Goal: Task Accomplishment & Management: Manage account settings

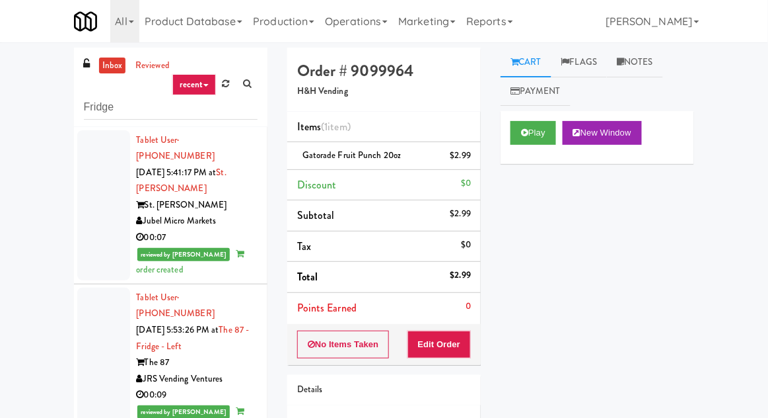
scroll to position [6571, 0]
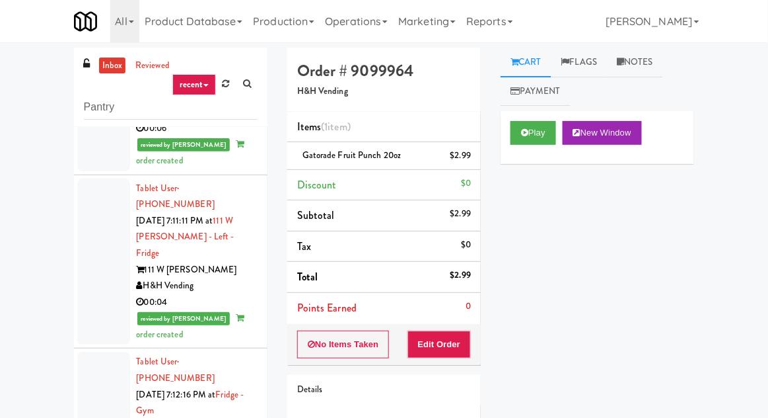
type input "Pantry"
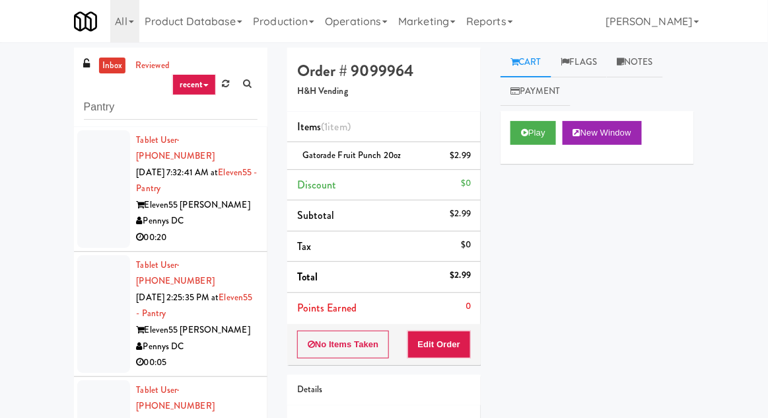
click at [1, 91] on div "inbox reviewed recent all unclear take inventory issue suspicious failed recent…" at bounding box center [384, 291] width 768 height 486
click at [81, 211] on div at bounding box center [103, 189] width 53 height 118
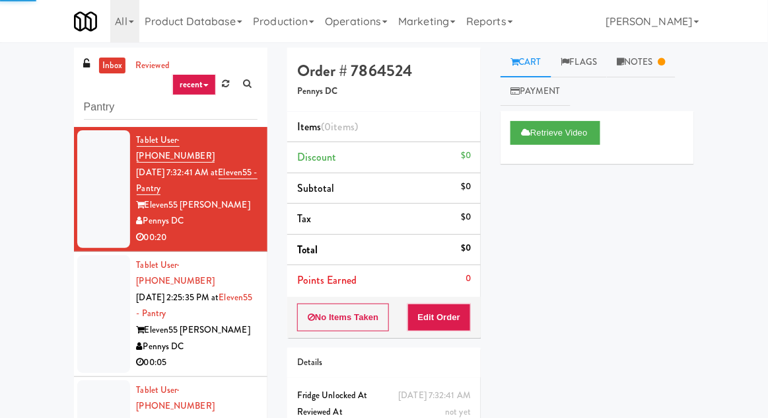
click at [102, 303] on div at bounding box center [103, 314] width 53 height 118
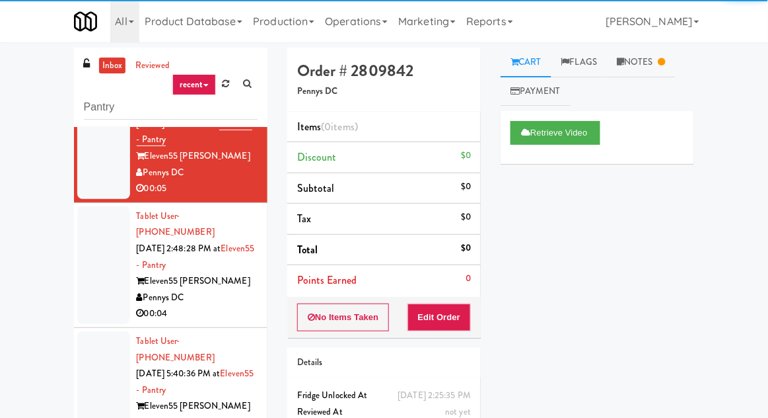
scroll to position [169, 0]
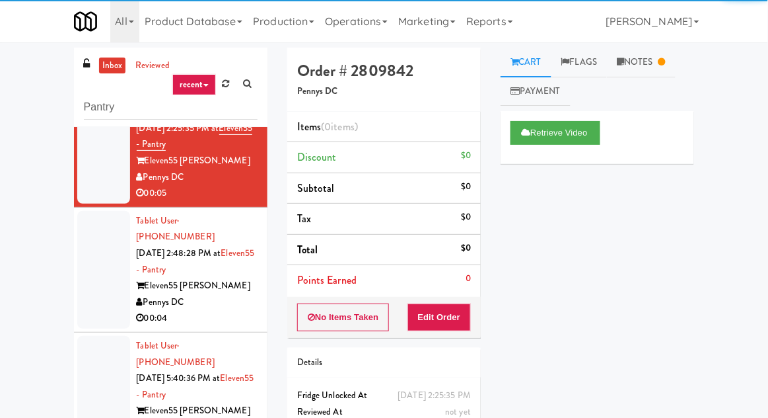
click at [82, 252] on div at bounding box center [103, 270] width 53 height 118
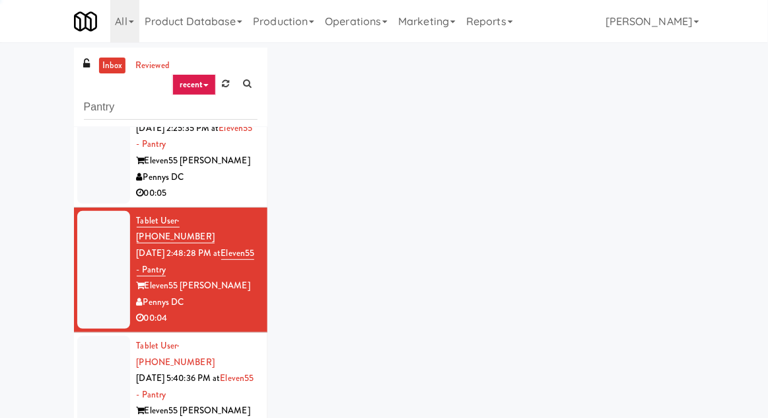
click at [88, 367] on div at bounding box center [103, 395] width 53 height 118
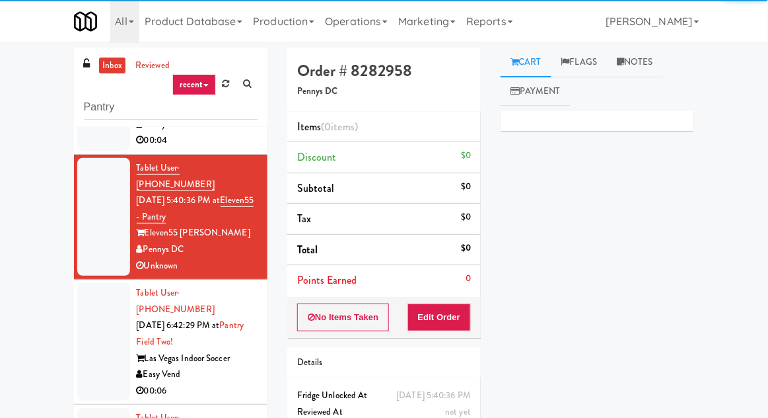
click at [77, 305] on div at bounding box center [103, 342] width 53 height 118
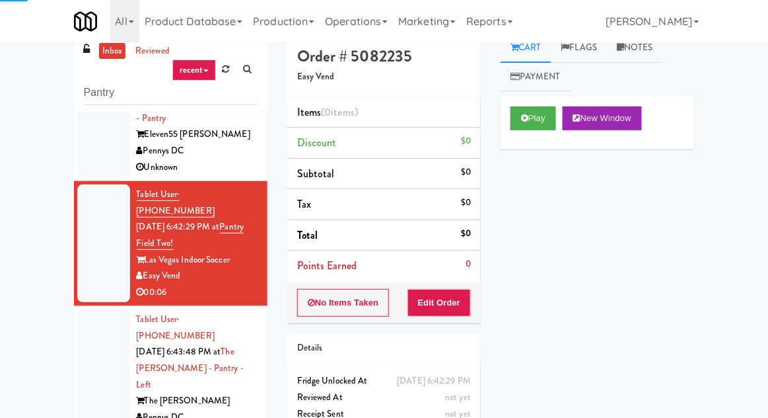
scroll to position [17, 0]
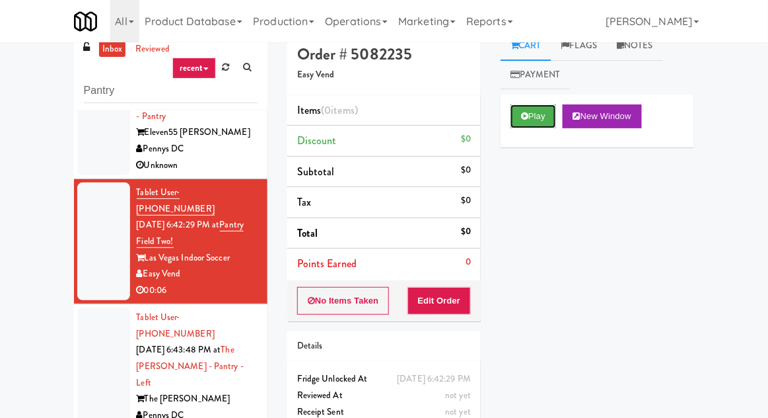
click at [516, 125] on button "Play" at bounding box center [534, 116] width 46 height 24
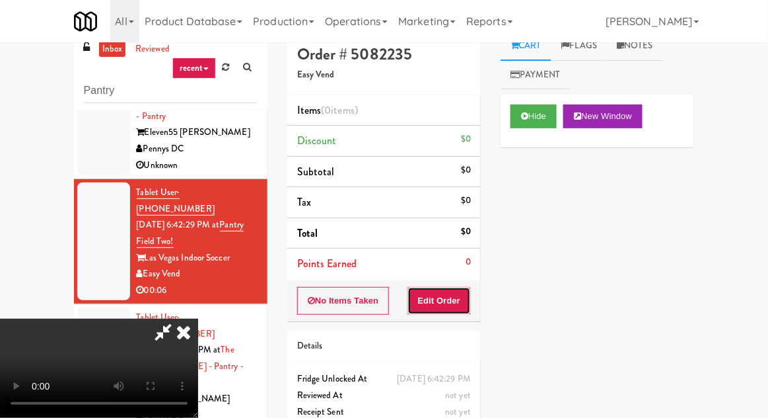
click at [442, 299] on button "Edit Order" at bounding box center [440, 301] width 64 height 28
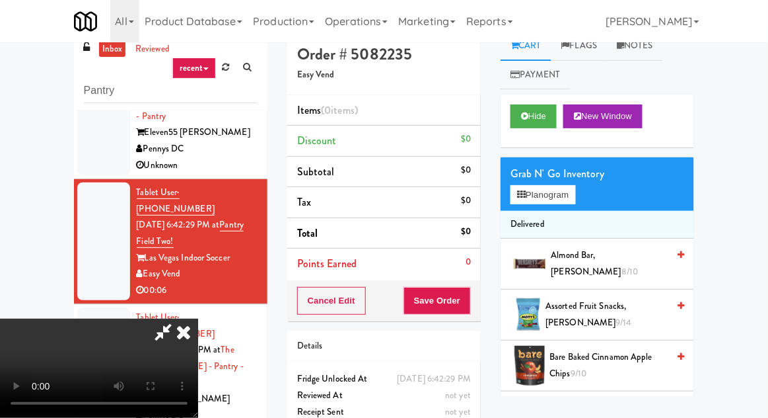
scroll to position [0, 0]
click at [513, 204] on button "Planogram" at bounding box center [543, 195] width 65 height 20
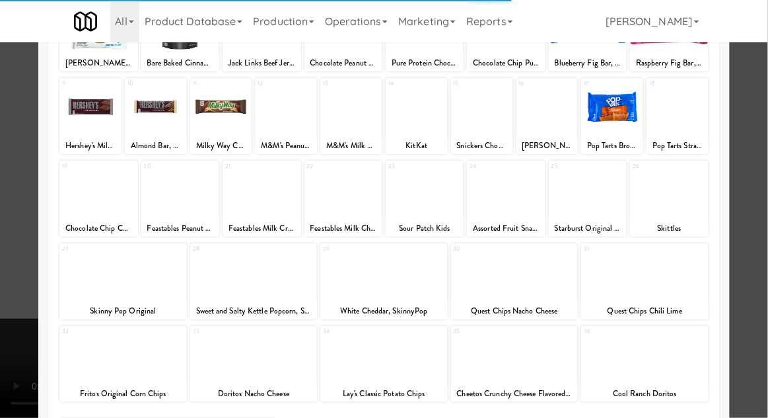
scroll to position [133, 0]
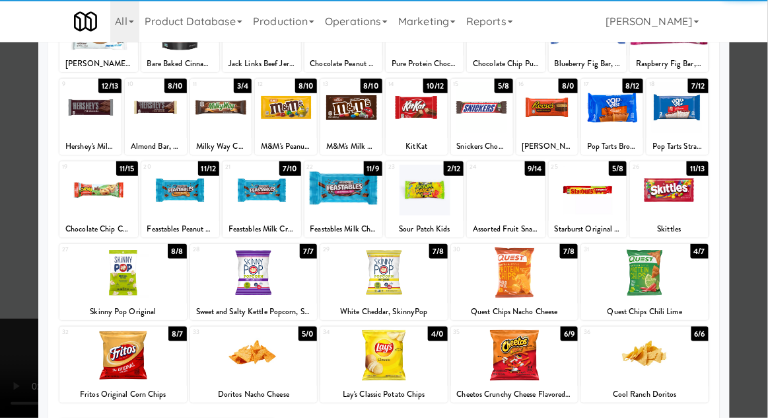
click at [627, 278] on div at bounding box center [645, 272] width 128 height 51
click at [767, 91] on div at bounding box center [384, 209] width 768 height 418
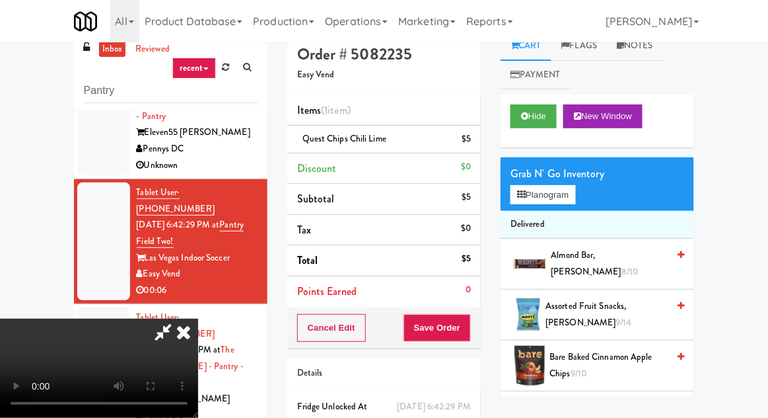
scroll to position [48, 0]
click at [464, 332] on button "Save Order" at bounding box center [437, 328] width 67 height 28
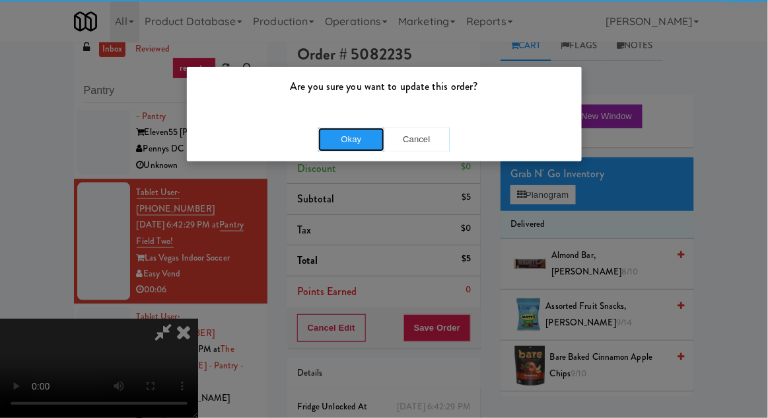
click at [336, 146] on button "Okay" at bounding box center [351, 140] width 66 height 24
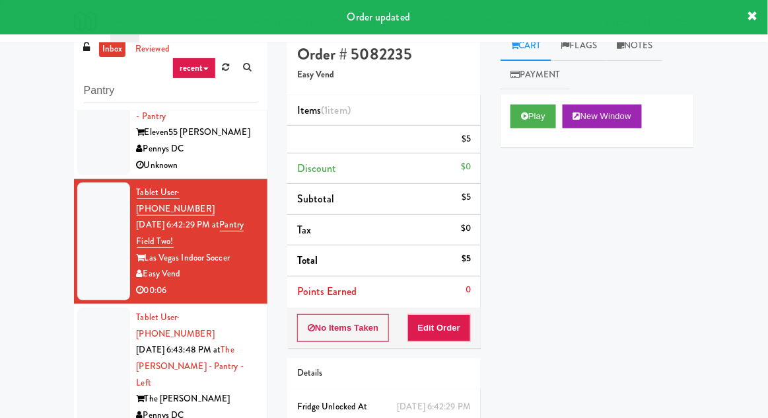
scroll to position [0, 0]
click at [75, 304] on li "Tablet User · (917) 375-5115 [DATE] 6:43:48 PM at [GEOGRAPHIC_DATA][PERSON_NAME…" at bounding box center [171, 374] width 194 height 141
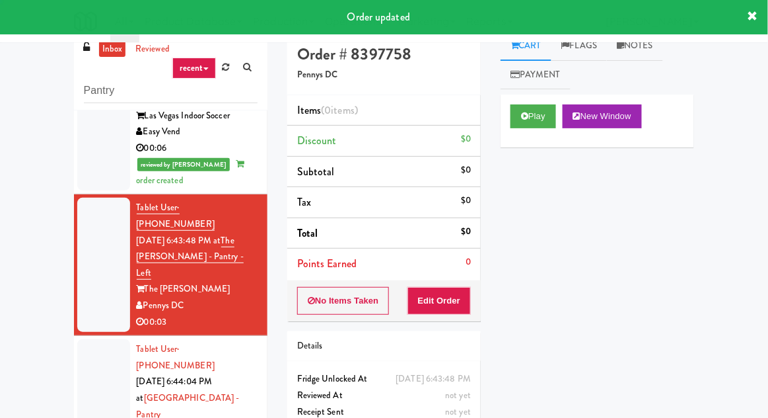
scroll to position [585, 0]
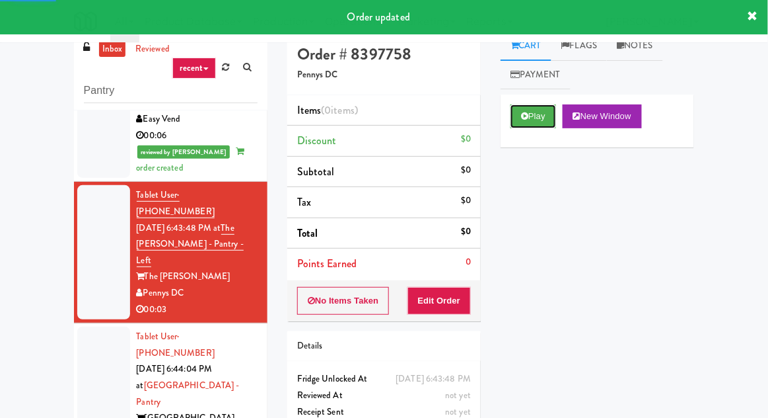
click at [530, 127] on button "Play" at bounding box center [534, 116] width 46 height 24
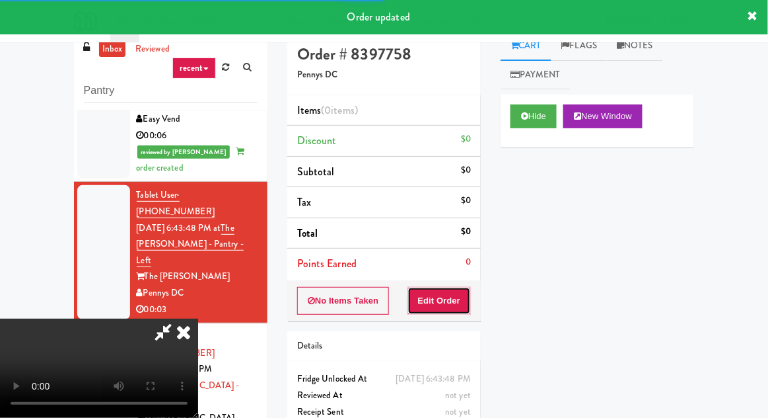
click at [449, 304] on button "Edit Order" at bounding box center [440, 301] width 64 height 28
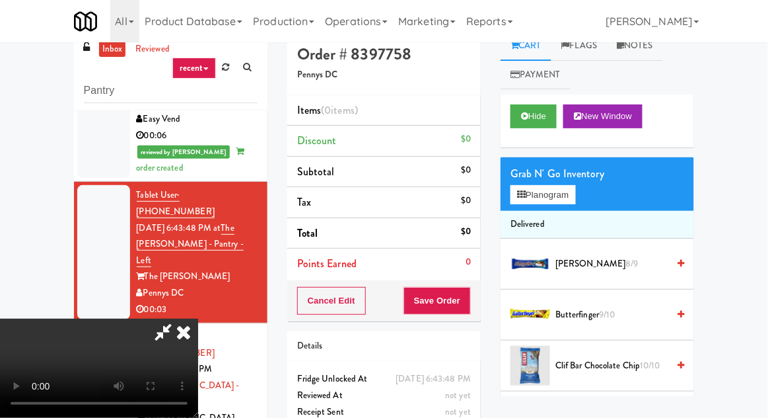
scroll to position [0, 0]
click at [525, 192] on icon at bounding box center [521, 194] width 9 height 9
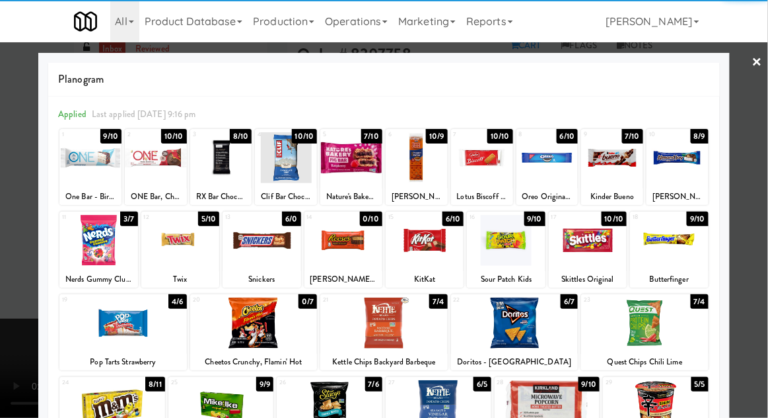
click at [258, 241] on div at bounding box center [262, 240] width 78 height 51
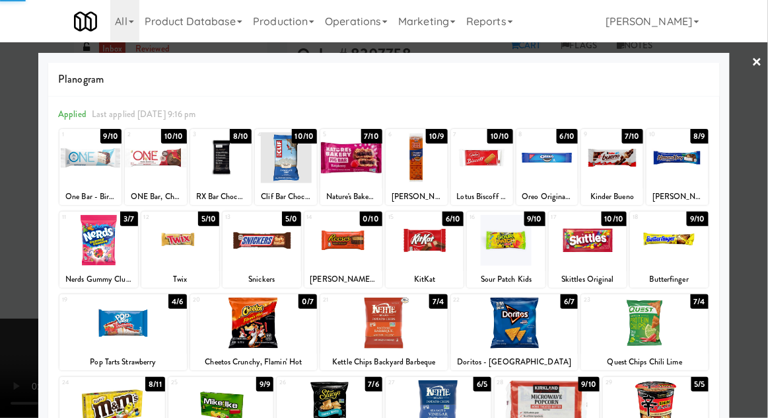
click at [22, 358] on div at bounding box center [384, 209] width 768 height 418
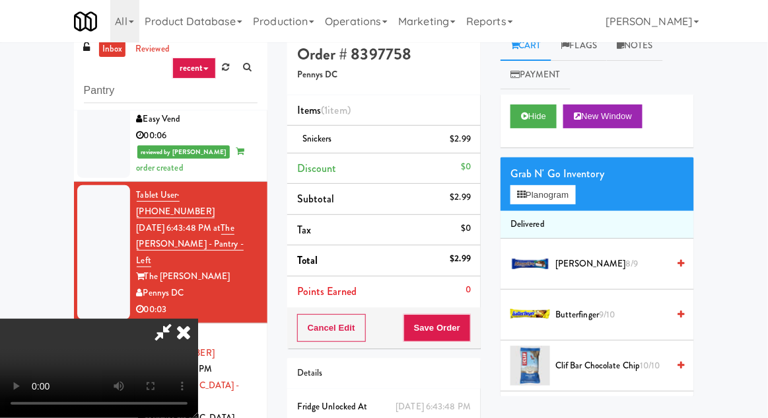
scroll to position [48, 0]
click at [470, 336] on button "Save Order" at bounding box center [437, 328] width 67 height 28
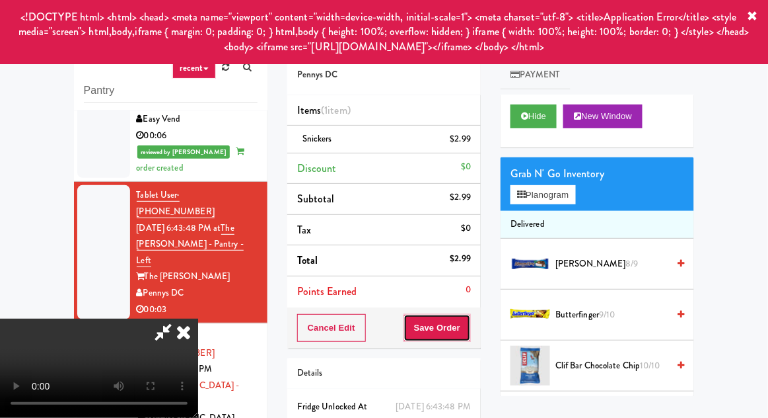
scroll to position [0, 0]
click at [757, 14] on icon at bounding box center [753, 16] width 11 height 11
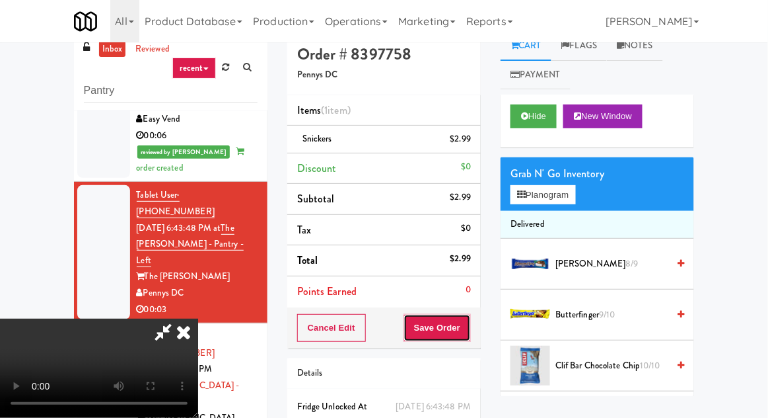
click at [470, 336] on button "Save Order" at bounding box center [437, 328] width 67 height 28
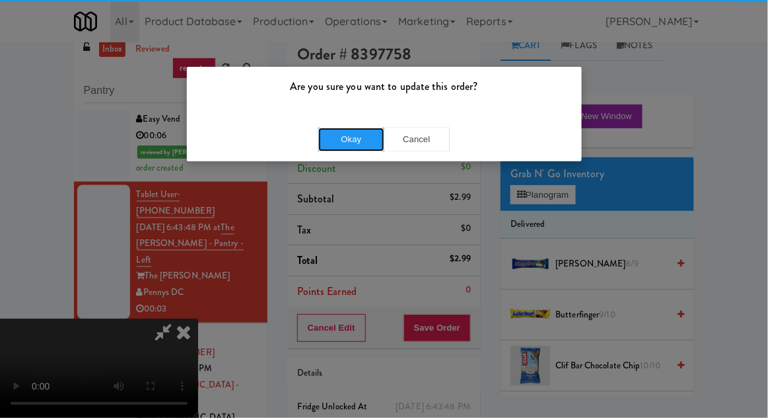
click at [352, 147] on button "Okay" at bounding box center [351, 140] width 66 height 24
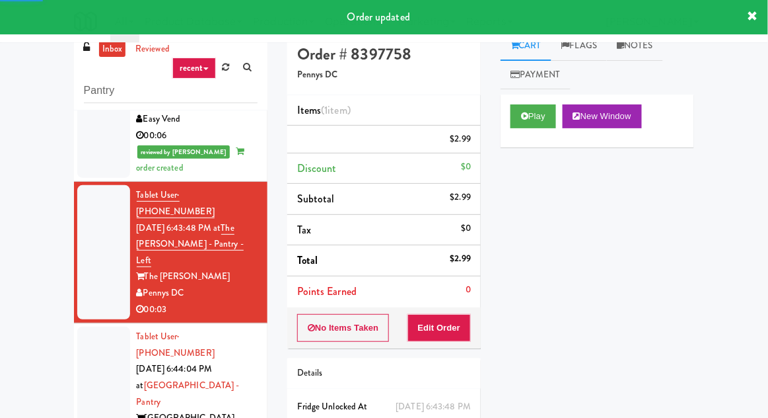
click at [101, 326] on div at bounding box center [103, 393] width 53 height 134
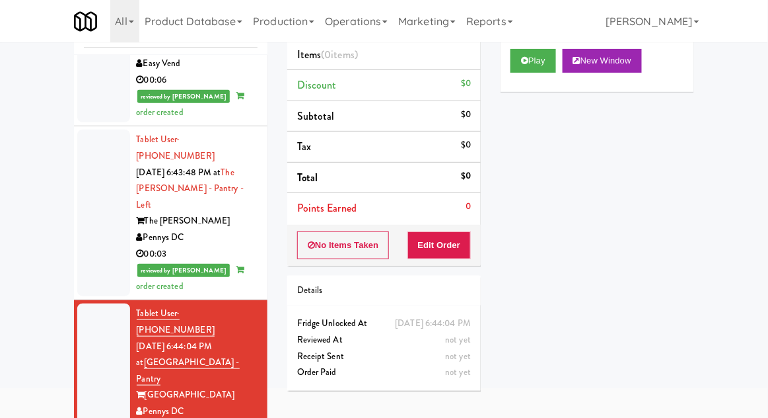
scroll to position [80, 0]
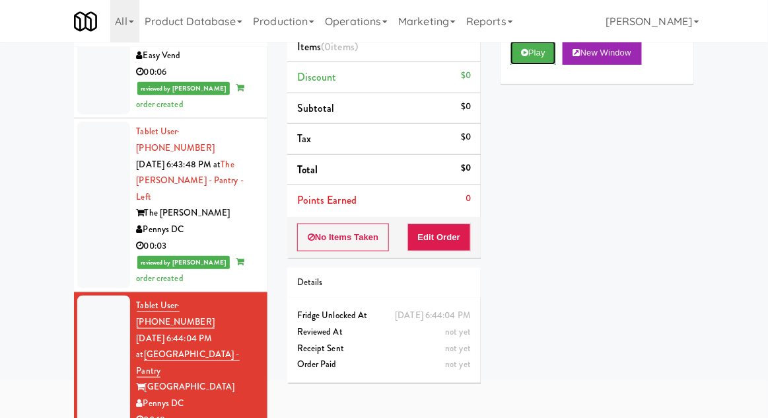
click at [540, 63] on button "Play" at bounding box center [534, 53] width 46 height 24
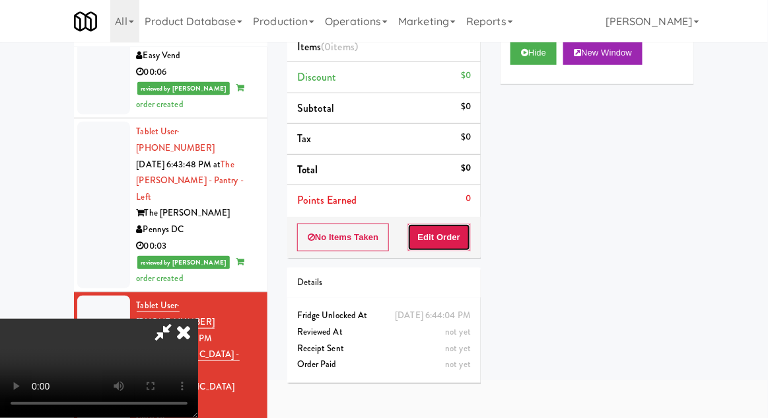
click at [466, 243] on button "Edit Order" at bounding box center [440, 237] width 64 height 28
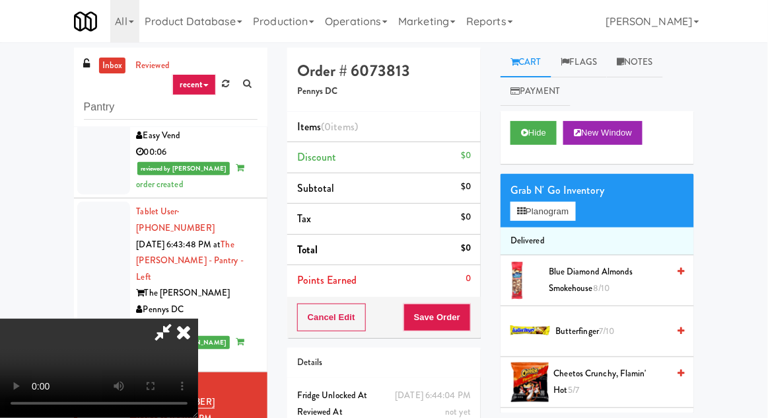
scroll to position [51, 0]
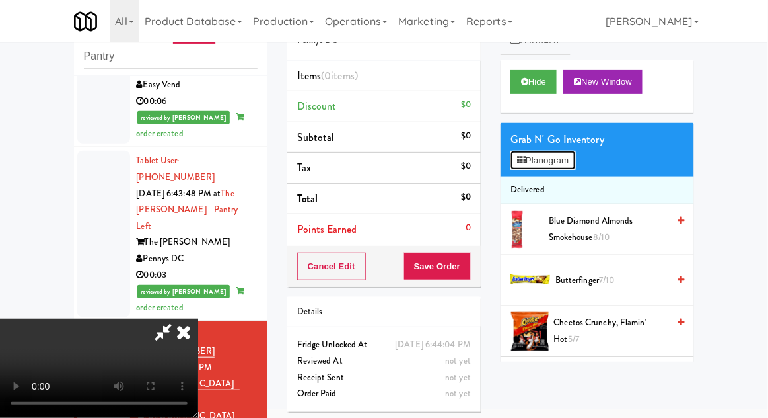
click at [560, 161] on button "Planogram" at bounding box center [543, 161] width 65 height 20
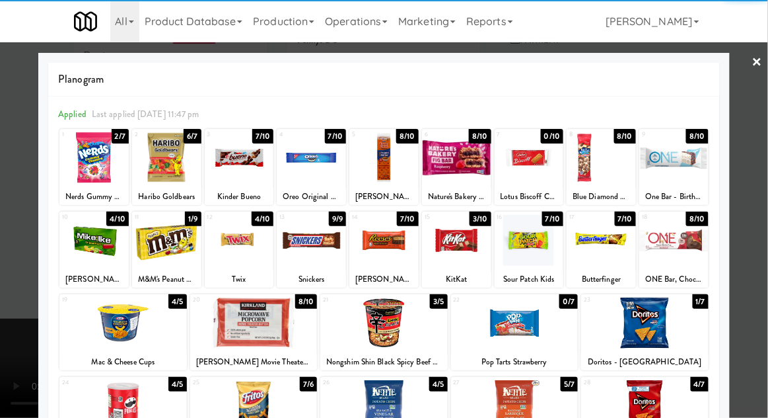
click at [112, 337] on div at bounding box center [123, 322] width 128 height 51
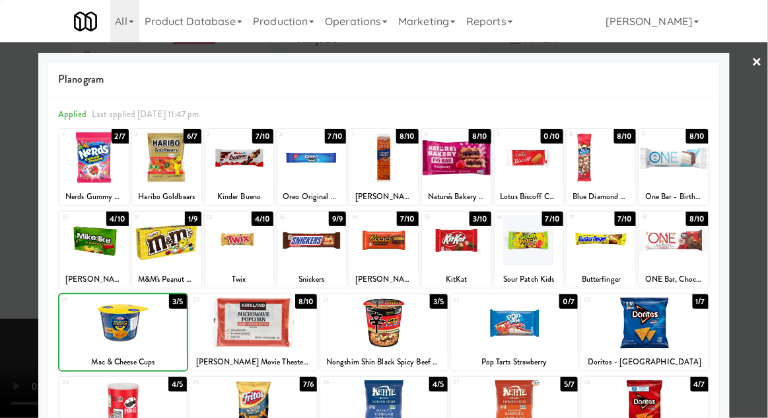
click at [759, 154] on div at bounding box center [384, 209] width 768 height 418
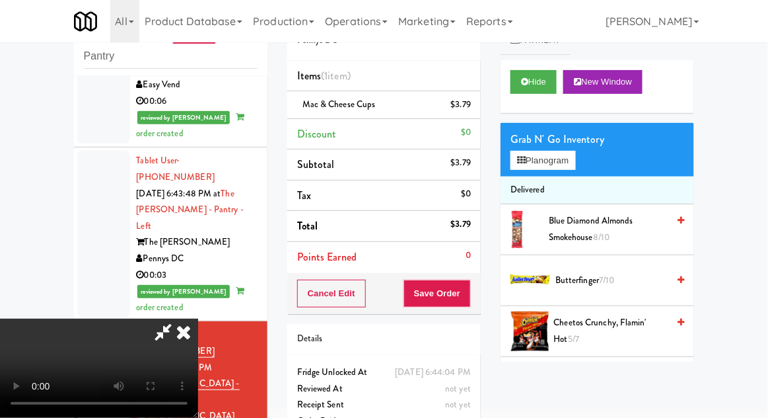
scroll to position [48, 0]
click at [470, 299] on button "Save Order" at bounding box center [437, 293] width 67 height 28
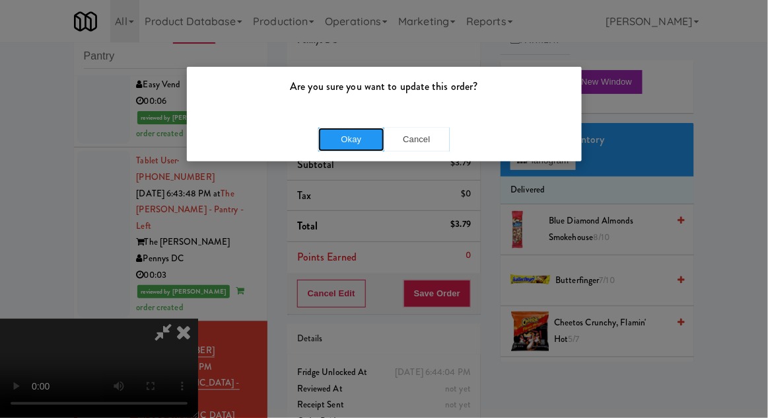
click at [351, 147] on button "Okay" at bounding box center [351, 140] width 66 height 24
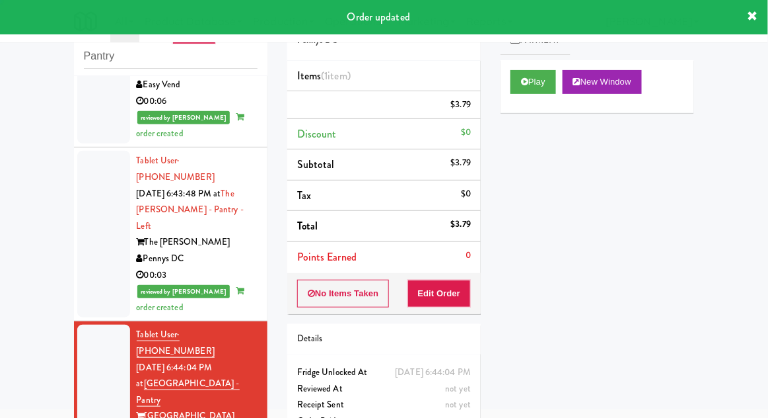
scroll to position [0, 0]
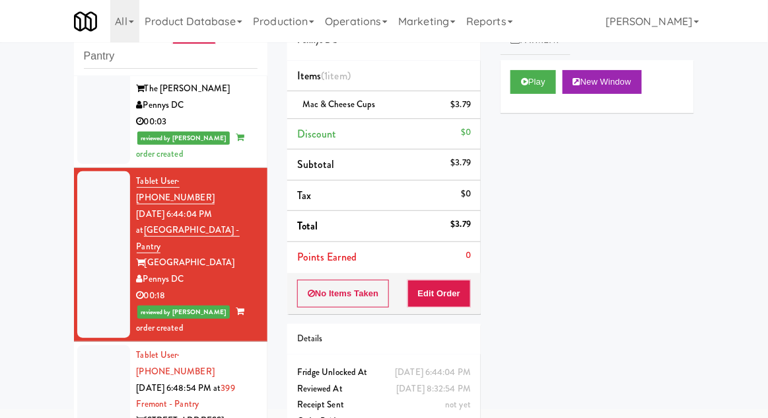
click at [94, 345] on div at bounding box center [103, 412] width 53 height 134
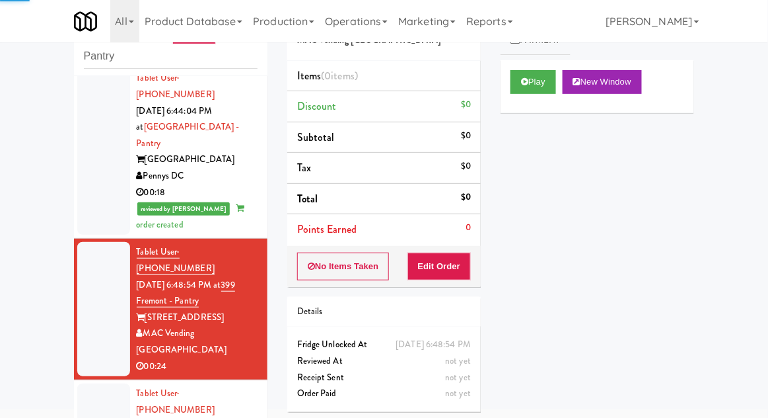
scroll to position [849, 0]
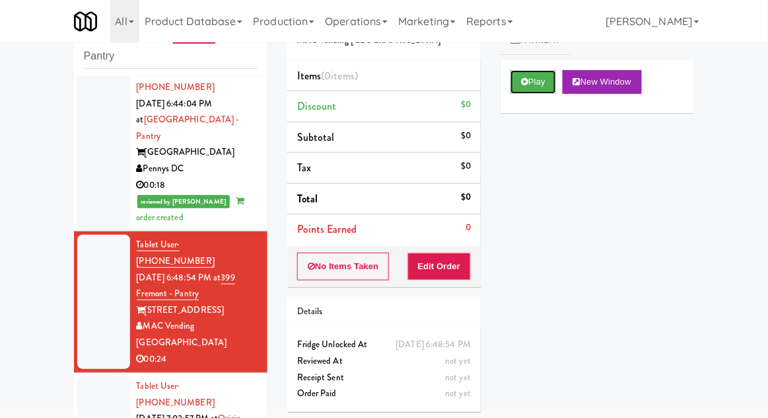
click at [523, 85] on icon at bounding box center [524, 81] width 7 height 9
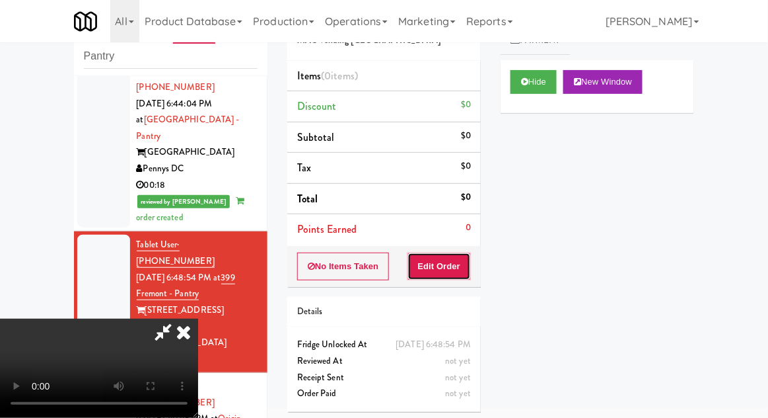
click at [451, 268] on button "Edit Order" at bounding box center [440, 266] width 64 height 28
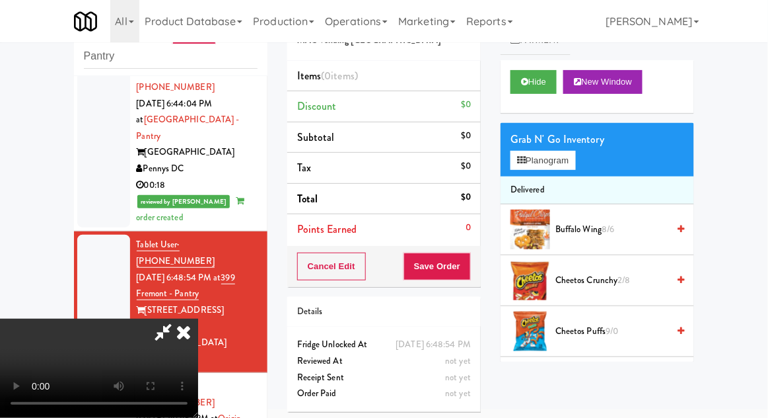
scroll to position [0, 0]
click at [524, 167] on button "Planogram" at bounding box center [543, 161] width 65 height 20
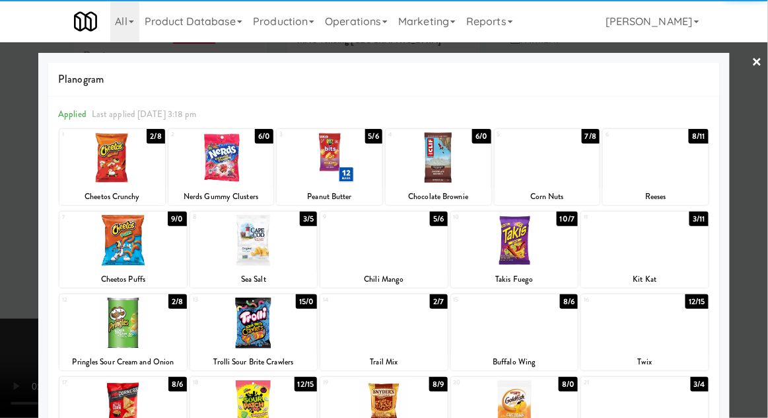
click at [97, 159] on div at bounding box center [112, 157] width 106 height 51
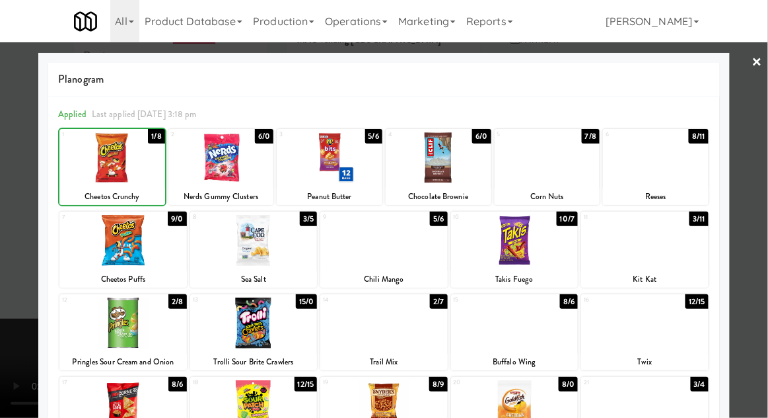
click at [762, 102] on div at bounding box center [384, 209] width 768 height 418
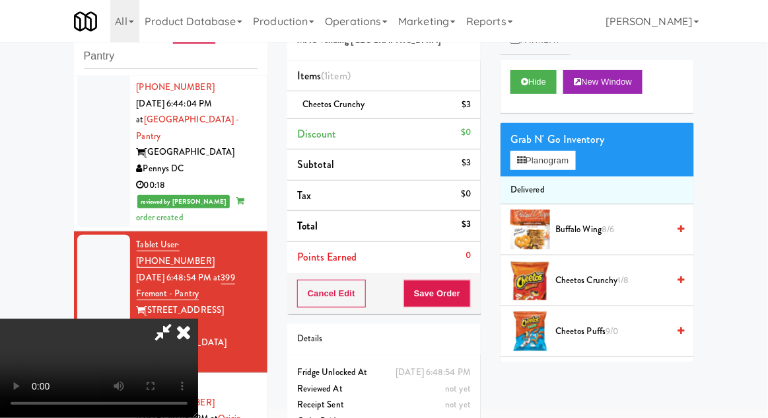
scroll to position [48, 0]
click at [574, 160] on button "Planogram" at bounding box center [543, 161] width 65 height 20
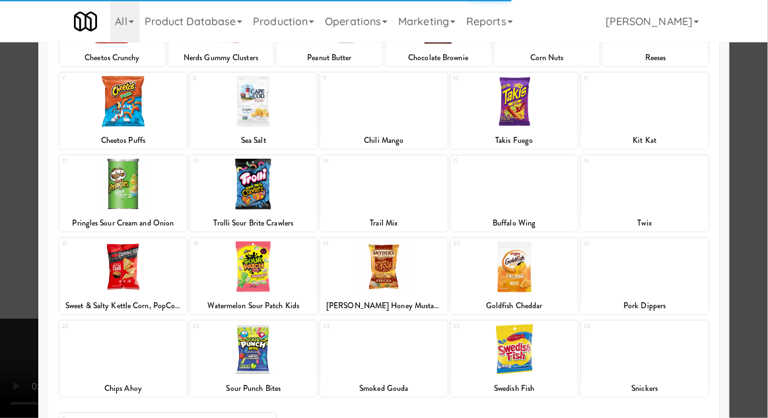
scroll to position [149, 0]
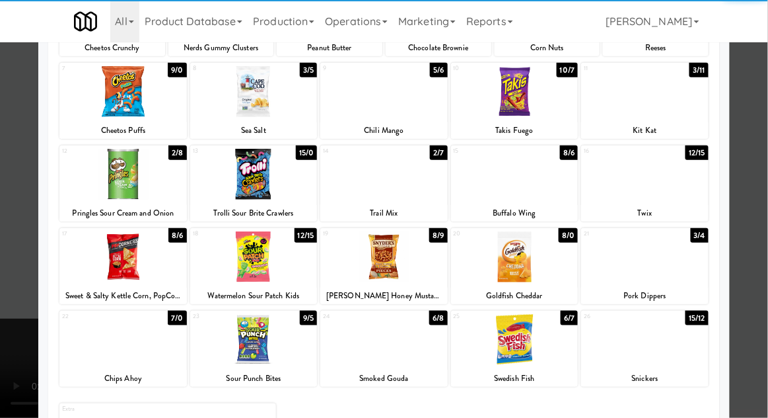
click at [242, 340] on div at bounding box center [254, 339] width 128 height 51
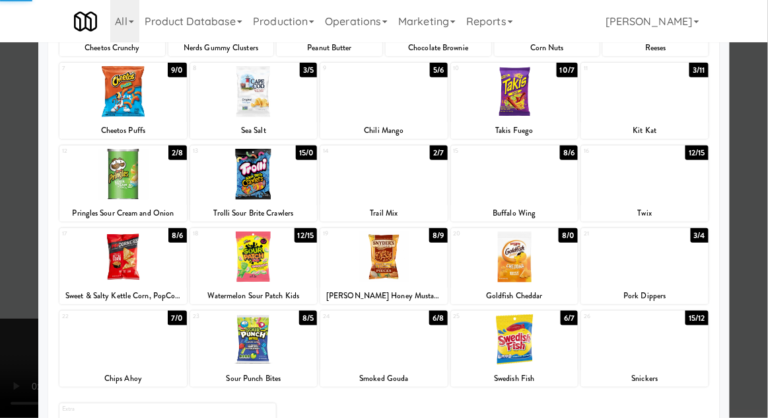
click at [759, 137] on div at bounding box center [384, 209] width 768 height 418
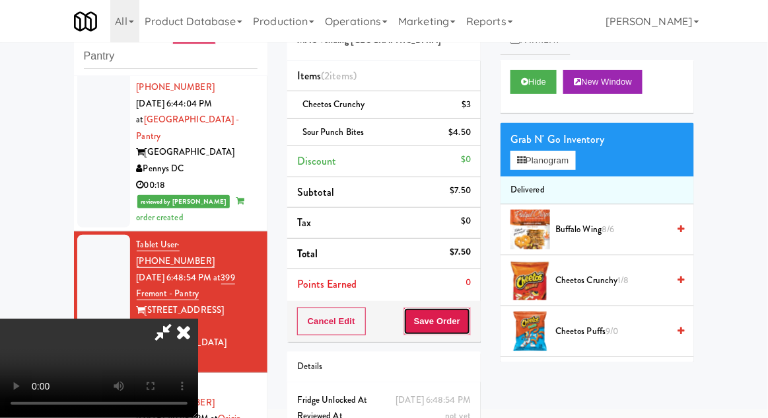
click at [462, 320] on button "Save Order" at bounding box center [437, 321] width 67 height 28
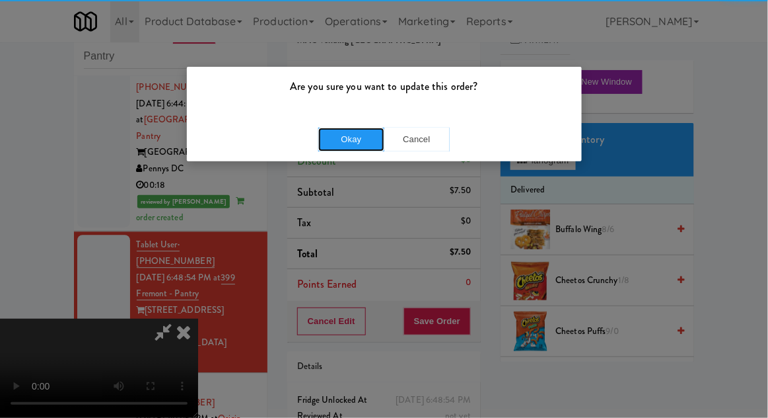
click at [341, 137] on button "Okay" at bounding box center [351, 140] width 66 height 24
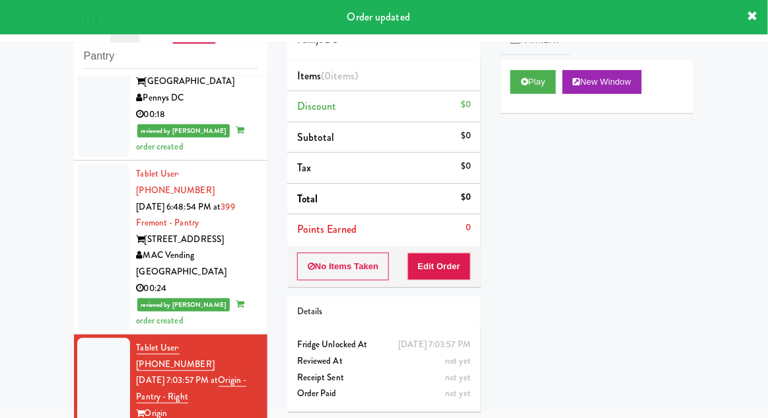
scroll to position [999, 0]
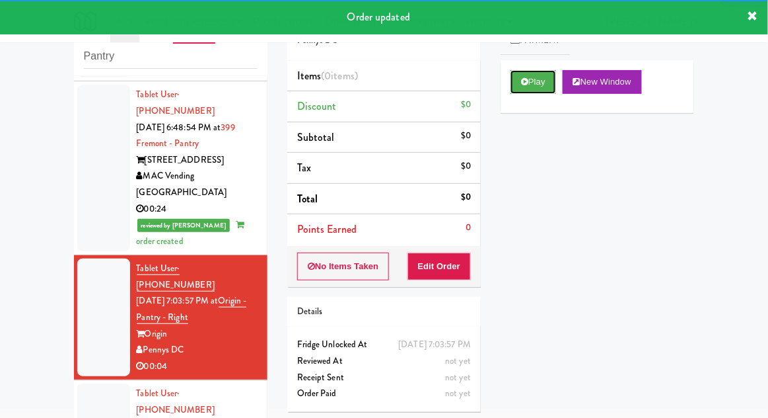
click at [518, 91] on button "Play" at bounding box center [534, 82] width 46 height 24
click at [452, 256] on button "Edit Order" at bounding box center [440, 266] width 64 height 28
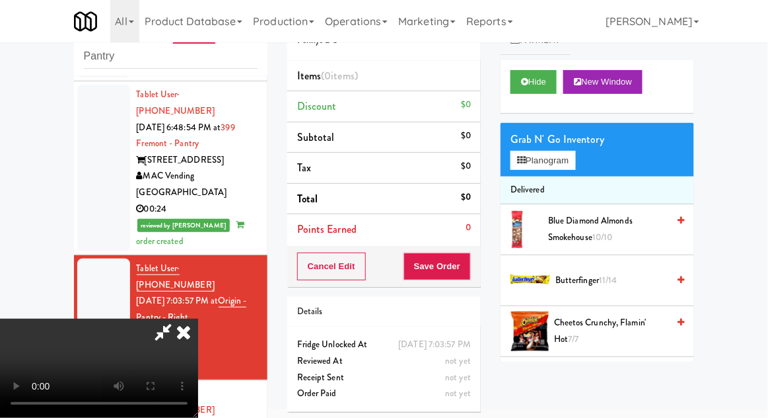
scroll to position [0, 0]
click at [574, 169] on button "Planogram" at bounding box center [543, 161] width 65 height 20
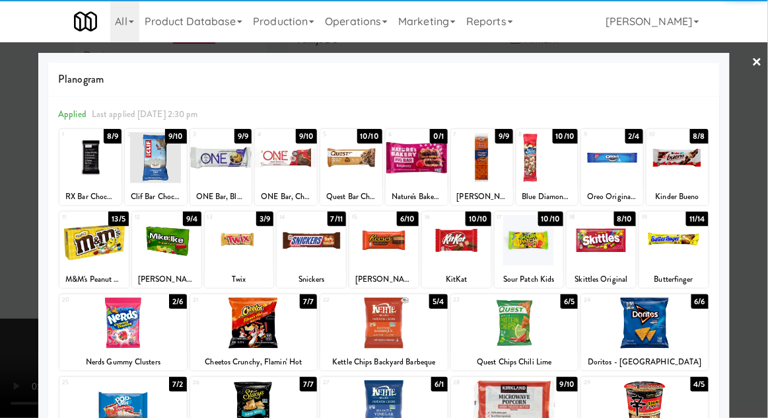
click at [118, 330] on div at bounding box center [123, 322] width 128 height 51
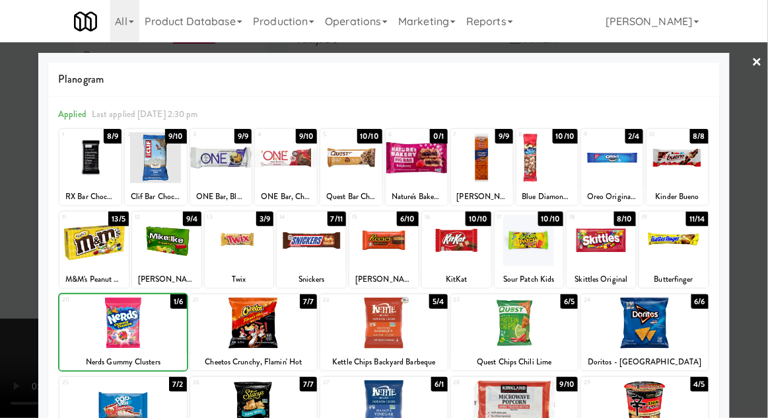
click at [755, 140] on div at bounding box center [384, 209] width 768 height 418
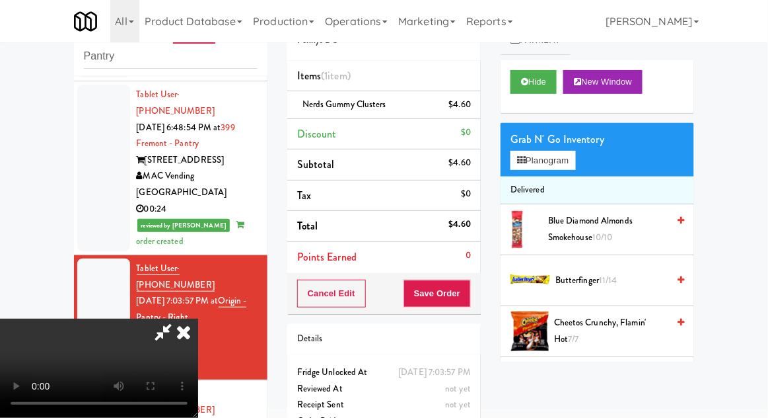
scroll to position [48, 0]
click at [469, 292] on button "Save Order" at bounding box center [437, 293] width 67 height 28
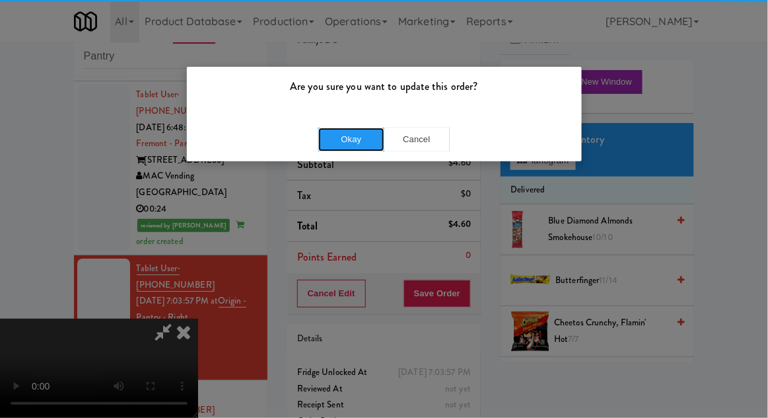
click at [357, 136] on button "Okay" at bounding box center [351, 140] width 66 height 24
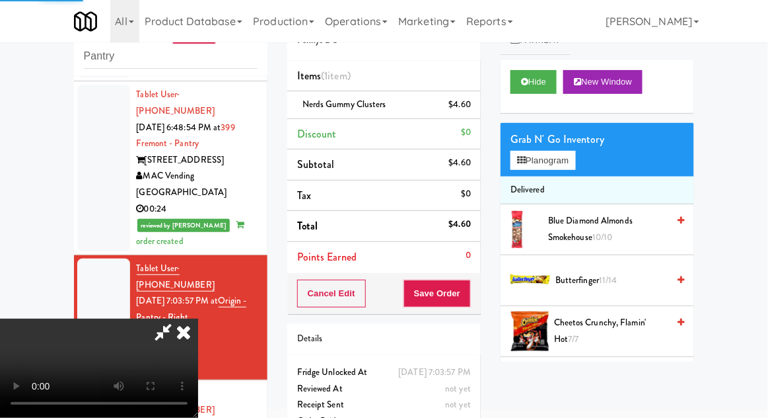
scroll to position [0, 0]
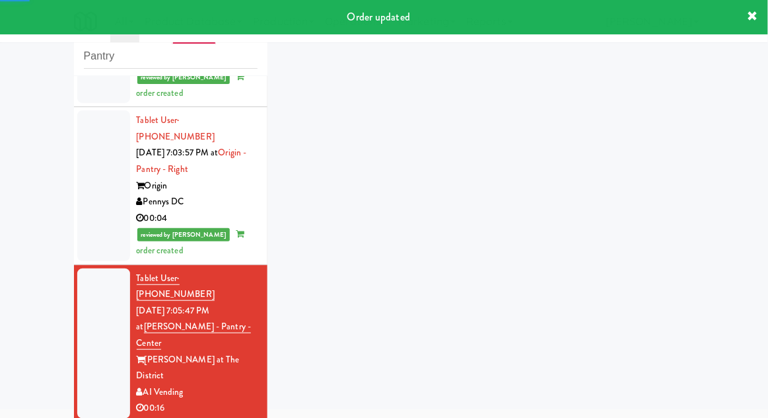
scroll to position [1150, 0]
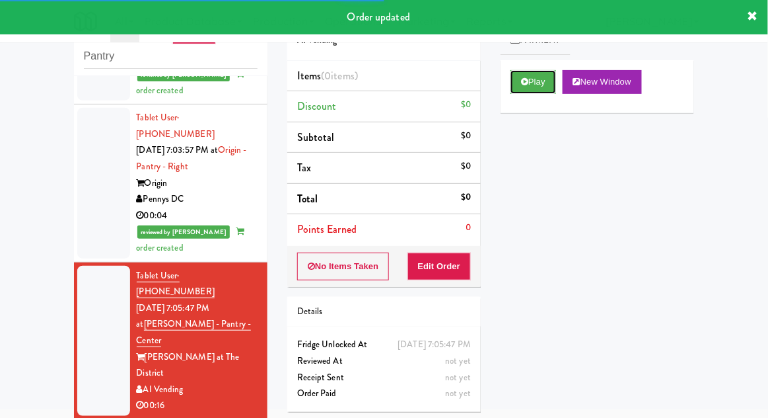
click at [515, 81] on button "Play" at bounding box center [534, 82] width 46 height 24
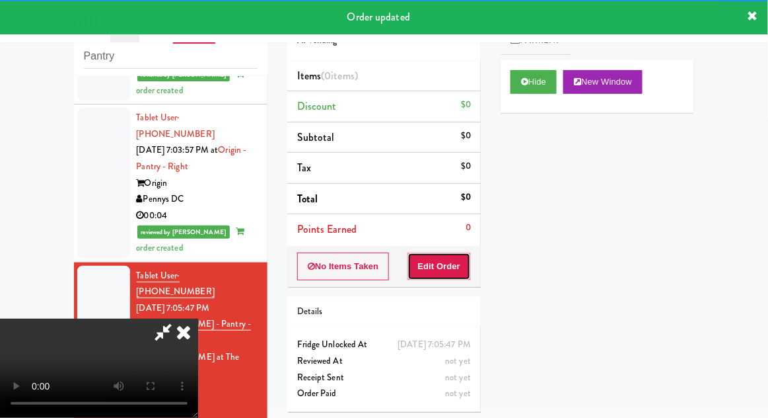
click at [457, 272] on button "Edit Order" at bounding box center [440, 266] width 64 height 28
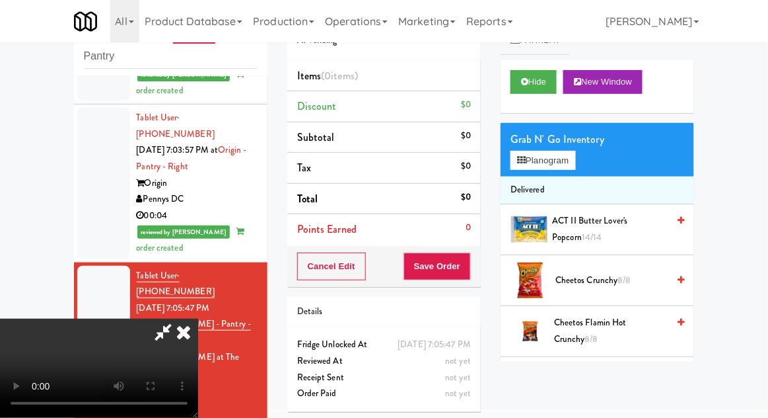
scroll to position [0, 0]
click at [572, 167] on button "Planogram" at bounding box center [543, 161] width 65 height 20
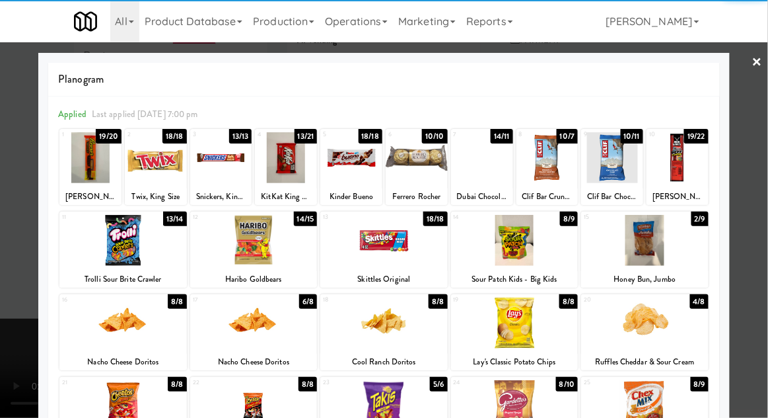
click at [688, 247] on div at bounding box center [645, 240] width 128 height 51
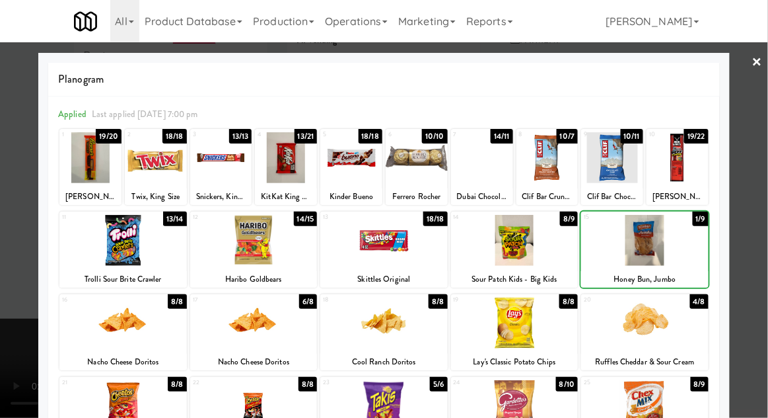
click at [759, 227] on div at bounding box center [384, 209] width 768 height 418
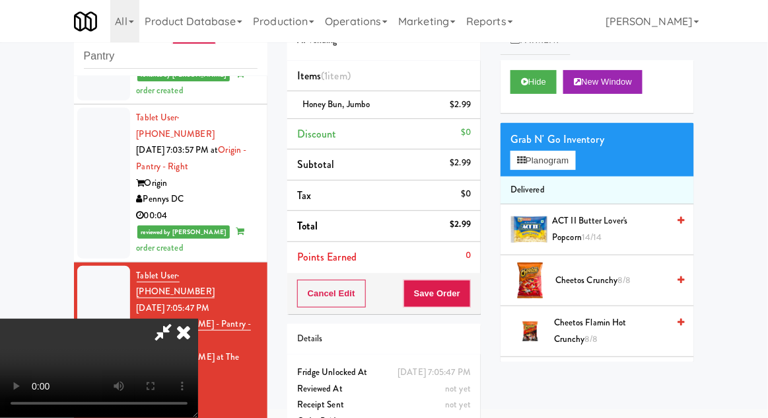
scroll to position [48, 0]
click at [468, 297] on button "Save Order" at bounding box center [437, 293] width 67 height 28
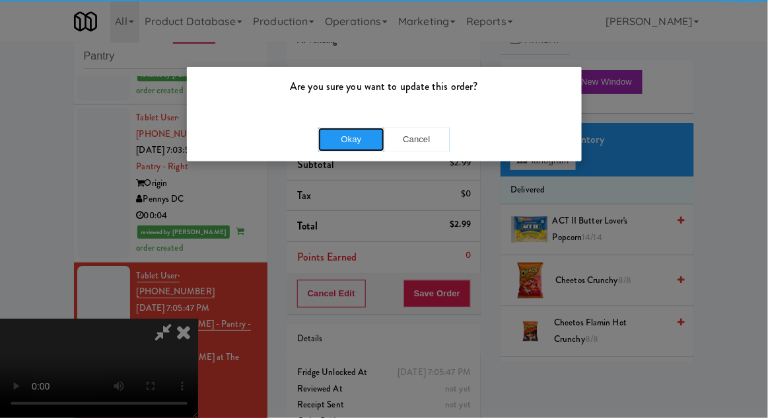
click at [339, 137] on button "Okay" at bounding box center [351, 140] width 66 height 24
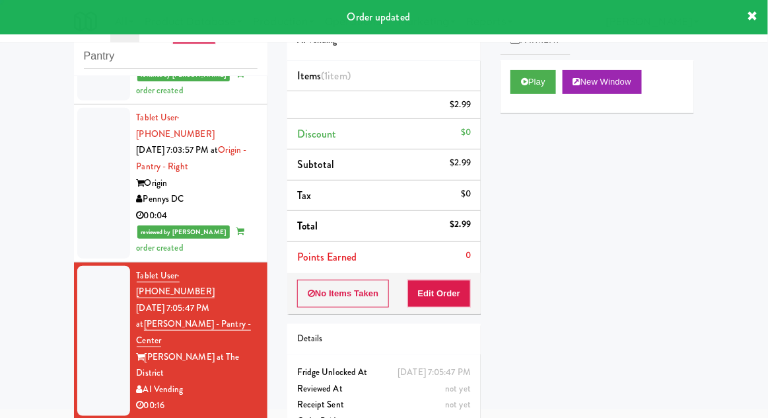
scroll to position [0, 0]
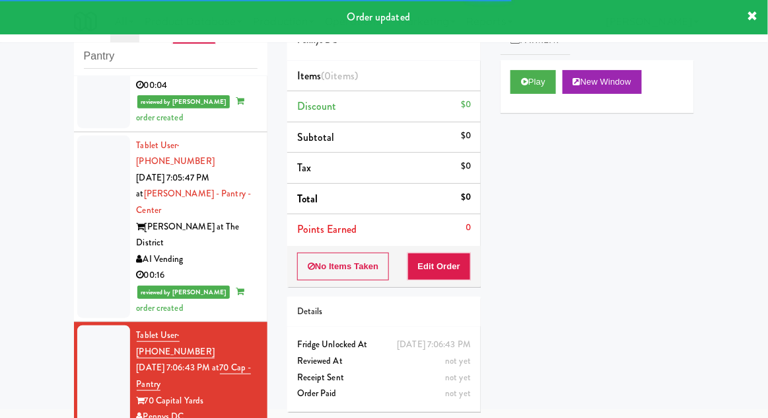
scroll to position [1282, 0]
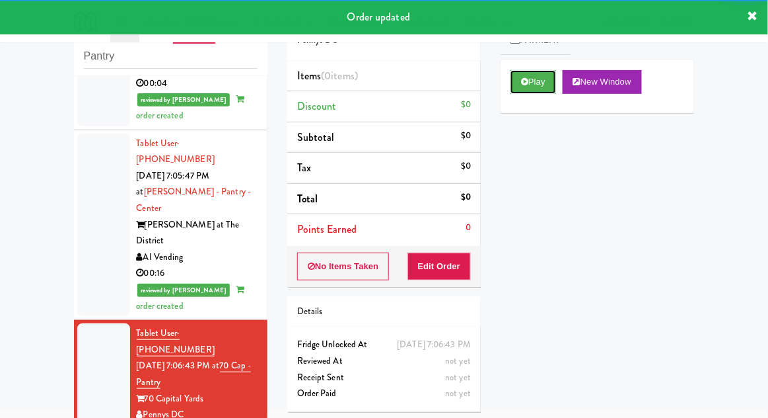
click at [524, 87] on button "Play" at bounding box center [534, 82] width 46 height 24
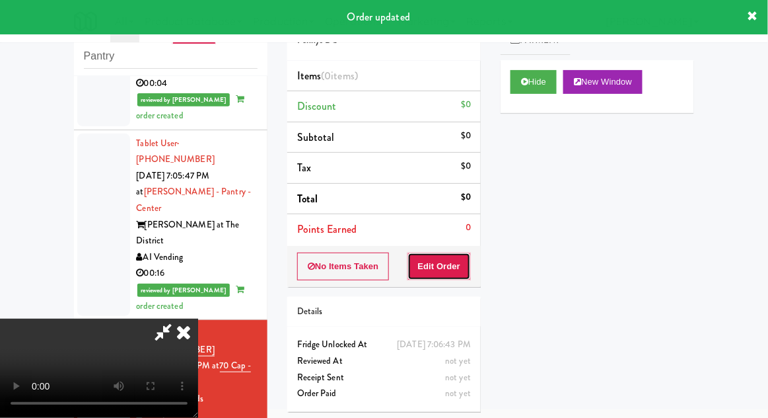
click at [449, 262] on button "Edit Order" at bounding box center [440, 266] width 64 height 28
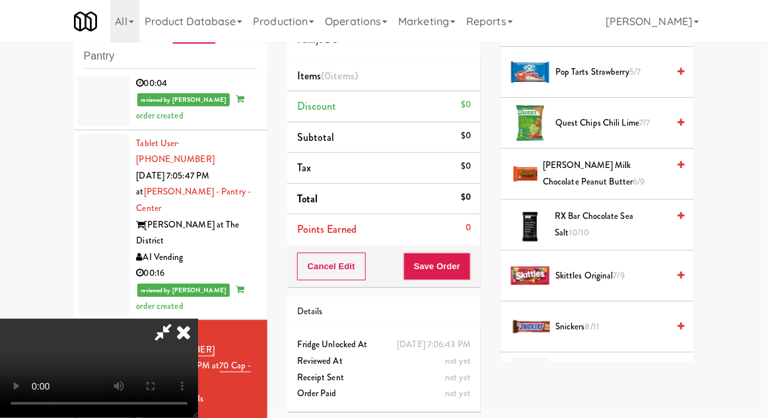
scroll to position [1216, 0]
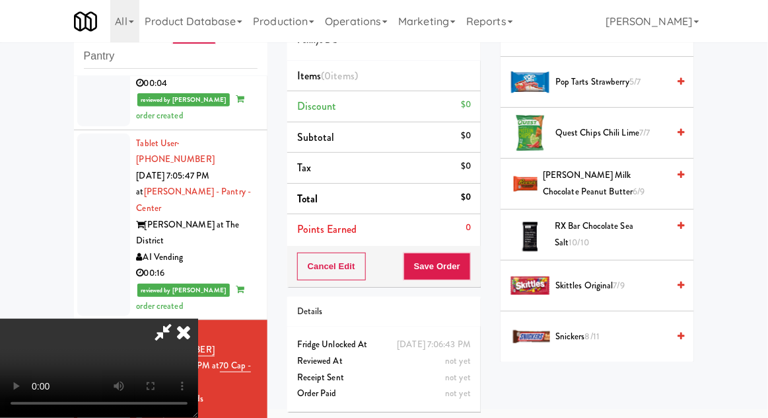
click at [640, 174] on span "[PERSON_NAME] Milk Chocolate Peanut Butter 6/9" at bounding box center [605, 183] width 125 height 32
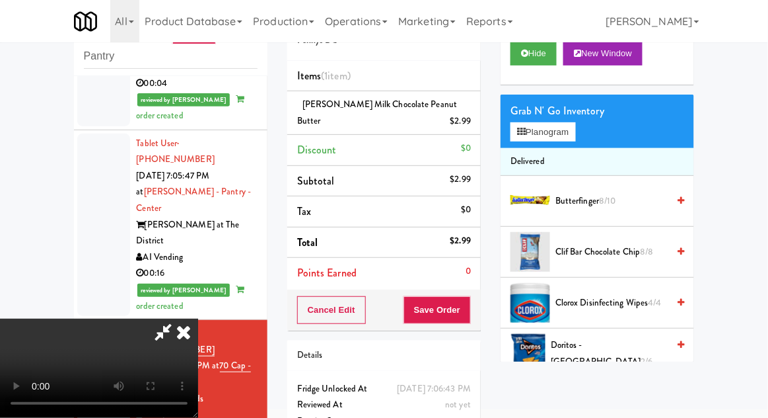
scroll to position [0, 0]
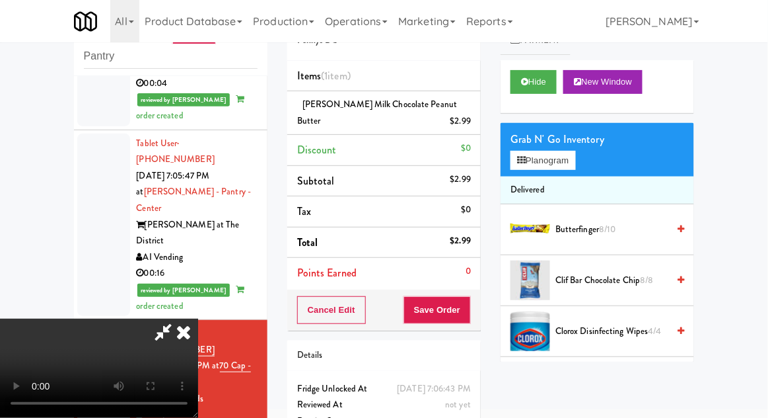
click at [611, 227] on span "8/10" at bounding box center [607, 229] width 17 height 13
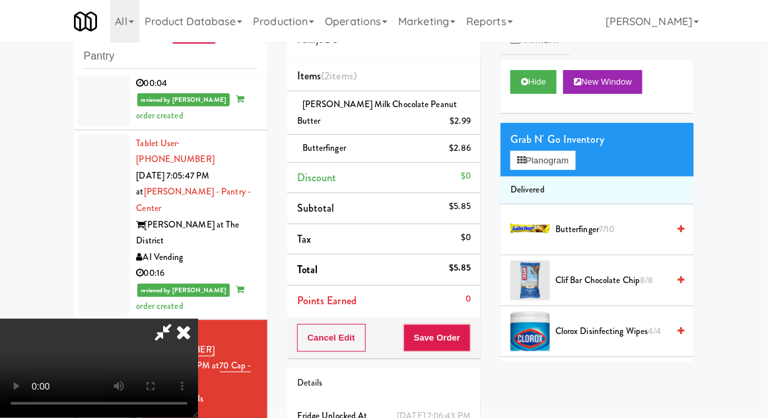
scroll to position [48, 0]
click at [471, 344] on button "Save Order" at bounding box center [437, 338] width 67 height 28
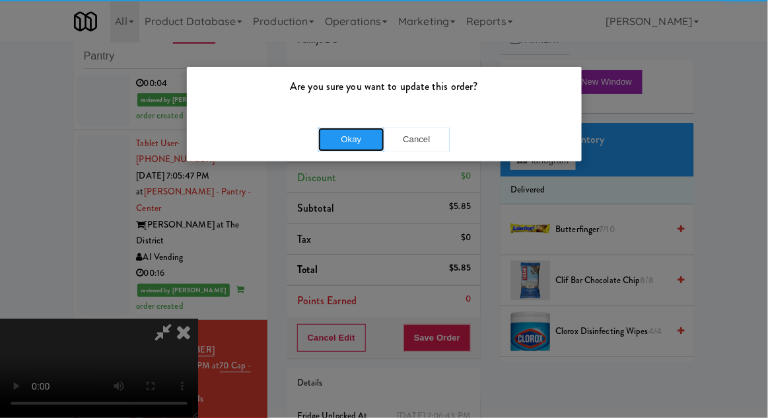
click at [351, 141] on button "Okay" at bounding box center [351, 140] width 66 height 24
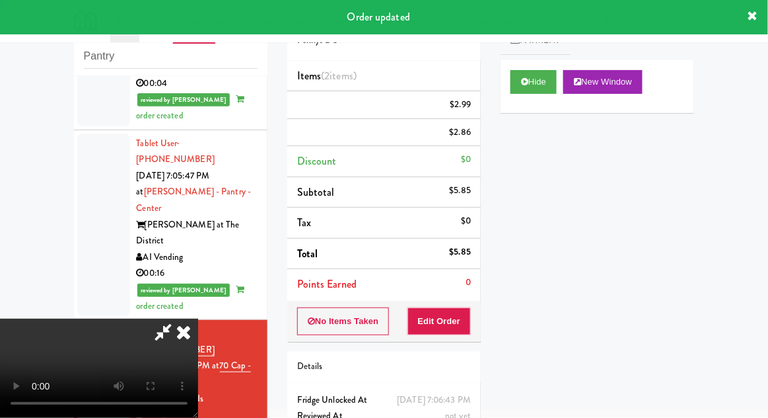
scroll to position [0, 0]
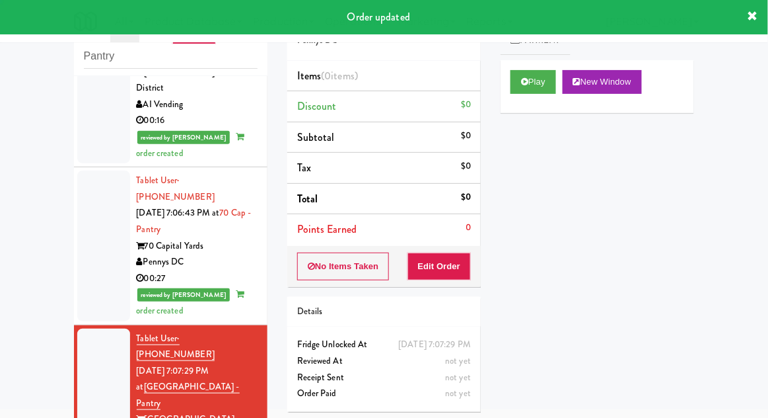
scroll to position [1434, 0]
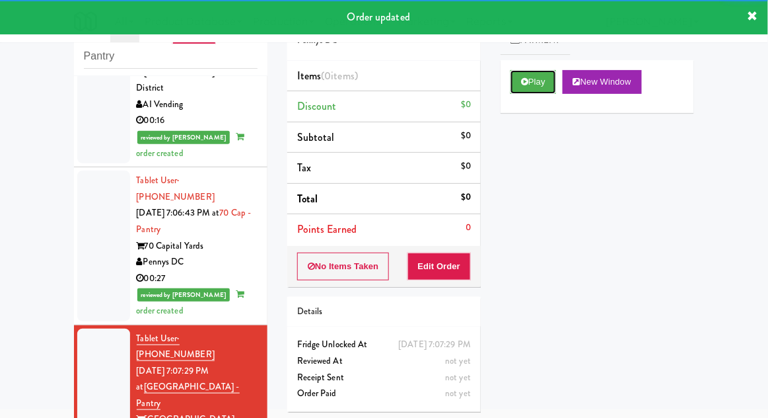
click at [531, 91] on button "Play" at bounding box center [534, 82] width 46 height 24
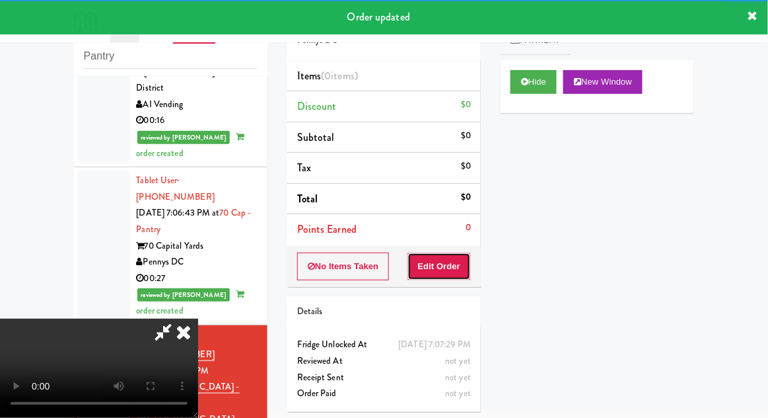
click at [460, 262] on button "Edit Order" at bounding box center [440, 266] width 64 height 28
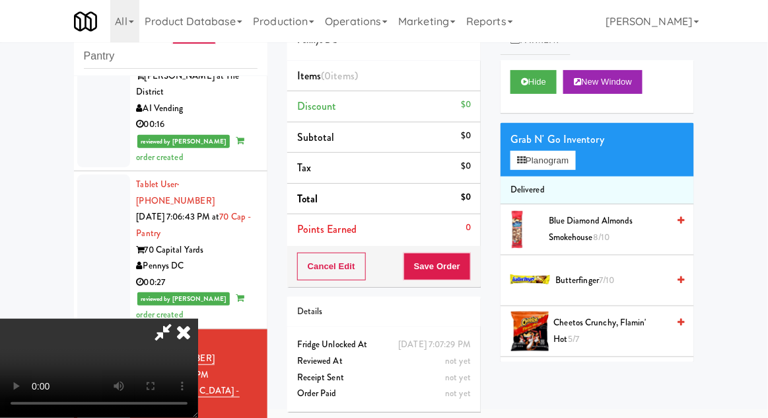
scroll to position [0, 0]
click at [592, 173] on div "Grab N' Go Inventory Planogram" at bounding box center [598, 150] width 194 height 54
click at [576, 163] on button "Planogram" at bounding box center [543, 161] width 65 height 20
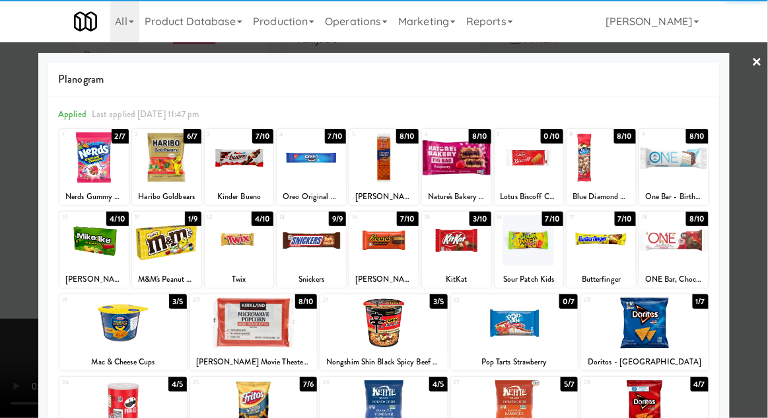
click at [463, 243] on div at bounding box center [456, 240] width 69 height 51
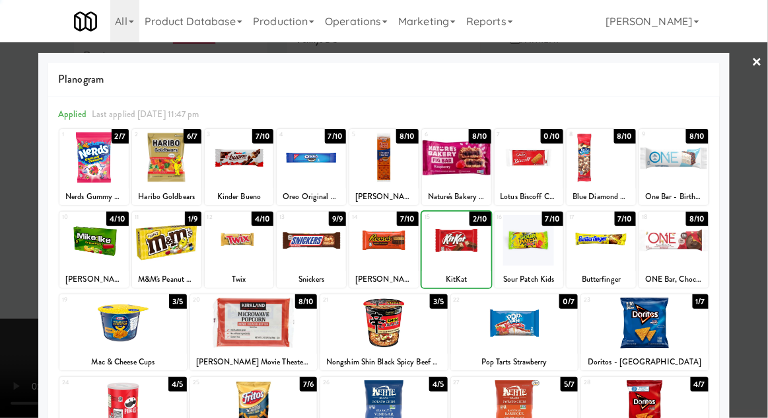
click at [764, 182] on div at bounding box center [384, 209] width 768 height 418
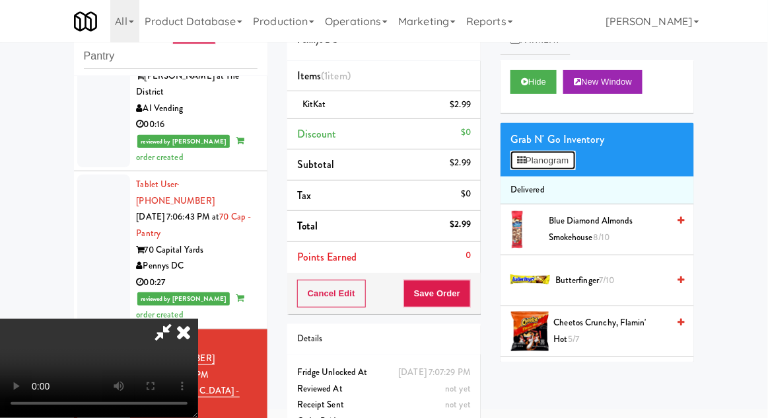
click at [576, 168] on button "Planogram" at bounding box center [543, 161] width 65 height 20
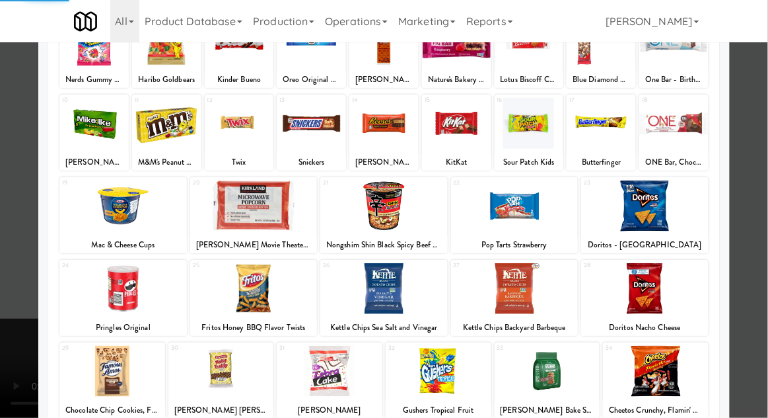
scroll to position [124, 0]
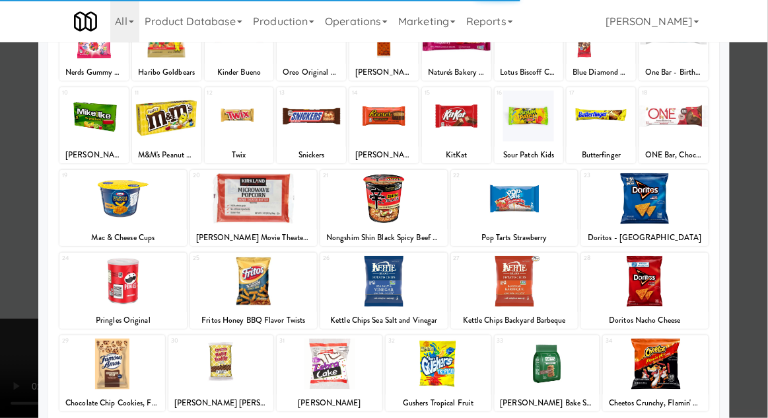
click at [323, 369] on div at bounding box center [330, 363] width 106 height 51
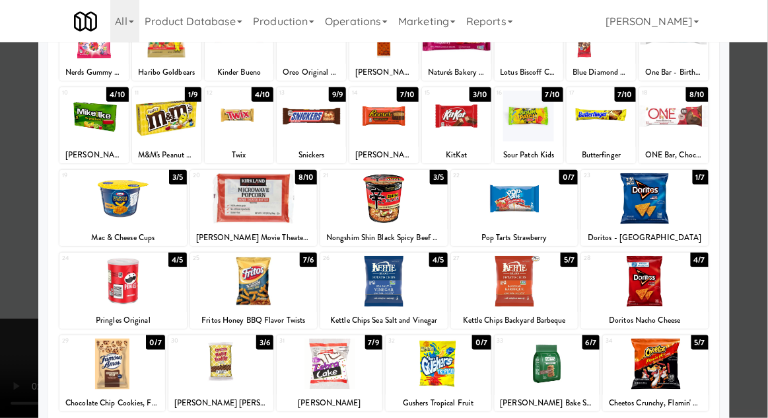
click at [316, 374] on div at bounding box center [330, 363] width 106 height 51
click at [762, 170] on div at bounding box center [384, 209] width 768 height 418
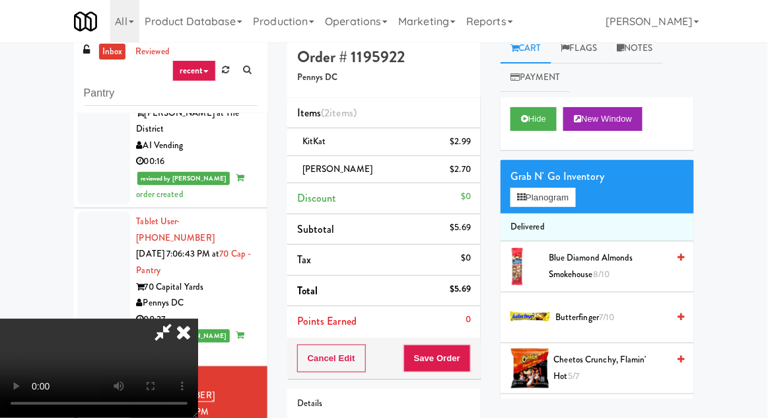
scroll to position [60, 0]
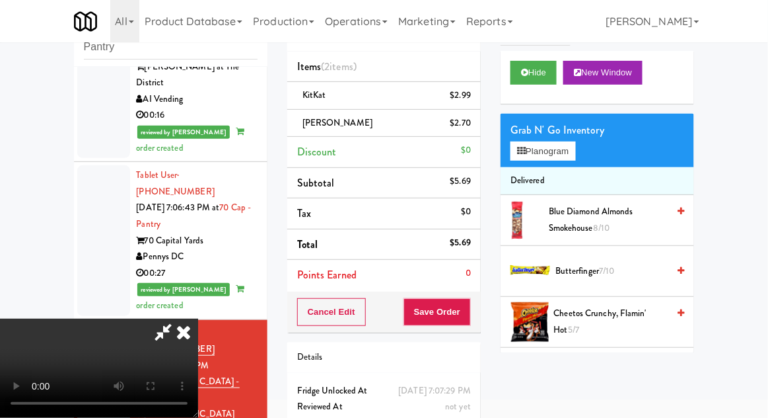
click at [178, 318] on icon at bounding box center [163, 331] width 30 height 26
click at [467, 317] on button "Save Order" at bounding box center [437, 312] width 67 height 28
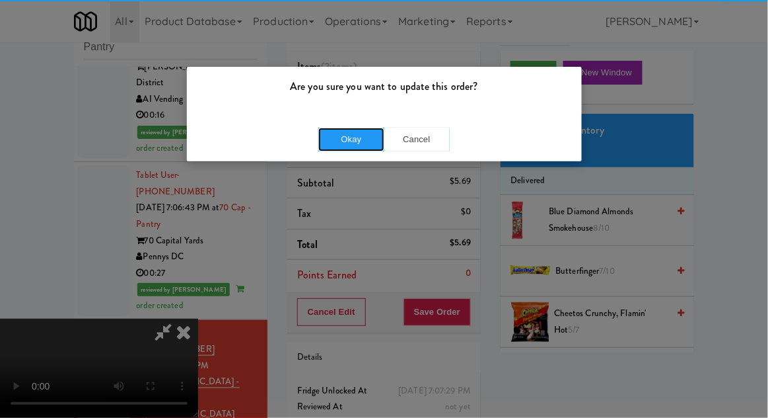
click at [352, 139] on button "Okay" at bounding box center [351, 140] width 66 height 24
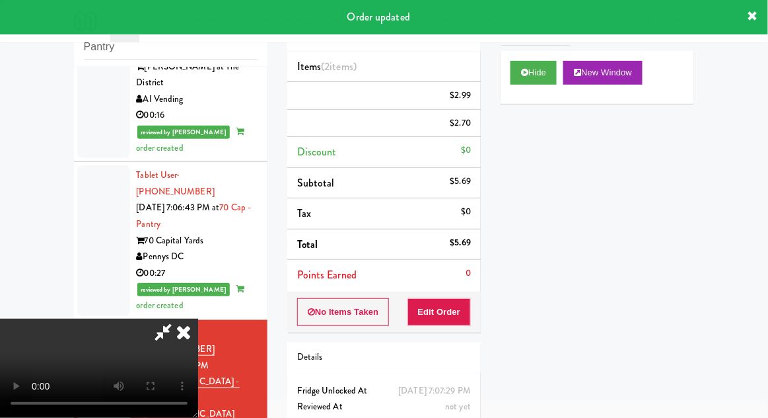
scroll to position [0, 0]
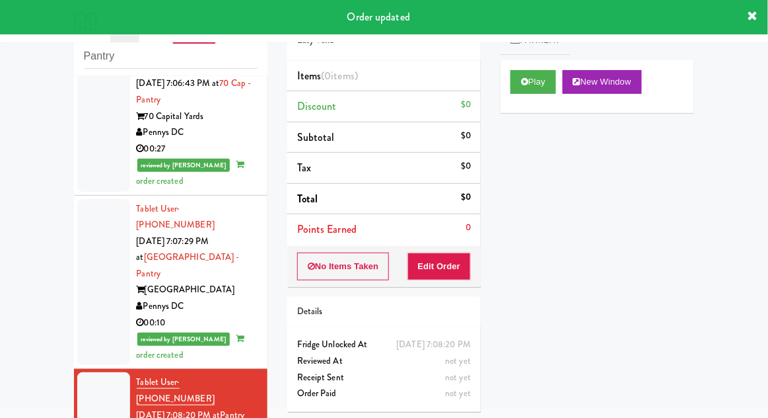
scroll to position [1564, 0]
click at [513, 87] on button "Play" at bounding box center [534, 82] width 46 height 24
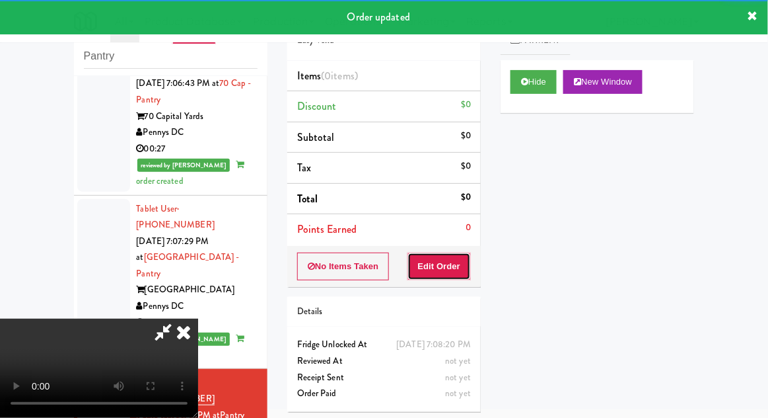
click at [446, 262] on button "Edit Order" at bounding box center [440, 266] width 64 height 28
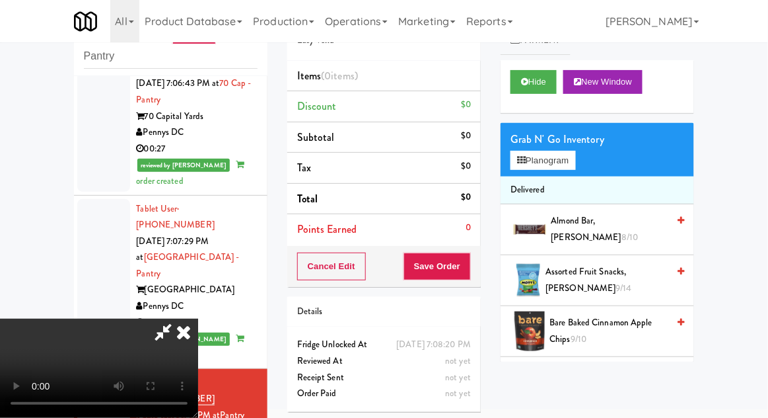
scroll to position [0, 0]
click at [578, 183] on li "Delivered" at bounding box center [598, 190] width 194 height 28
click at [587, 167] on div "Grab N' Go Inventory Planogram" at bounding box center [598, 150] width 194 height 54
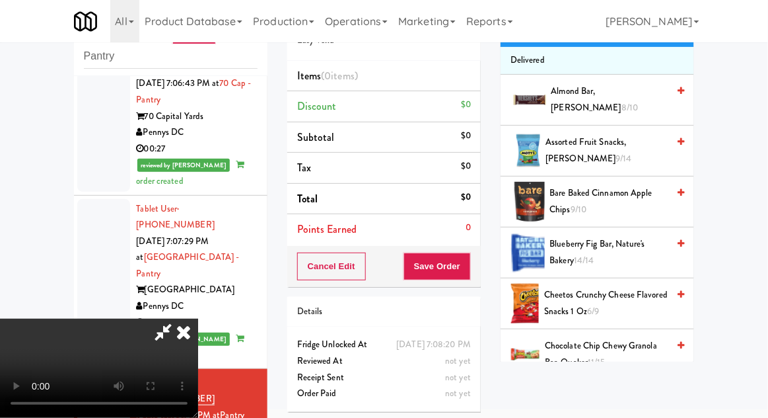
scroll to position [145, 0]
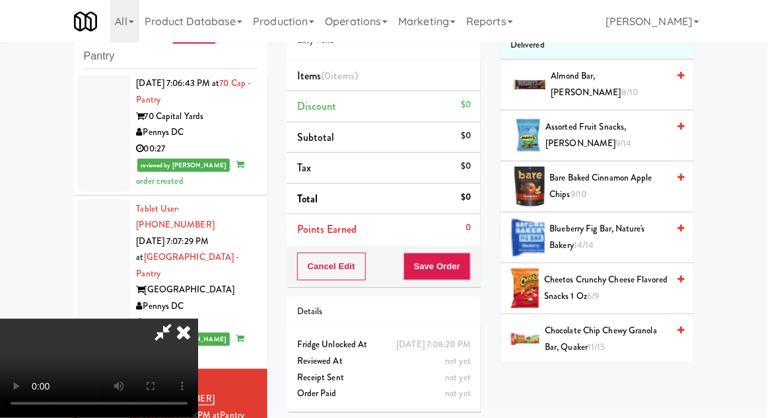
click at [607, 243] on span "Blueberry Fig Bar, Nature's Bakery 14/14" at bounding box center [609, 237] width 118 height 32
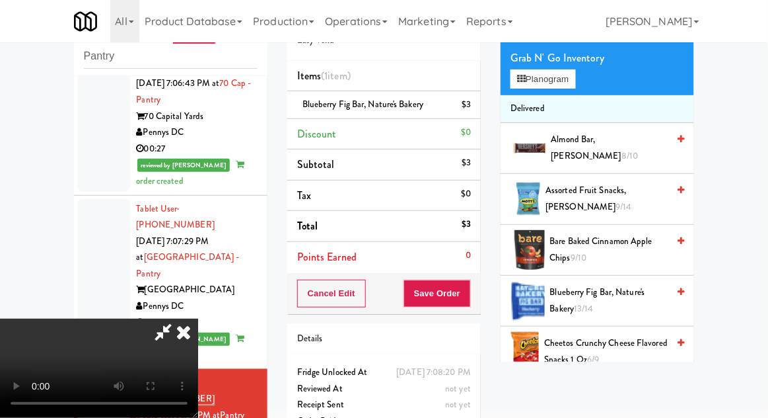
scroll to position [0, 0]
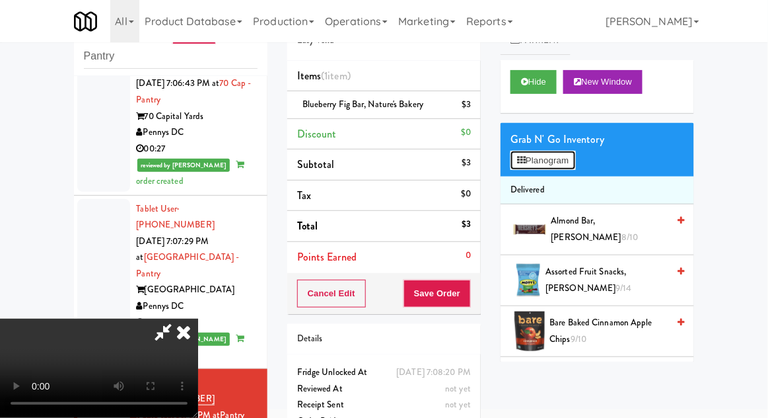
click at [575, 167] on button "Planogram" at bounding box center [543, 161] width 65 height 20
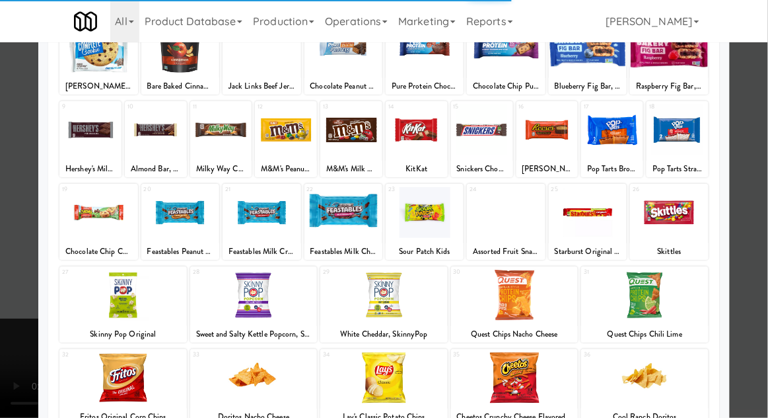
scroll to position [107, 0]
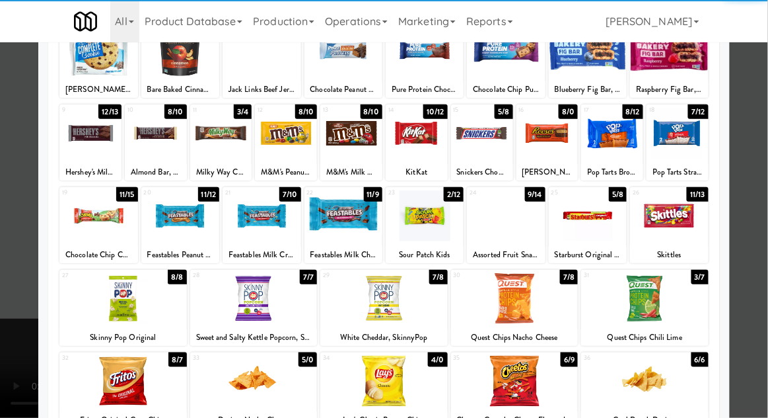
click at [383, 381] on div at bounding box center [384, 380] width 128 height 51
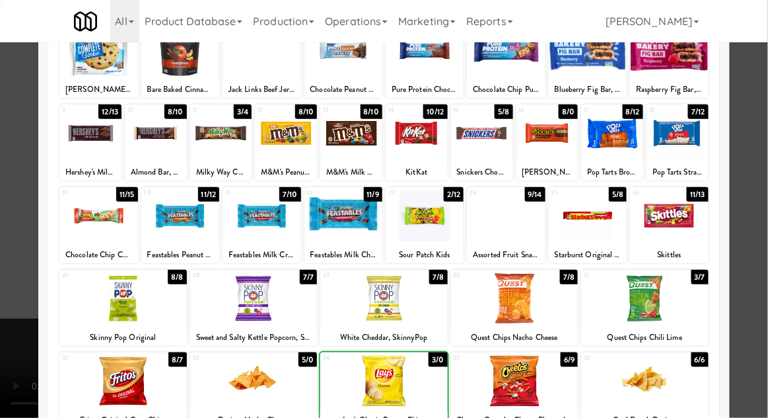
click at [767, 177] on div at bounding box center [384, 209] width 768 height 418
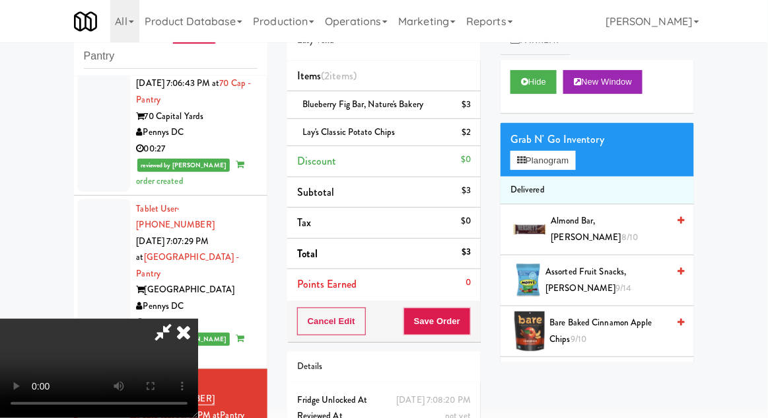
scroll to position [48, 0]
click at [570, 163] on button "Planogram" at bounding box center [543, 161] width 65 height 20
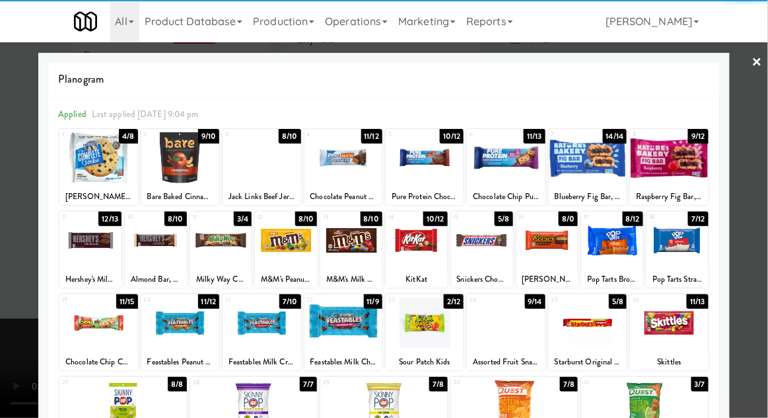
click at [342, 170] on div at bounding box center [344, 157] width 78 height 51
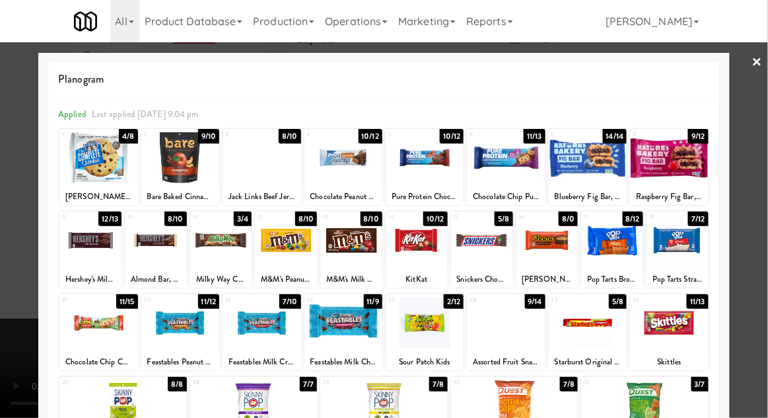
click at [764, 174] on div at bounding box center [384, 209] width 768 height 418
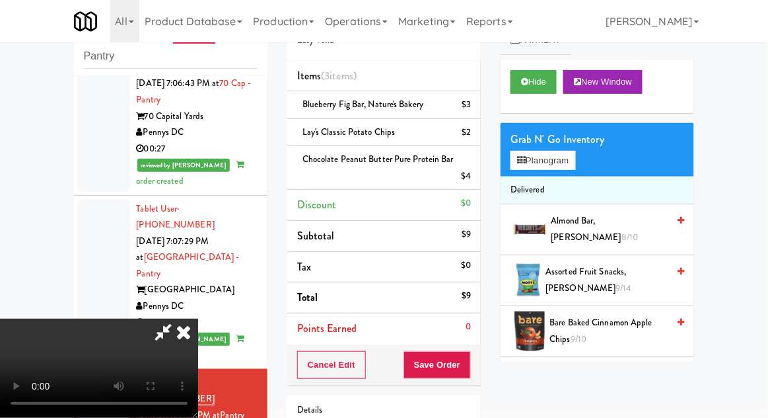
scroll to position [48, 0]
click at [468, 367] on button "Save Order" at bounding box center [437, 365] width 67 height 28
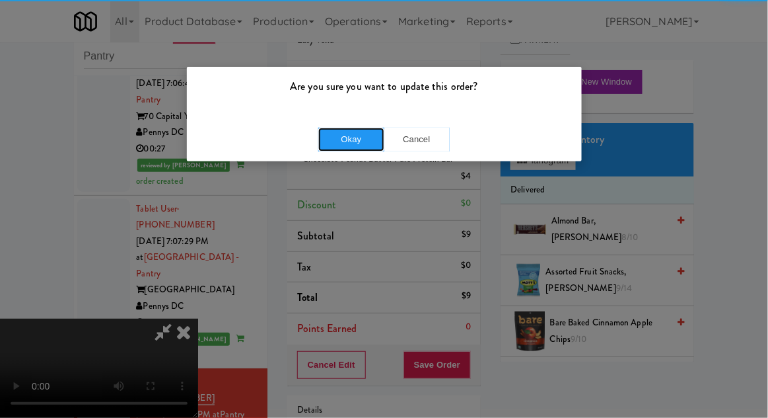
click at [354, 148] on button "Okay" at bounding box center [351, 140] width 66 height 24
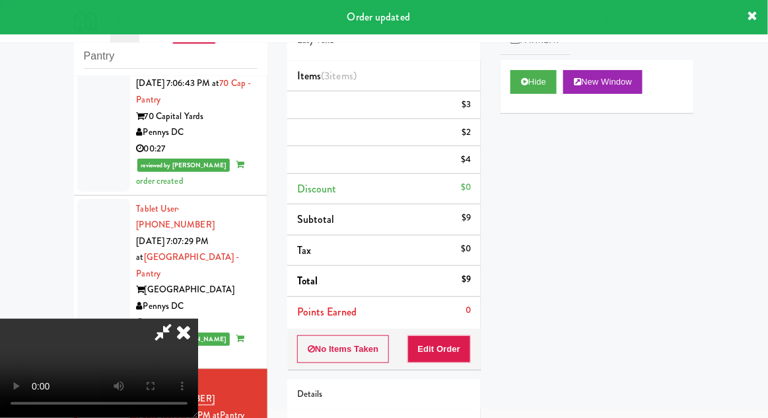
scroll to position [0, 0]
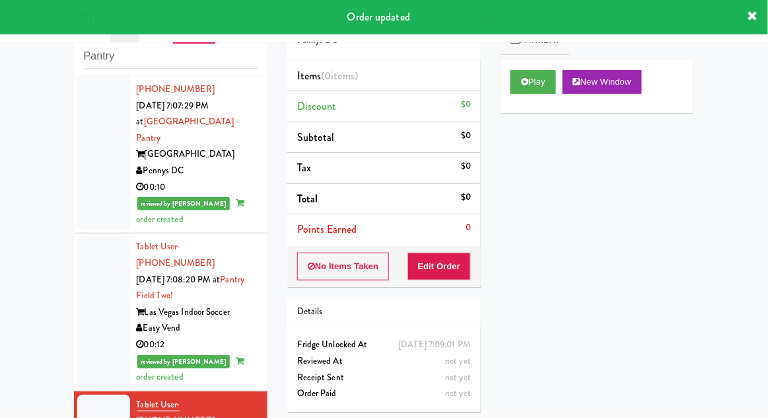
scroll to position [1706, 0]
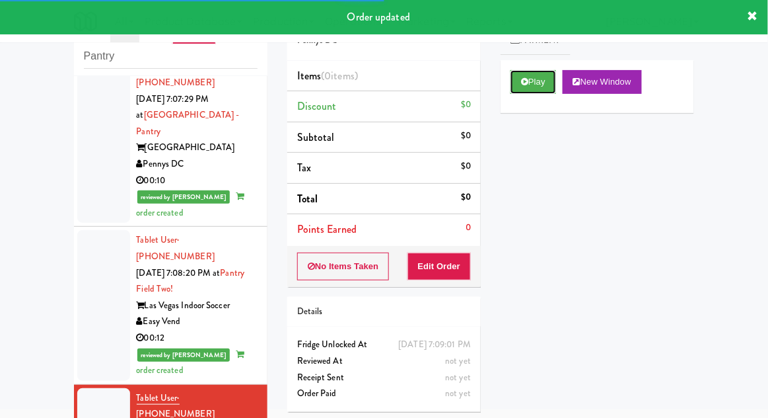
click at [524, 93] on button "Play" at bounding box center [534, 82] width 46 height 24
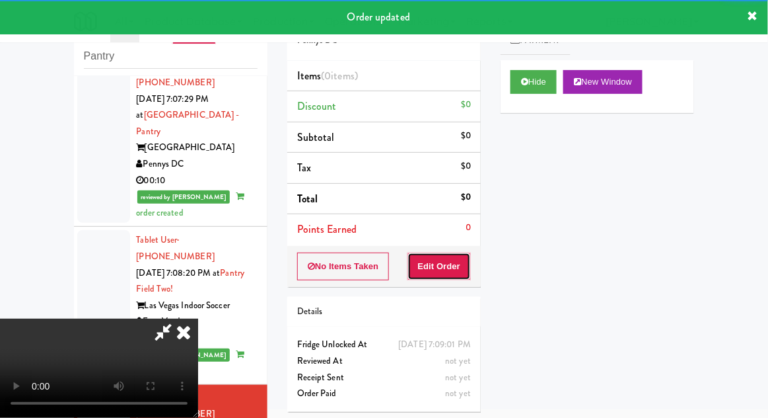
click at [446, 275] on button "Edit Order" at bounding box center [440, 266] width 64 height 28
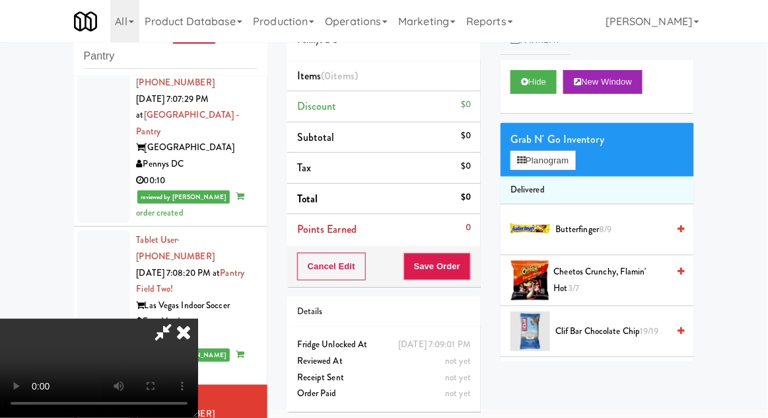
scroll to position [0, 0]
click at [571, 167] on button "Planogram" at bounding box center [543, 161] width 65 height 20
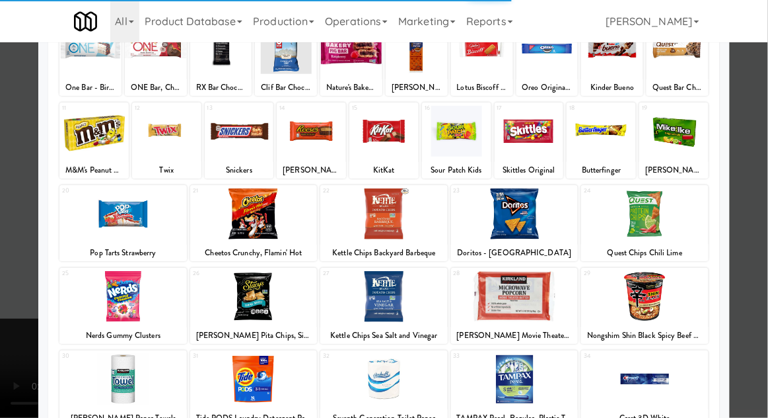
scroll to position [109, 0]
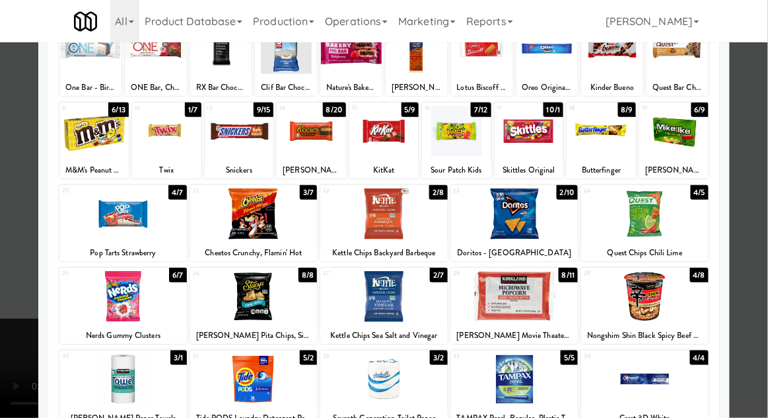
click at [138, 293] on div at bounding box center [123, 296] width 128 height 51
click at [767, 174] on div at bounding box center [384, 209] width 768 height 418
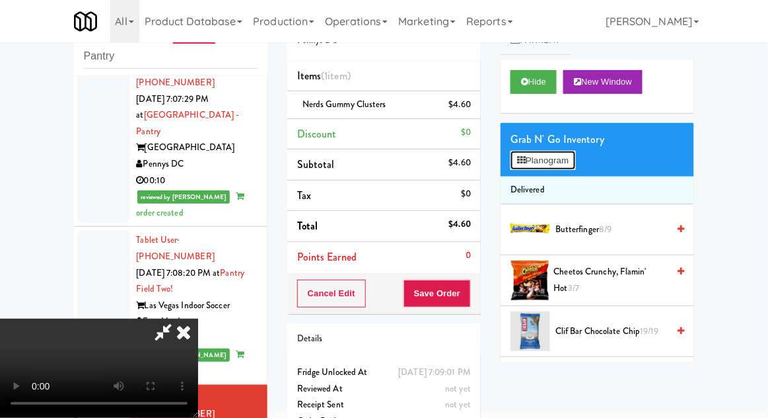
click at [569, 166] on button "Planogram" at bounding box center [543, 161] width 65 height 20
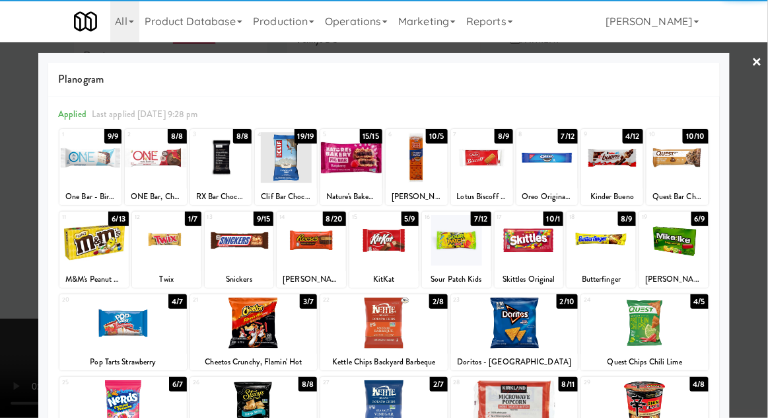
click at [398, 323] on div at bounding box center [384, 322] width 128 height 51
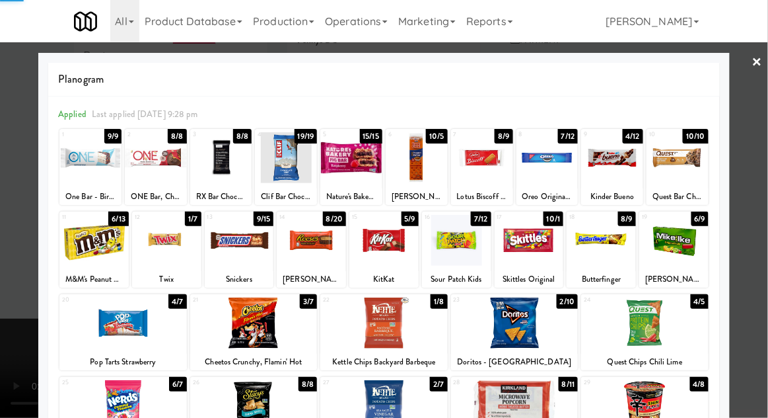
click at [764, 186] on div at bounding box center [384, 209] width 768 height 418
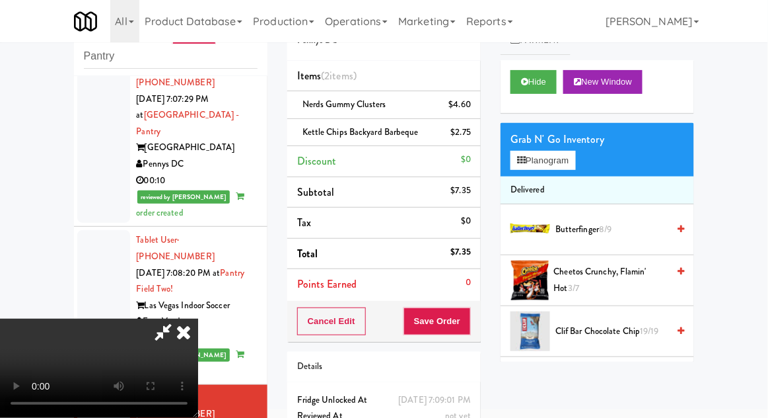
scroll to position [48, 0]
click at [466, 319] on button "Save Order" at bounding box center [437, 321] width 67 height 28
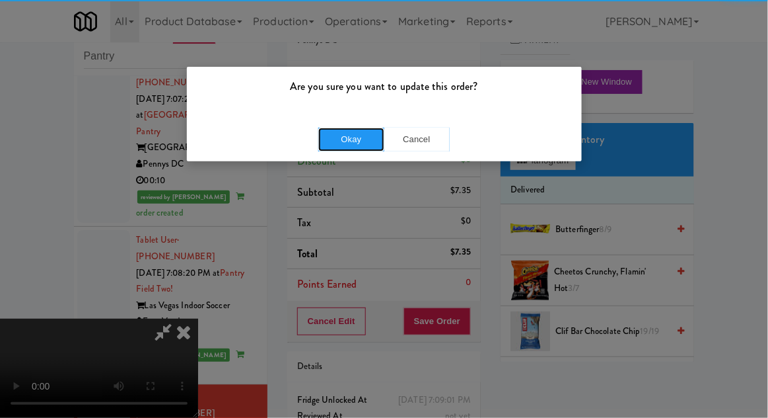
click at [335, 147] on button "Okay" at bounding box center [351, 140] width 66 height 24
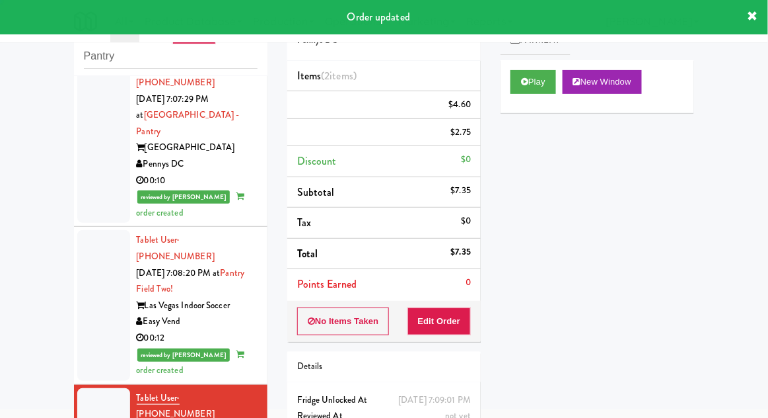
scroll to position [0, 0]
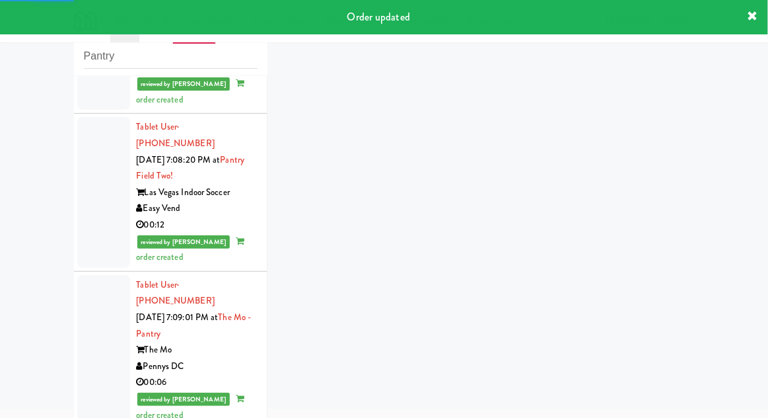
scroll to position [1841, 0]
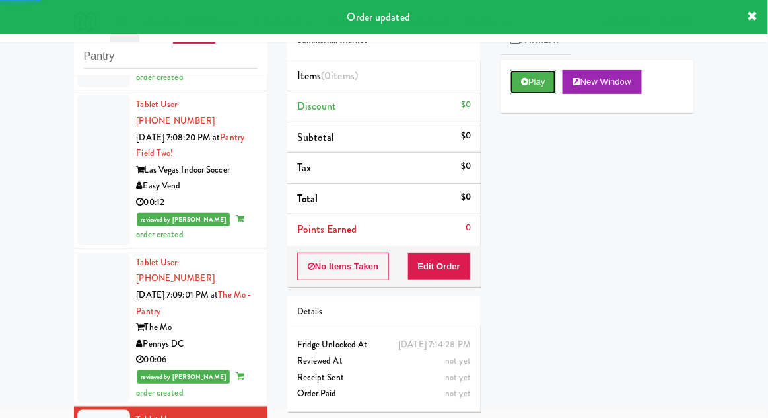
click at [521, 83] on button "Play" at bounding box center [534, 82] width 46 height 24
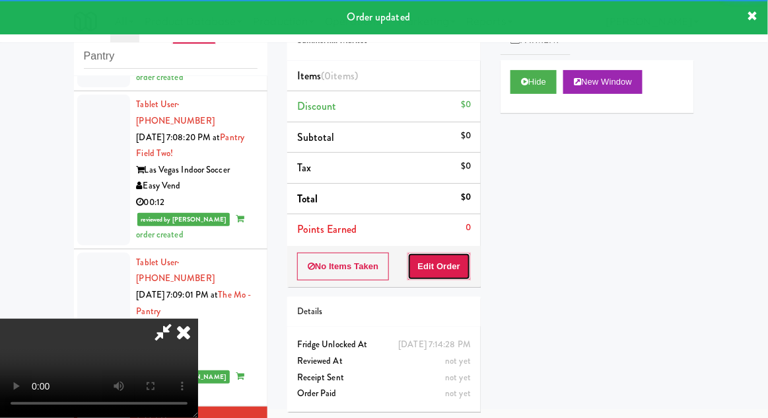
click at [455, 275] on button "Edit Order" at bounding box center [440, 266] width 64 height 28
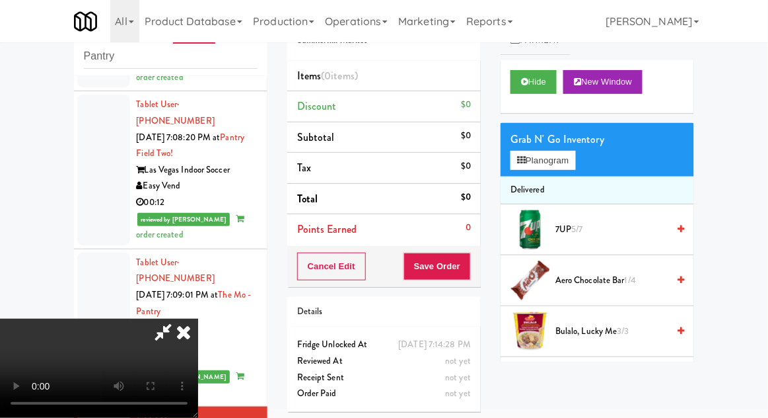
scroll to position [0, 0]
click at [564, 167] on button "Planogram" at bounding box center [543, 161] width 65 height 20
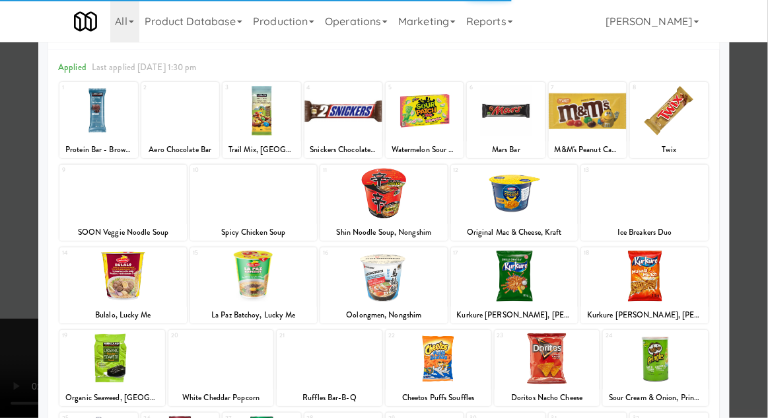
scroll to position [137, 0]
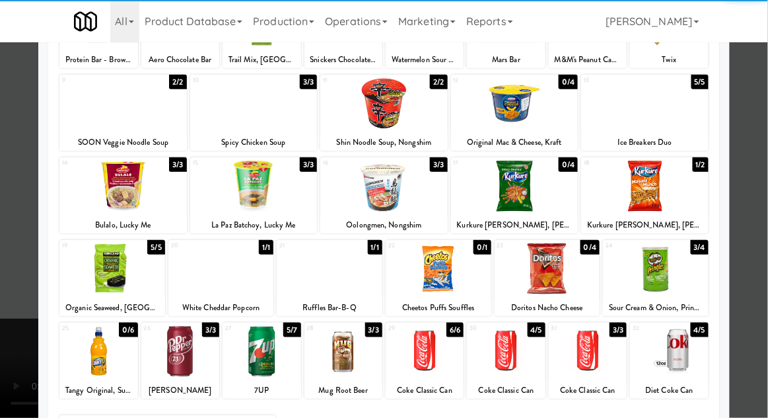
click at [419, 349] on div at bounding box center [425, 351] width 78 height 51
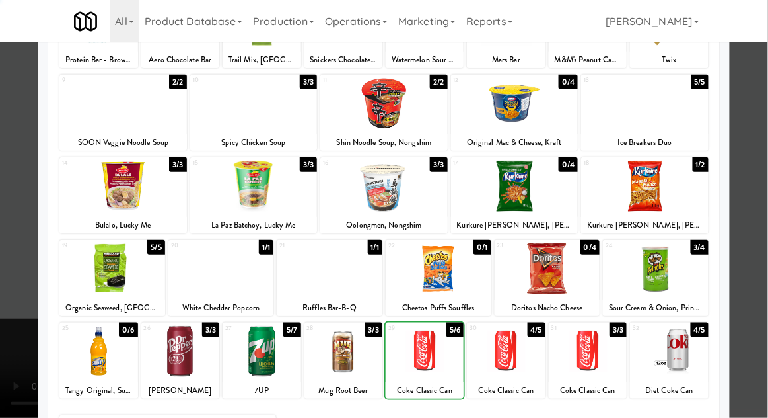
click at [761, 192] on div at bounding box center [384, 209] width 768 height 418
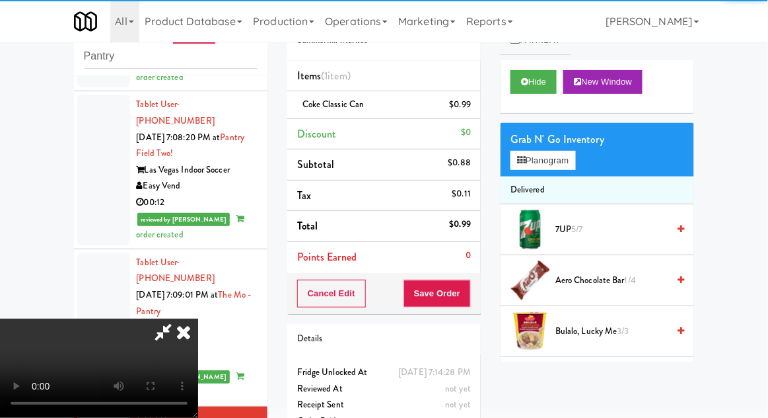
scroll to position [48, 0]
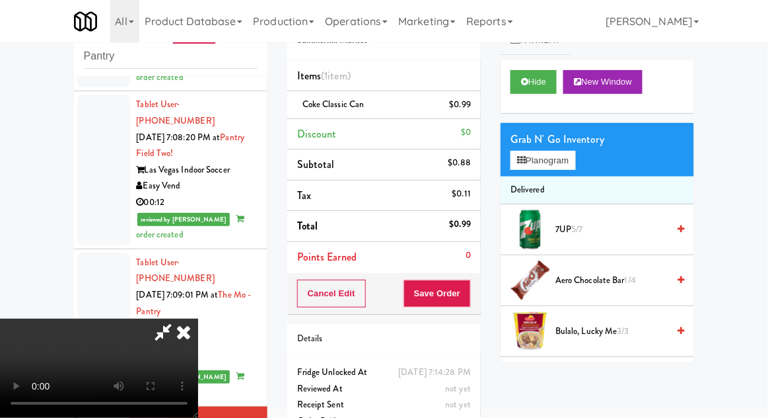
click at [478, 292] on div "Cancel Edit Save Order" at bounding box center [384, 293] width 194 height 41
click at [466, 301] on button "Save Order" at bounding box center [437, 293] width 67 height 28
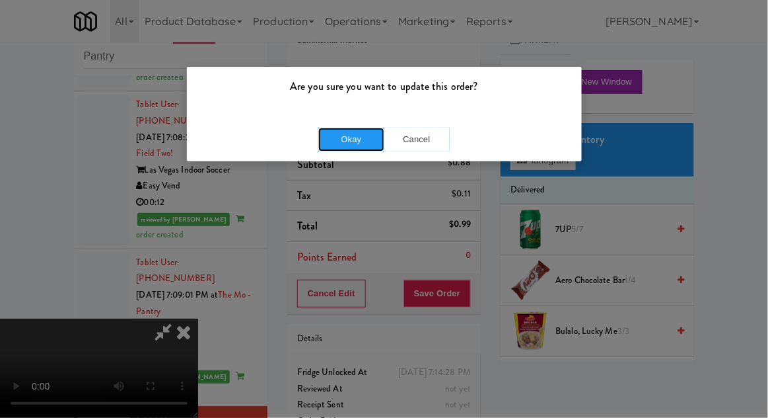
click at [375, 133] on button "Okay" at bounding box center [351, 140] width 66 height 24
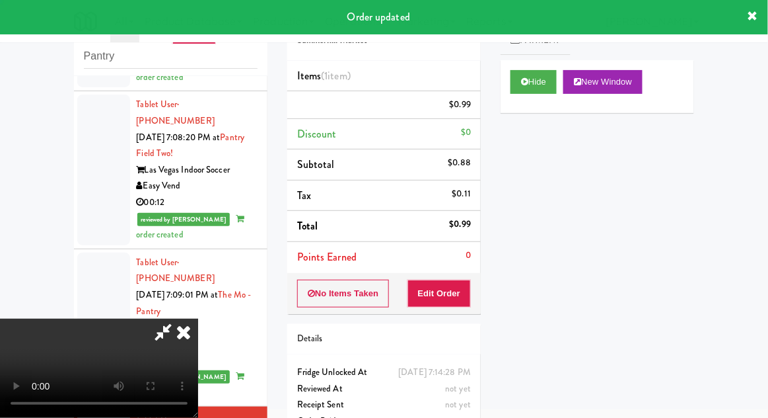
scroll to position [0, 0]
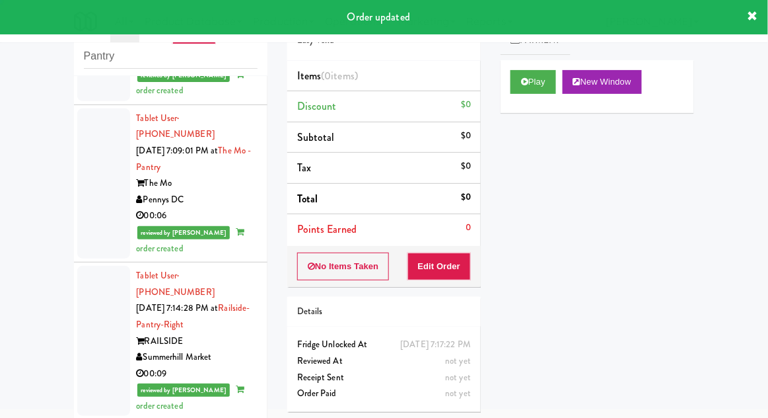
scroll to position [1988, 0]
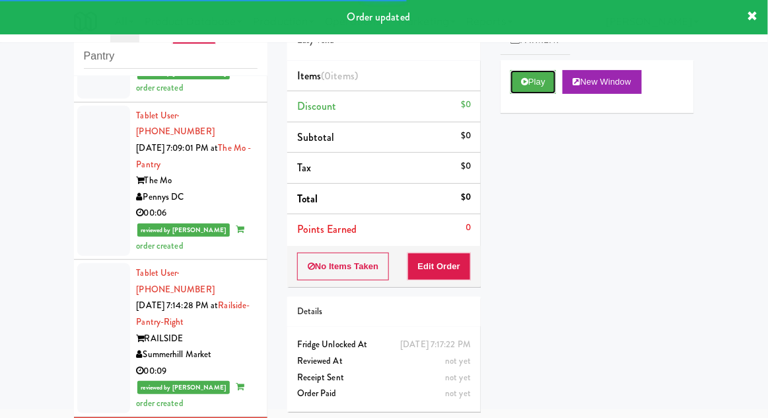
click at [530, 77] on button "Play" at bounding box center [534, 82] width 46 height 24
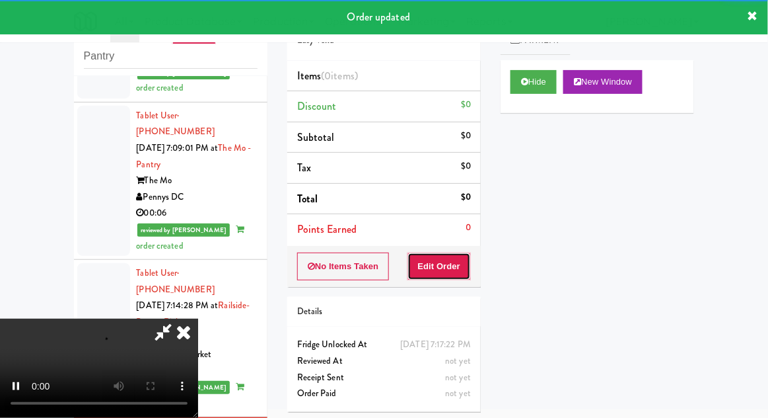
click at [462, 268] on button "Edit Order" at bounding box center [440, 266] width 64 height 28
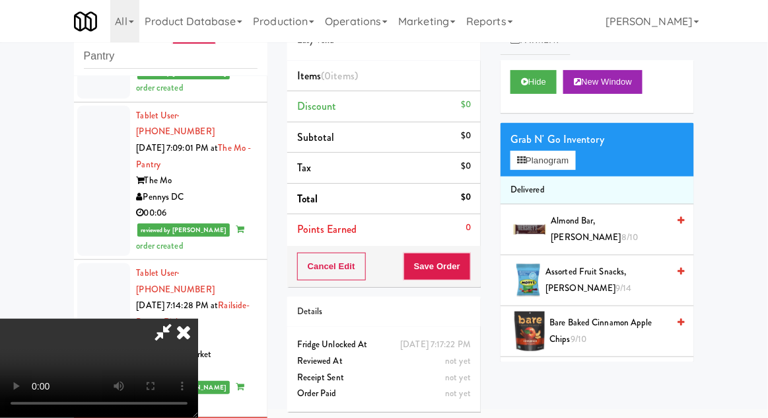
scroll to position [0, 0]
click at [568, 159] on button "Planogram" at bounding box center [543, 161] width 65 height 20
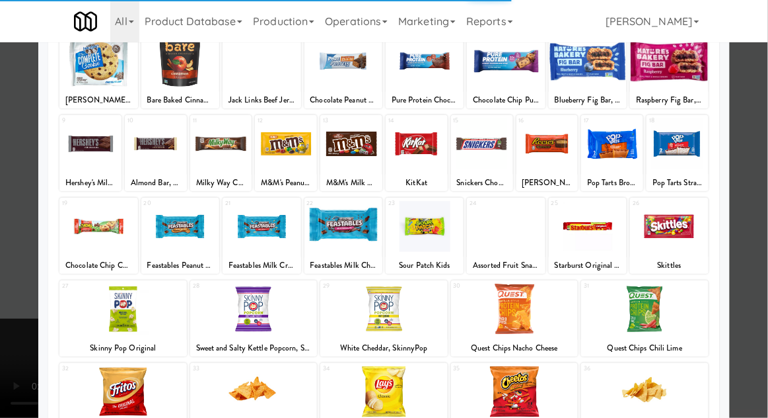
scroll to position [114, 0]
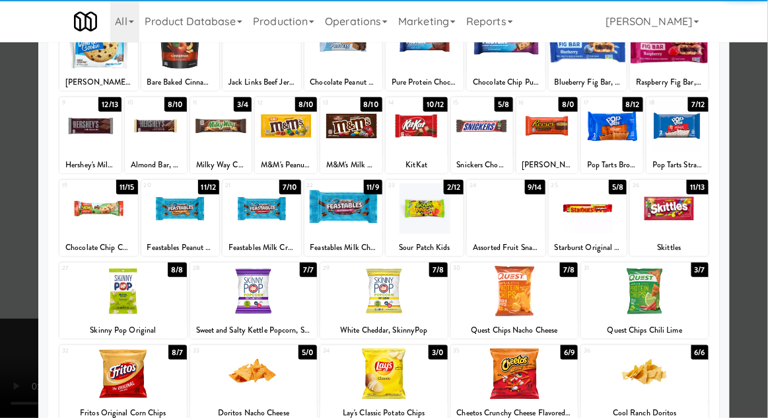
click at [659, 291] on div at bounding box center [645, 291] width 128 height 51
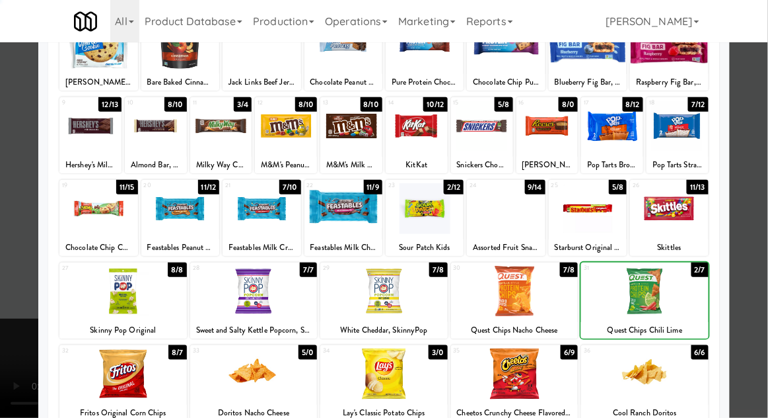
click at [767, 191] on div at bounding box center [384, 209] width 768 height 418
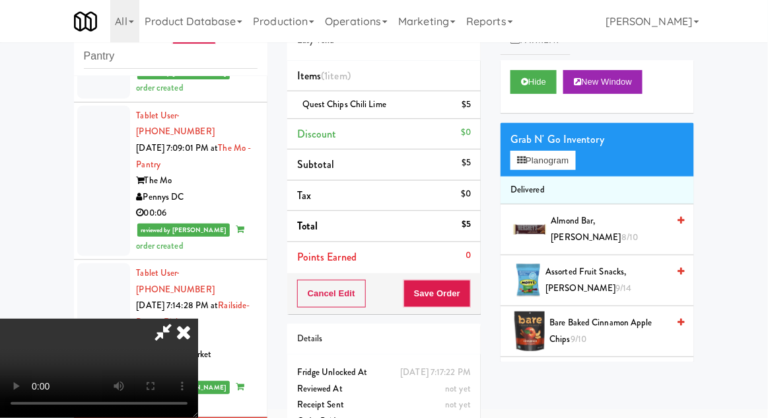
scroll to position [48, 0]
click at [461, 290] on button "Save Order" at bounding box center [437, 293] width 67 height 28
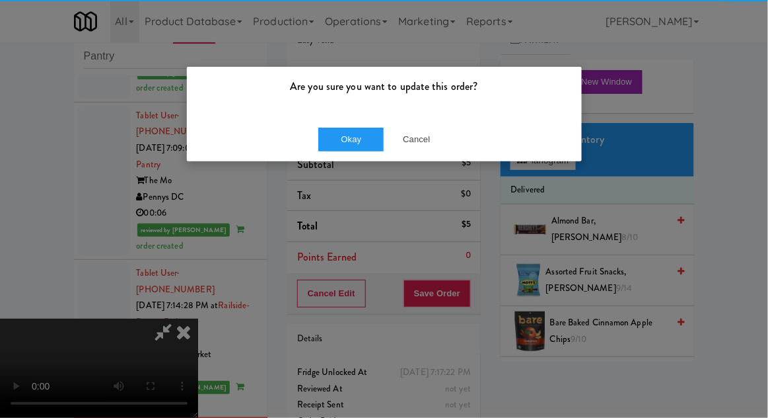
click at [339, 113] on div "Are you sure you want to update this order?" at bounding box center [384, 92] width 395 height 50
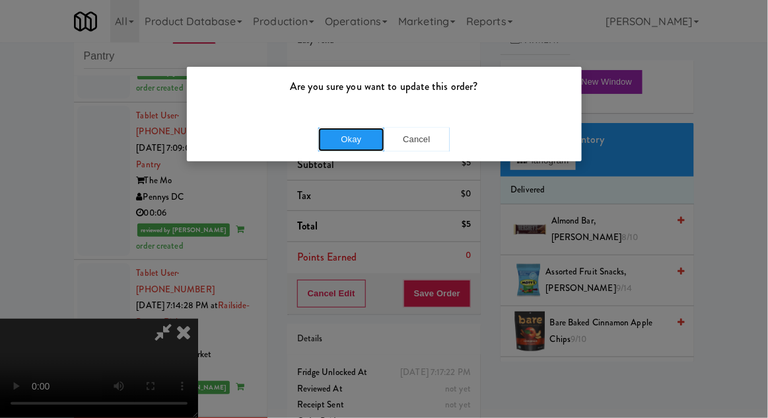
click at [338, 147] on button "Okay" at bounding box center [351, 140] width 66 height 24
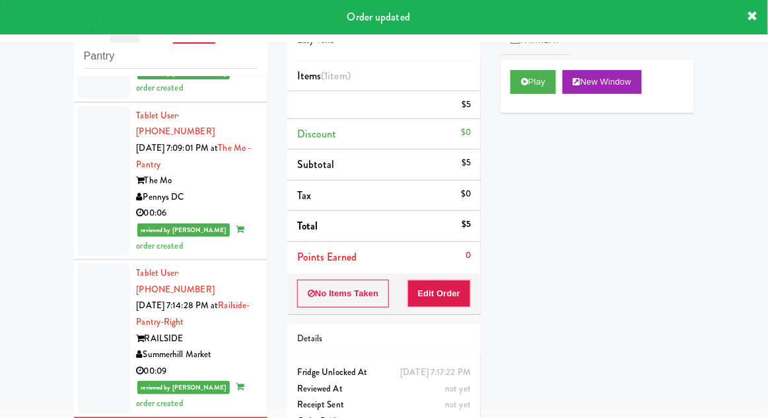
scroll to position [0, 0]
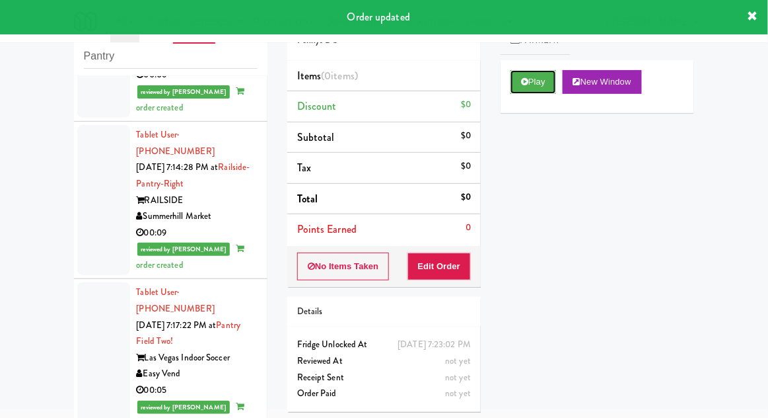
click at [519, 86] on button "Play" at bounding box center [534, 82] width 46 height 24
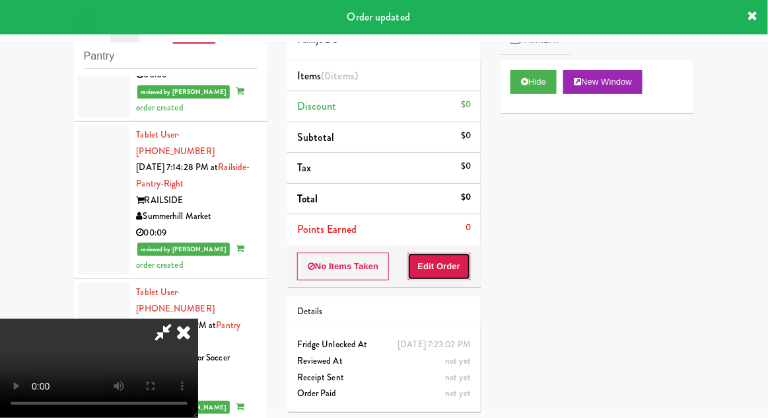
click at [453, 260] on button "Edit Order" at bounding box center [440, 266] width 64 height 28
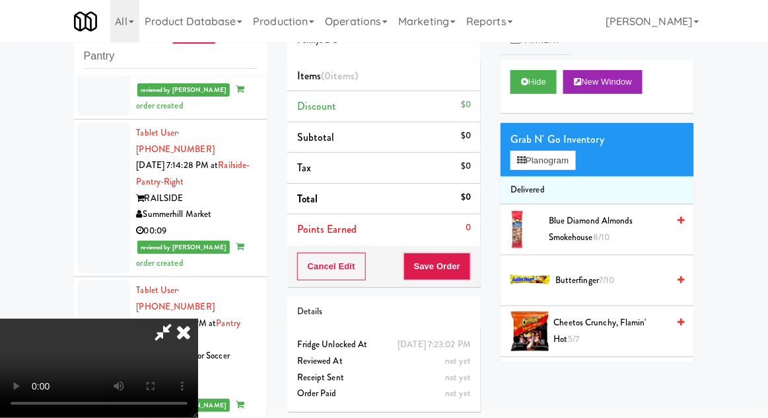
scroll to position [48, 0]
click at [569, 165] on button "Planogram" at bounding box center [543, 161] width 65 height 20
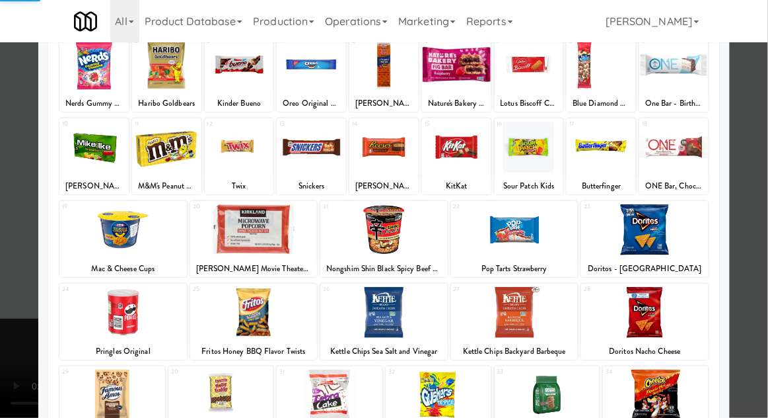
scroll to position [143, 0]
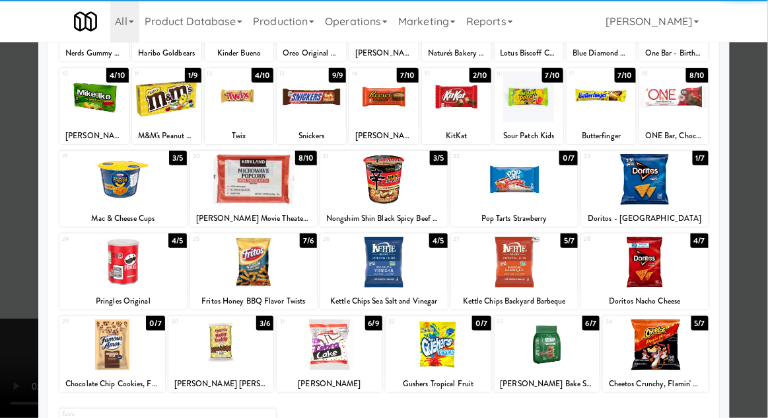
click at [661, 359] on div at bounding box center [656, 344] width 106 height 51
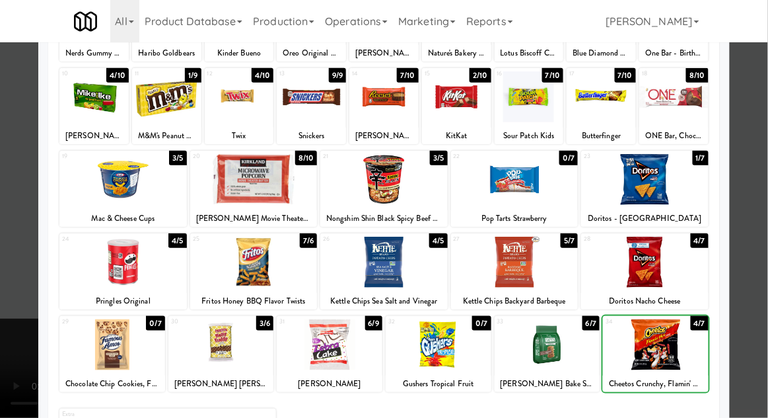
click at [759, 180] on div at bounding box center [384, 209] width 768 height 418
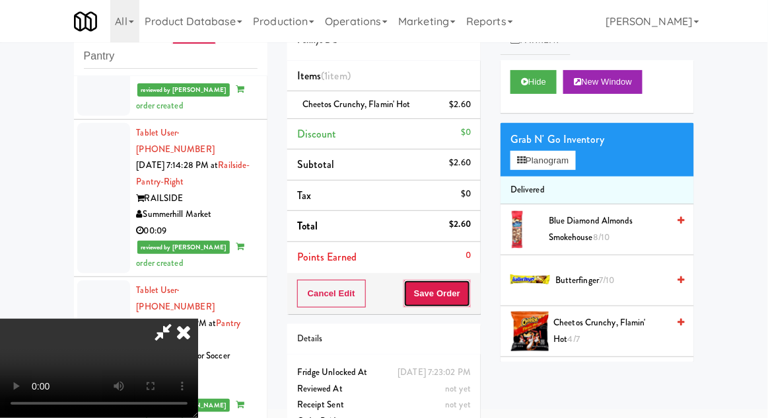
click at [470, 297] on button "Save Order" at bounding box center [437, 293] width 67 height 28
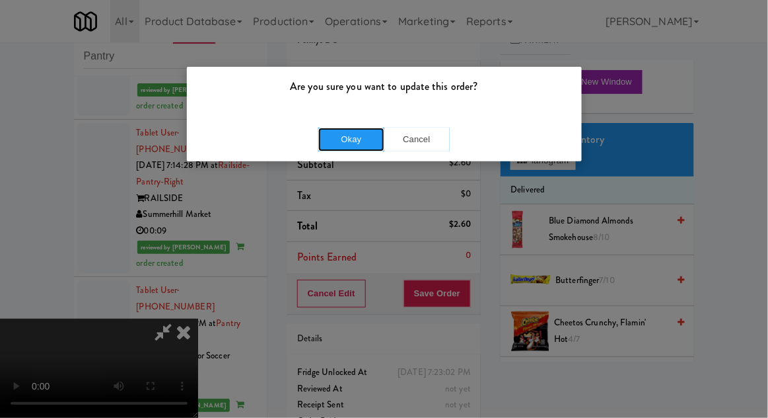
click at [355, 148] on button "Okay" at bounding box center [351, 140] width 66 height 24
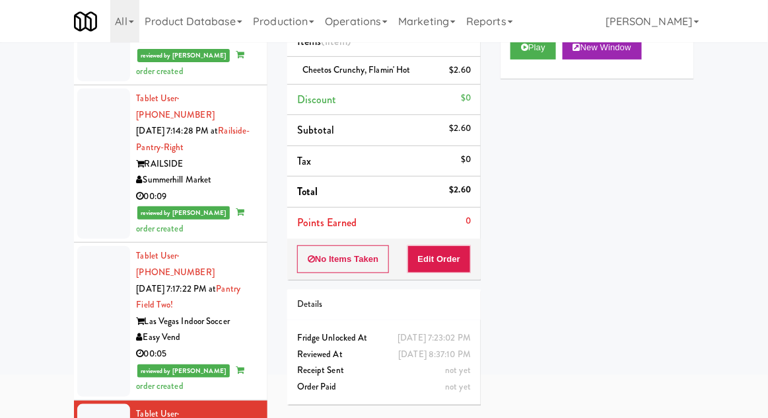
scroll to position [98, 0]
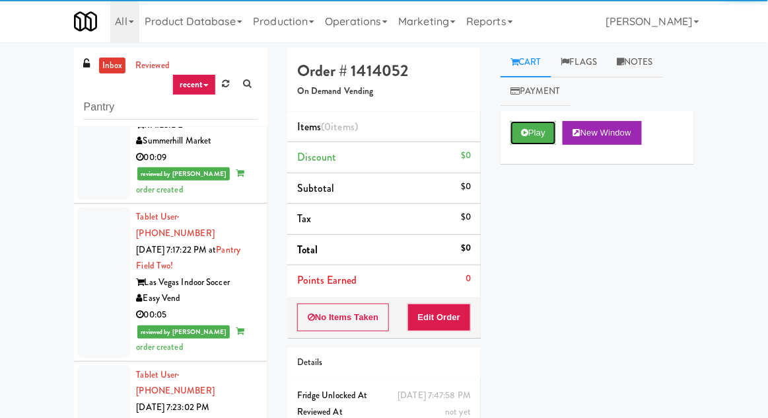
click at [519, 123] on button "Play" at bounding box center [534, 133] width 46 height 24
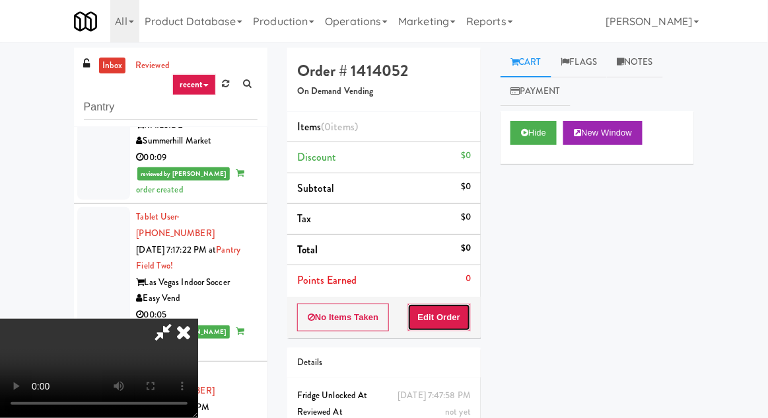
click at [450, 313] on button "Edit Order" at bounding box center [440, 317] width 64 height 28
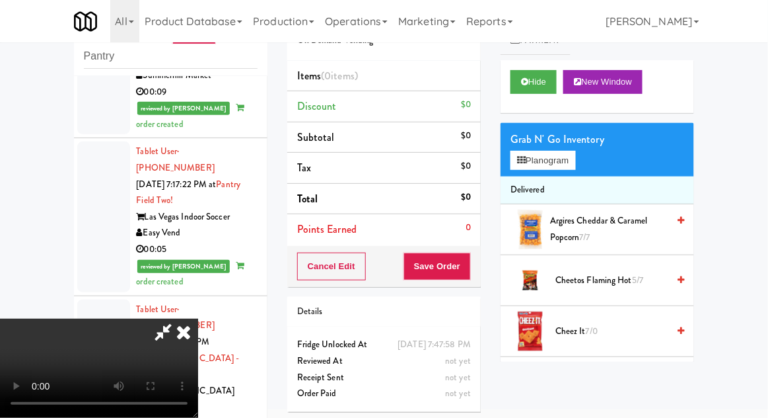
click at [588, 159] on div "Grab N' Go Inventory Planogram" at bounding box center [598, 150] width 194 height 54
click at [576, 168] on button "Planogram" at bounding box center [543, 161] width 65 height 20
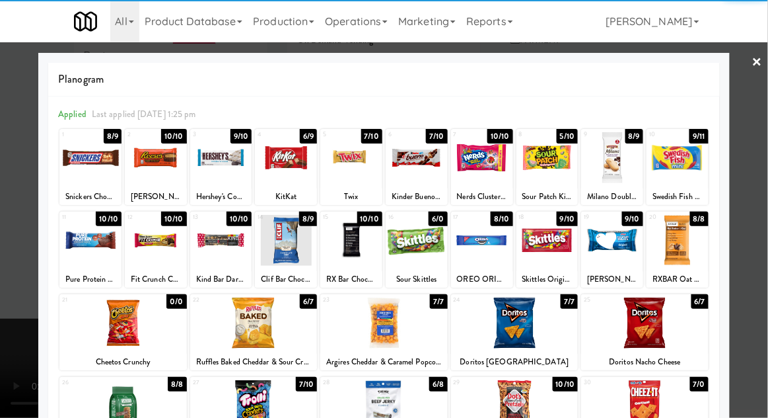
click at [527, 322] on div at bounding box center [515, 322] width 128 height 51
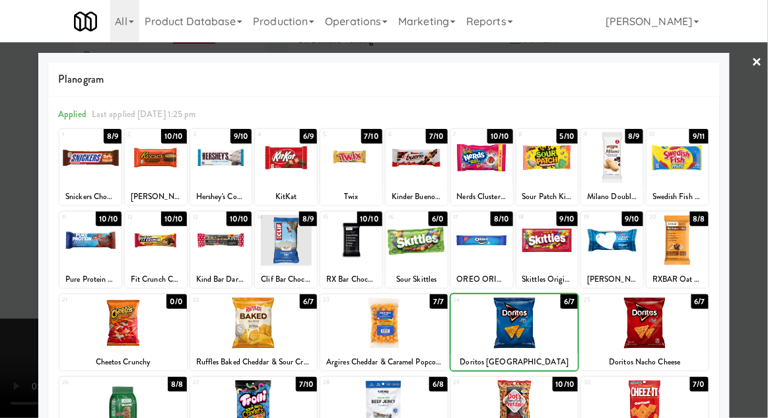
click at [762, 182] on div at bounding box center [384, 209] width 768 height 418
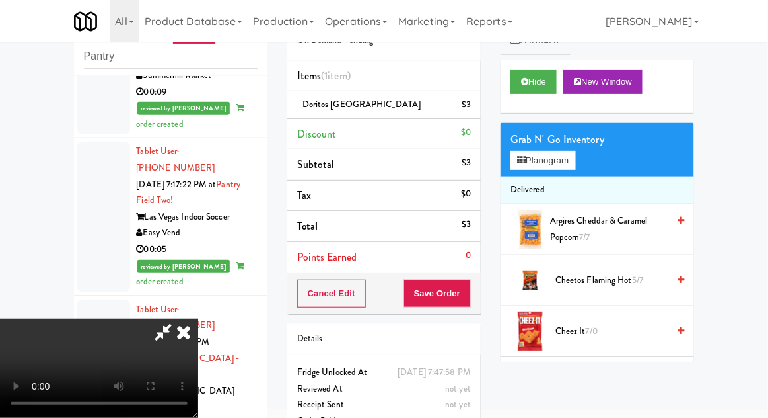
scroll to position [48, 0]
click at [466, 300] on button "Save Order" at bounding box center [437, 293] width 67 height 28
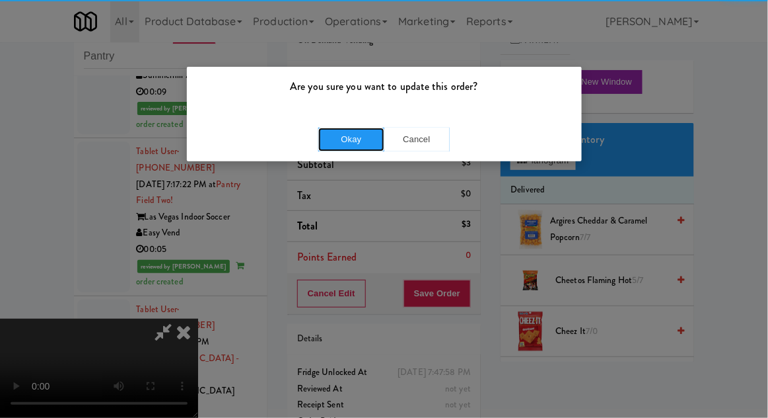
click at [326, 133] on button "Okay" at bounding box center [351, 140] width 66 height 24
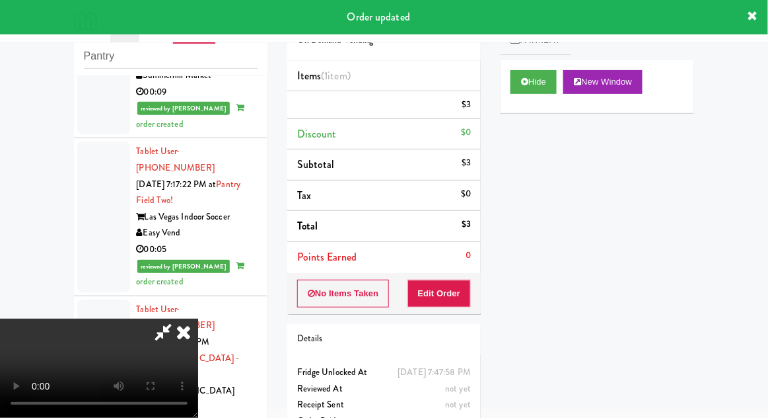
scroll to position [0, 0]
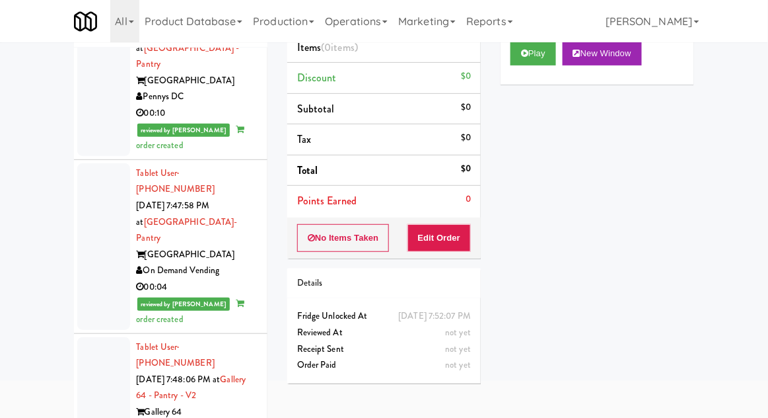
scroll to position [93, 0]
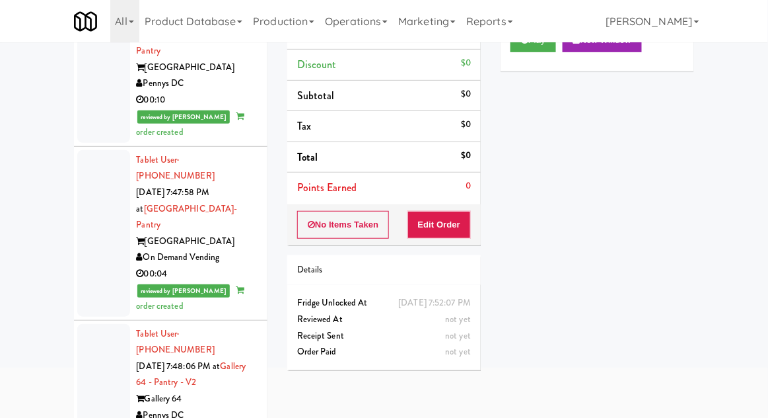
click at [519, 30] on link "Reports" at bounding box center [489, 21] width 57 height 42
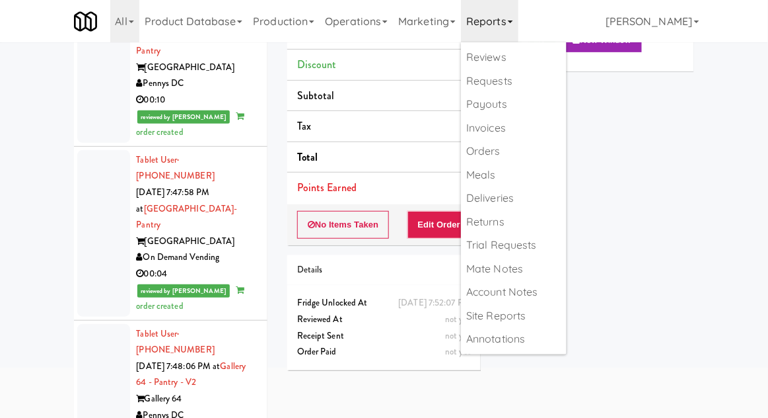
click at [641, 169] on div "Play New Window Primary Flag Clear Flag if unable to determine what was taken o…" at bounding box center [598, 267] width 194 height 496
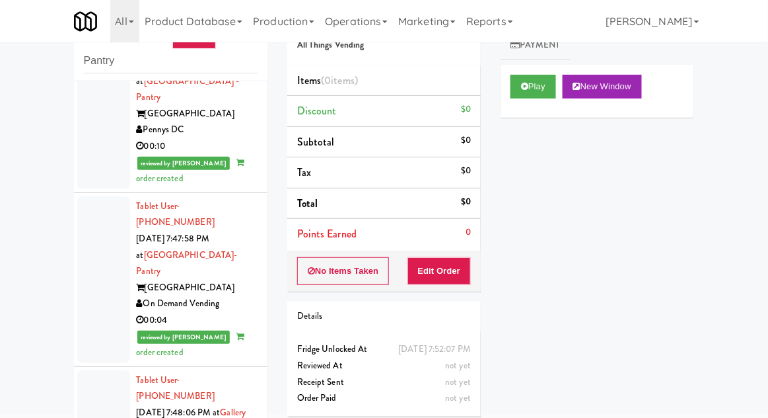
scroll to position [0, 0]
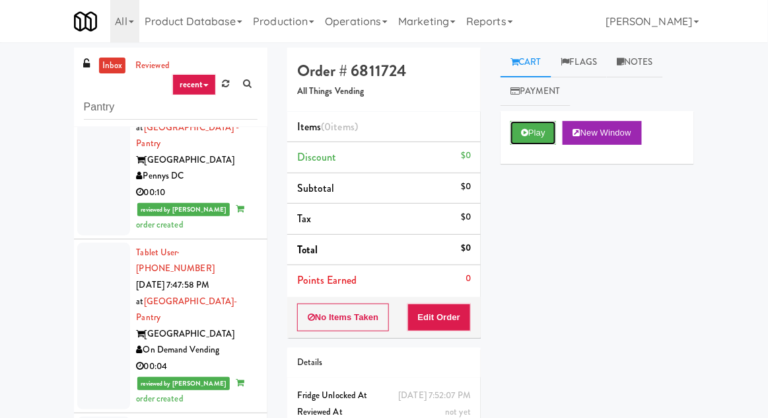
click at [529, 133] on button "Play" at bounding box center [534, 133] width 46 height 24
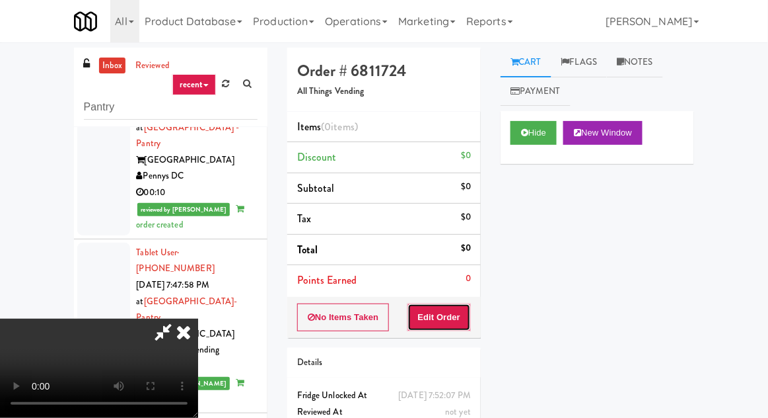
click at [424, 308] on button "Edit Order" at bounding box center [440, 317] width 64 height 28
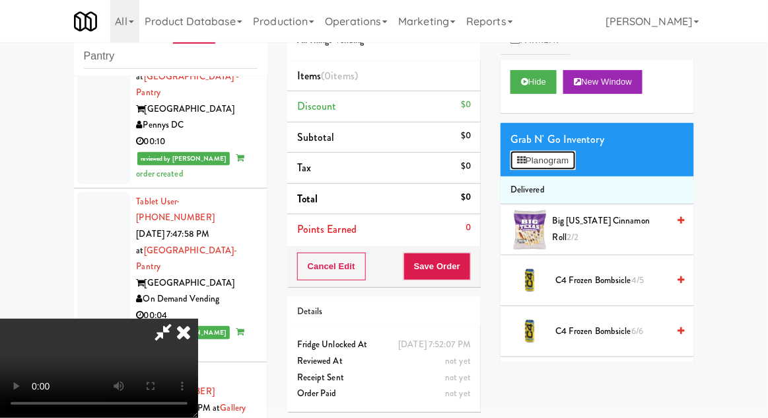
click at [576, 168] on button "Planogram" at bounding box center [543, 161] width 65 height 20
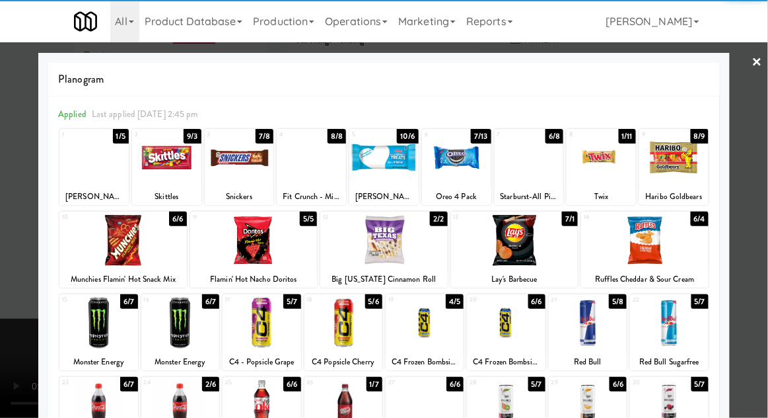
click at [385, 245] on div at bounding box center [384, 240] width 128 height 51
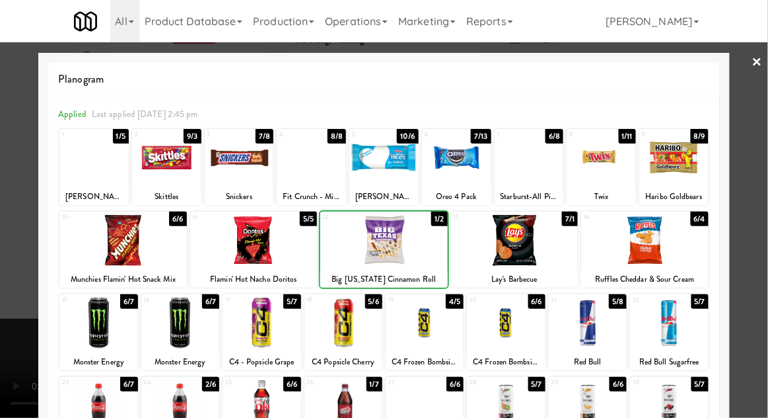
click at [767, 230] on div at bounding box center [384, 209] width 768 height 418
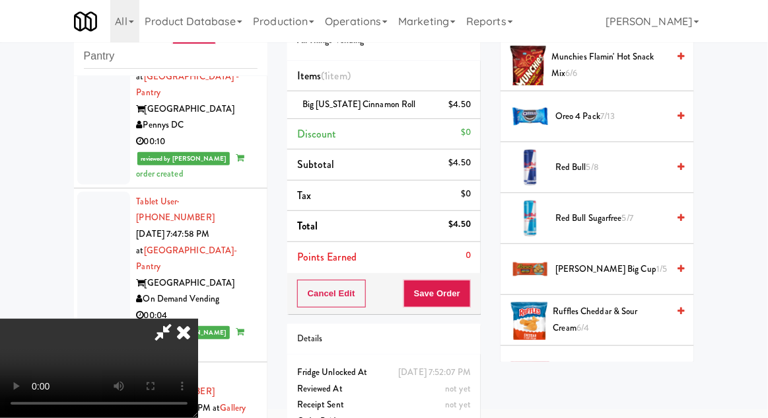
scroll to position [1304, 0]
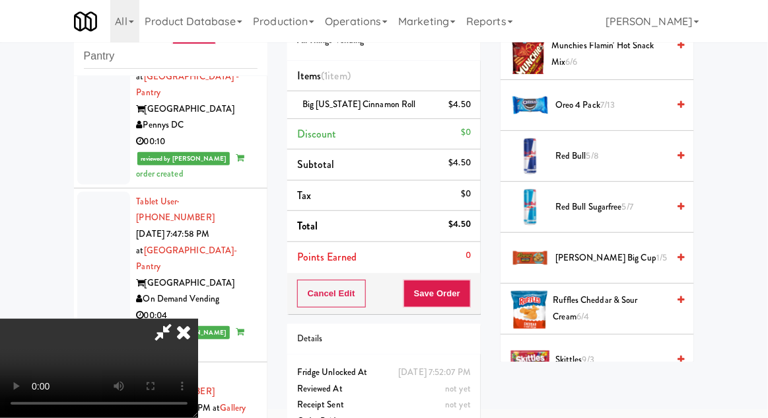
click at [640, 250] on span "[PERSON_NAME] Big Cup 1/5" at bounding box center [612, 258] width 112 height 17
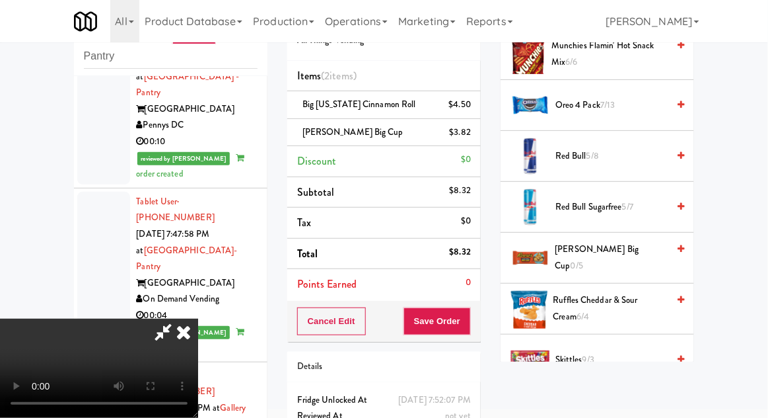
scroll to position [48, 0]
click at [467, 320] on button "Save Order" at bounding box center [437, 321] width 67 height 28
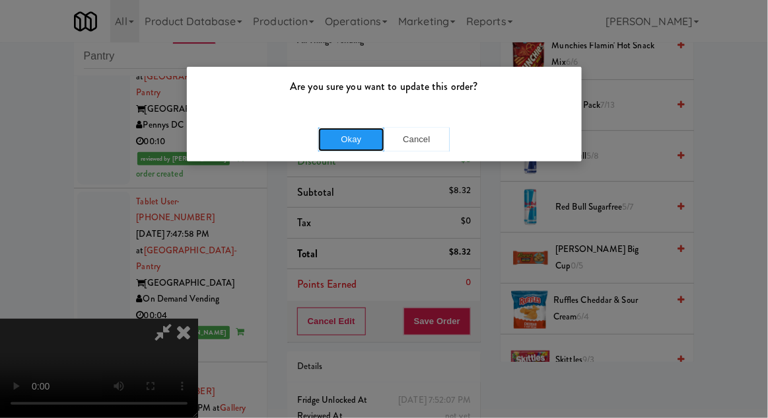
click at [341, 131] on button "Okay" at bounding box center [351, 140] width 66 height 24
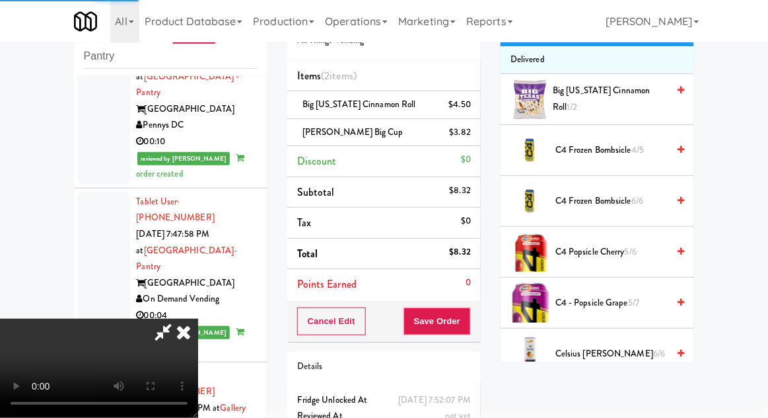
scroll to position [0, 0]
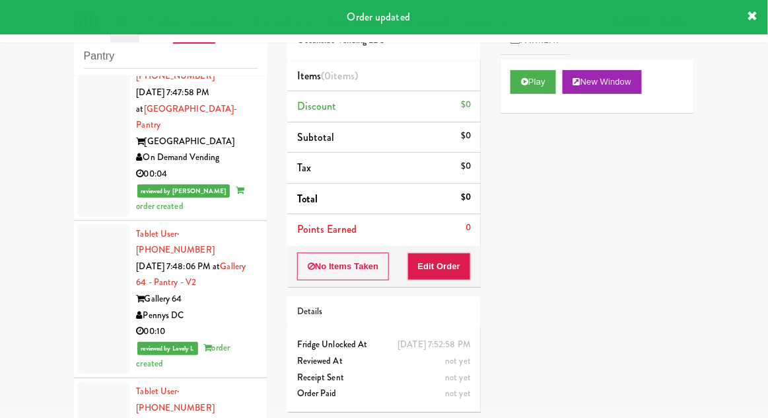
scroll to position [2691, 0]
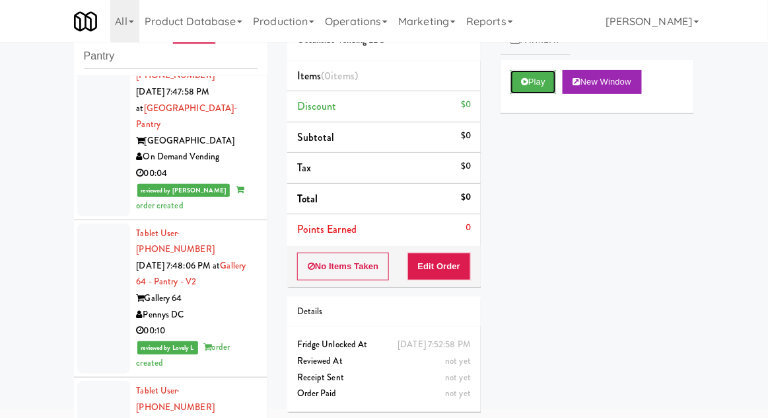
click at [523, 87] on button "Play" at bounding box center [534, 82] width 46 height 24
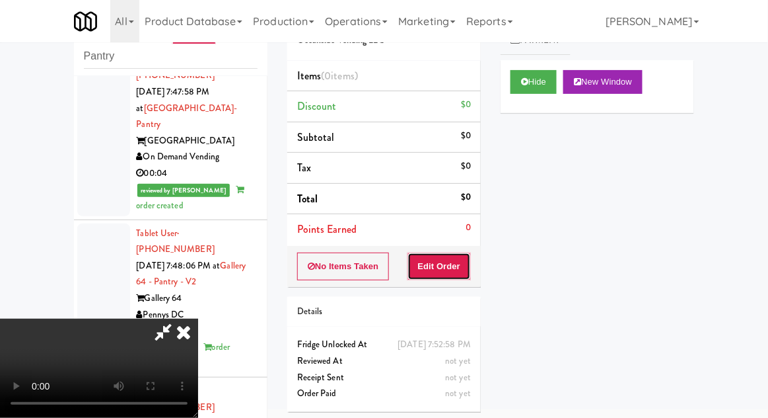
click at [447, 257] on button "Edit Order" at bounding box center [440, 266] width 64 height 28
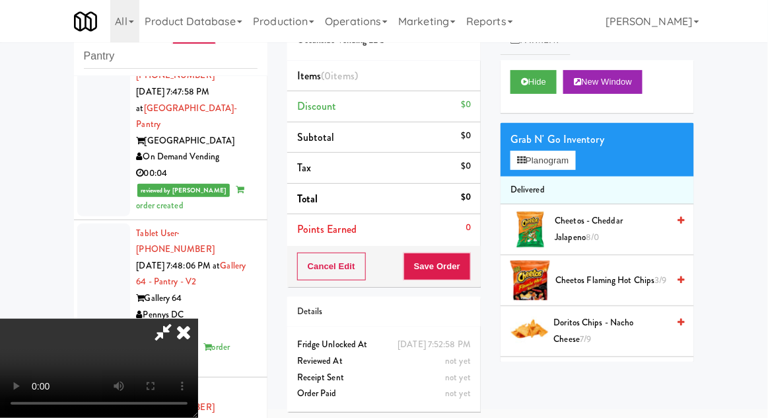
click at [583, 386] on span "Famous [PERSON_NAME] 8/13" at bounding box center [611, 381] width 113 height 32
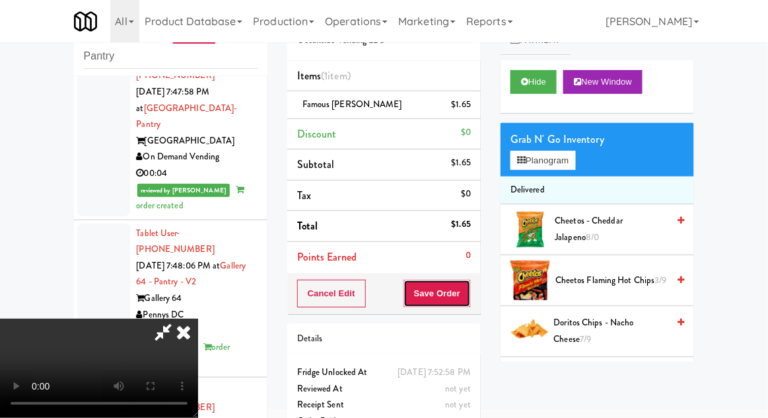
click at [468, 299] on button "Save Order" at bounding box center [437, 293] width 67 height 28
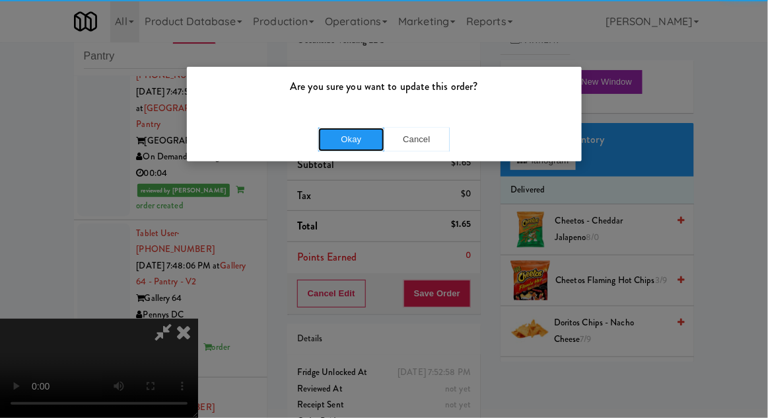
click at [354, 136] on button "Okay" at bounding box center [351, 140] width 66 height 24
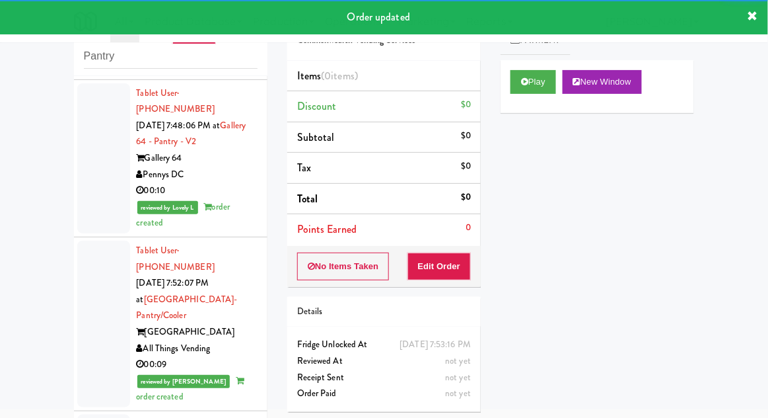
scroll to position [2836, 0]
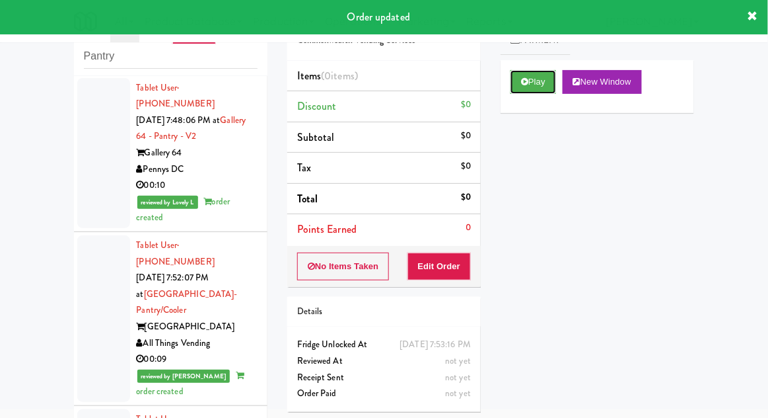
click at [537, 83] on button "Play" at bounding box center [534, 82] width 46 height 24
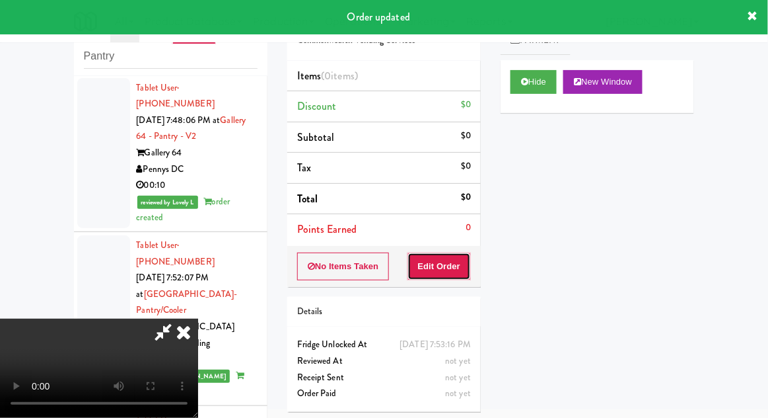
click at [453, 263] on button "Edit Order" at bounding box center [440, 266] width 64 height 28
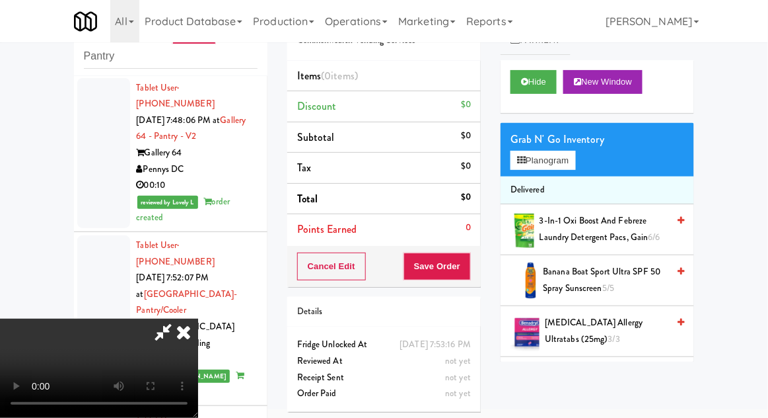
scroll to position [0, 0]
click at [603, 162] on div "Grab N' Go Inventory Planogram" at bounding box center [598, 150] width 194 height 54
click at [575, 167] on button "Planogram" at bounding box center [543, 161] width 65 height 20
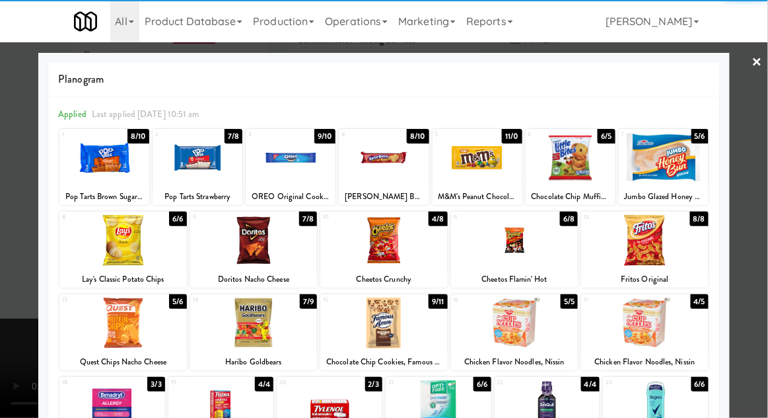
click at [394, 246] on div at bounding box center [384, 240] width 128 height 51
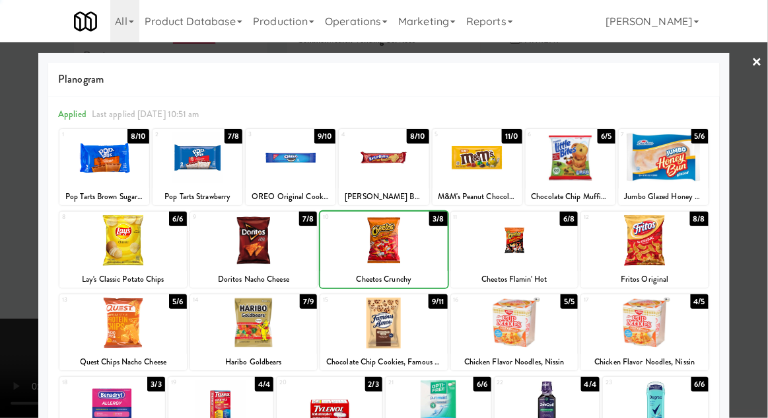
click at [764, 167] on div at bounding box center [384, 209] width 768 height 418
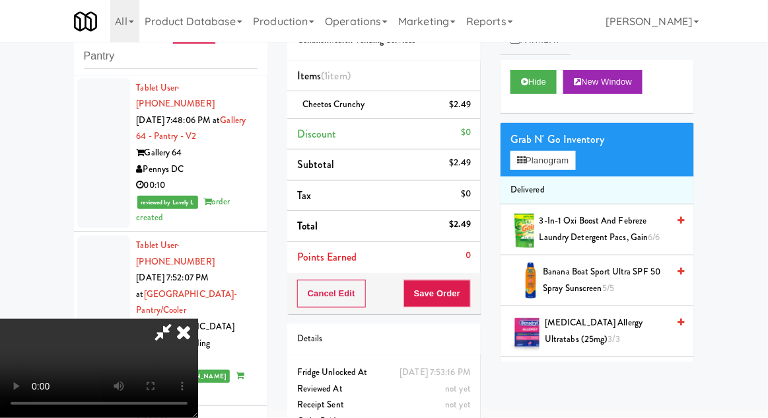
scroll to position [48, 0]
click at [469, 292] on button "Save Order" at bounding box center [437, 293] width 67 height 28
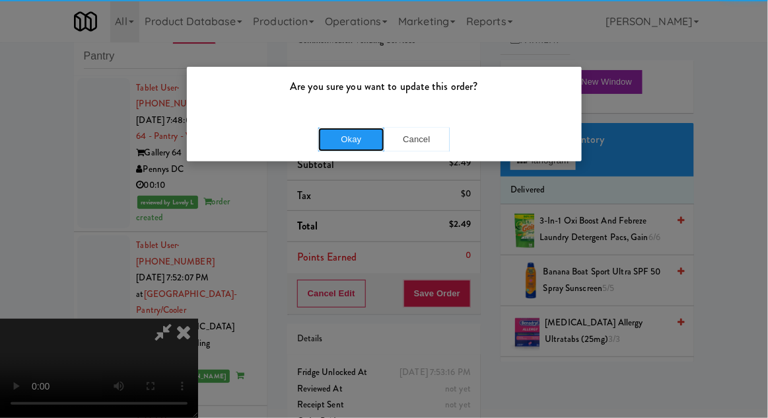
click at [350, 137] on button "Okay" at bounding box center [351, 140] width 66 height 24
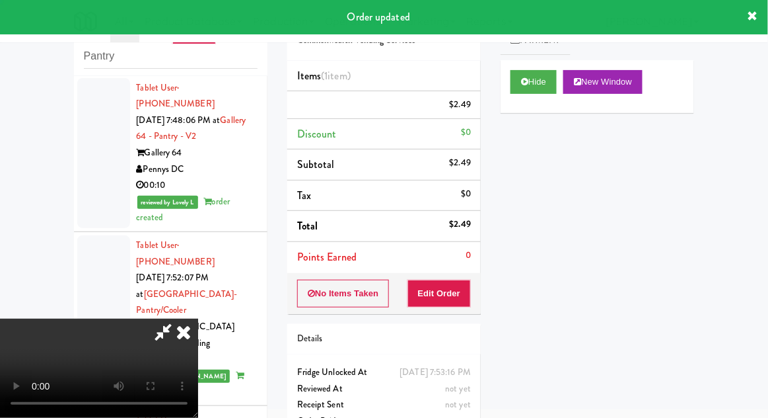
scroll to position [0, 0]
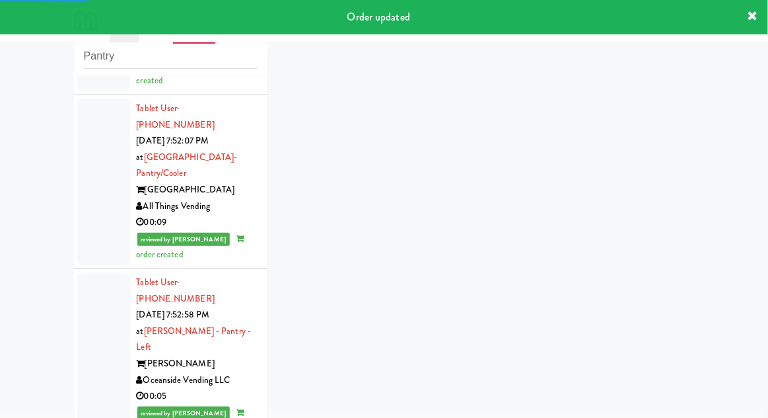
scroll to position [2973, 0]
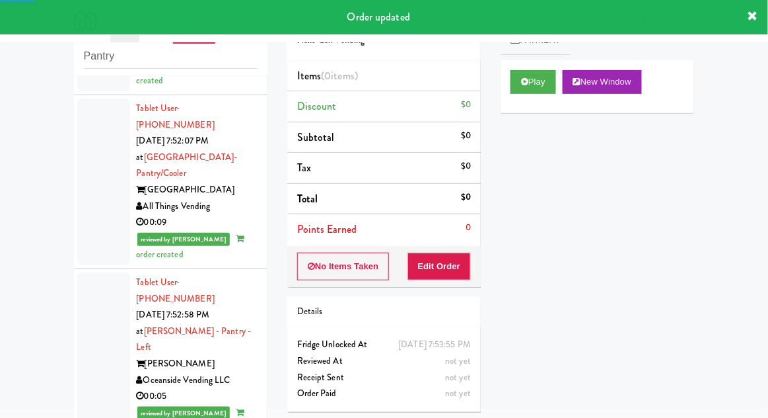
click at [528, 101] on div "Play New Window" at bounding box center [598, 86] width 194 height 53
click at [457, 264] on button "Edit Order" at bounding box center [440, 266] width 64 height 28
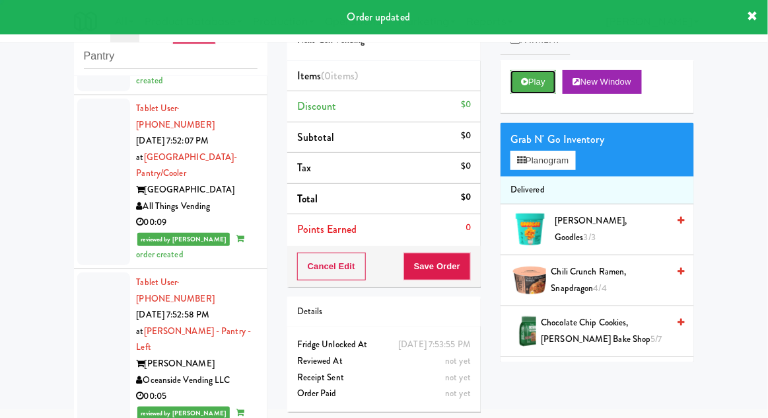
click at [514, 81] on button "Play" at bounding box center [534, 82] width 46 height 24
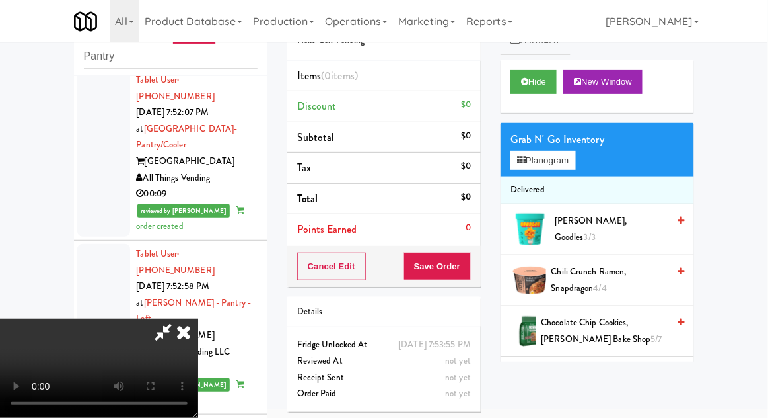
scroll to position [0, 0]
click at [572, 151] on button "Planogram" at bounding box center [543, 161] width 65 height 20
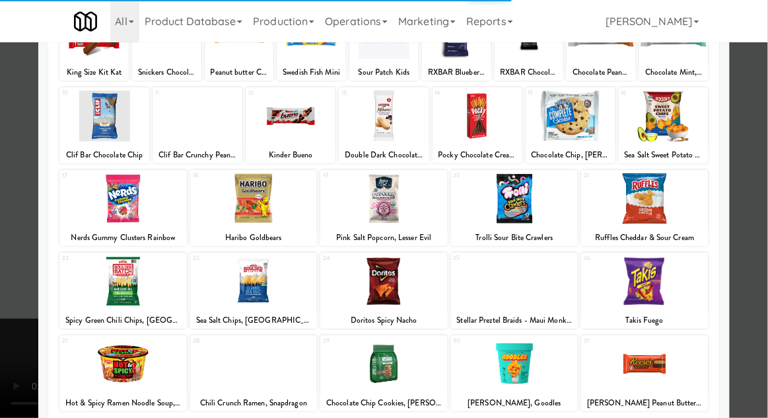
scroll to position [123, 0]
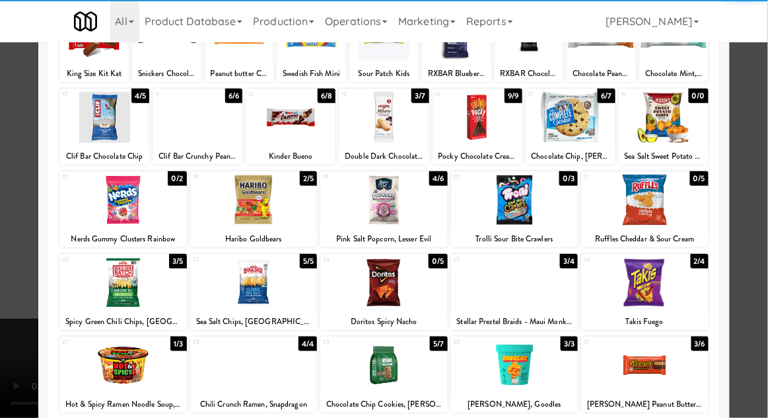
click at [397, 283] on div at bounding box center [384, 282] width 128 height 51
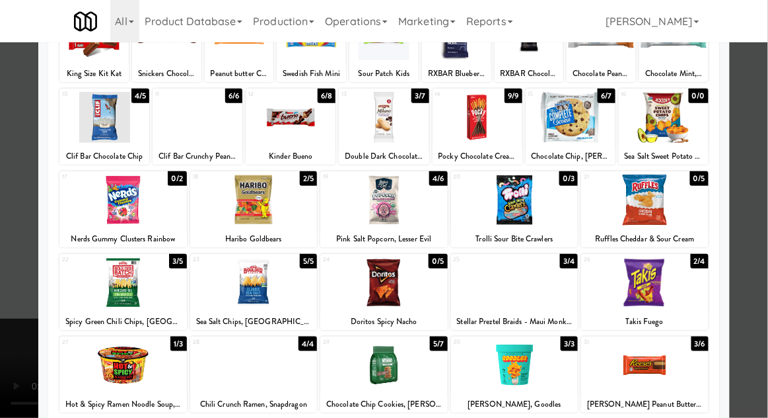
click at [765, 176] on div at bounding box center [384, 209] width 768 height 418
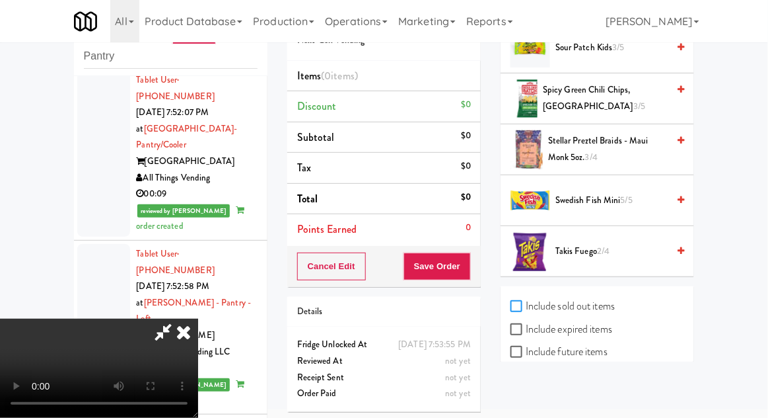
click at [524, 303] on input "Include sold out items" at bounding box center [518, 306] width 15 height 11
checkbox input "true"
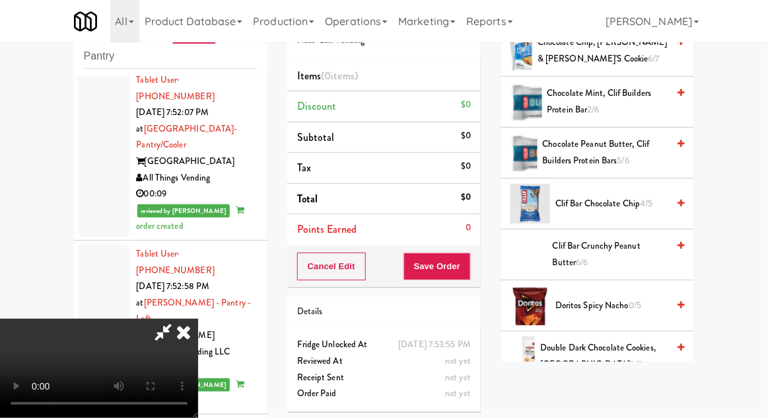
click at [593, 307] on span "Doritos Spicy Nacho 0/5" at bounding box center [612, 305] width 112 height 17
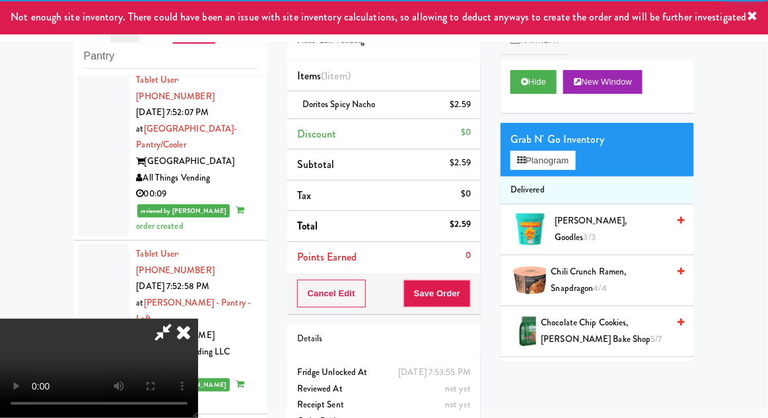
scroll to position [48, 0]
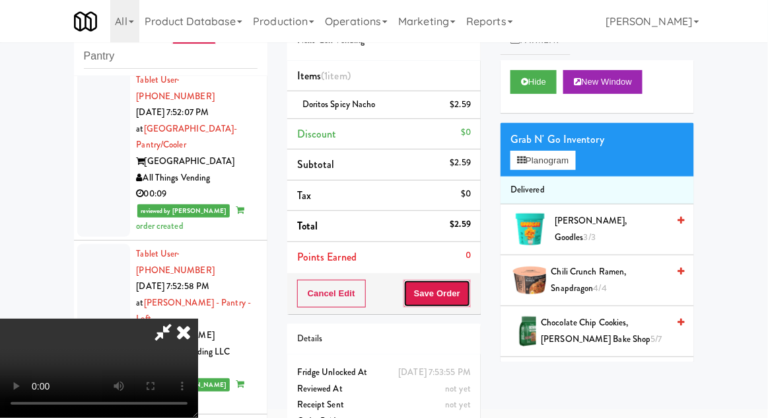
click at [469, 301] on button "Save Order" at bounding box center [437, 293] width 67 height 28
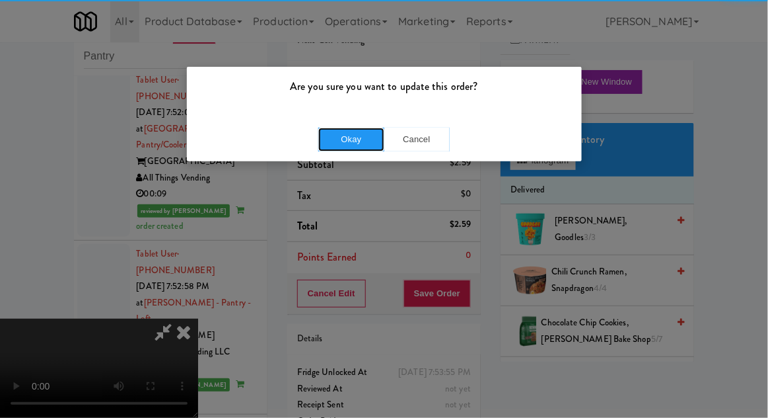
click at [359, 144] on button "Okay" at bounding box center [351, 140] width 66 height 24
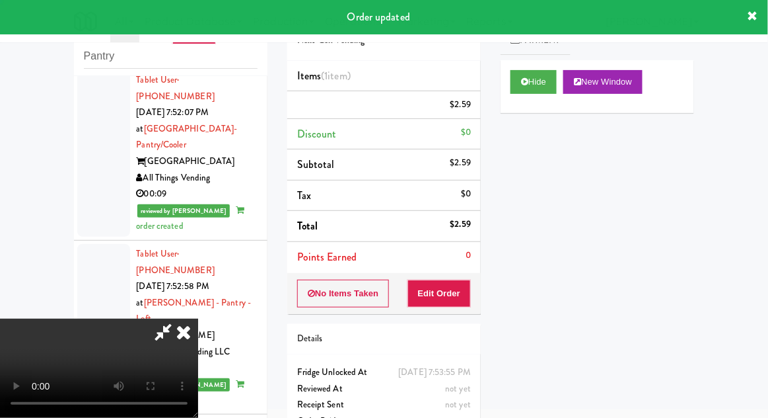
scroll to position [0, 0]
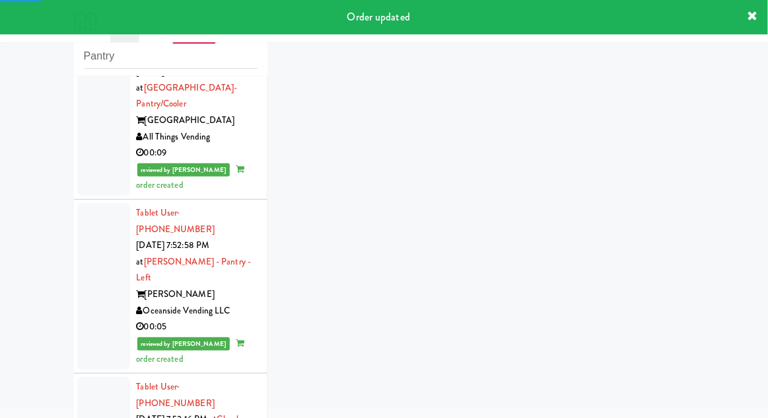
scroll to position [3087, 0]
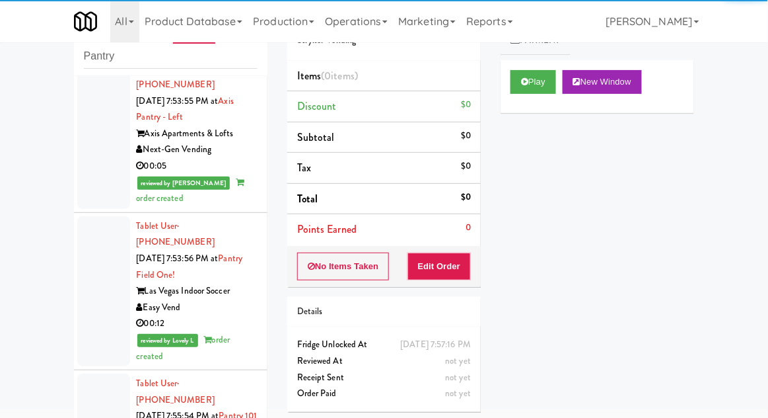
scroll to position [3572, 0]
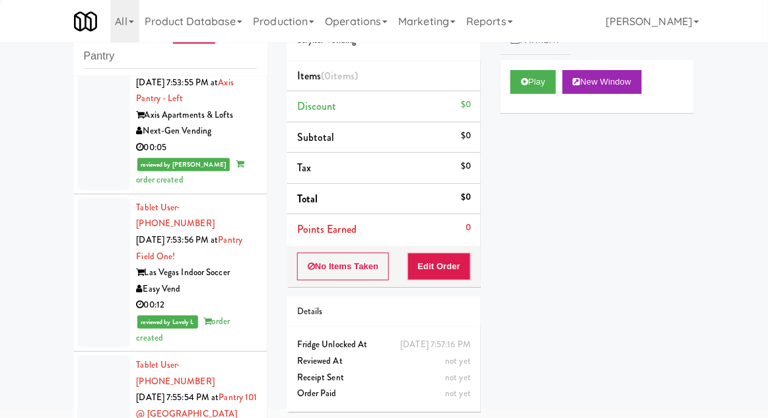
scroll to position [3571, 0]
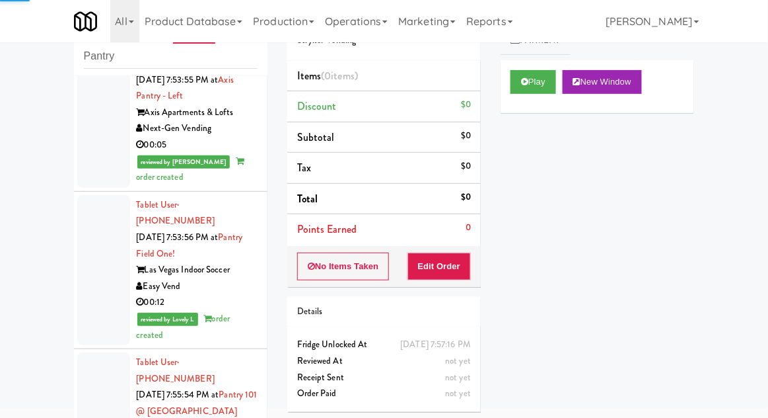
click at [535, 88] on button "Play" at bounding box center [534, 82] width 46 height 24
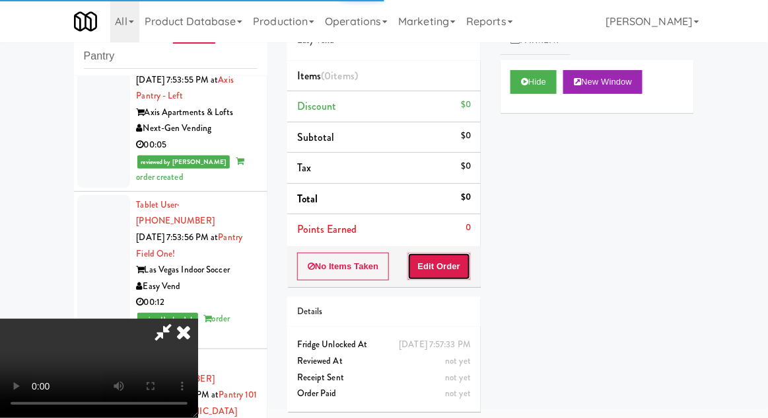
click at [437, 273] on button "Edit Order" at bounding box center [440, 266] width 64 height 28
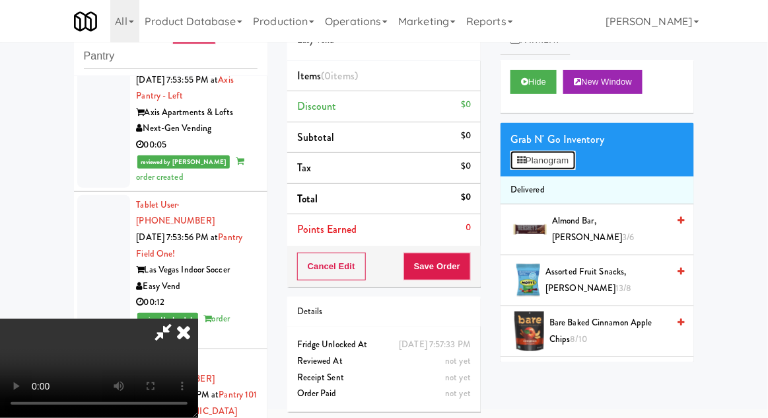
click at [576, 159] on button "Planogram" at bounding box center [543, 161] width 65 height 20
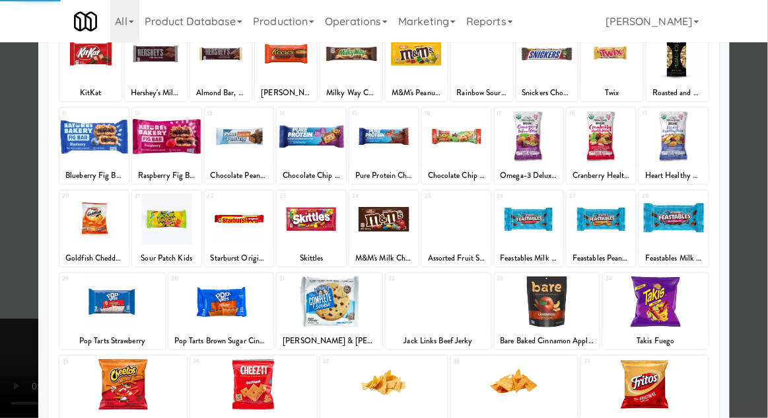
scroll to position [102, 0]
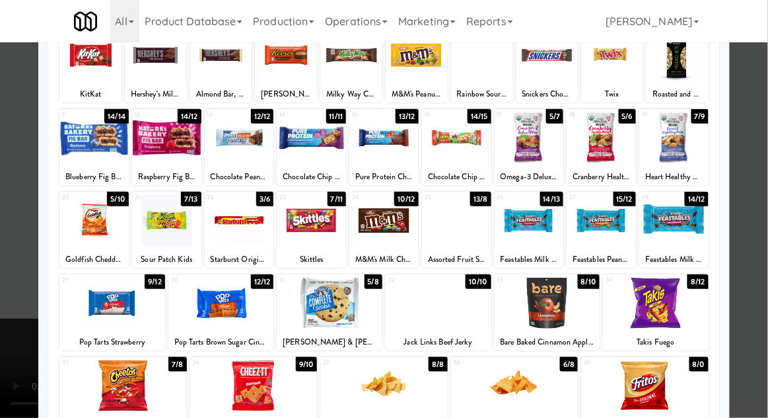
click at [765, 159] on div at bounding box center [384, 209] width 768 height 418
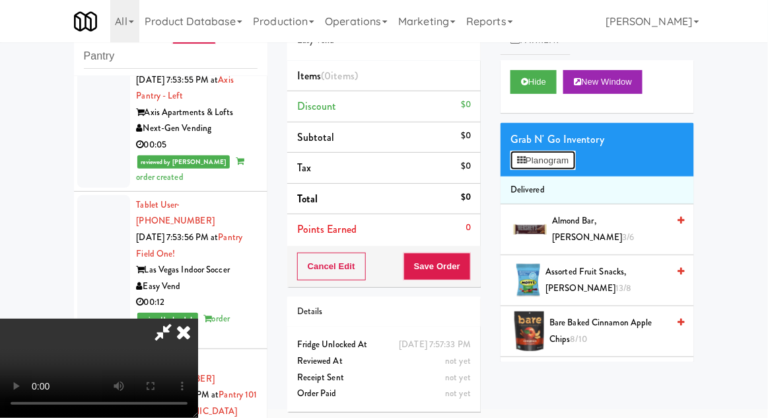
click at [555, 155] on button "Planogram" at bounding box center [543, 161] width 65 height 20
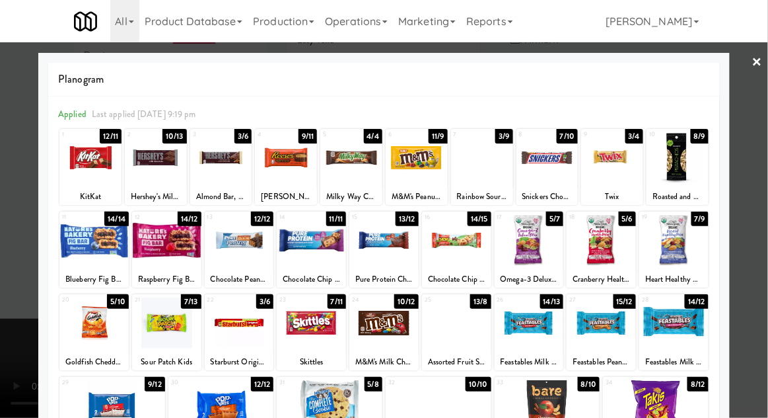
click at [440, 322] on div at bounding box center [456, 322] width 69 height 51
click at [764, 170] on div at bounding box center [384, 209] width 768 height 418
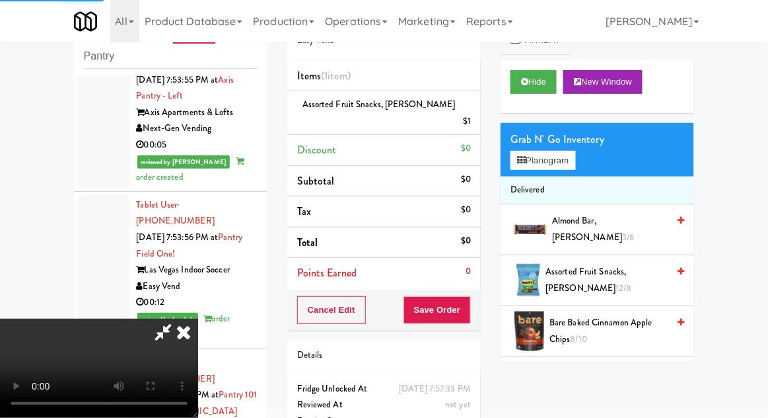
scroll to position [48, 0]
click at [463, 299] on button "Save Order" at bounding box center [437, 310] width 67 height 28
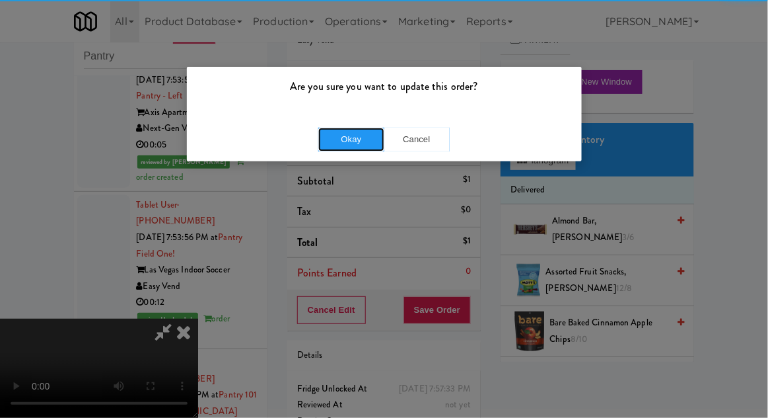
click at [347, 135] on button "Okay" at bounding box center [351, 140] width 66 height 24
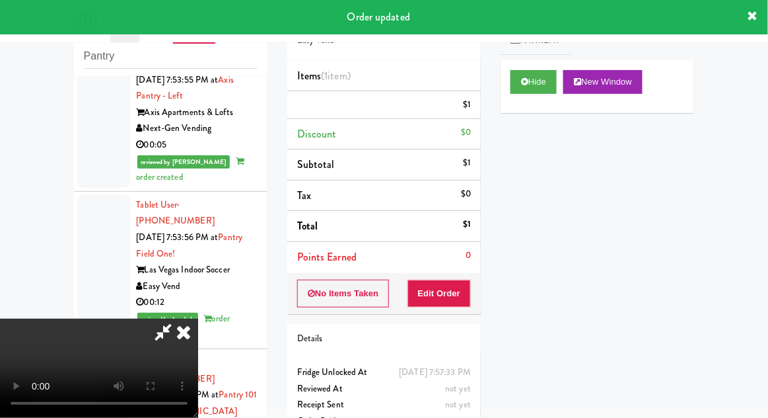
scroll to position [0, 0]
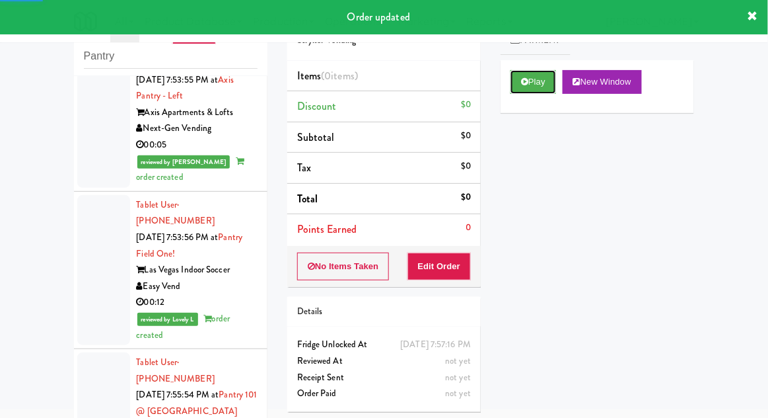
click at [533, 83] on button "Play" at bounding box center [534, 82] width 46 height 24
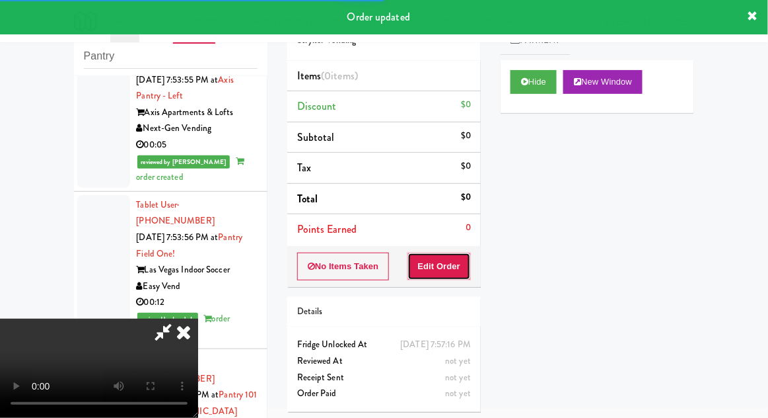
click at [433, 271] on button "Edit Order" at bounding box center [440, 266] width 64 height 28
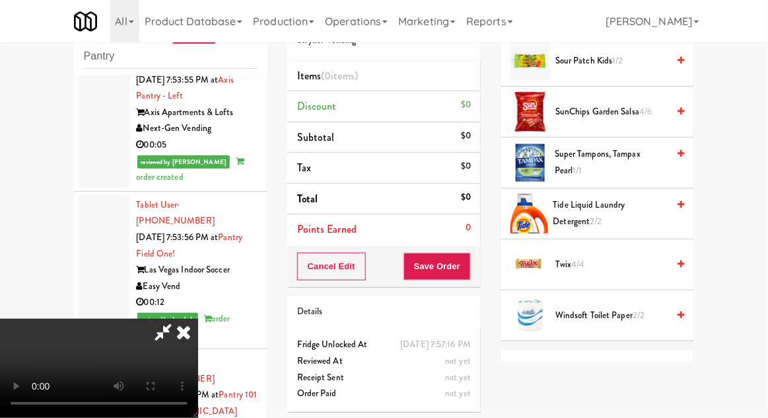
scroll to position [1605, 0]
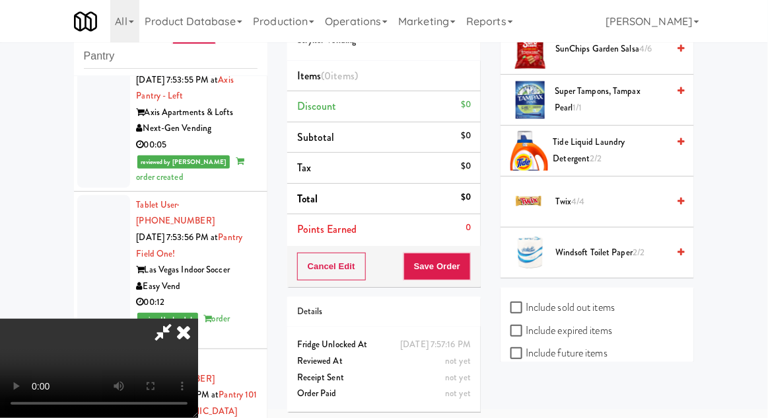
click at [576, 200] on span "4/4" at bounding box center [578, 201] width 13 height 13
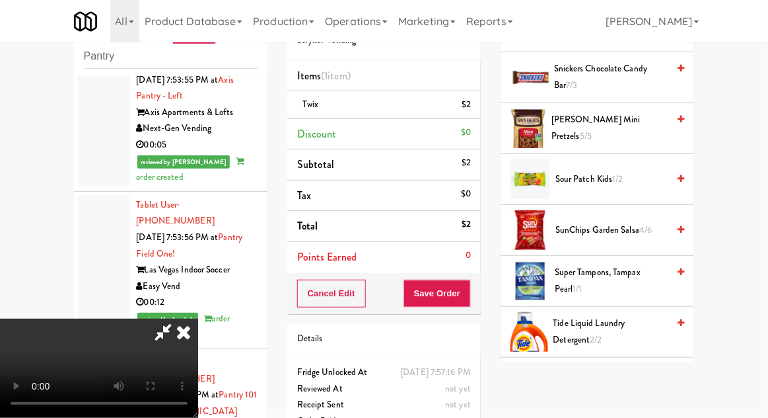
scroll to position [1423, 0]
click at [631, 172] on span "Sour Patch Kids 1/2" at bounding box center [612, 180] width 112 height 17
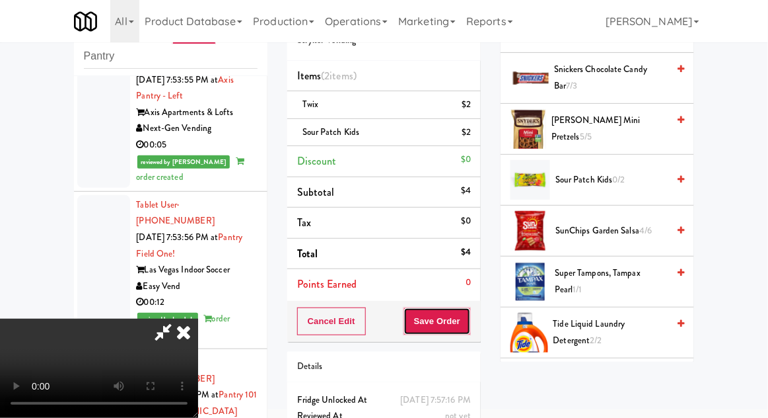
click at [461, 322] on button "Save Order" at bounding box center [437, 321] width 67 height 28
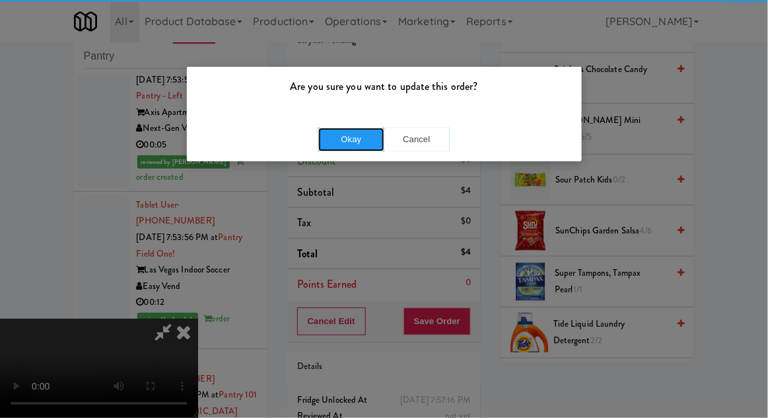
click at [373, 147] on button "Okay" at bounding box center [351, 140] width 66 height 24
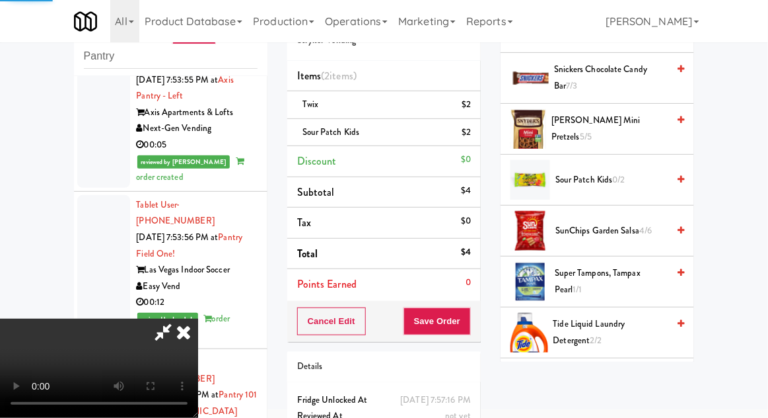
click at [198, 318] on icon at bounding box center [183, 331] width 29 height 26
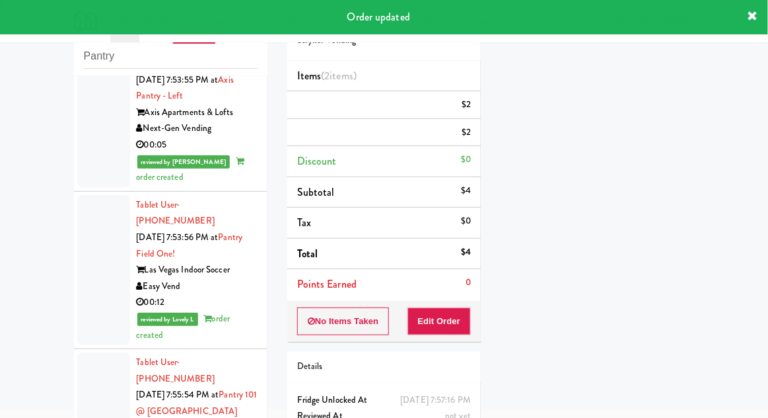
scroll to position [130, 0]
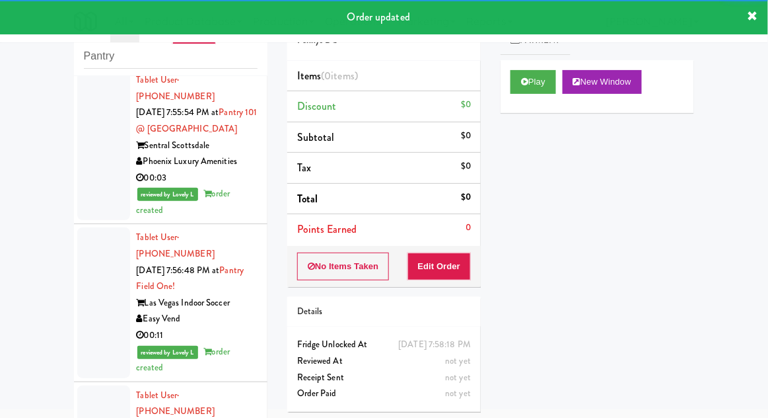
scroll to position [3869, 0]
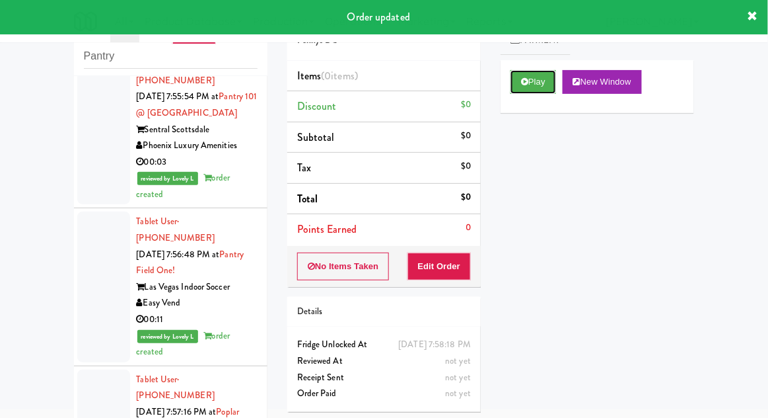
click at [535, 79] on button "Play" at bounding box center [534, 82] width 46 height 24
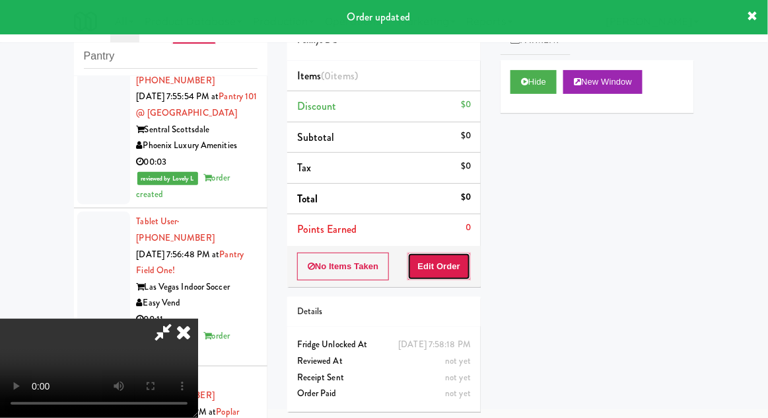
click at [455, 270] on button "Edit Order" at bounding box center [440, 266] width 64 height 28
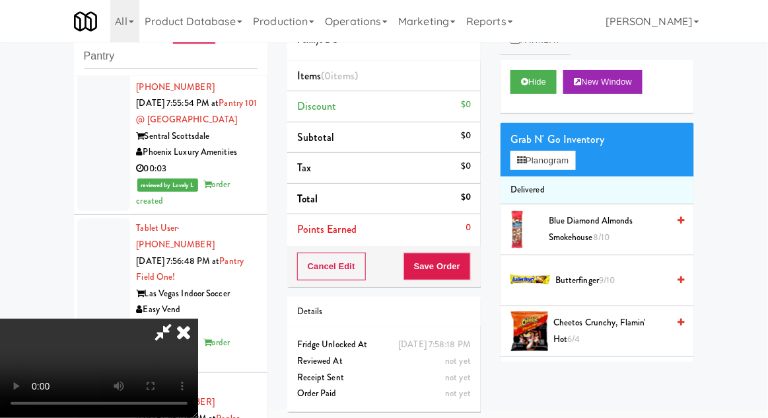
scroll to position [0, 0]
click at [576, 164] on button "Planogram" at bounding box center [543, 161] width 65 height 20
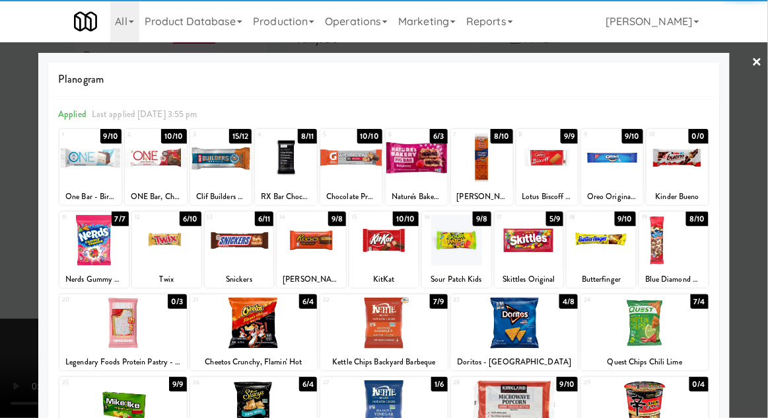
click at [394, 246] on div at bounding box center [384, 240] width 69 height 51
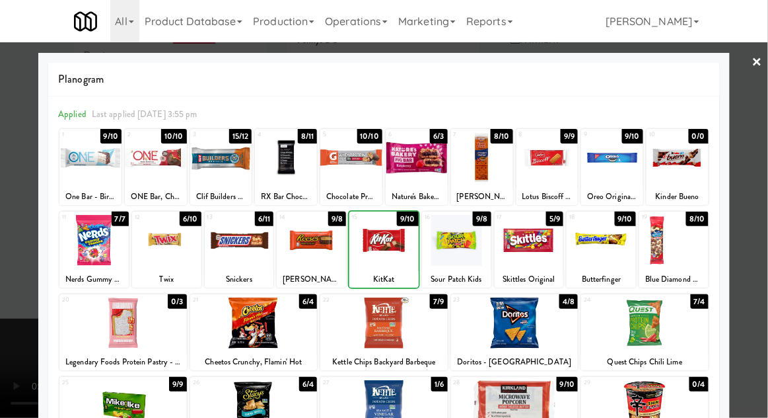
click at [767, 151] on div at bounding box center [384, 209] width 768 height 418
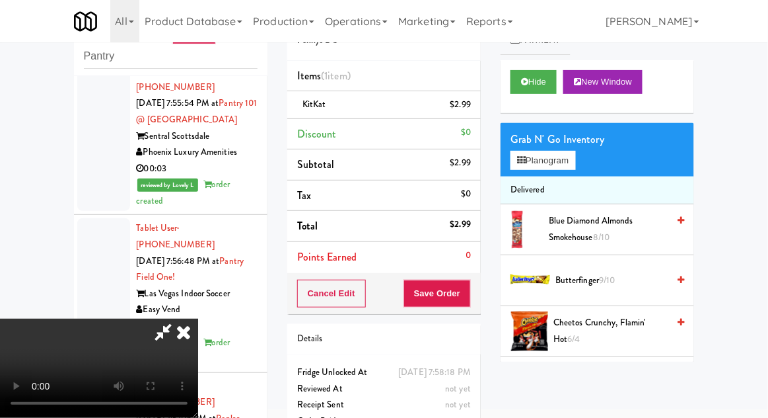
scroll to position [48, 0]
click at [464, 297] on button "Save Order" at bounding box center [437, 293] width 67 height 28
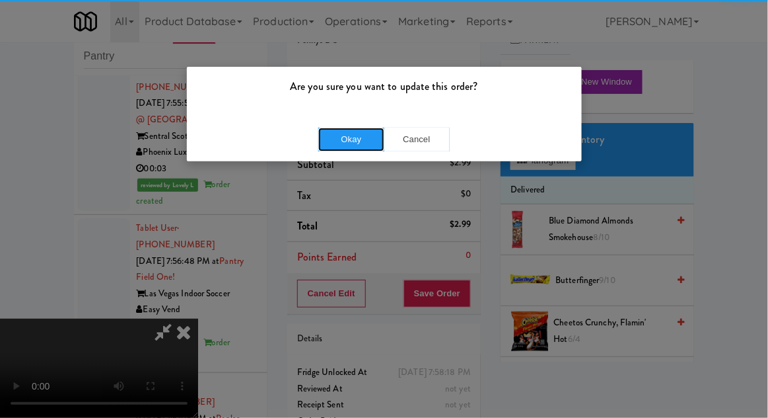
click at [348, 134] on button "Okay" at bounding box center [351, 140] width 66 height 24
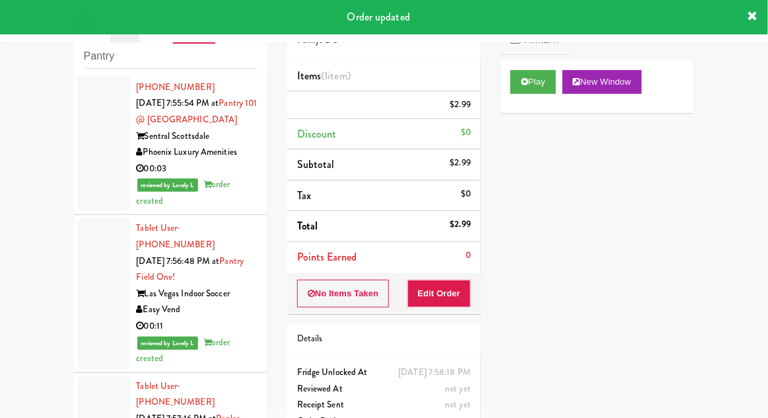
scroll to position [0, 0]
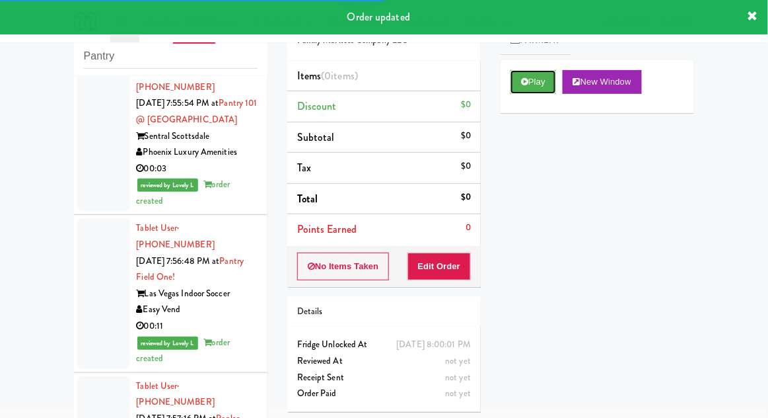
click at [526, 93] on button "Play" at bounding box center [534, 82] width 46 height 24
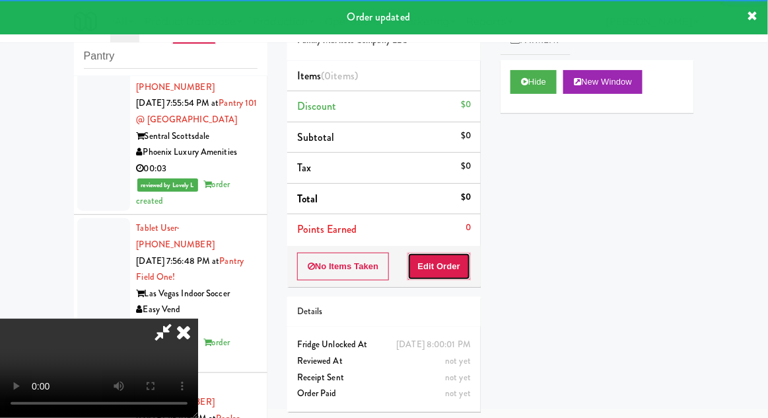
click at [460, 266] on button "Edit Order" at bounding box center [440, 266] width 64 height 28
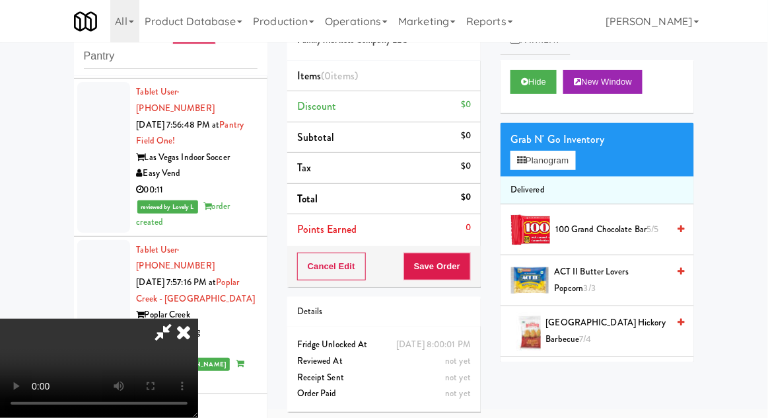
scroll to position [3998, 0]
click at [581, 178] on li "Delivered" at bounding box center [598, 190] width 194 height 28
click at [576, 165] on button "Planogram" at bounding box center [543, 161] width 65 height 20
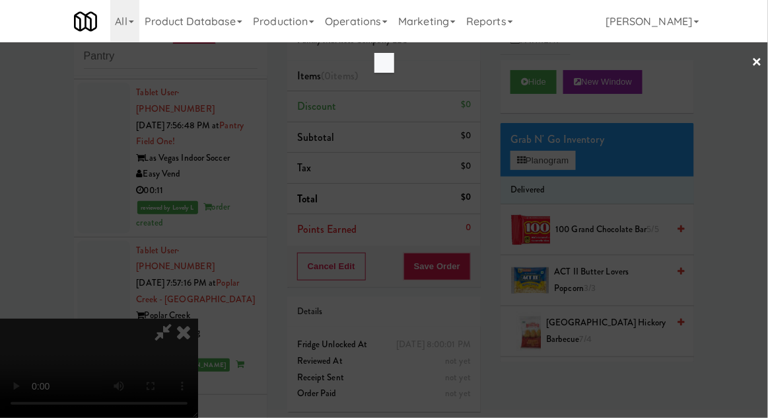
click at [581, 167] on div at bounding box center [384, 209] width 768 height 418
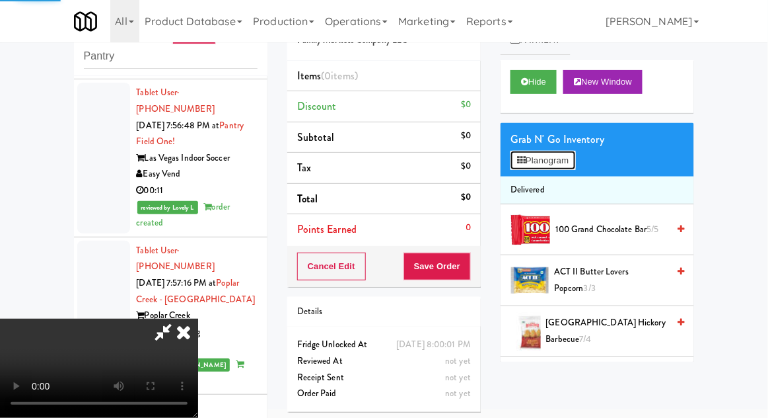
click at [576, 165] on button "Planogram" at bounding box center [543, 161] width 65 height 20
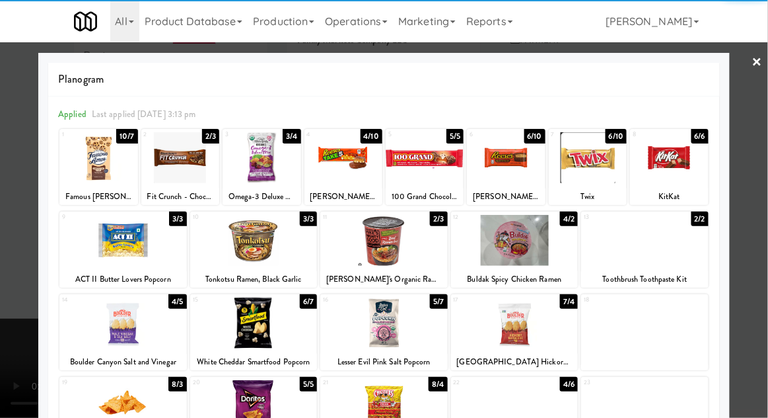
click at [589, 156] on div at bounding box center [588, 157] width 78 height 51
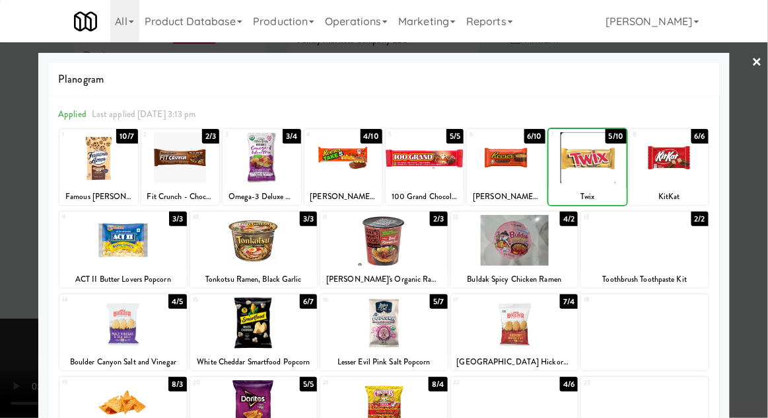
click at [767, 153] on div at bounding box center [384, 209] width 768 height 418
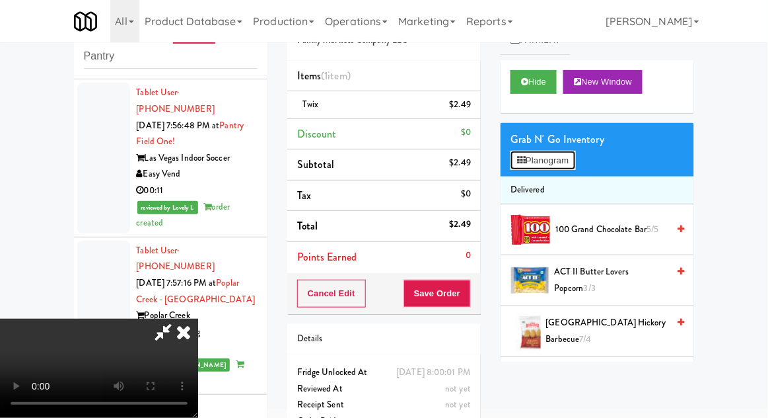
click at [576, 168] on button "Planogram" at bounding box center [543, 161] width 65 height 20
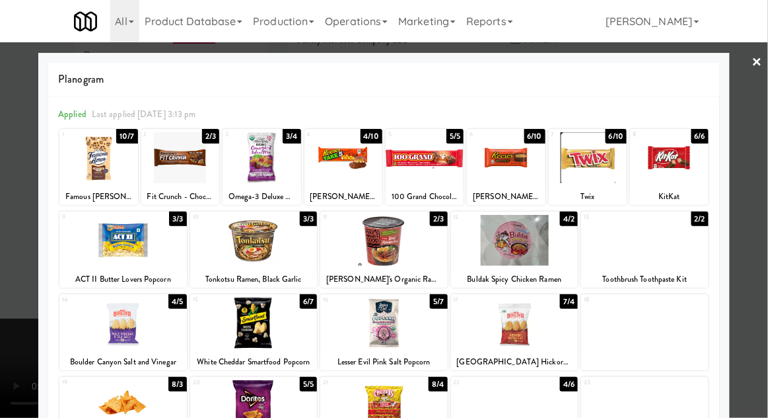
click at [767, 128] on div at bounding box center [384, 209] width 768 height 418
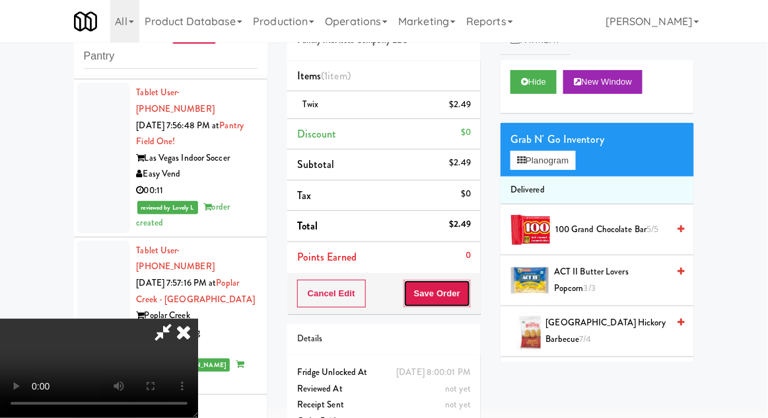
click at [468, 299] on button "Save Order" at bounding box center [437, 293] width 67 height 28
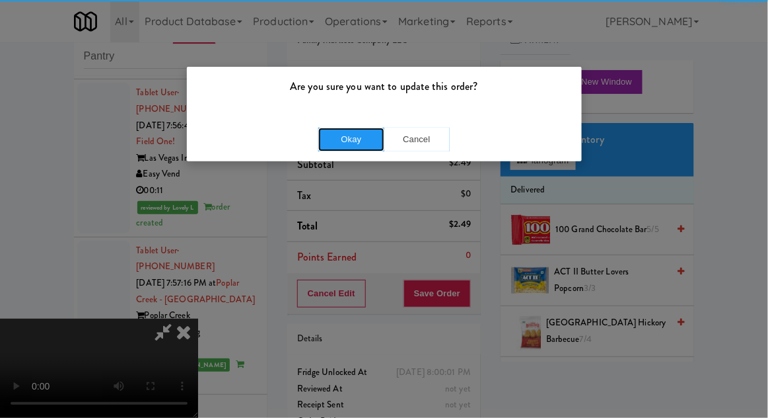
click at [351, 135] on button "Okay" at bounding box center [351, 140] width 66 height 24
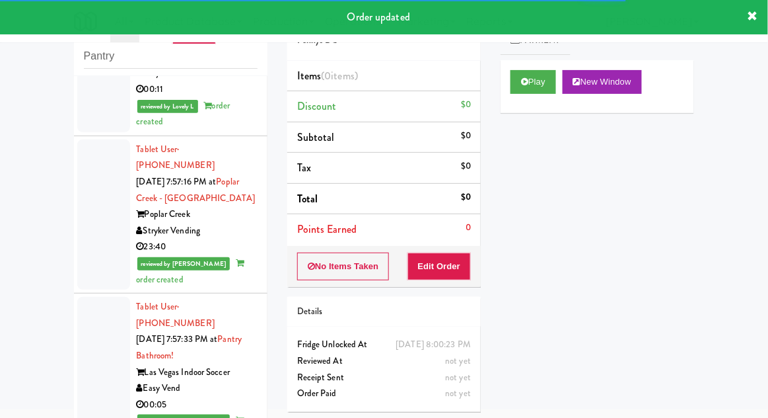
scroll to position [4099, 0]
click at [527, 88] on button "Play" at bounding box center [534, 82] width 46 height 24
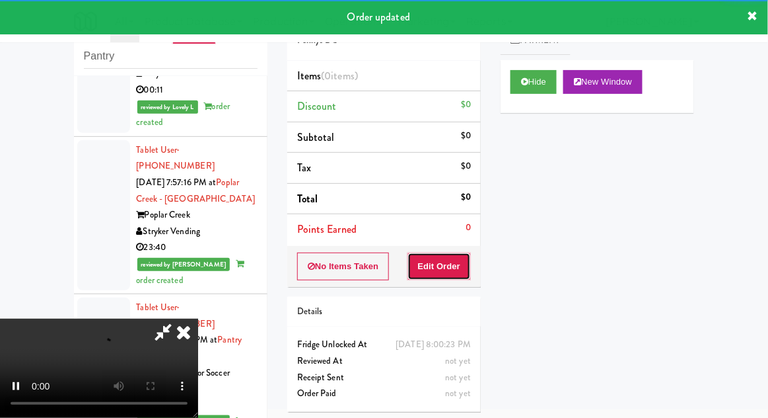
click at [445, 267] on button "Edit Order" at bounding box center [440, 266] width 64 height 28
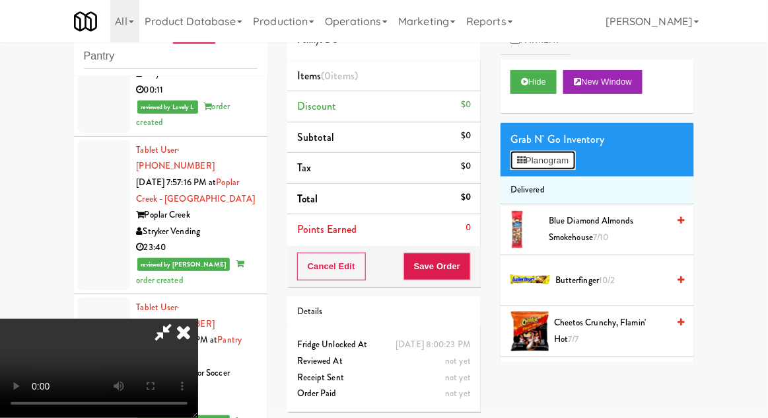
click at [571, 163] on button "Planogram" at bounding box center [543, 161] width 65 height 20
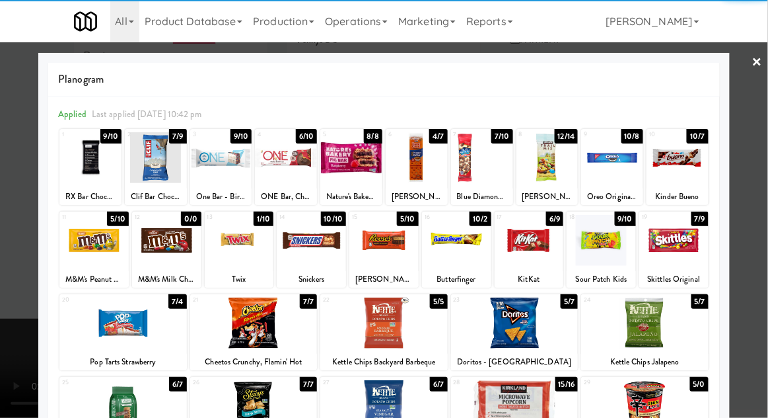
click at [386, 405] on div at bounding box center [384, 405] width 128 height 51
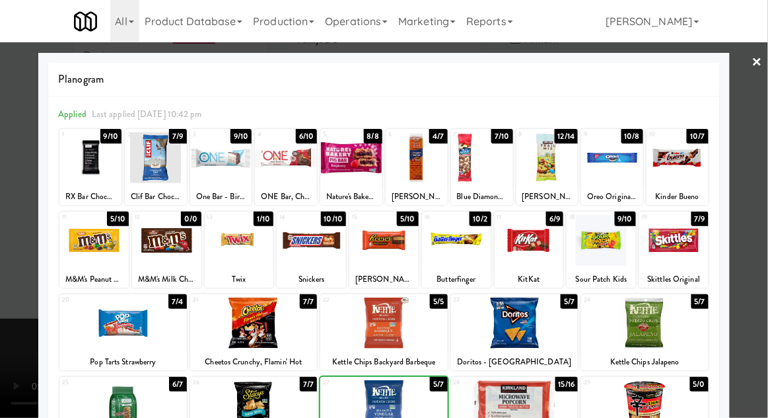
click at [390, 410] on div at bounding box center [384, 405] width 128 height 51
click at [765, 196] on div at bounding box center [384, 209] width 768 height 418
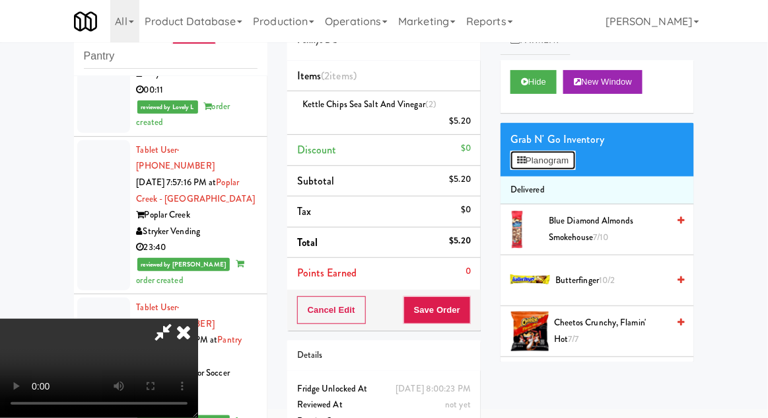
click at [575, 159] on button "Planogram" at bounding box center [543, 161] width 65 height 20
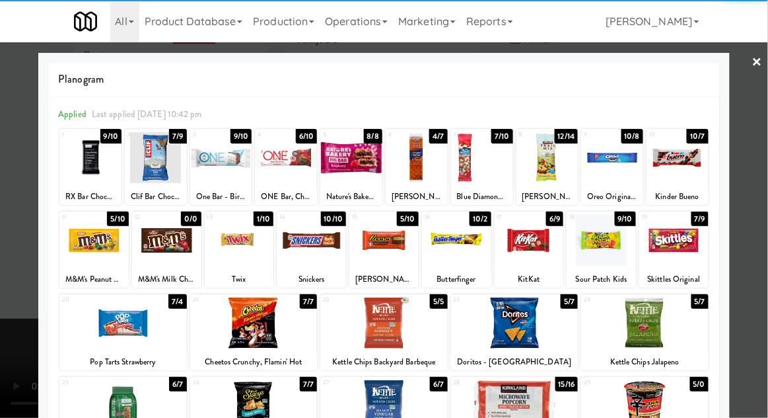
click at [693, 168] on div at bounding box center [678, 157] width 62 height 51
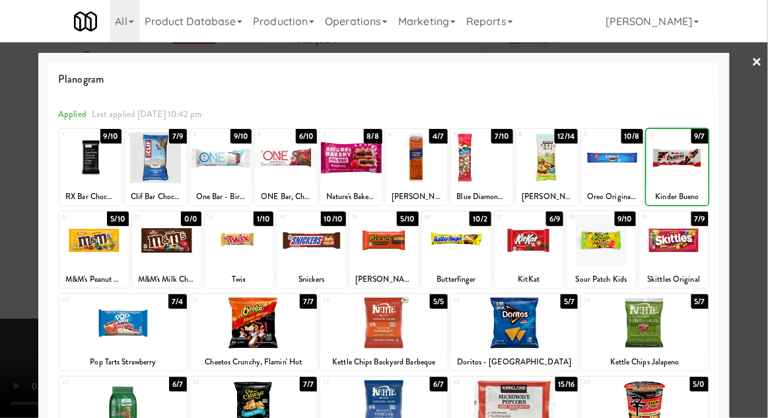
click at [751, 178] on div at bounding box center [384, 209] width 768 height 418
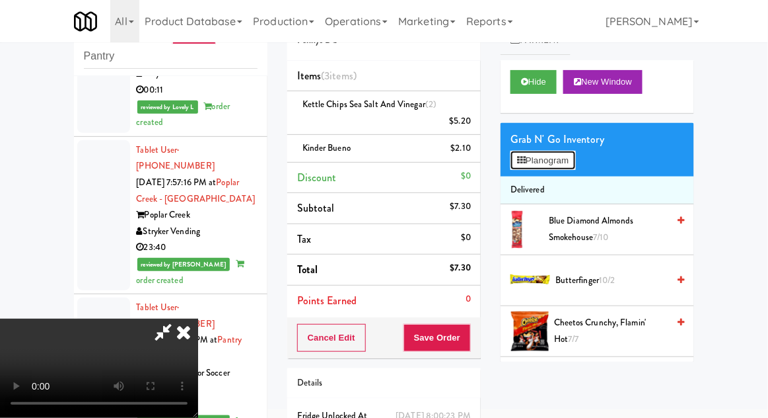
click at [572, 159] on button "Planogram" at bounding box center [543, 161] width 65 height 20
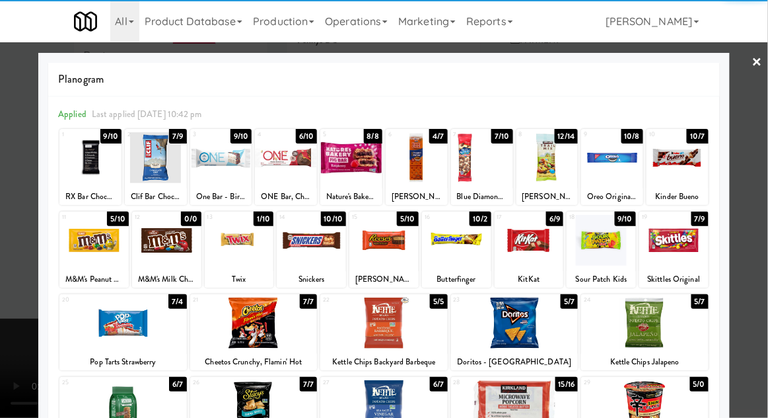
click at [315, 252] on div at bounding box center [311, 240] width 69 height 51
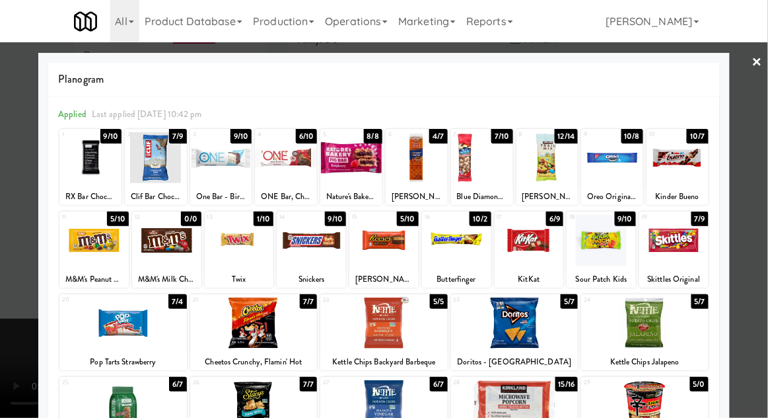
click at [767, 196] on div at bounding box center [384, 209] width 768 height 418
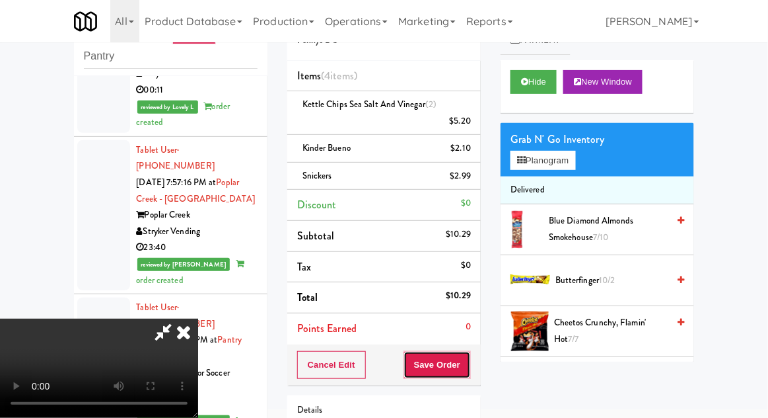
click at [469, 364] on button "Save Order" at bounding box center [437, 365] width 67 height 28
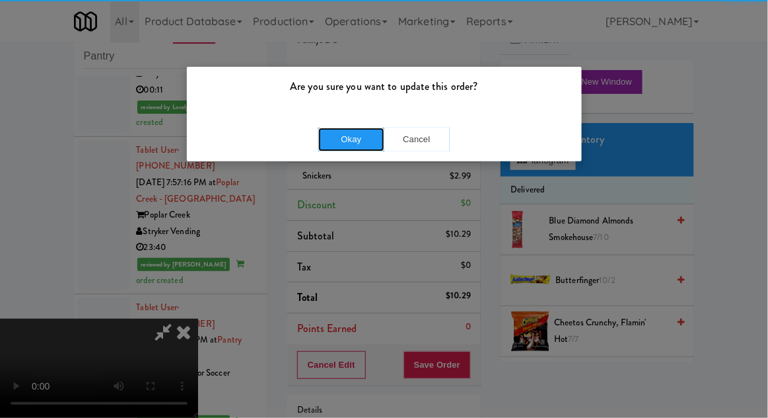
click at [328, 150] on button "Okay" at bounding box center [351, 140] width 66 height 24
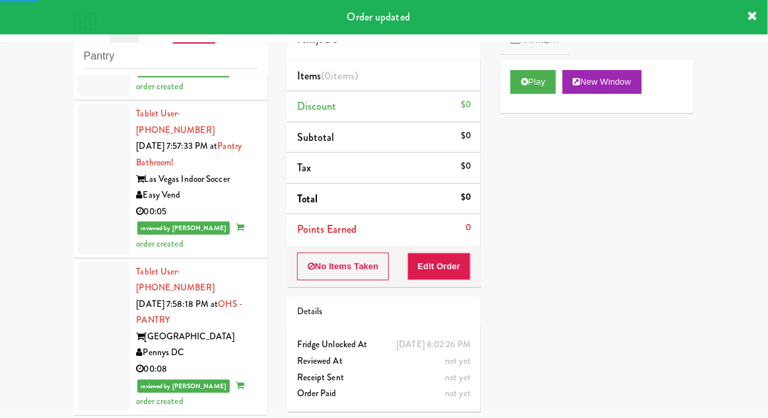
scroll to position [4295, 0]
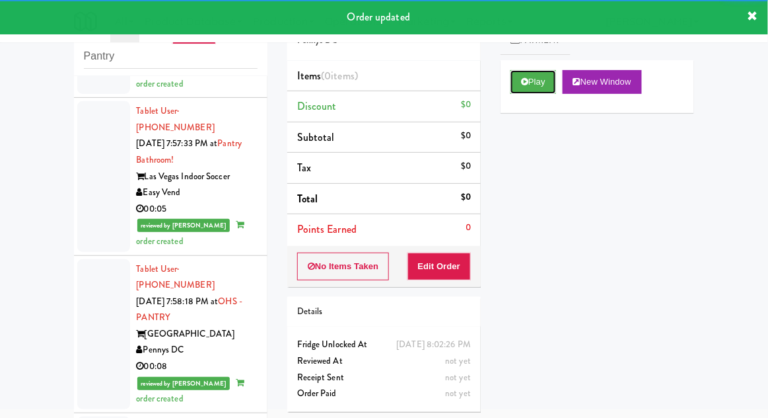
click at [514, 83] on button "Play" at bounding box center [534, 82] width 46 height 24
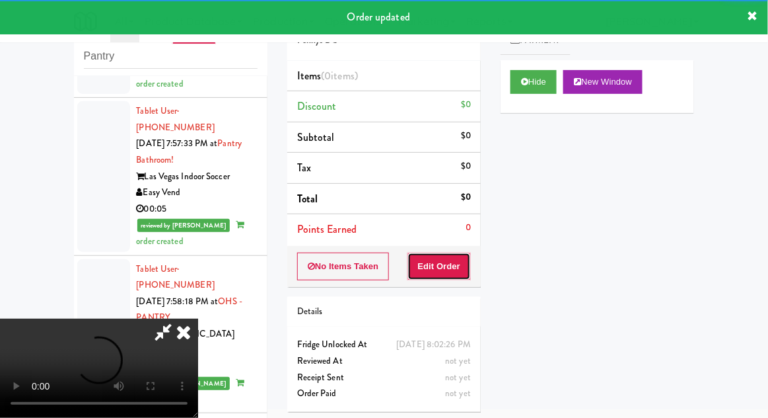
click at [457, 262] on button "Edit Order" at bounding box center [440, 266] width 64 height 28
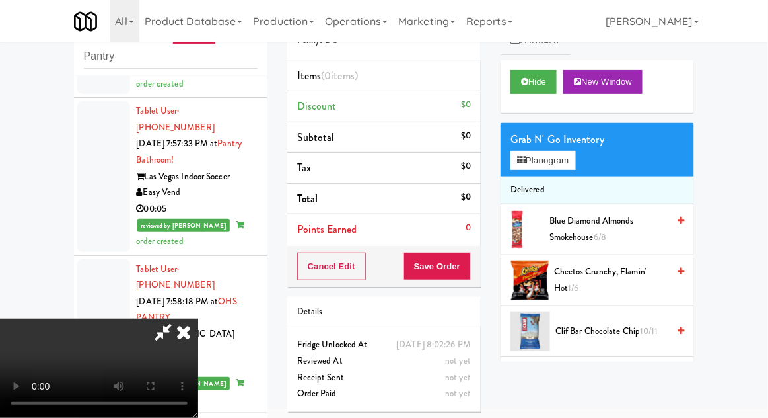
scroll to position [0, 0]
click at [574, 159] on button "Planogram" at bounding box center [543, 161] width 65 height 20
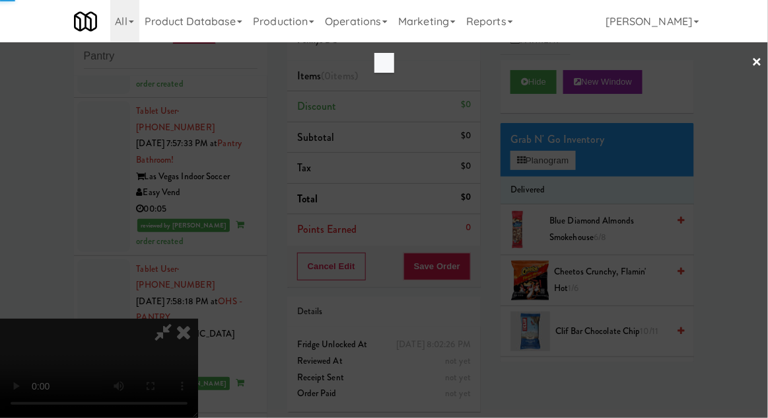
click at [579, 159] on div at bounding box center [384, 209] width 768 height 418
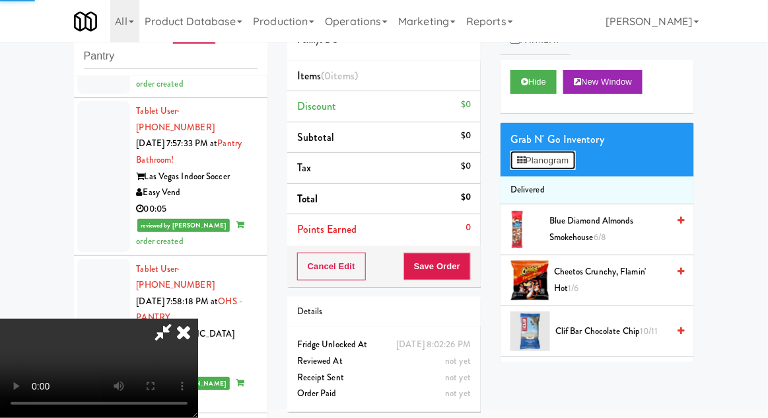
click at [575, 164] on button "Planogram" at bounding box center [543, 161] width 65 height 20
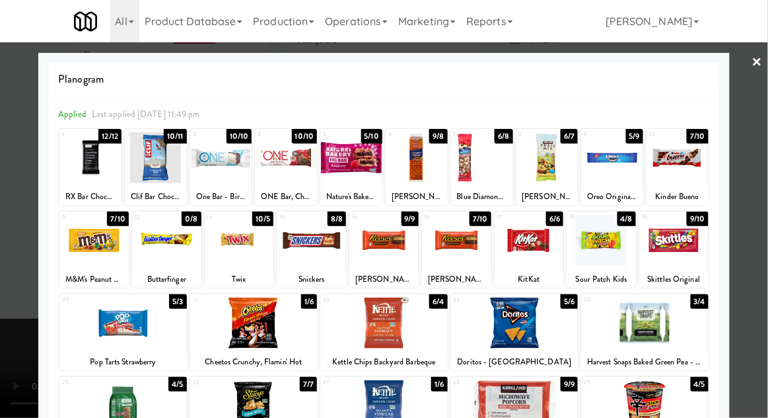
click at [564, 168] on div at bounding box center [548, 157] width 62 height 51
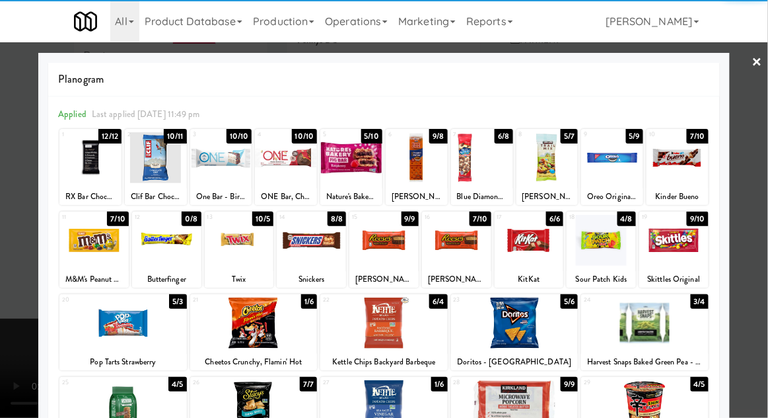
click at [760, 178] on div at bounding box center [384, 209] width 768 height 418
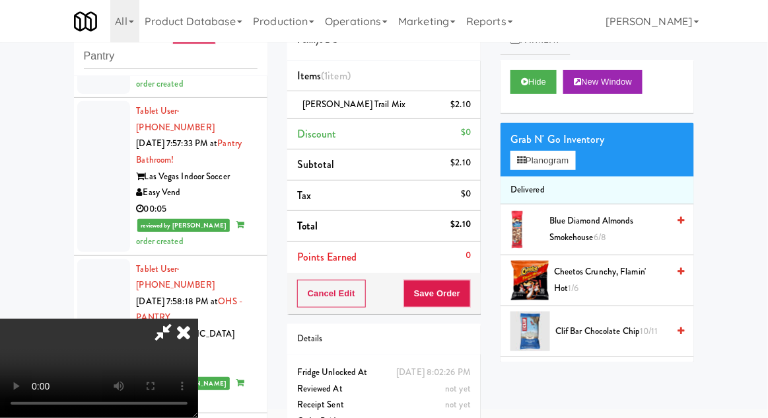
scroll to position [48, 0]
click at [470, 288] on button "Save Order" at bounding box center [437, 293] width 67 height 28
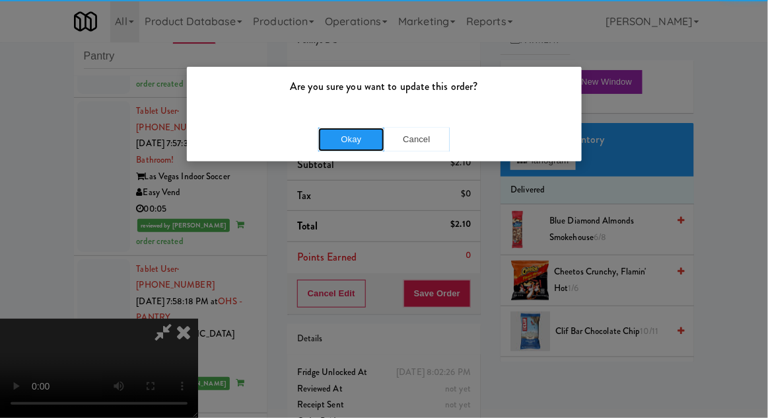
click at [338, 130] on button "Okay" at bounding box center [351, 140] width 66 height 24
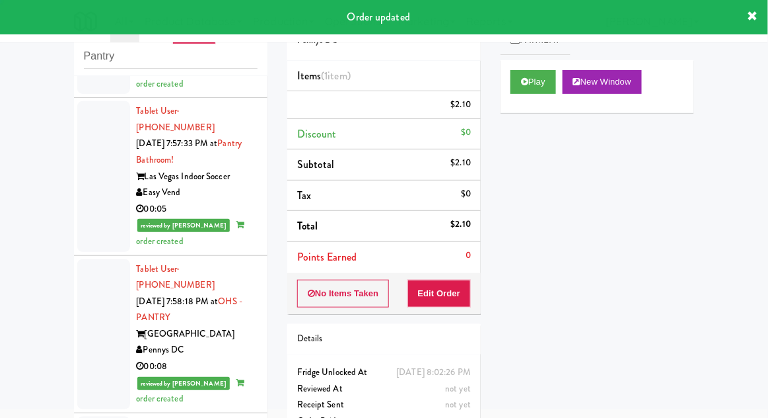
scroll to position [0, 0]
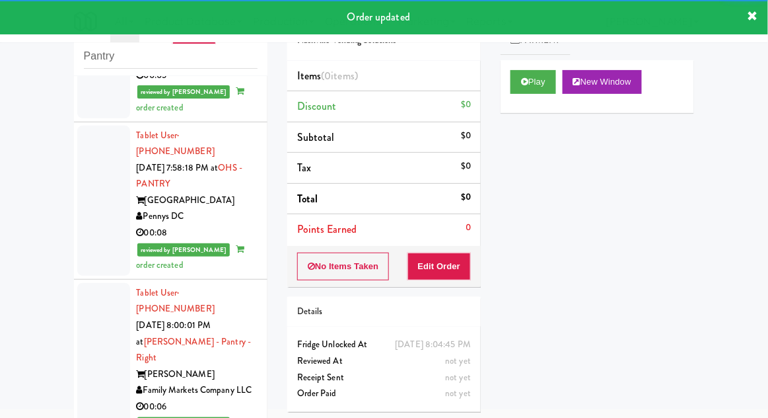
scroll to position [4428, 0]
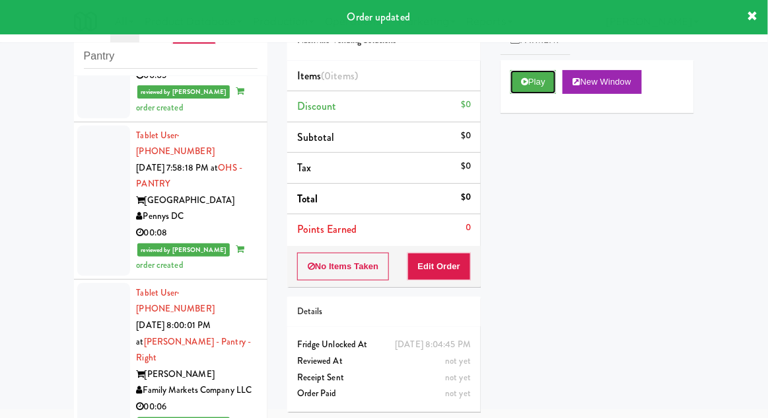
click at [514, 86] on button "Play" at bounding box center [534, 82] width 46 height 24
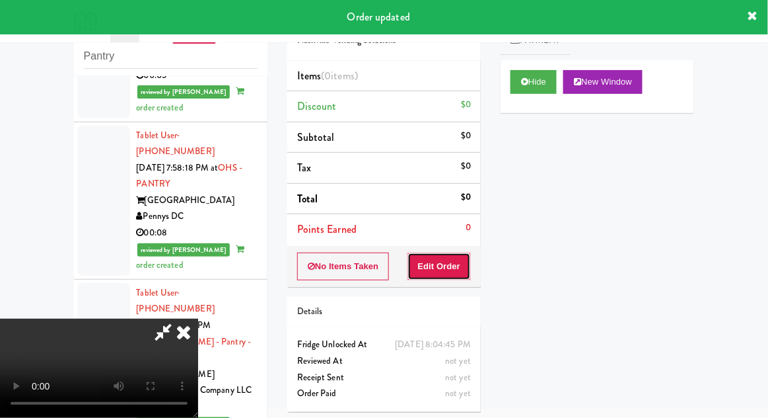
click at [442, 274] on button "Edit Order" at bounding box center [440, 266] width 64 height 28
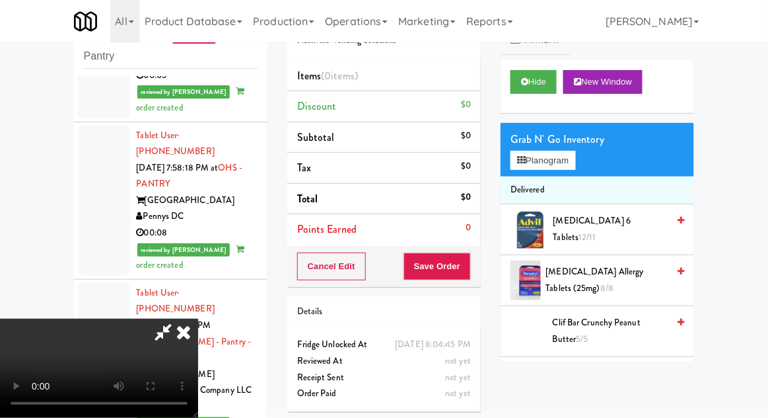
scroll to position [0, 0]
click at [587, 165] on div "Grab N' Go Inventory Planogram" at bounding box center [598, 150] width 194 height 54
click at [573, 163] on button "Planogram" at bounding box center [543, 161] width 65 height 20
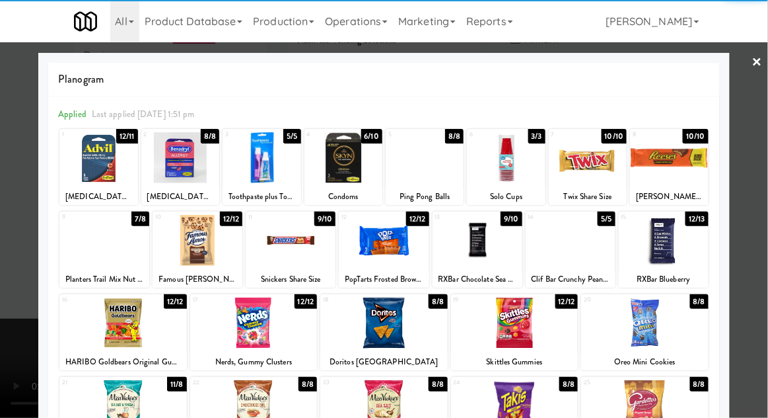
click at [298, 250] on div at bounding box center [291, 240] width 90 height 51
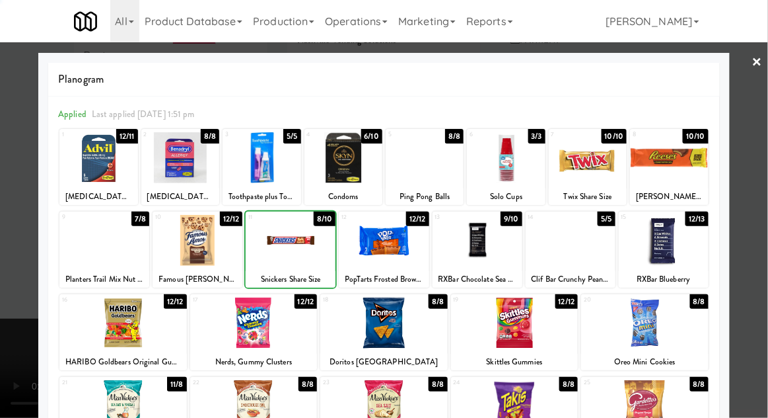
click at [767, 184] on div at bounding box center [384, 209] width 768 height 418
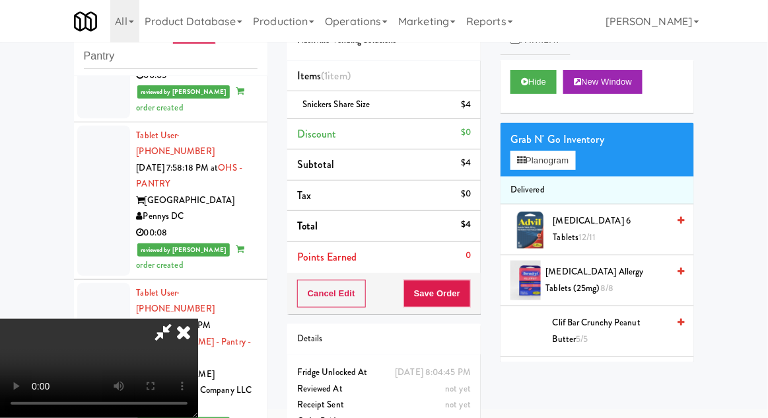
scroll to position [48, 0]
click at [568, 151] on button "Planogram" at bounding box center [543, 161] width 65 height 20
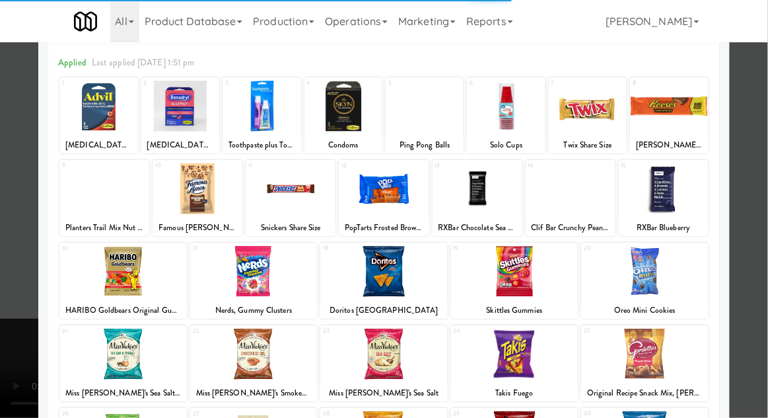
scroll to position [99, 0]
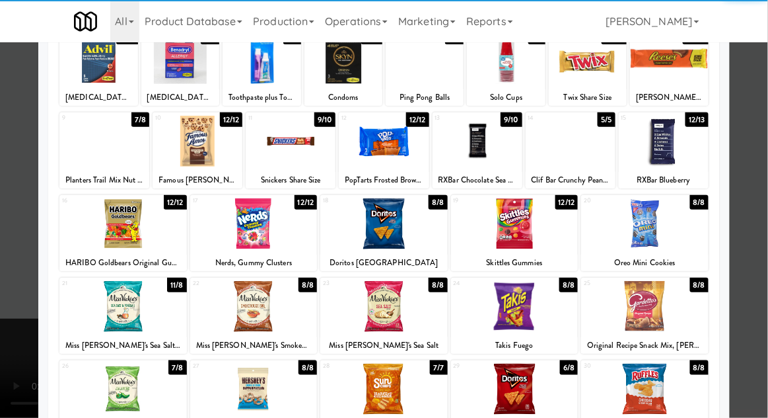
click at [653, 314] on div at bounding box center [645, 306] width 128 height 51
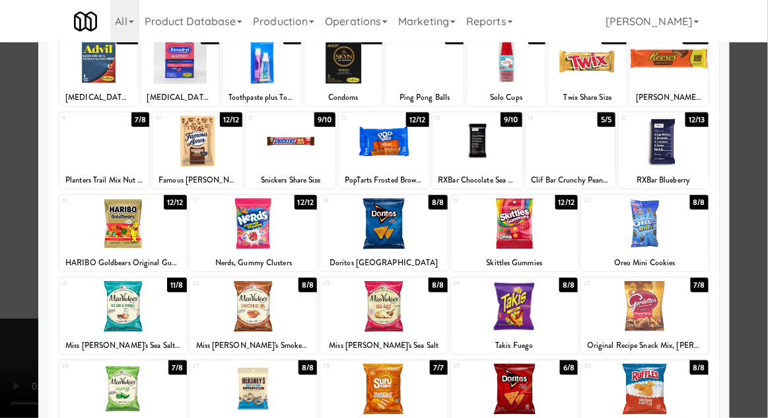
click at [767, 205] on div at bounding box center [384, 209] width 768 height 418
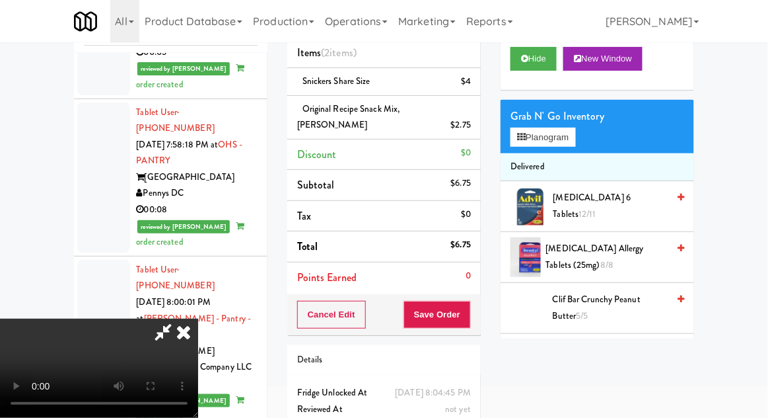
scroll to position [77, 0]
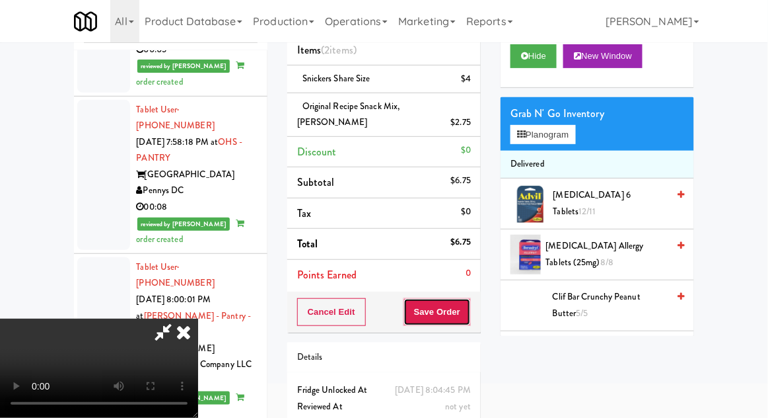
click at [466, 318] on button "Save Order" at bounding box center [437, 312] width 67 height 28
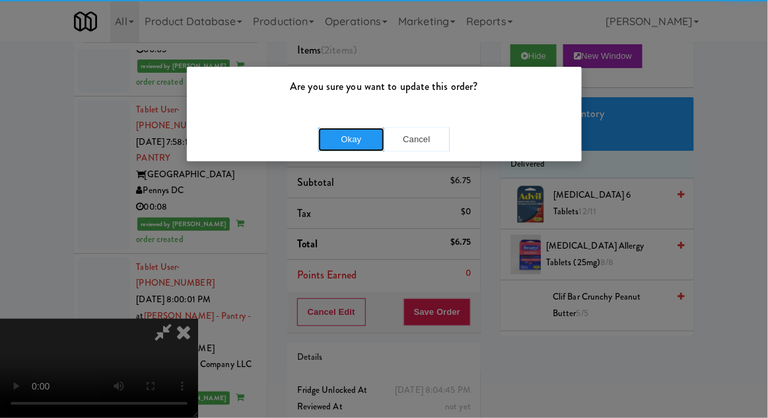
click at [374, 144] on button "Okay" at bounding box center [351, 140] width 66 height 24
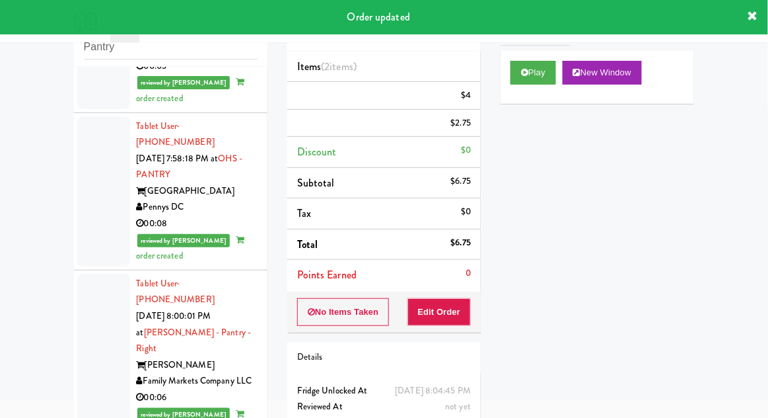
scroll to position [0, 0]
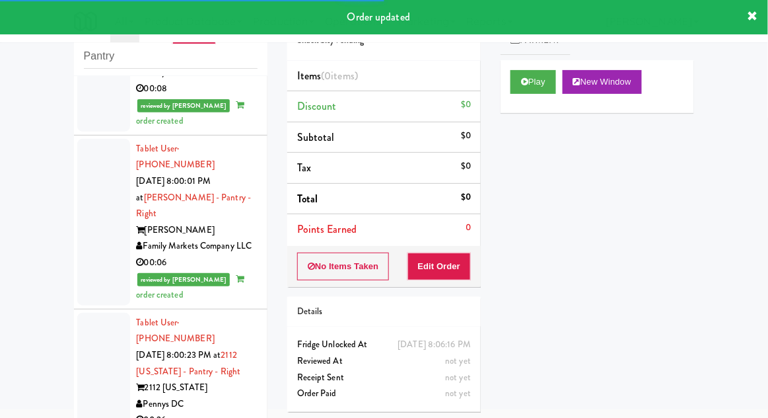
scroll to position [4573, 0]
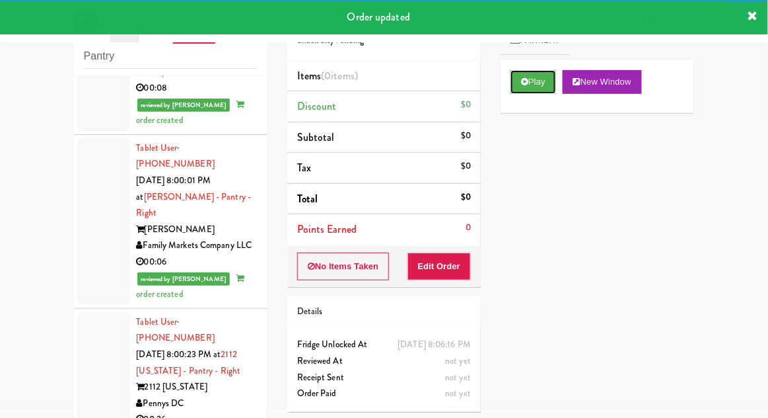
click at [517, 90] on button "Play" at bounding box center [534, 82] width 46 height 24
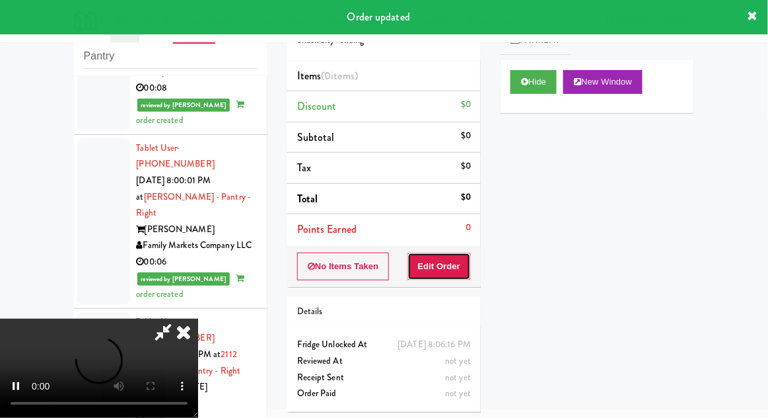
click at [440, 267] on button "Edit Order" at bounding box center [440, 266] width 64 height 28
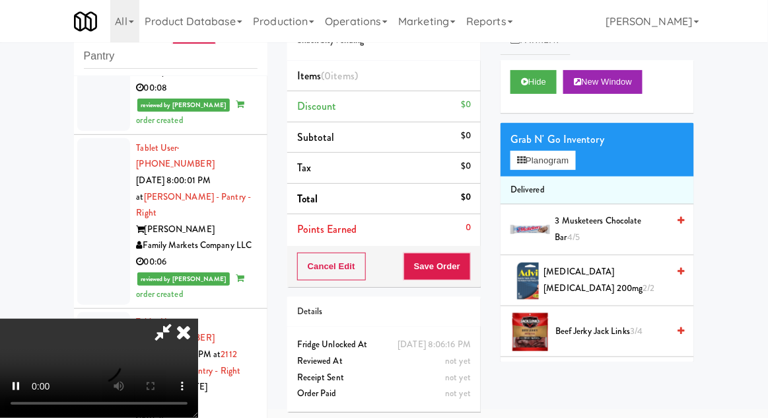
scroll to position [0, 0]
click at [576, 168] on button "Planogram" at bounding box center [543, 161] width 65 height 20
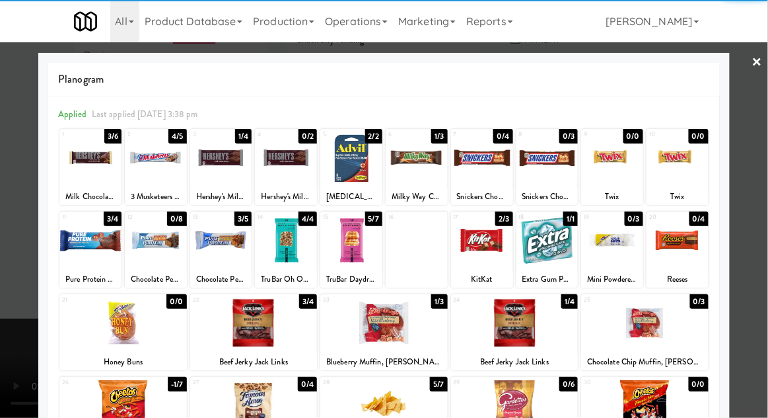
click at [228, 166] on div at bounding box center [221, 157] width 62 height 51
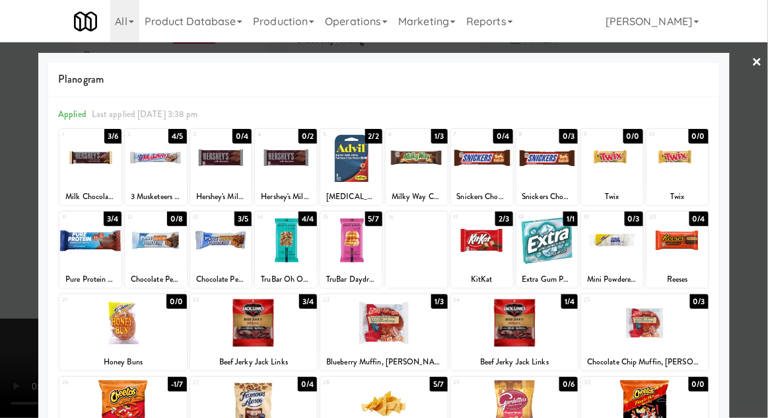
click at [767, 183] on div at bounding box center [384, 209] width 768 height 418
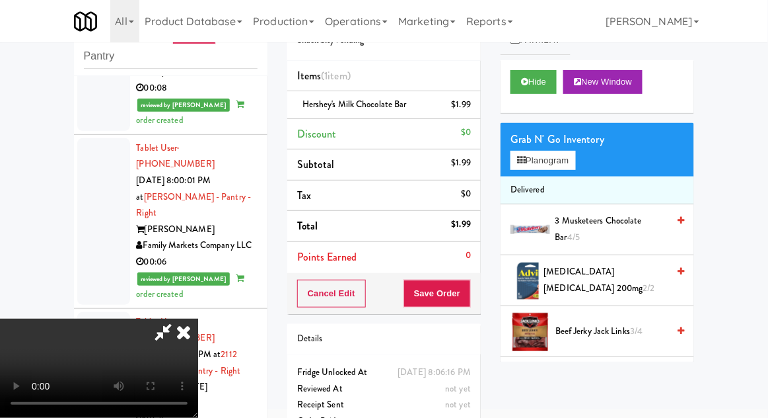
scroll to position [48, 0]
click at [461, 299] on button "Save Order" at bounding box center [437, 293] width 67 height 28
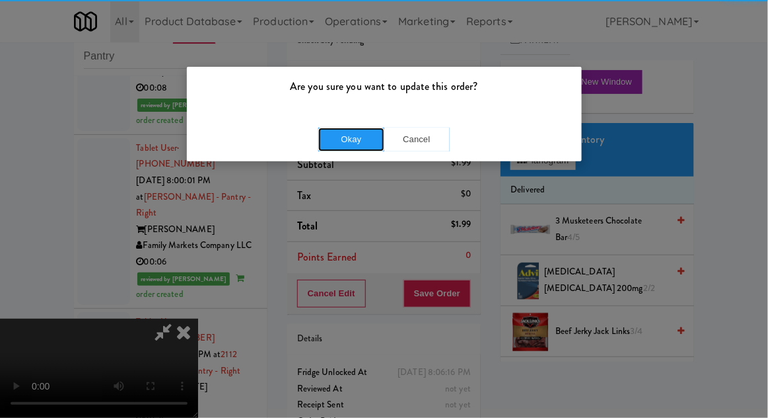
click at [352, 143] on button "Okay" at bounding box center [351, 140] width 66 height 24
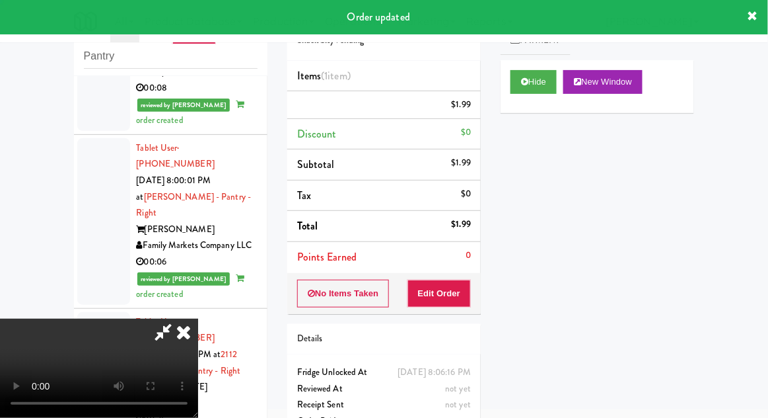
scroll to position [0, 0]
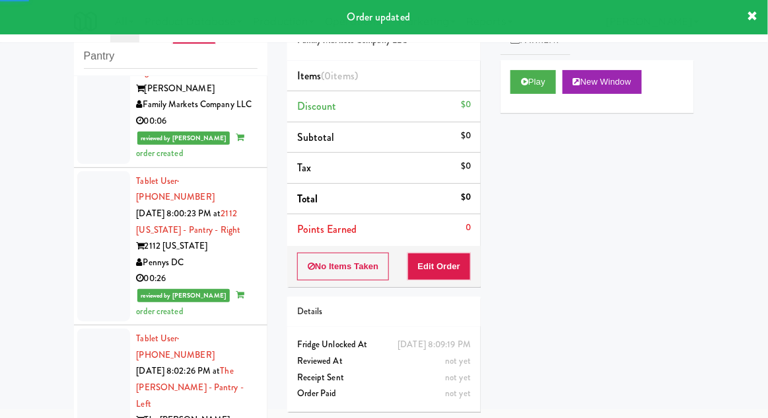
scroll to position [4716, 0]
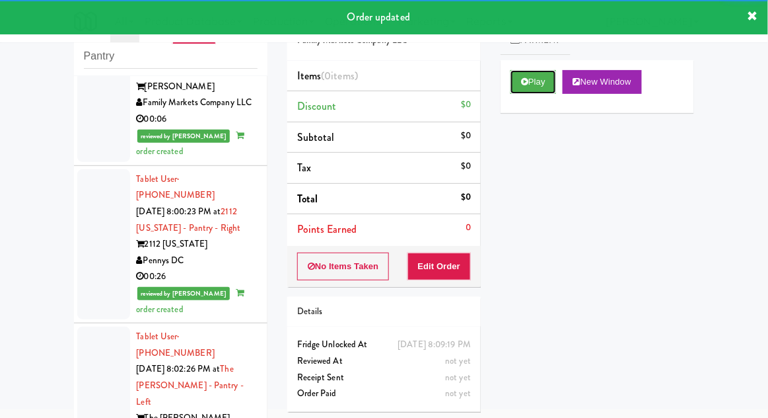
click at [527, 87] on button "Play" at bounding box center [534, 82] width 46 height 24
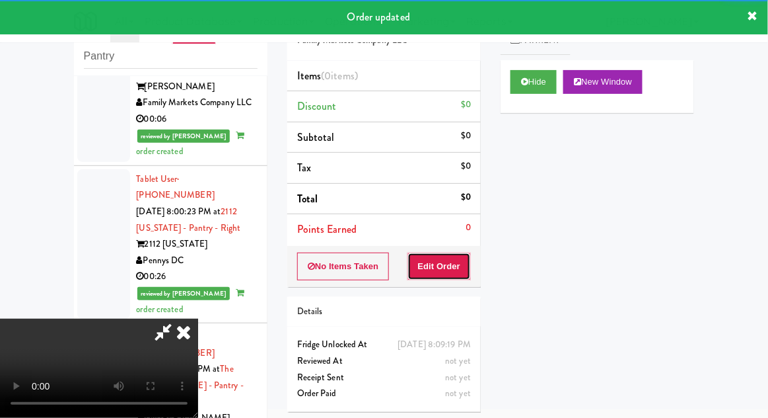
click at [454, 266] on button "Edit Order" at bounding box center [440, 266] width 64 height 28
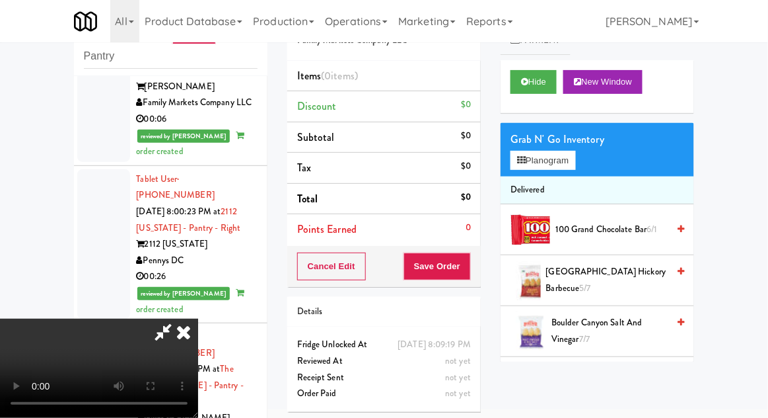
scroll to position [0, 0]
click at [576, 161] on button "Planogram" at bounding box center [543, 161] width 65 height 20
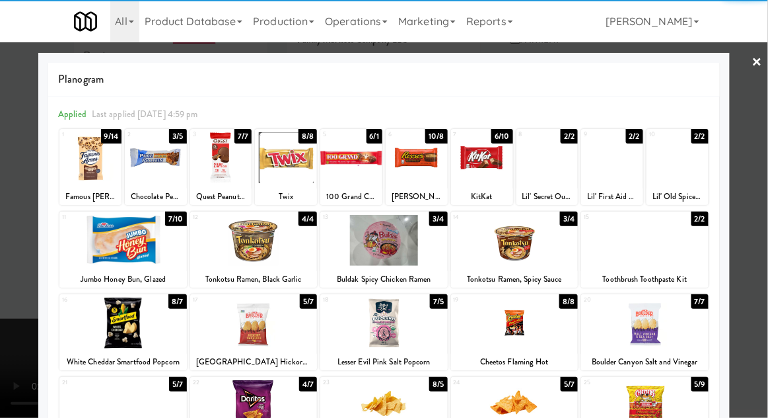
click at [384, 252] on div at bounding box center [384, 240] width 128 height 51
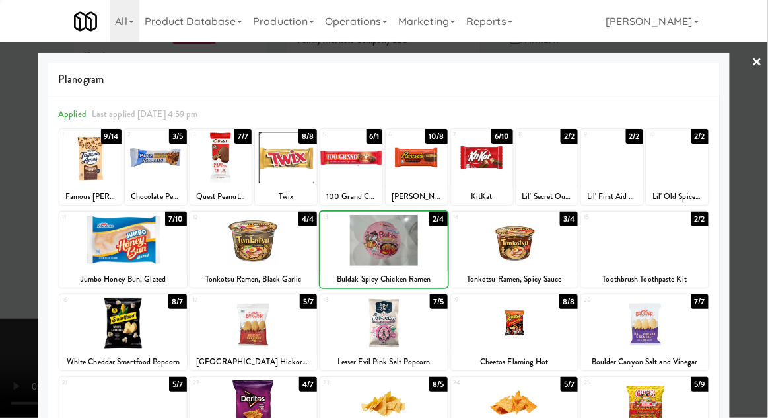
click at [767, 195] on div at bounding box center [384, 209] width 768 height 418
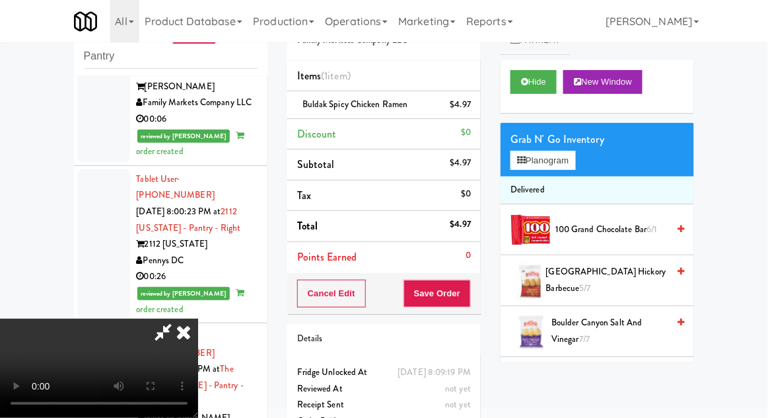
scroll to position [48, 0]
click at [470, 296] on button "Save Order" at bounding box center [437, 293] width 67 height 28
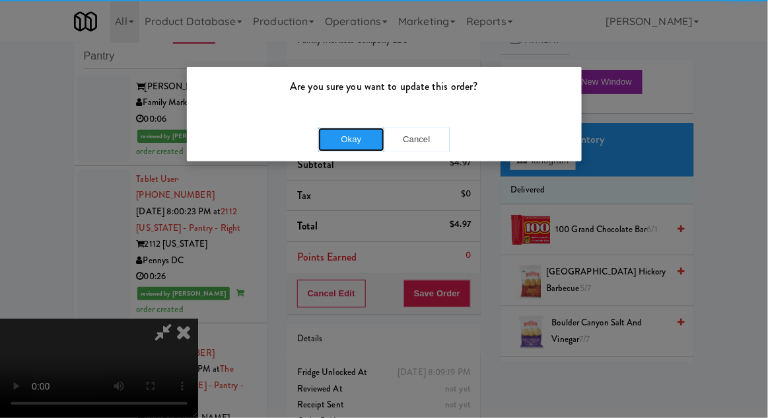
click at [352, 133] on button "Okay" at bounding box center [351, 140] width 66 height 24
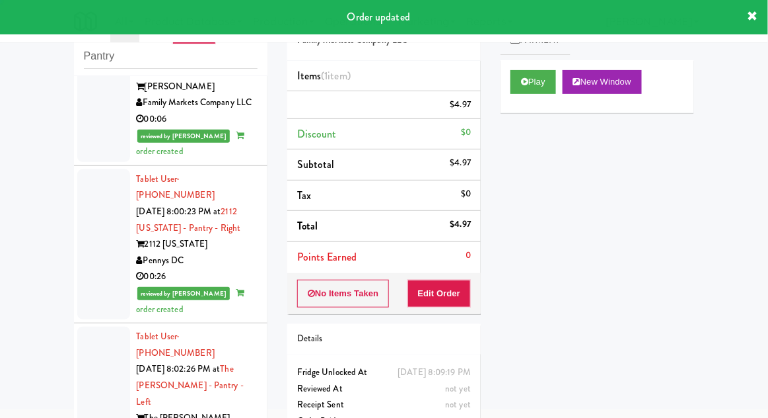
scroll to position [0, 0]
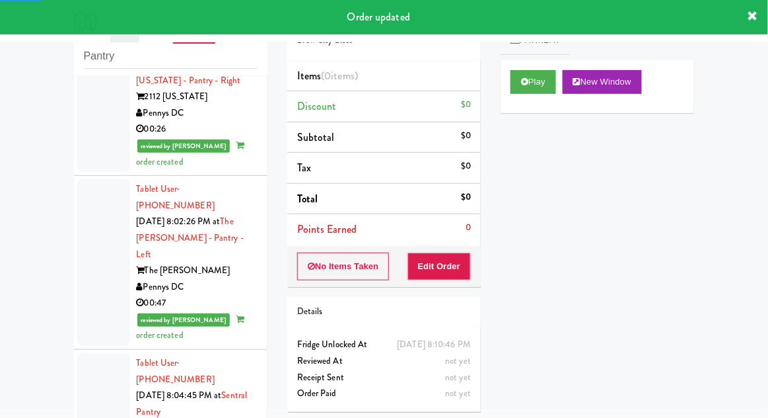
scroll to position [4863, 0]
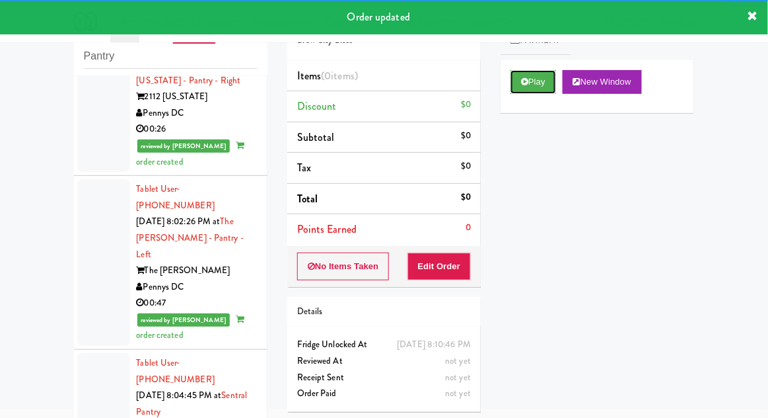
click at [513, 75] on button "Play" at bounding box center [534, 82] width 46 height 24
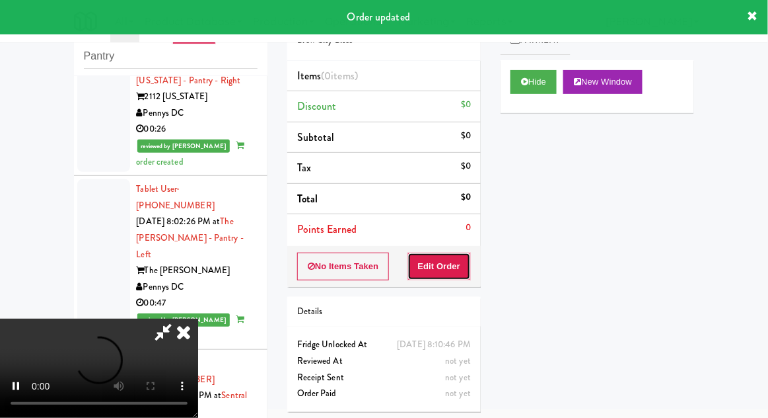
click at [451, 268] on button "Edit Order" at bounding box center [440, 266] width 64 height 28
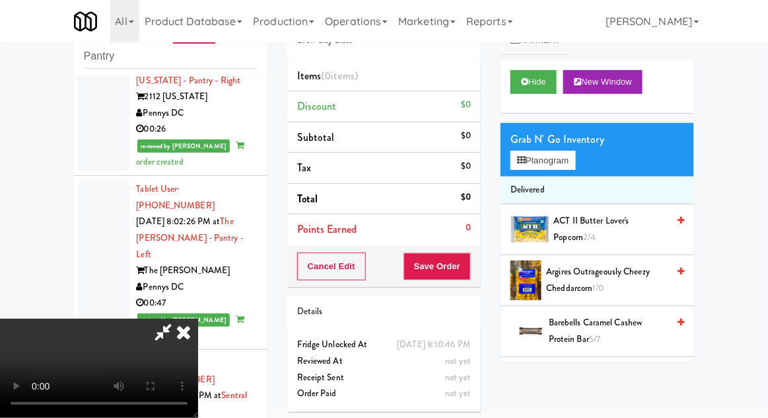
scroll to position [0, 0]
click at [576, 169] on button "Planogram" at bounding box center [543, 161] width 65 height 20
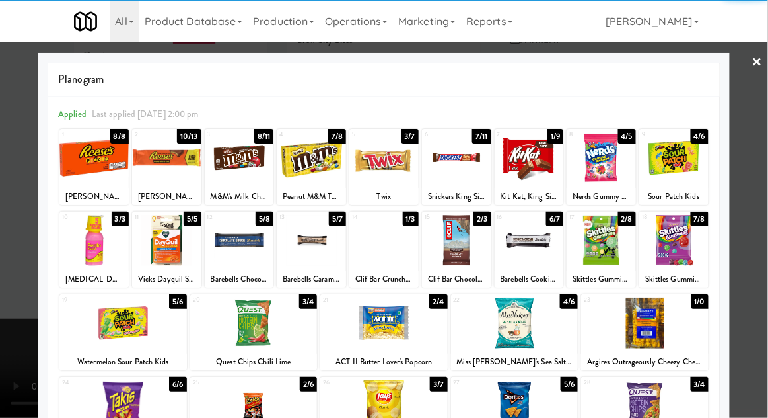
click at [688, 244] on div at bounding box center [674, 240] width 69 height 51
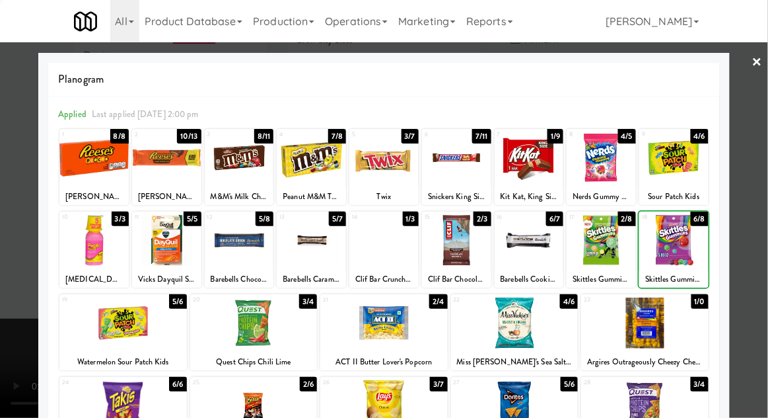
click at [748, 228] on div at bounding box center [384, 209] width 768 height 418
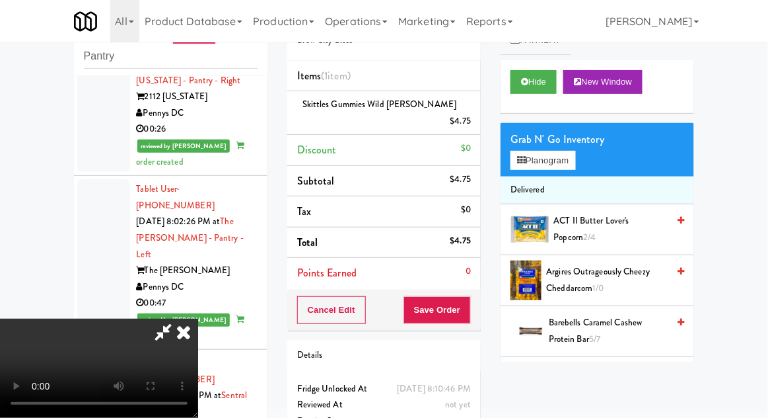
scroll to position [48, 0]
click at [469, 296] on button "Save Order" at bounding box center [437, 310] width 67 height 28
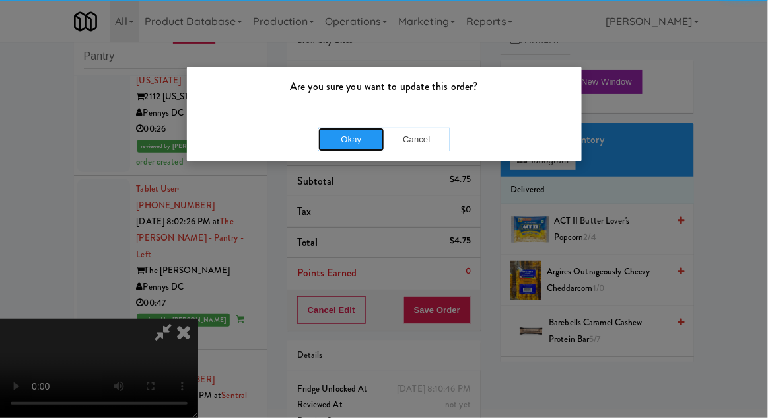
click at [346, 135] on button "Okay" at bounding box center [351, 140] width 66 height 24
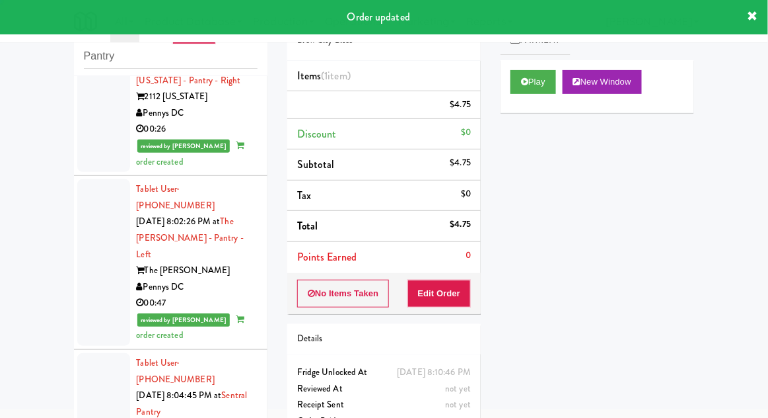
scroll to position [0, 0]
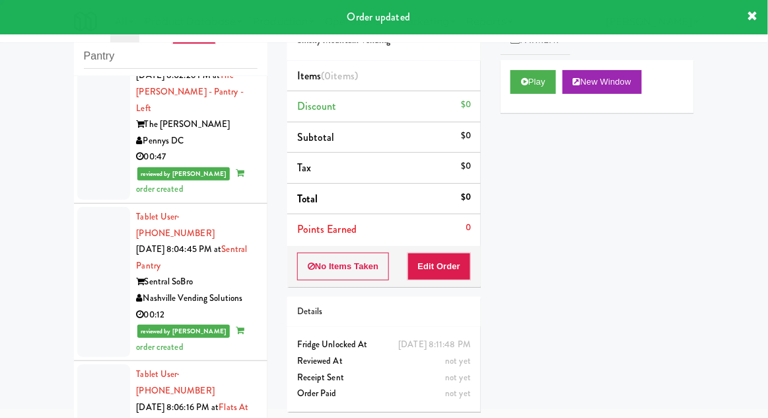
scroll to position [5010, 0]
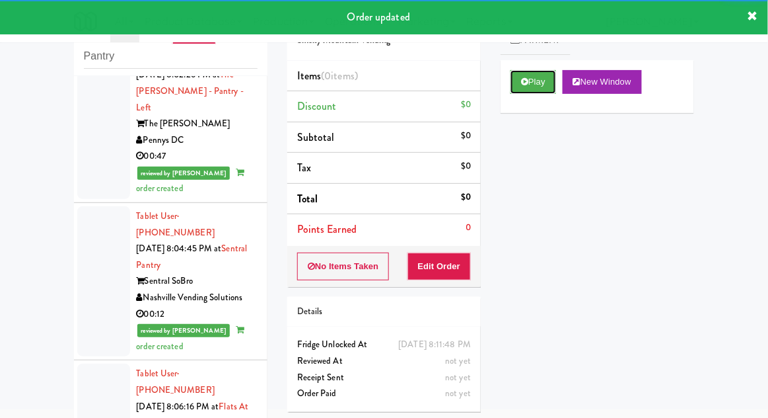
click at [521, 93] on button "Play" at bounding box center [534, 82] width 46 height 24
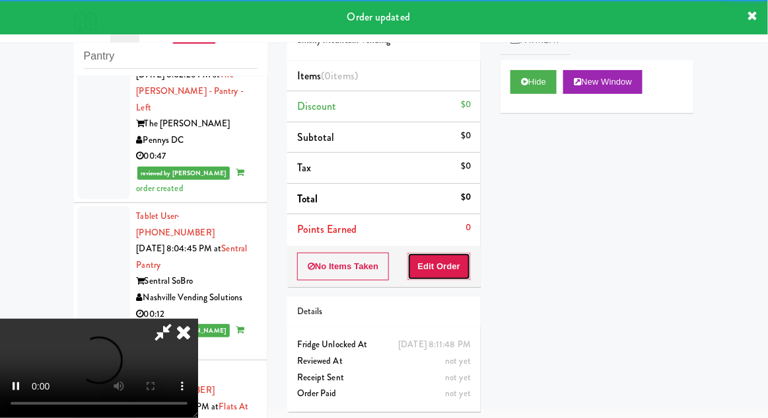
click at [441, 267] on button "Edit Order" at bounding box center [440, 266] width 64 height 28
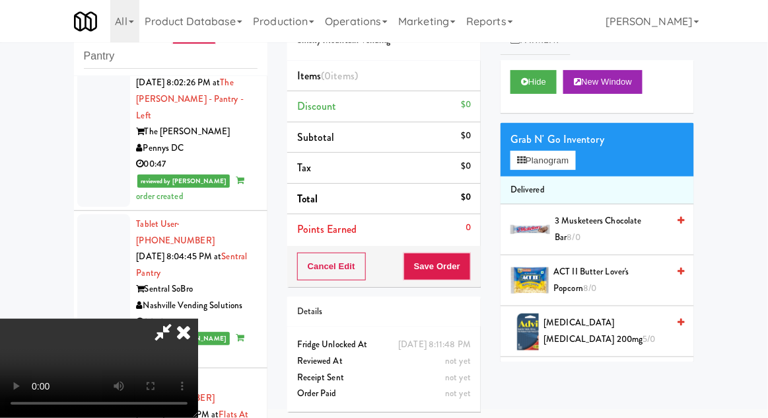
scroll to position [0, 0]
click at [576, 163] on button "Planogram" at bounding box center [543, 161] width 65 height 20
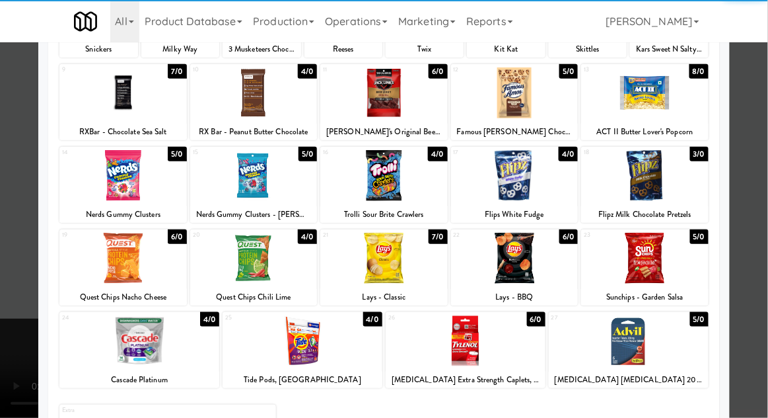
scroll to position [147, 0]
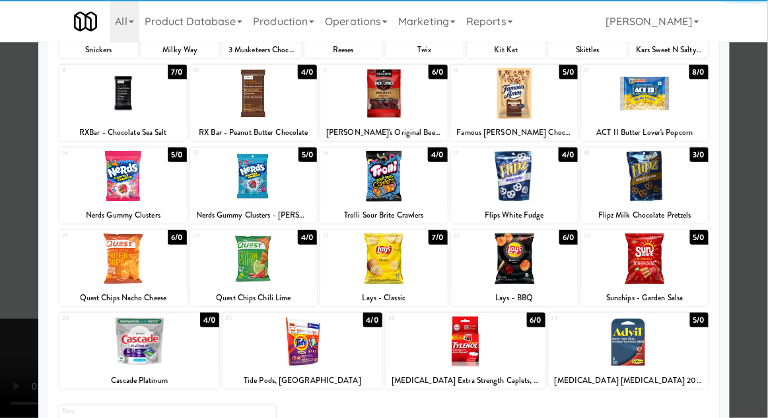
click at [663, 254] on div at bounding box center [645, 258] width 128 height 51
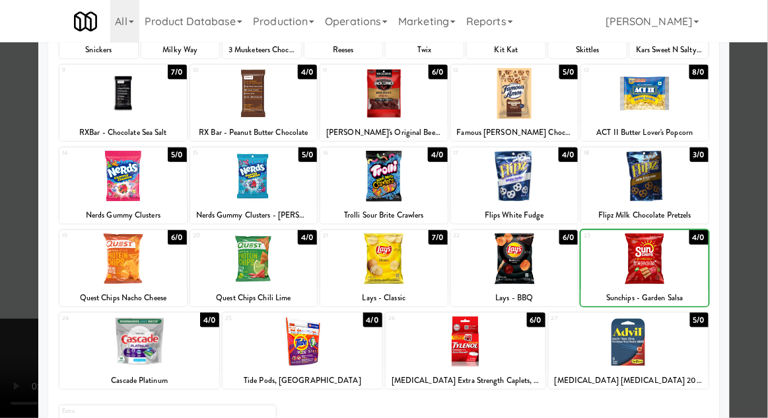
click at [754, 229] on div at bounding box center [384, 209] width 768 height 418
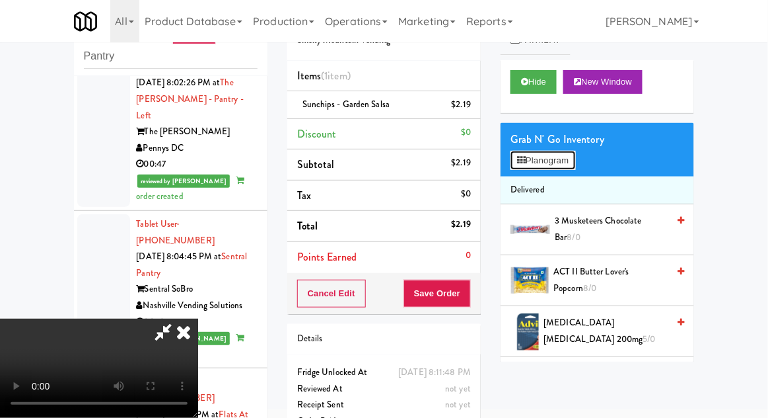
click at [576, 163] on button "Planogram" at bounding box center [543, 161] width 65 height 20
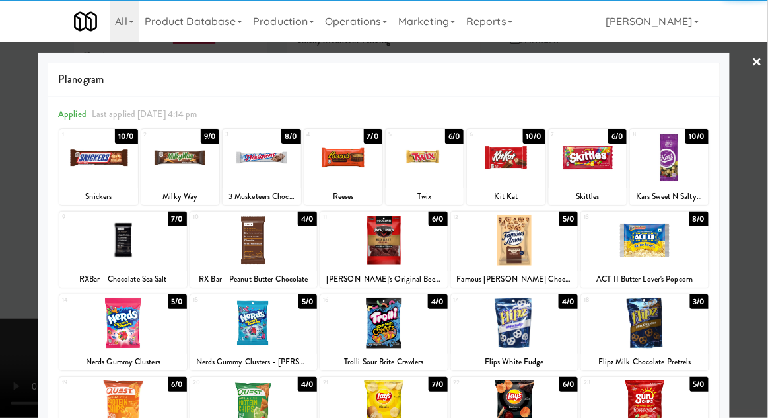
click at [278, 157] on div at bounding box center [262, 157] width 78 height 51
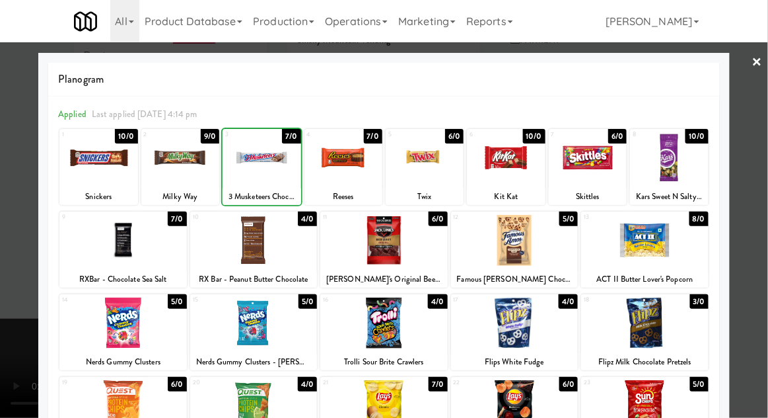
click at [760, 218] on div at bounding box center [384, 209] width 768 height 418
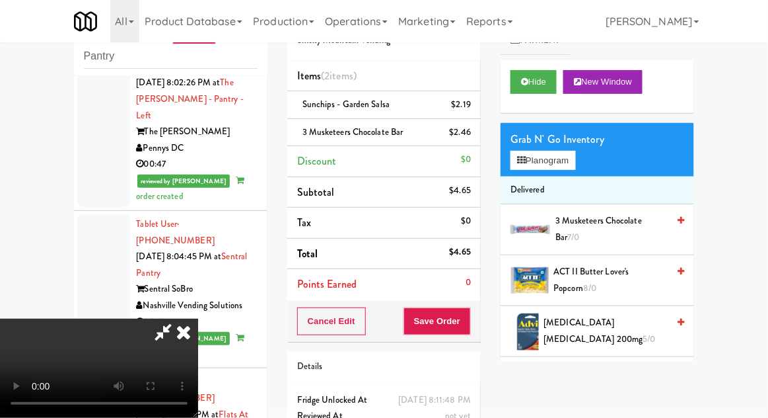
scroll to position [48, 0]
click at [468, 321] on button "Save Order" at bounding box center [437, 321] width 67 height 28
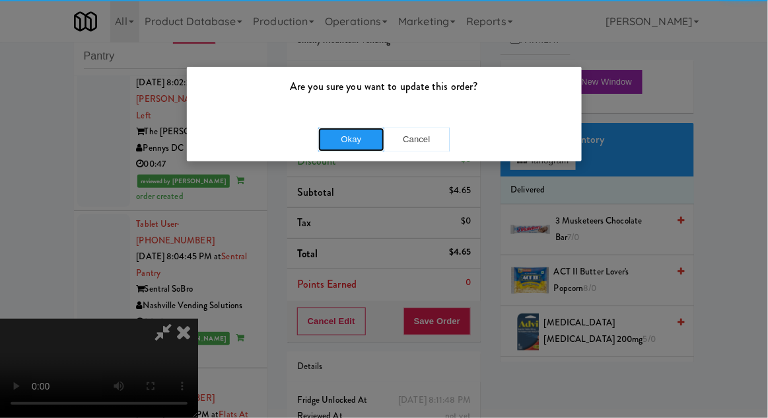
click at [338, 131] on button "Okay" at bounding box center [351, 140] width 66 height 24
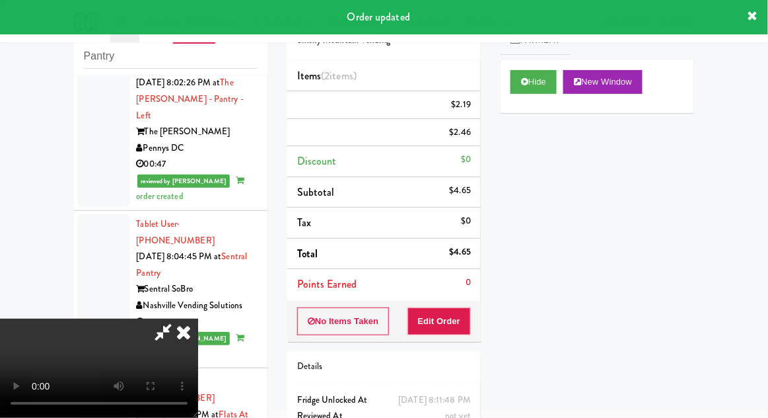
scroll to position [0, 0]
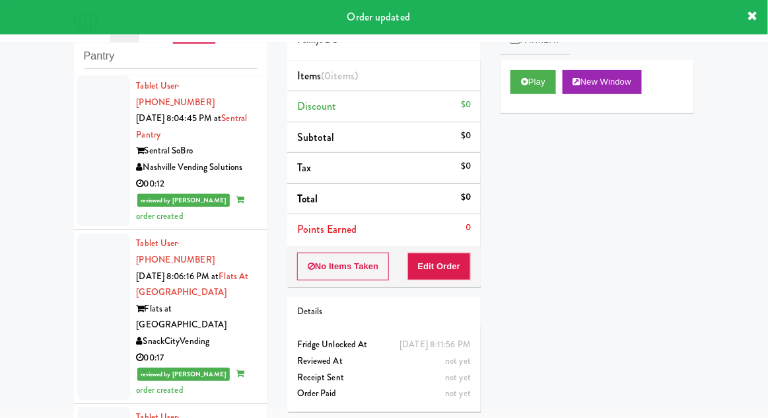
scroll to position [5141, 0]
click at [519, 93] on button "Play" at bounding box center [534, 82] width 46 height 24
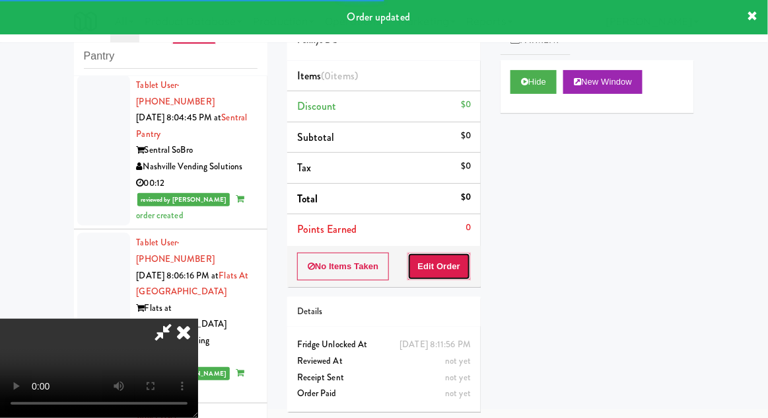
click at [451, 260] on button "Edit Order" at bounding box center [440, 266] width 64 height 28
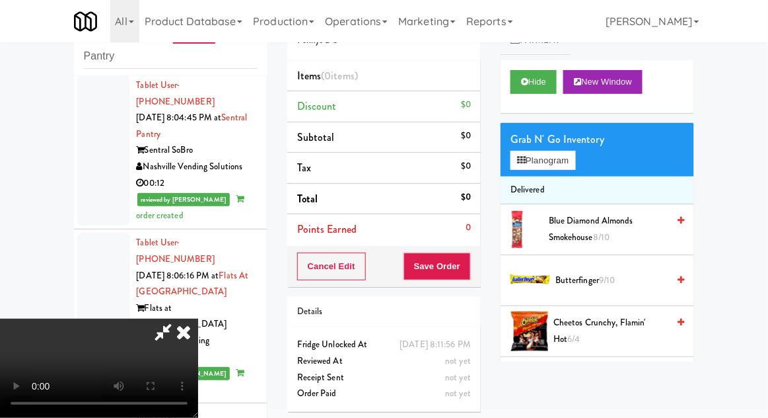
scroll to position [0, 0]
click at [576, 163] on button "Planogram" at bounding box center [543, 161] width 65 height 20
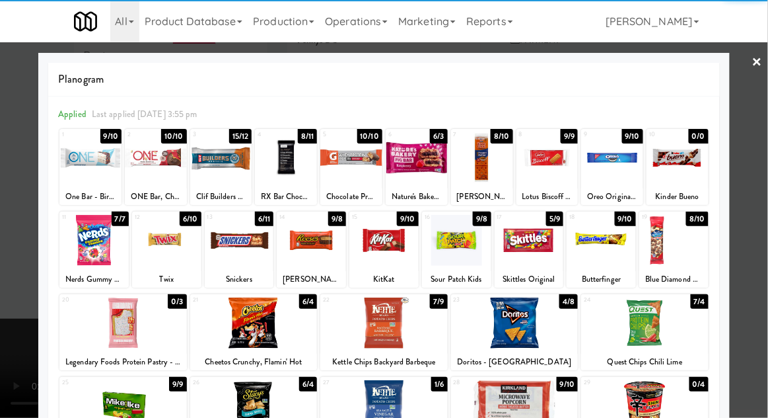
click at [664, 310] on div at bounding box center [645, 322] width 128 height 51
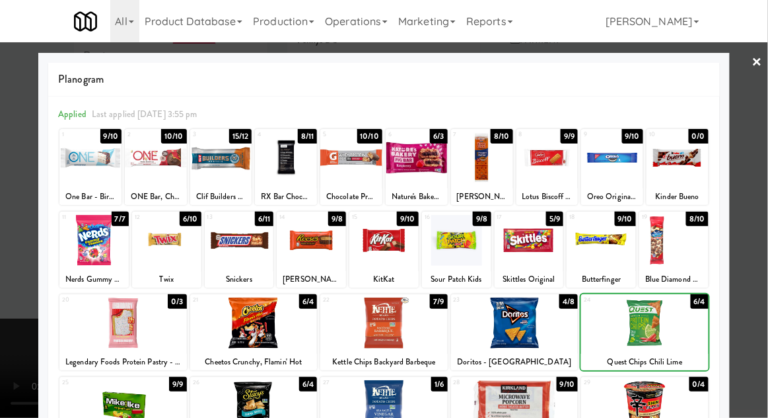
click at [756, 265] on div at bounding box center [384, 209] width 768 height 418
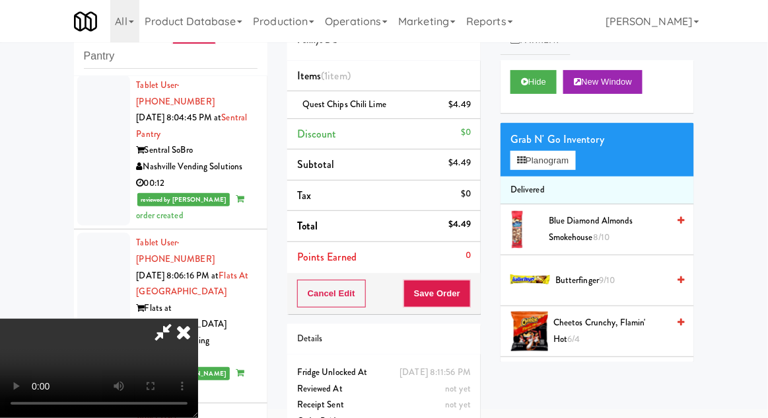
scroll to position [48, 0]
click at [470, 299] on button "Save Order" at bounding box center [437, 293] width 67 height 28
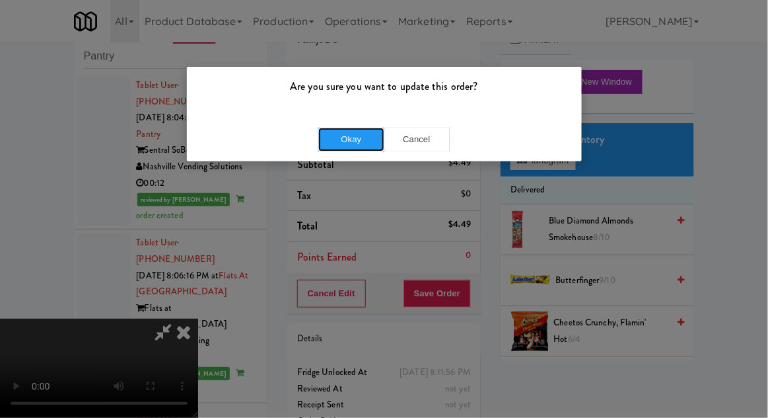
click at [350, 144] on button "Okay" at bounding box center [351, 140] width 66 height 24
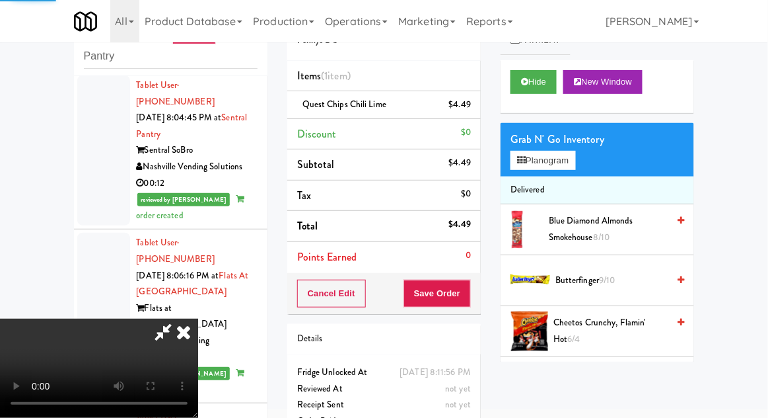
scroll to position [0, 0]
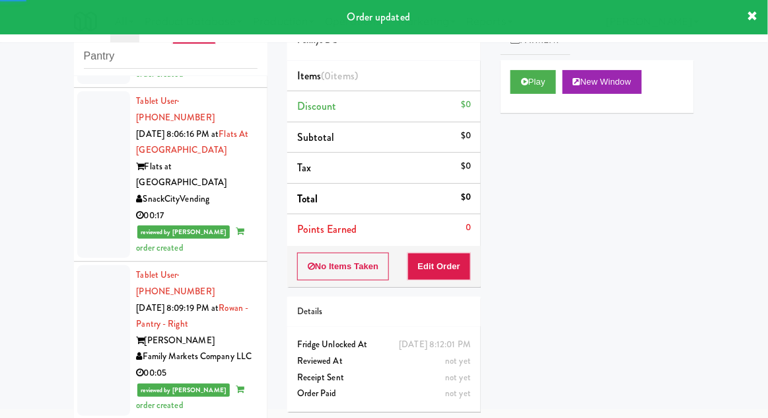
scroll to position [5281, 0]
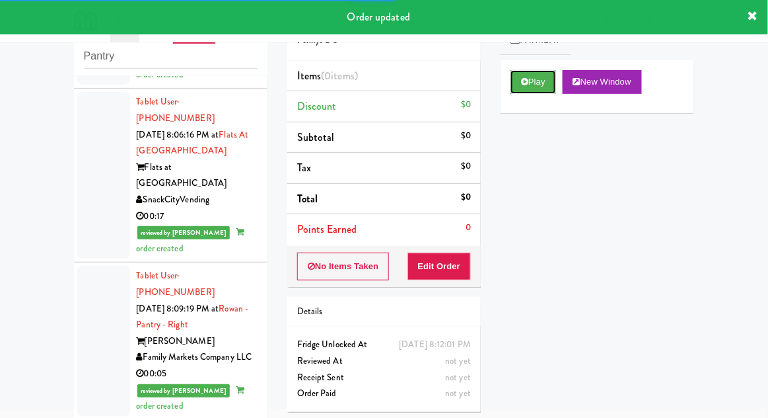
click at [513, 90] on button "Play" at bounding box center [534, 82] width 46 height 24
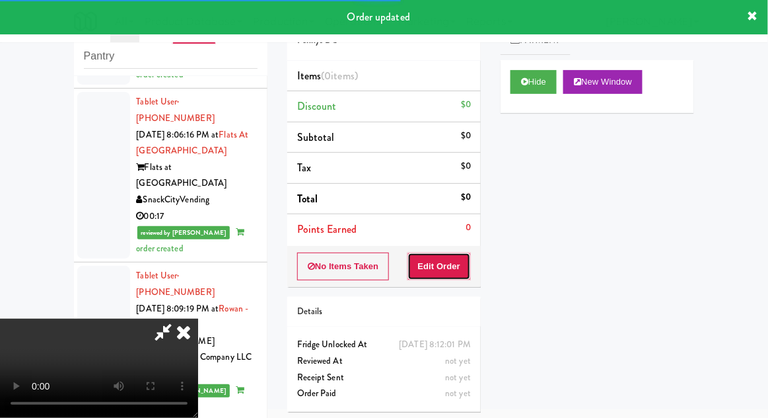
click at [438, 268] on button "Edit Order" at bounding box center [440, 266] width 64 height 28
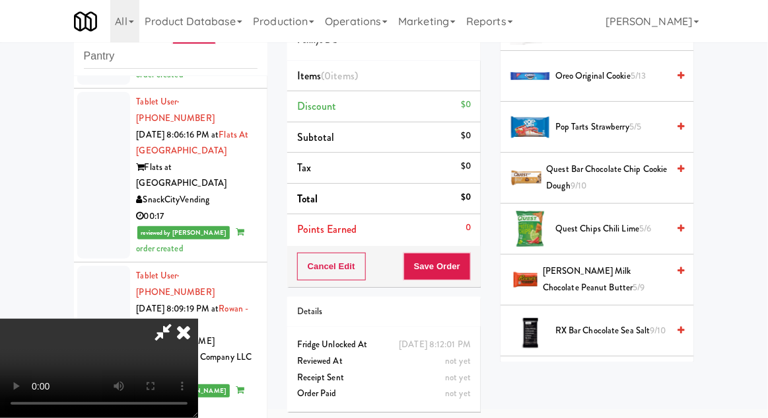
scroll to position [1170, 0]
click at [650, 223] on span "5/6" at bounding box center [646, 229] width 12 height 13
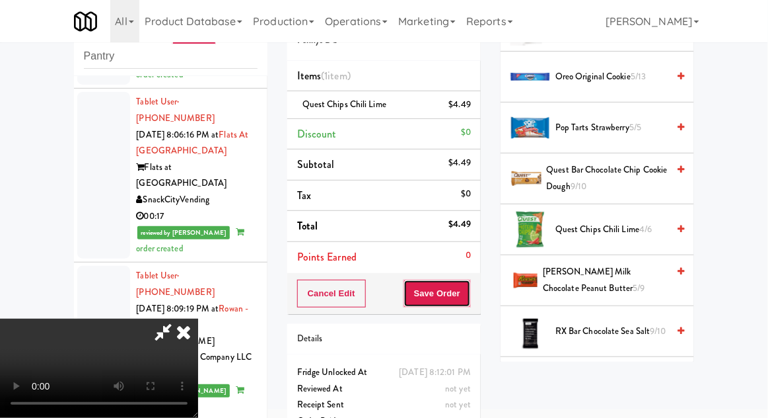
click at [469, 300] on button "Save Order" at bounding box center [437, 293] width 67 height 28
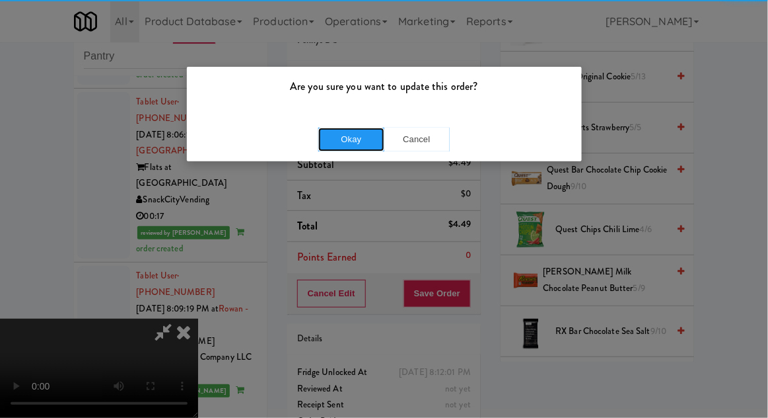
click at [342, 134] on button "Okay" at bounding box center [351, 140] width 66 height 24
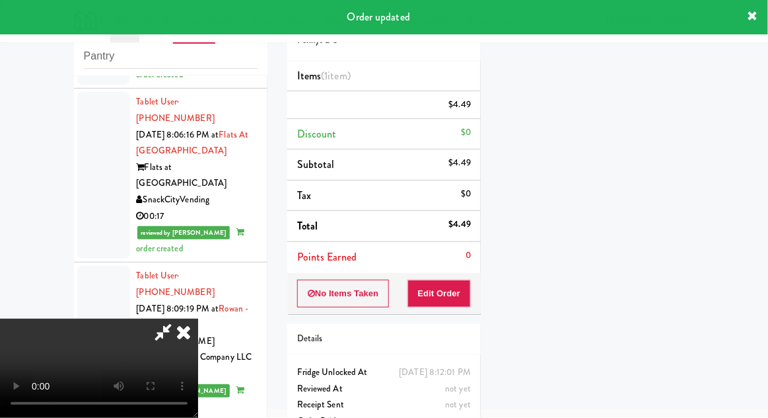
scroll to position [130, 0]
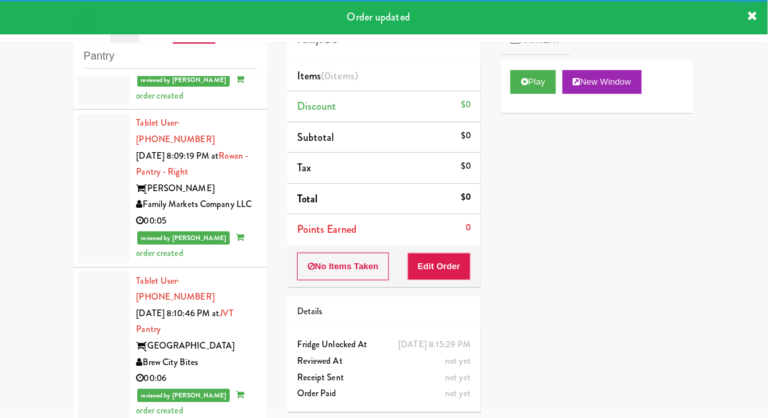
scroll to position [5435, 0]
click at [537, 86] on button "Play" at bounding box center [534, 82] width 46 height 24
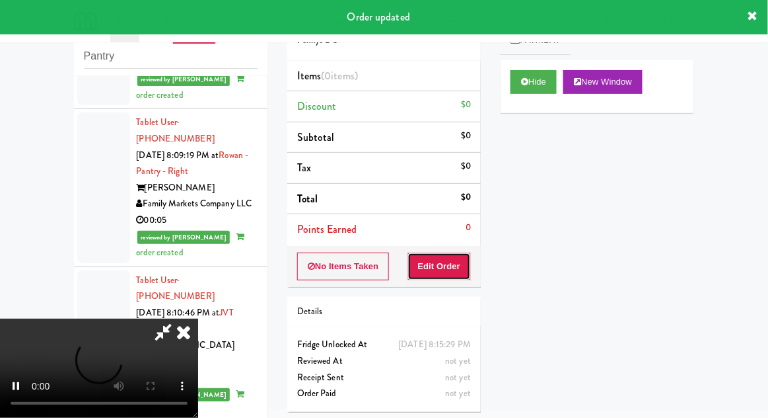
click at [452, 276] on button "Edit Order" at bounding box center [440, 266] width 64 height 28
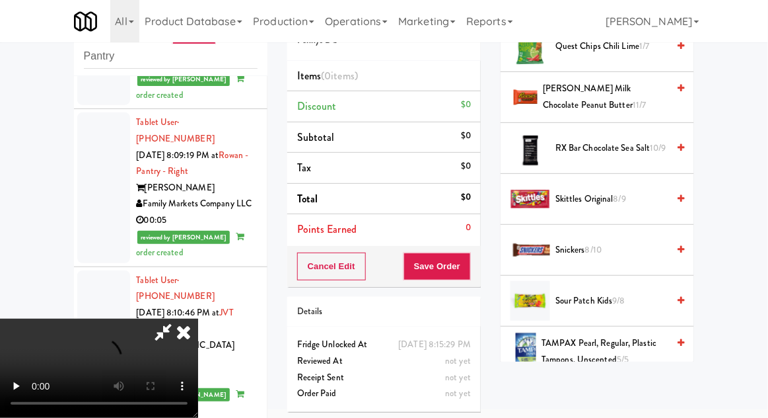
scroll to position [1405, 0]
click at [629, 242] on span "Snickers 8/10" at bounding box center [612, 249] width 112 height 17
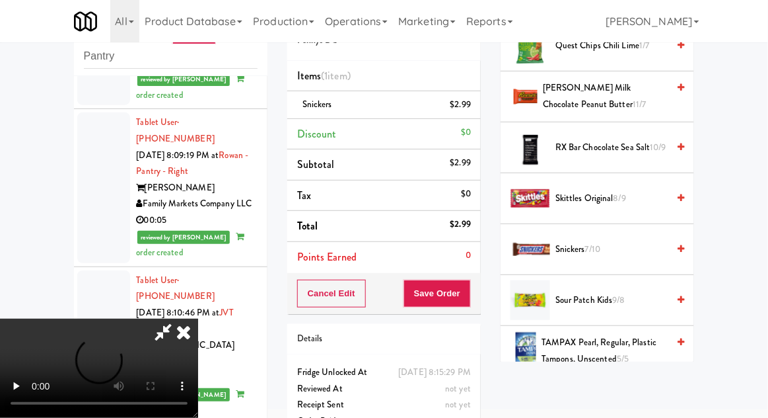
click at [618, 246] on span "Snickers 7/10" at bounding box center [612, 249] width 112 height 17
click at [465, 297] on button "Save Order" at bounding box center [437, 293] width 67 height 28
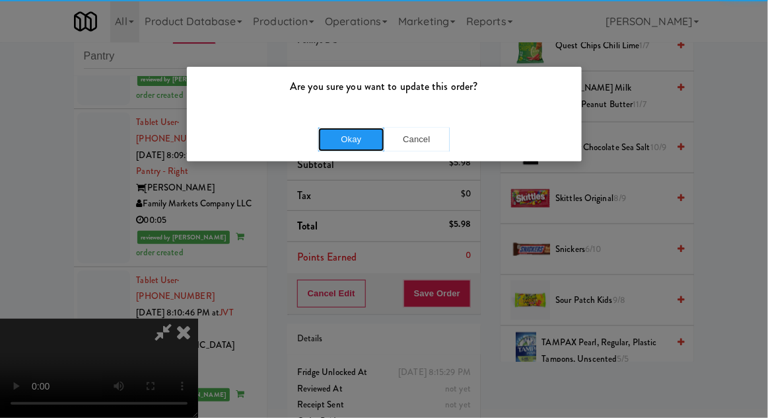
click at [334, 135] on button "Okay" at bounding box center [351, 140] width 66 height 24
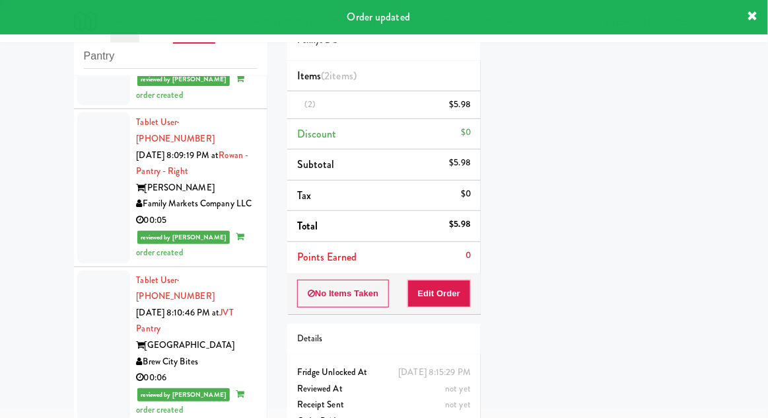
scroll to position [0, 0]
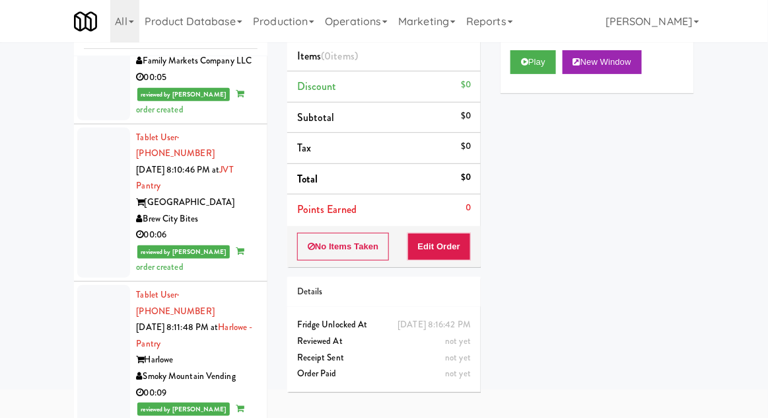
scroll to position [51, 0]
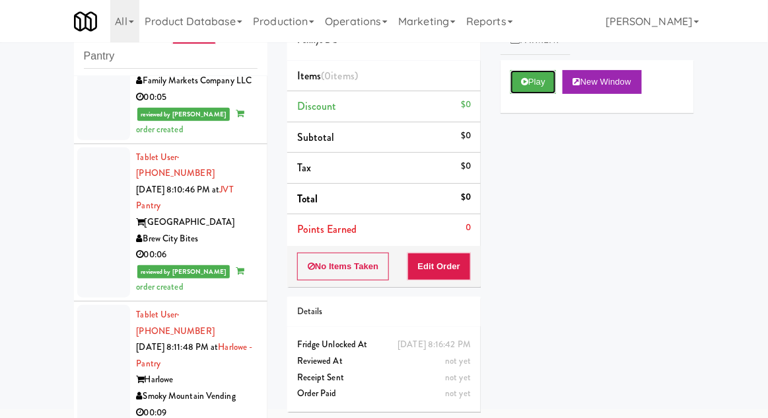
click at [529, 88] on button "Play" at bounding box center [534, 82] width 46 height 24
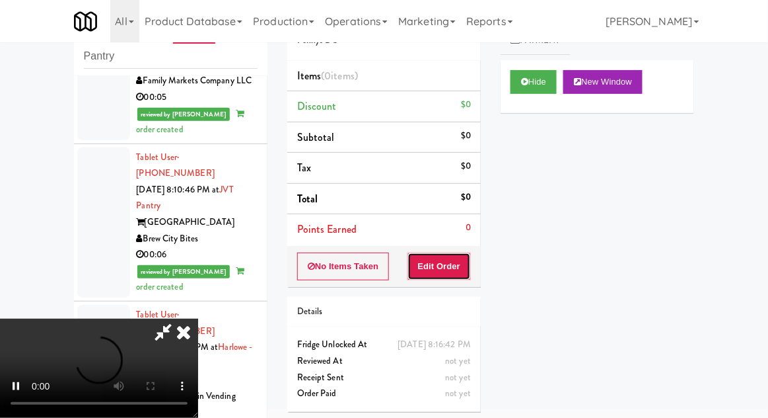
click at [458, 265] on button "Edit Order" at bounding box center [440, 266] width 64 height 28
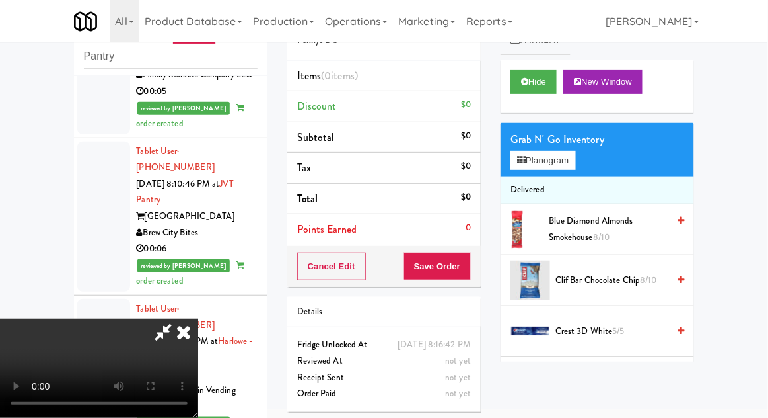
scroll to position [0, 0]
click at [572, 161] on button "Planogram" at bounding box center [543, 161] width 65 height 20
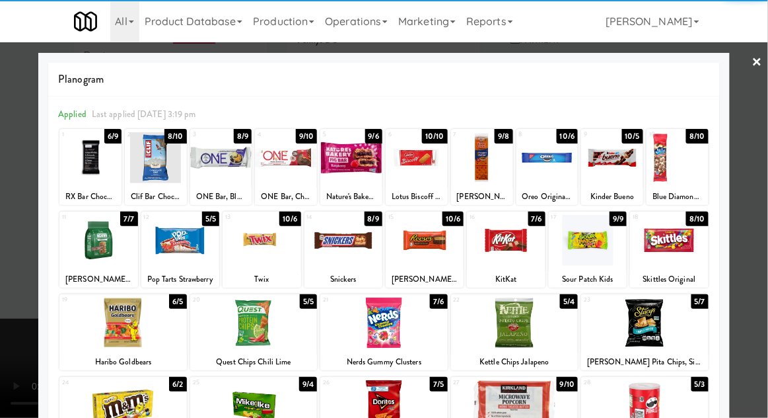
click at [94, 260] on div at bounding box center [98, 240] width 78 height 51
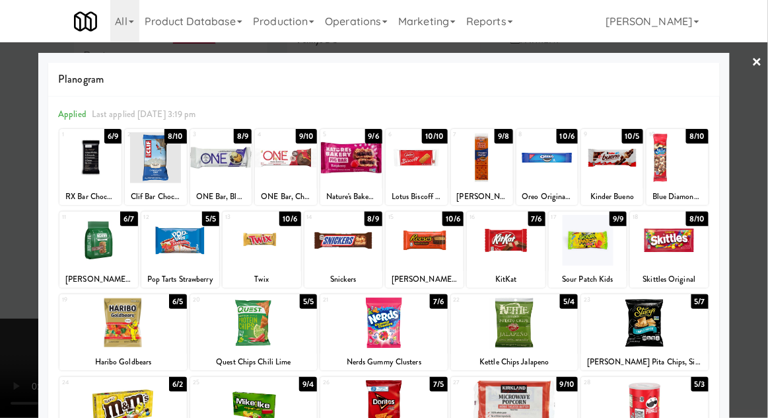
click at [767, 193] on div at bounding box center [384, 209] width 768 height 418
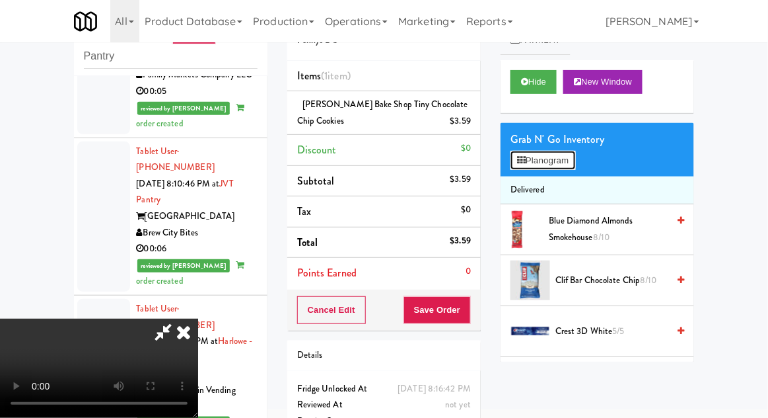
click at [574, 165] on button "Planogram" at bounding box center [543, 161] width 65 height 20
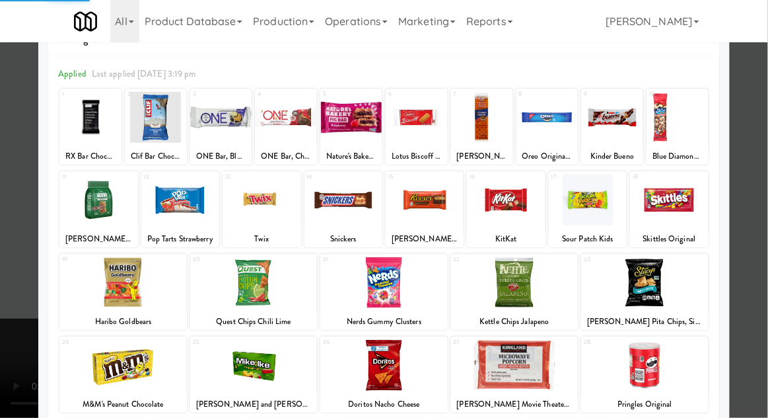
scroll to position [89, 0]
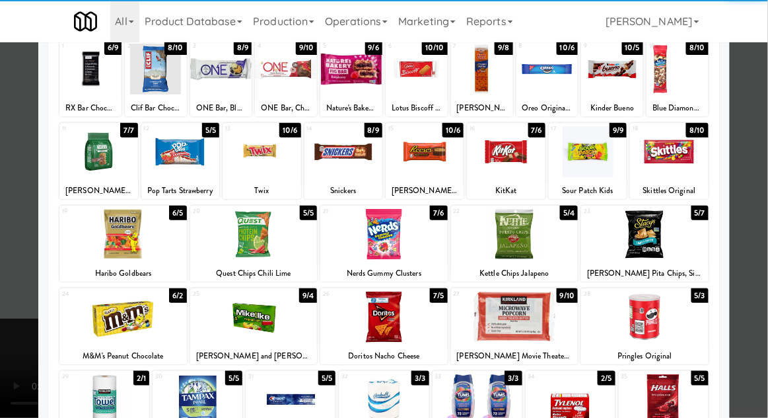
click at [94, 163] on div at bounding box center [98, 151] width 78 height 51
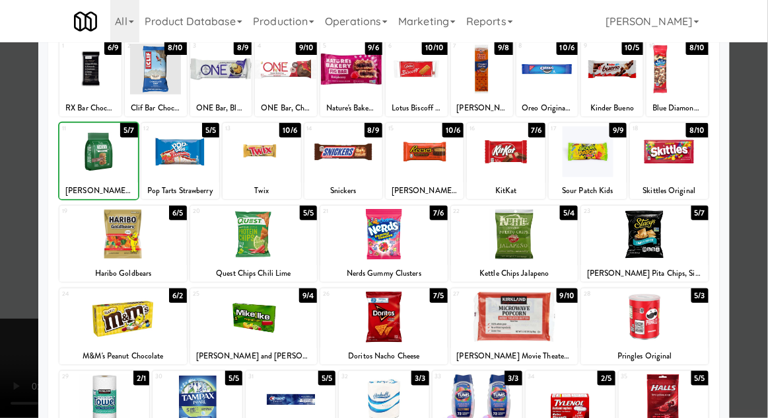
click at [767, 204] on div at bounding box center [384, 209] width 768 height 418
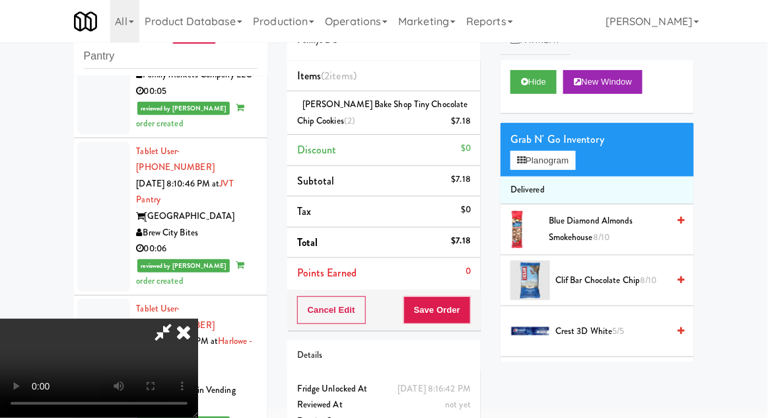
click at [178, 318] on icon at bounding box center [163, 331] width 30 height 26
click at [435, 305] on button "Save Order" at bounding box center [437, 310] width 67 height 28
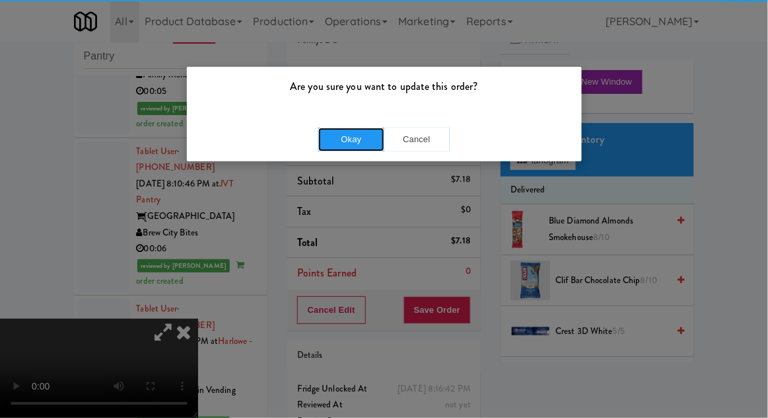
click at [352, 135] on button "Okay" at bounding box center [351, 140] width 66 height 24
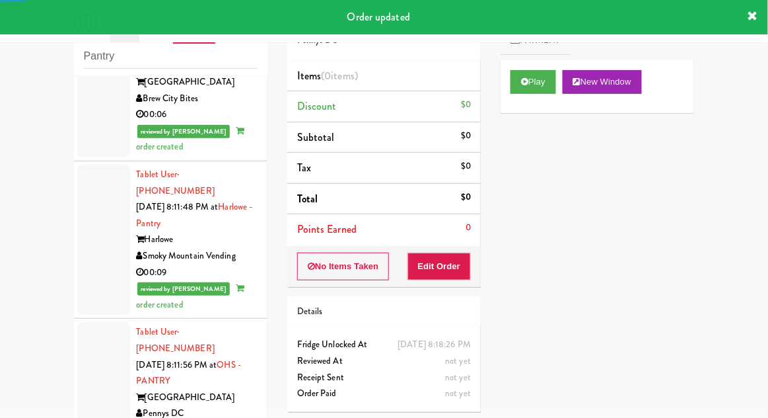
scroll to position [5699, 0]
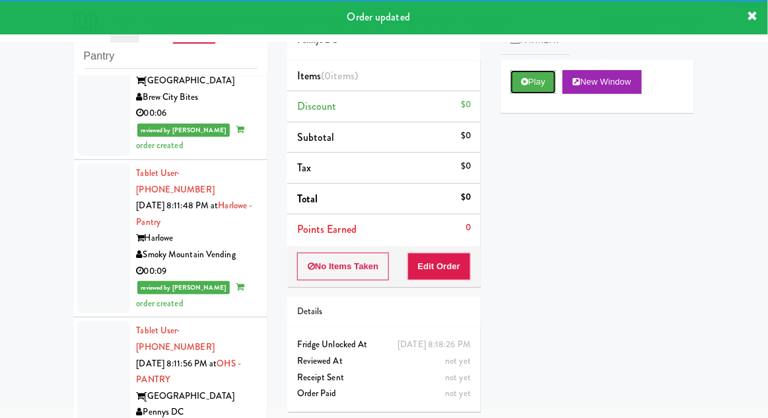
click at [530, 85] on button "Play" at bounding box center [534, 82] width 46 height 24
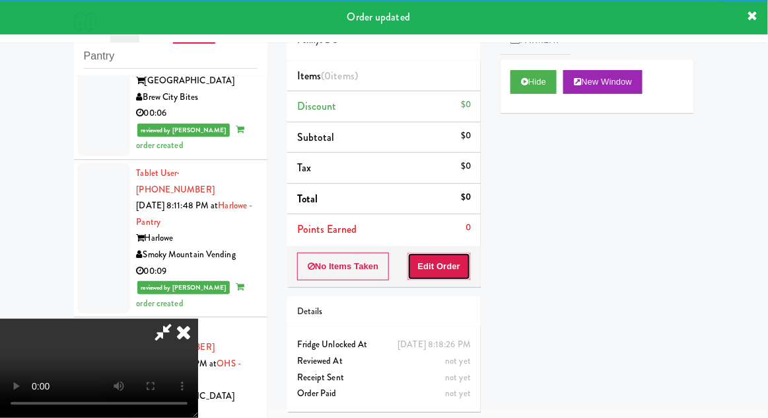
click at [452, 266] on button "Edit Order" at bounding box center [440, 266] width 64 height 28
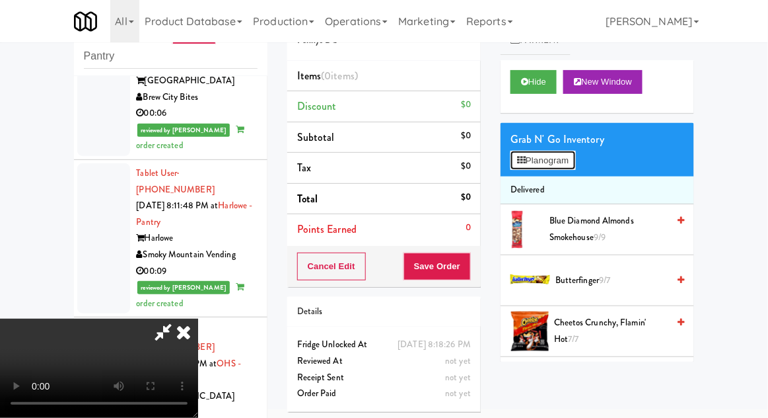
click at [573, 164] on button "Planogram" at bounding box center [543, 161] width 65 height 20
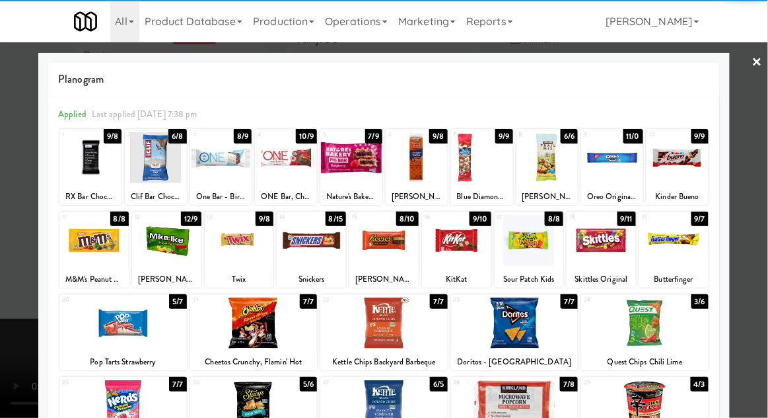
click at [238, 244] on div at bounding box center [239, 240] width 69 height 51
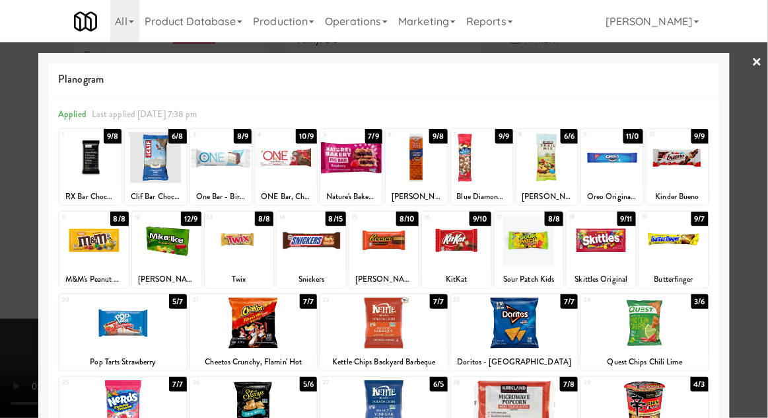
click at [764, 208] on div at bounding box center [384, 209] width 768 height 418
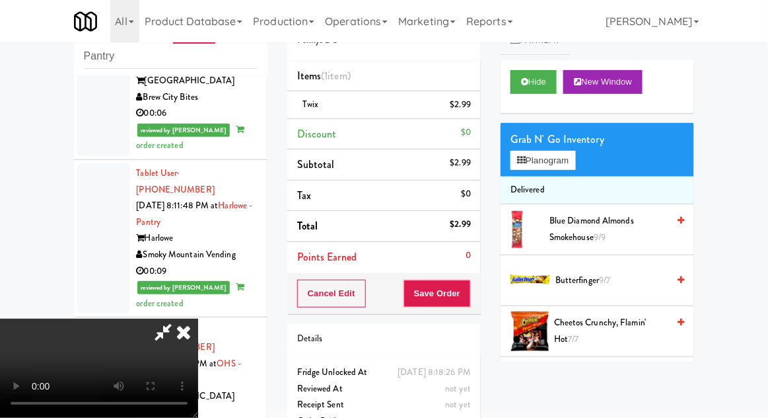
click at [478, 297] on div "Cancel Edit Save Order" at bounding box center [384, 293] width 194 height 41
click at [468, 296] on button "Save Order" at bounding box center [437, 293] width 67 height 28
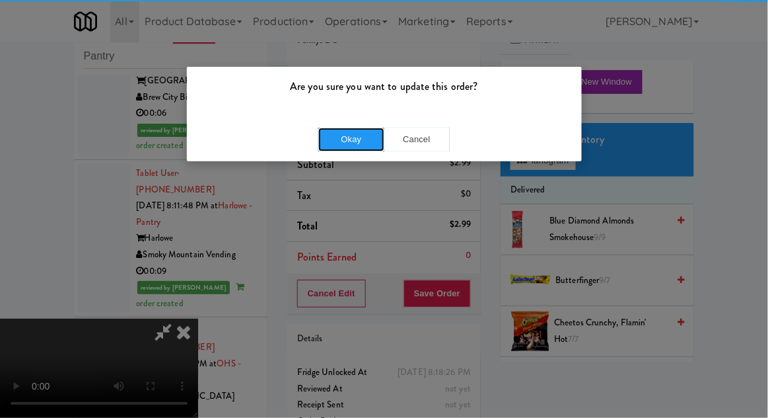
click at [342, 128] on button "Okay" at bounding box center [351, 140] width 66 height 24
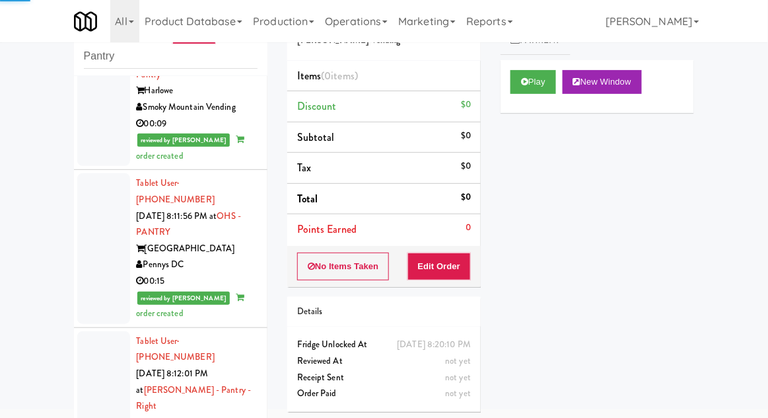
scroll to position [5847, 0]
click at [552, 87] on button "Play" at bounding box center [534, 82] width 46 height 24
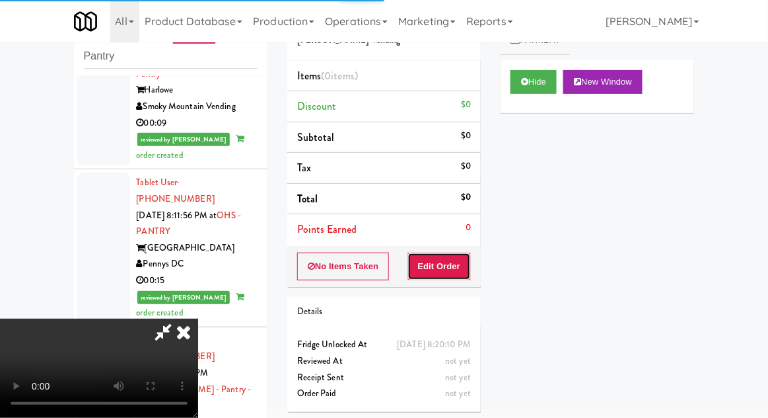
click at [437, 274] on button "Edit Order" at bounding box center [440, 266] width 64 height 28
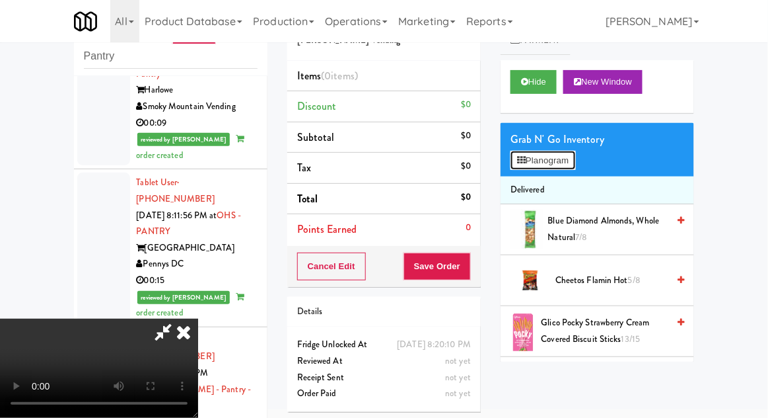
click at [576, 168] on button "Planogram" at bounding box center [543, 161] width 65 height 20
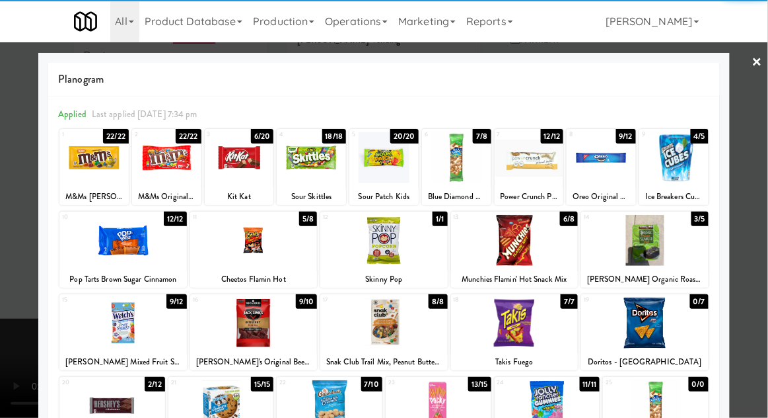
click at [231, 178] on div at bounding box center [239, 157] width 69 height 51
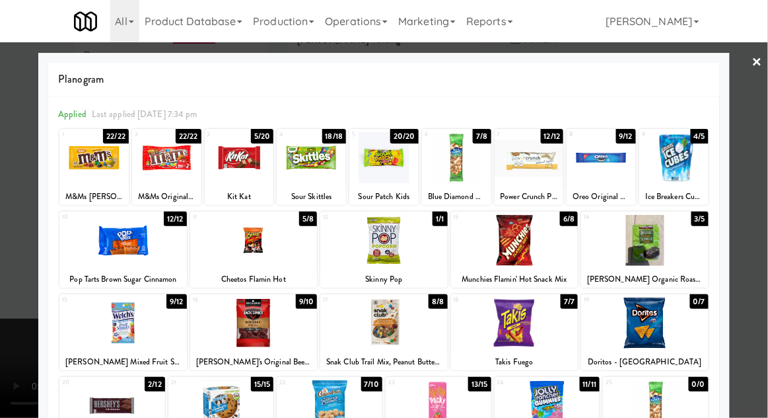
click at [239, 164] on div at bounding box center [239, 157] width 69 height 51
click at [762, 231] on div at bounding box center [384, 209] width 768 height 418
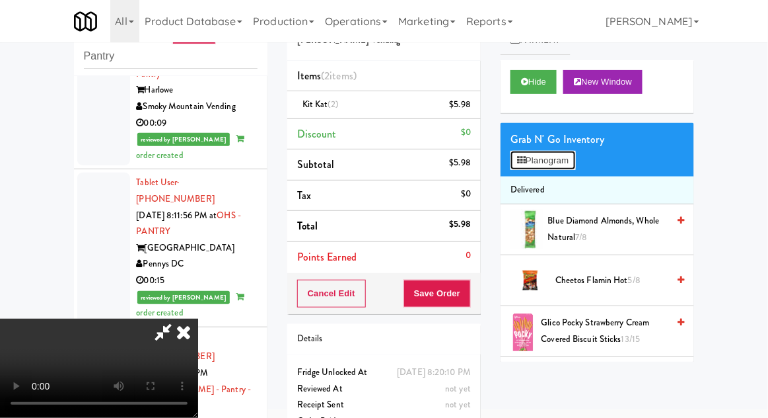
click at [572, 152] on button "Planogram" at bounding box center [543, 161] width 65 height 20
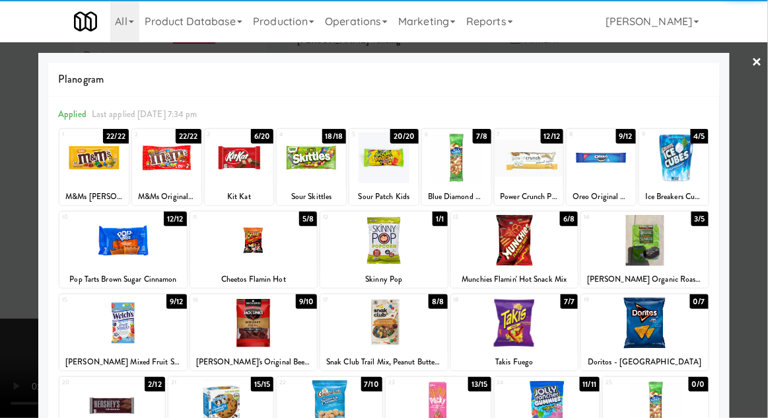
click at [116, 330] on div at bounding box center [123, 322] width 128 height 51
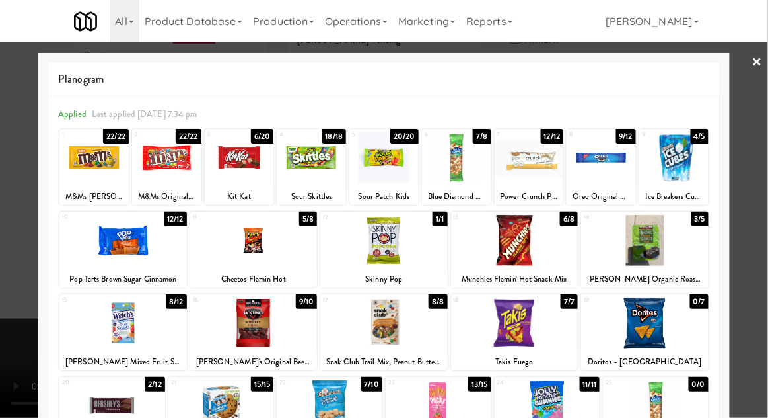
click at [767, 125] on div at bounding box center [384, 209] width 768 height 418
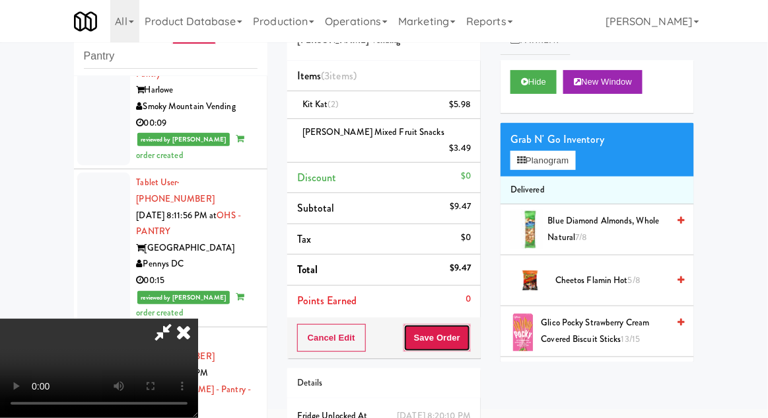
click at [466, 324] on button "Save Order" at bounding box center [437, 338] width 67 height 28
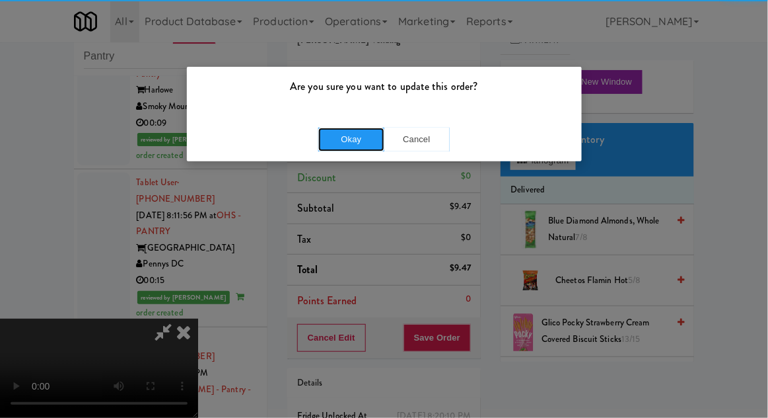
click at [341, 148] on button "Okay" at bounding box center [351, 140] width 66 height 24
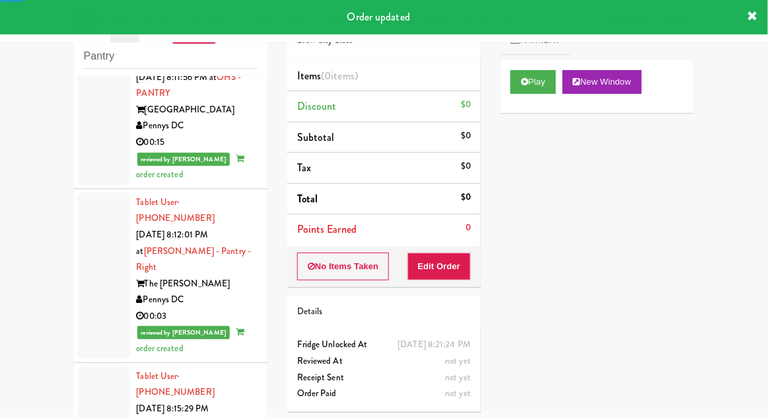
scroll to position [5986, 0]
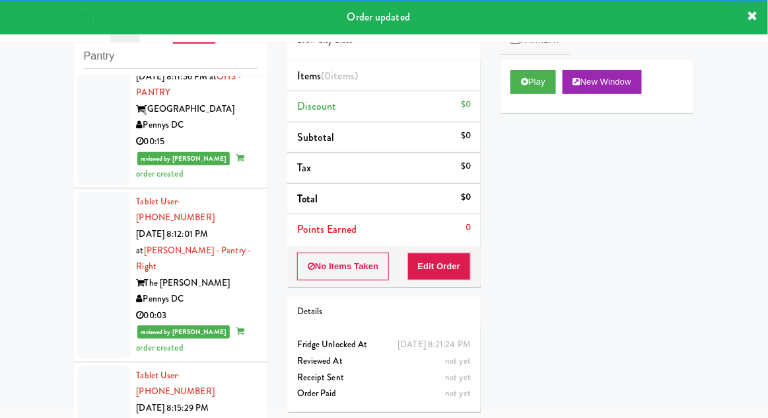
click at [488, 88] on div "Order # 3650948 Brew City Bites Items (0 items ) Discount $0 Subtotal $0 Tax $0…" at bounding box center [384, 209] width 213 height 425
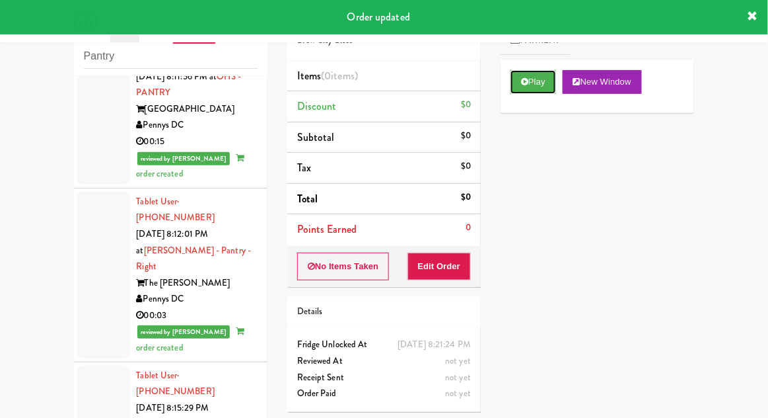
click at [519, 83] on button "Play" at bounding box center [534, 82] width 46 height 24
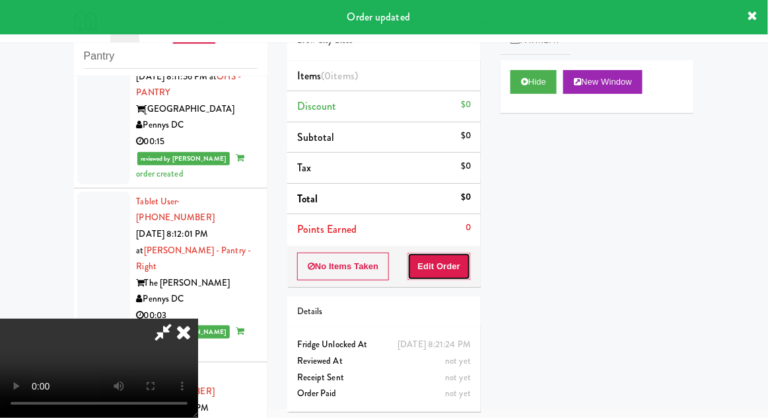
click at [426, 276] on button "Edit Order" at bounding box center [440, 266] width 64 height 28
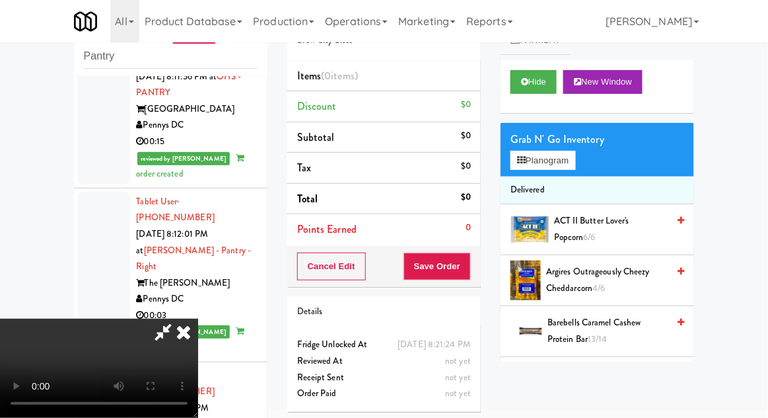
scroll to position [0, 0]
click at [574, 161] on button "Planogram" at bounding box center [543, 161] width 65 height 20
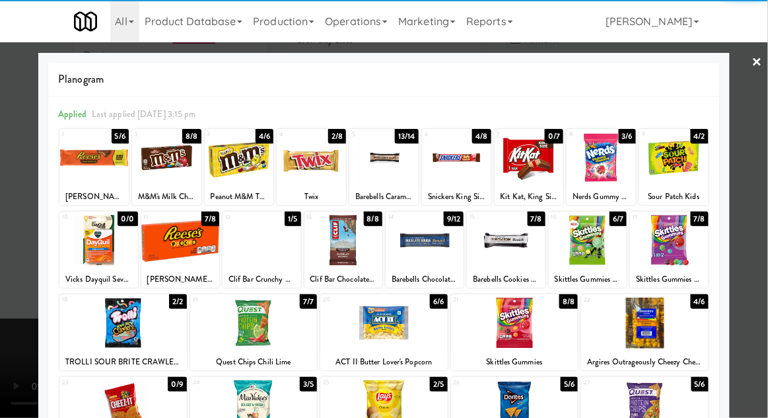
click at [91, 161] on div at bounding box center [93, 157] width 69 height 51
click at [97, 164] on div at bounding box center [93, 157] width 69 height 51
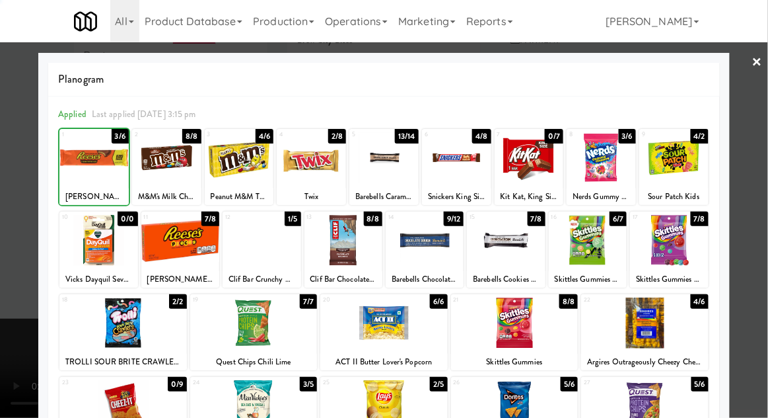
click at [767, 103] on div at bounding box center [384, 209] width 768 height 418
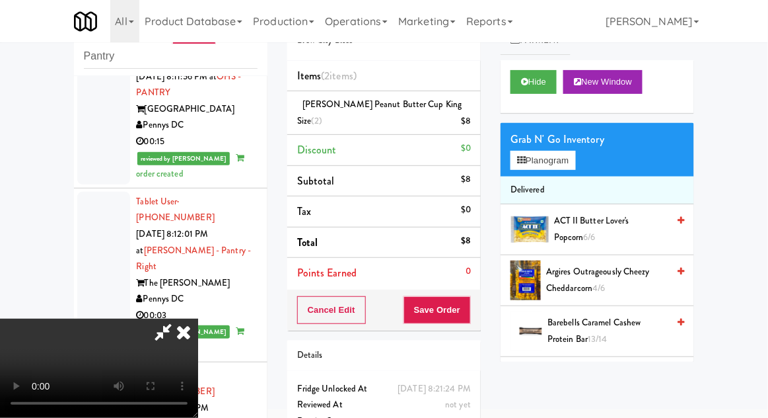
scroll to position [48, 0]
click at [576, 152] on button "Planogram" at bounding box center [543, 161] width 65 height 20
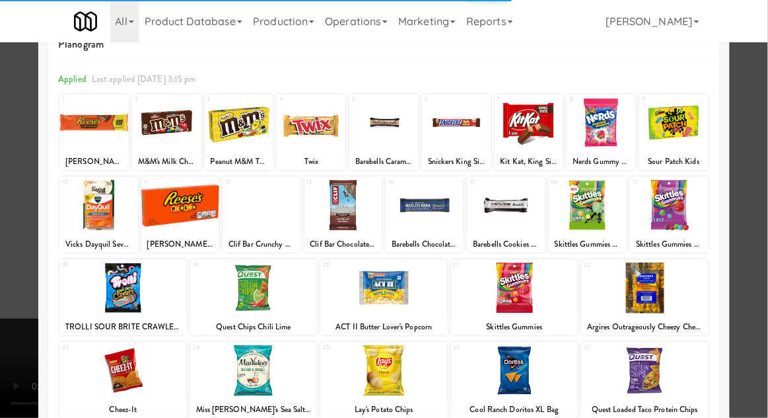
scroll to position [56, 0]
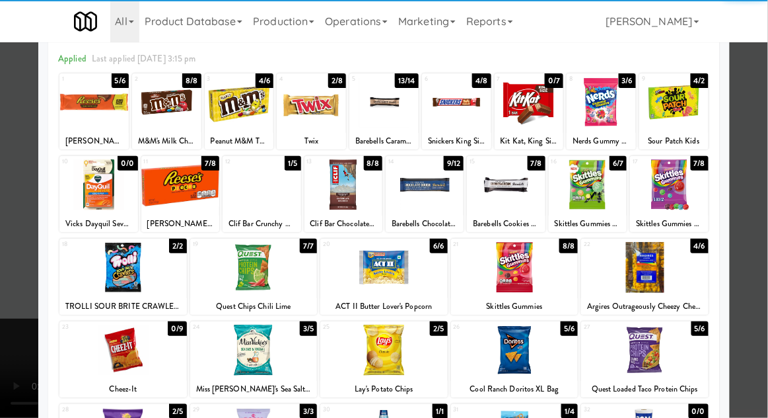
click at [523, 279] on div at bounding box center [515, 267] width 128 height 51
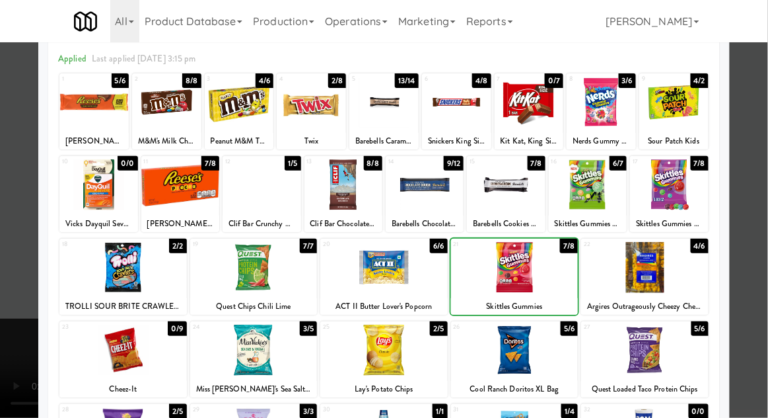
click at [762, 128] on div at bounding box center [384, 209] width 768 height 418
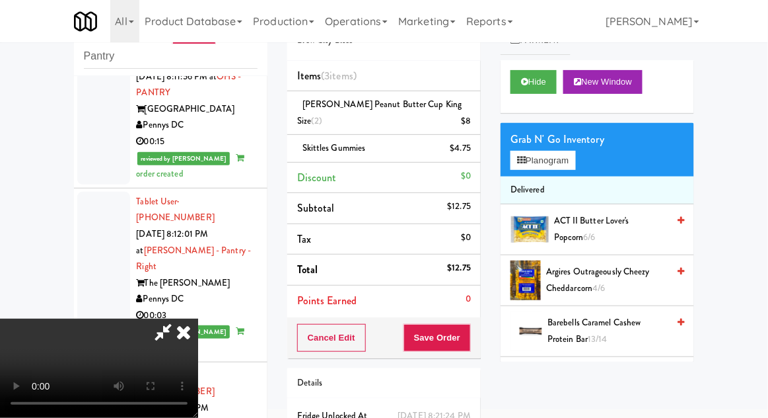
click at [178, 318] on icon at bounding box center [163, 331] width 30 height 26
click at [467, 336] on button "Save Order" at bounding box center [437, 338] width 67 height 28
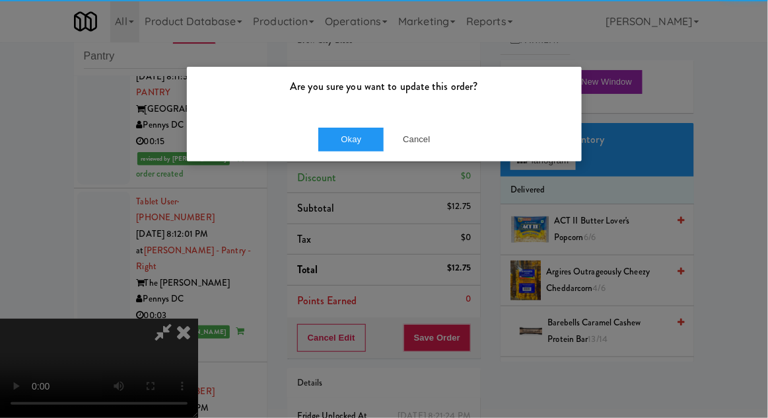
click at [336, 141] on div "Okay Cancel" at bounding box center [384, 139] width 395 height 44
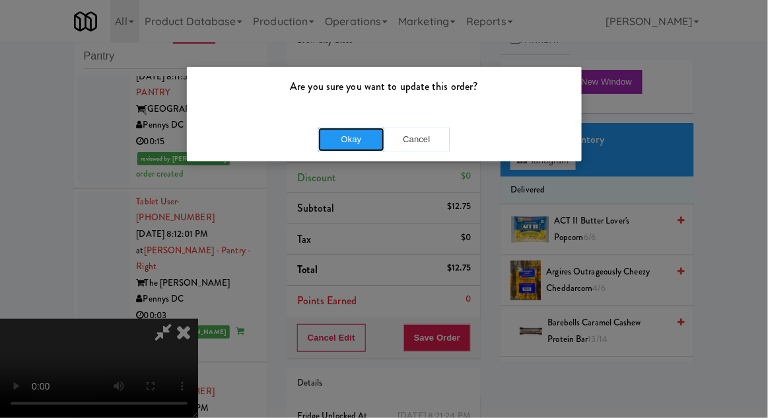
click at [337, 143] on button "Okay" at bounding box center [351, 140] width 66 height 24
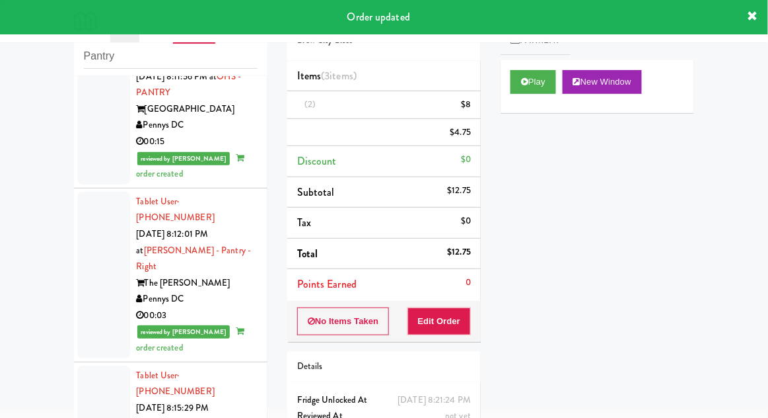
scroll to position [0, 0]
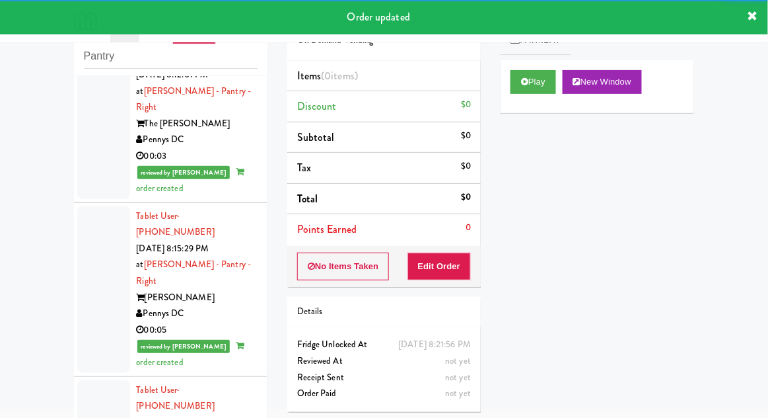
scroll to position [6146, 0]
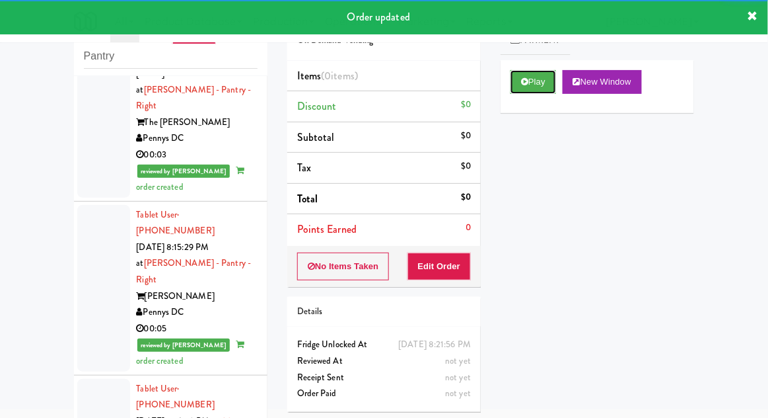
click at [525, 89] on button "Play" at bounding box center [534, 82] width 46 height 24
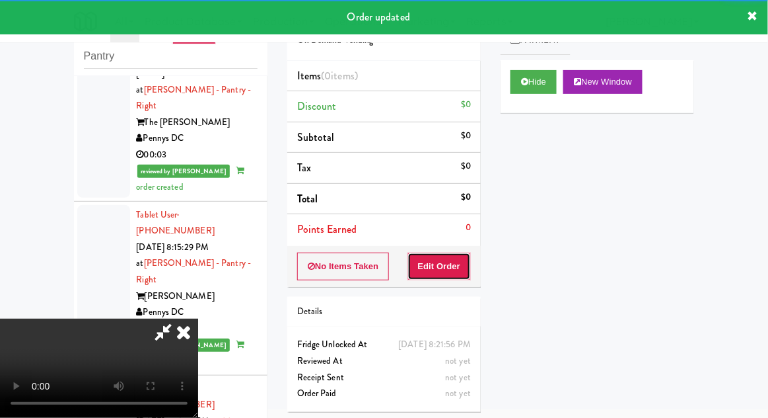
click at [445, 266] on button "Edit Order" at bounding box center [440, 266] width 64 height 28
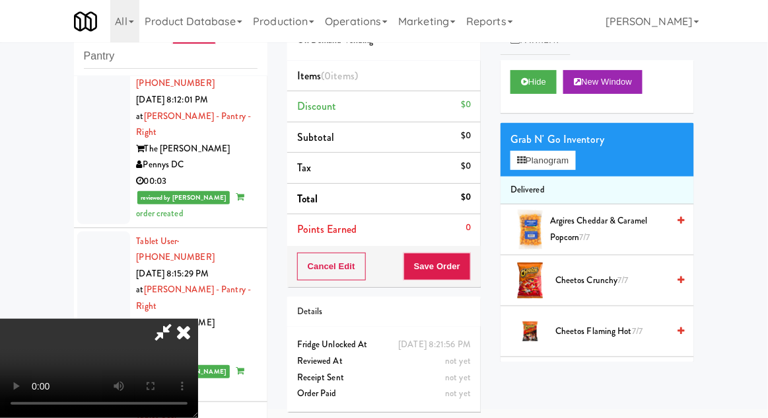
scroll to position [6134, 0]
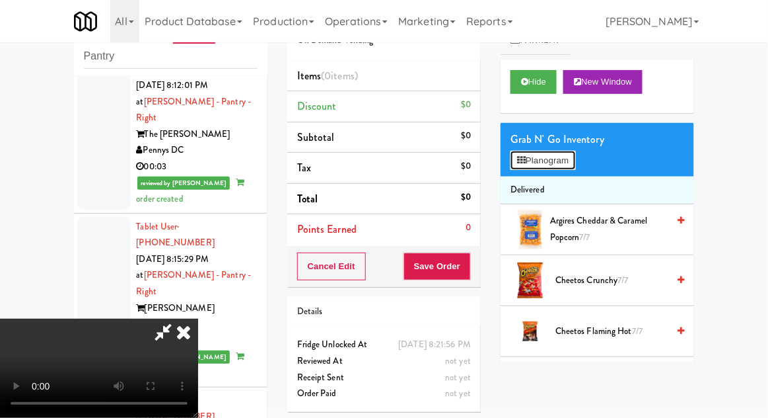
click at [576, 156] on button "Planogram" at bounding box center [543, 161] width 65 height 20
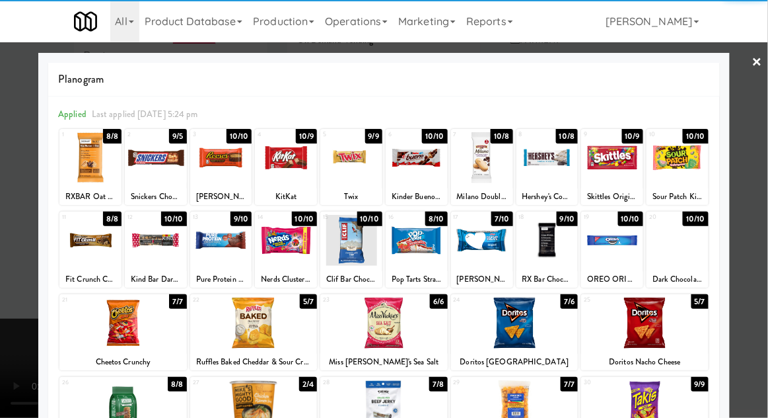
click at [419, 155] on div at bounding box center [417, 157] width 62 height 51
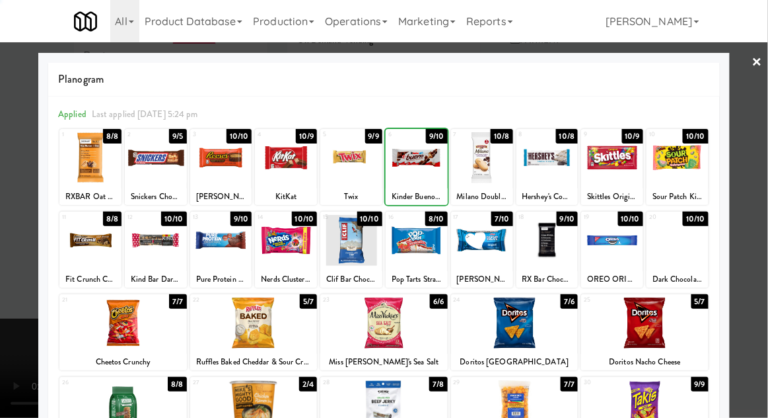
click at [761, 118] on div at bounding box center [384, 209] width 768 height 418
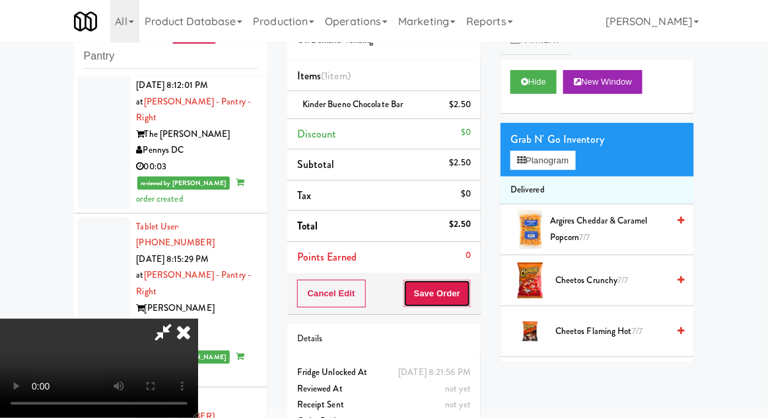
click at [466, 295] on button "Save Order" at bounding box center [437, 293] width 67 height 28
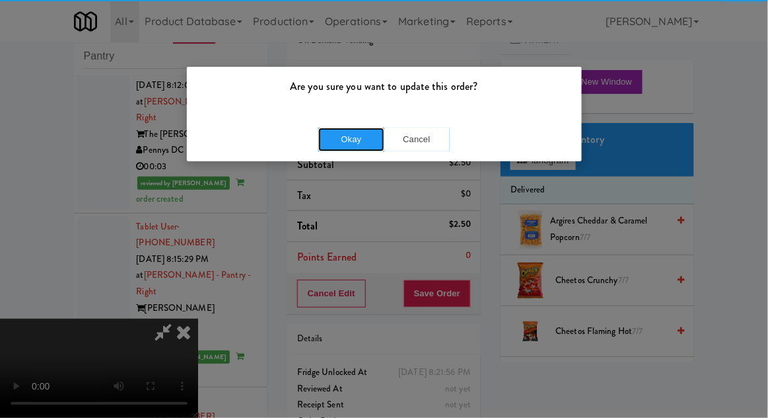
click at [359, 135] on button "Okay" at bounding box center [351, 140] width 66 height 24
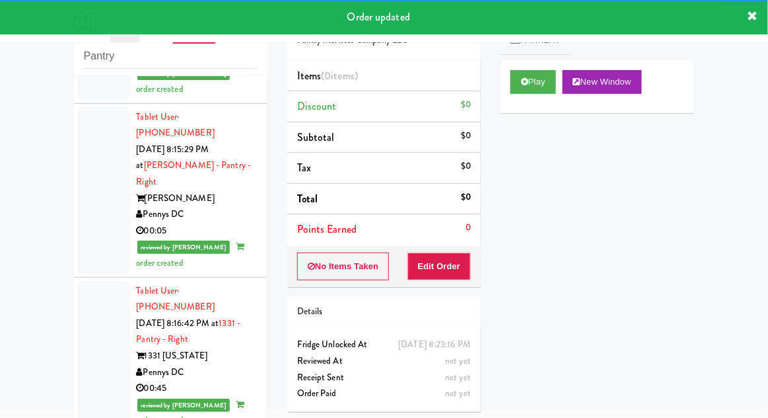
scroll to position [6277, 0]
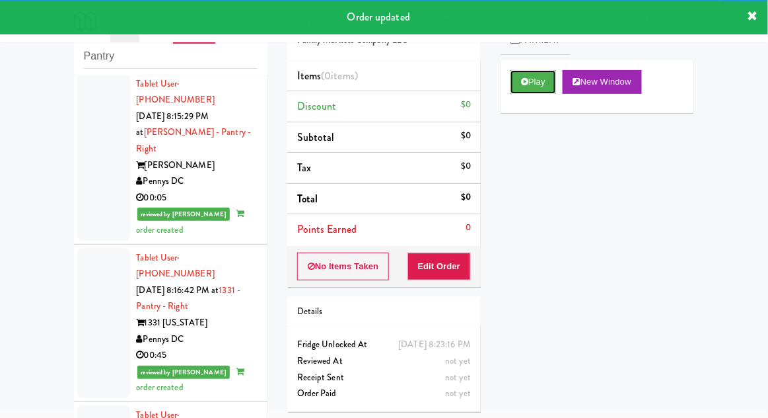
click at [521, 86] on button "Play" at bounding box center [534, 82] width 46 height 24
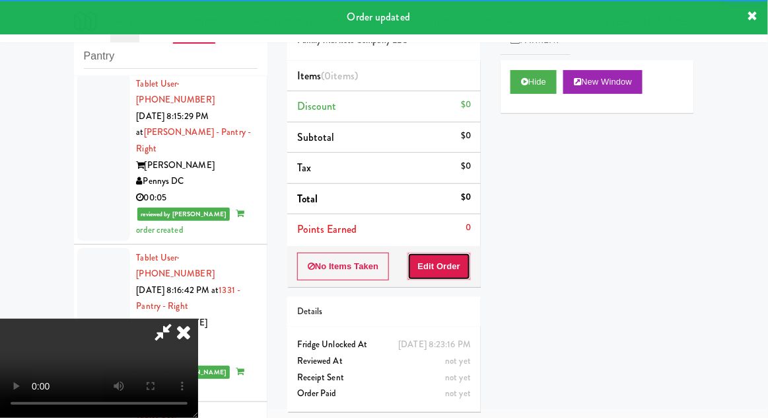
click at [440, 274] on button "Edit Order" at bounding box center [440, 266] width 64 height 28
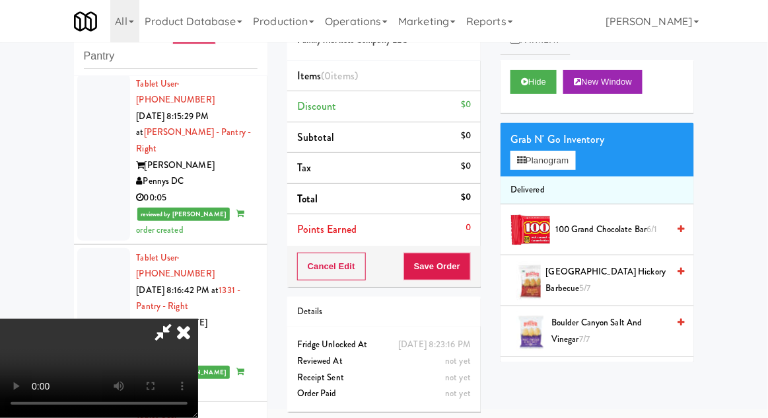
scroll to position [0, 0]
click at [576, 151] on button "Planogram" at bounding box center [543, 161] width 65 height 20
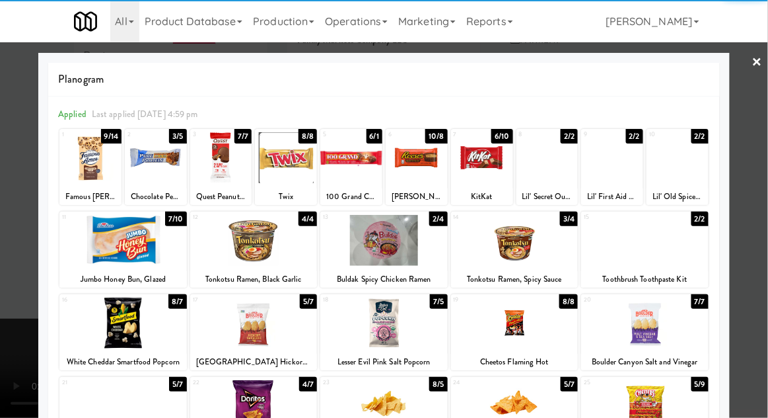
click at [418, 164] on div at bounding box center [417, 157] width 62 height 51
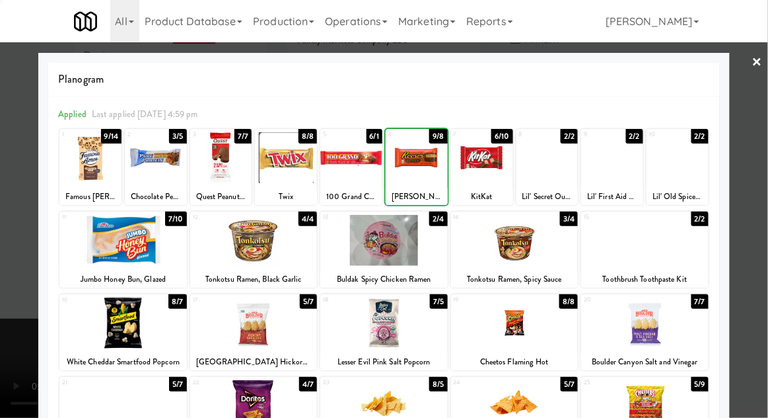
click at [761, 114] on div at bounding box center [384, 209] width 768 height 418
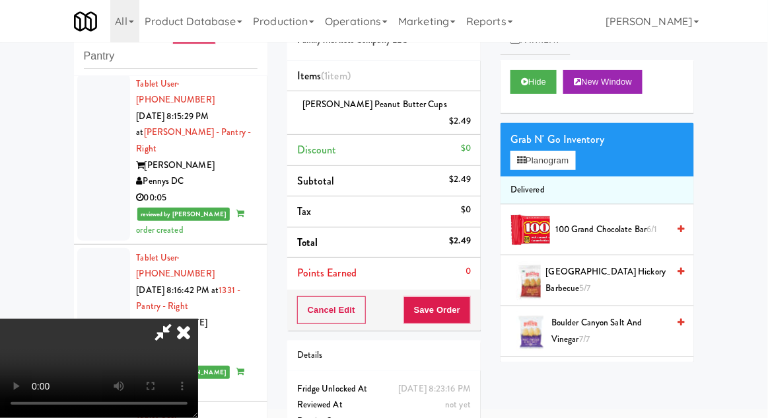
scroll to position [48, 0]
click at [576, 163] on button "Planogram" at bounding box center [543, 161] width 65 height 20
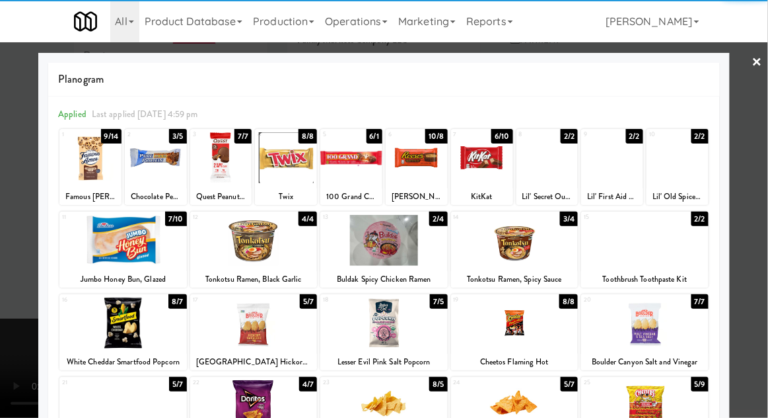
click at [489, 165] on div at bounding box center [482, 157] width 62 height 51
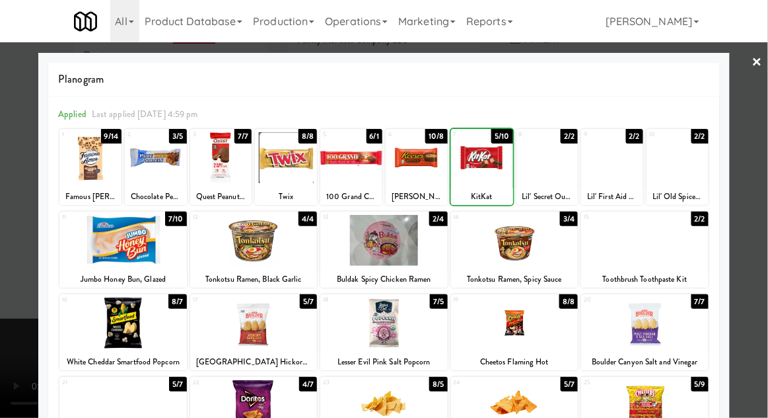
click at [764, 119] on div at bounding box center [384, 209] width 768 height 418
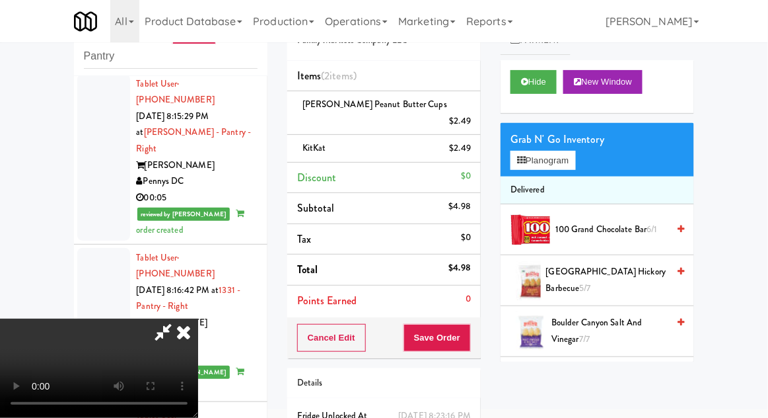
scroll to position [48, 0]
click at [468, 324] on button "Save Order" at bounding box center [437, 338] width 67 height 28
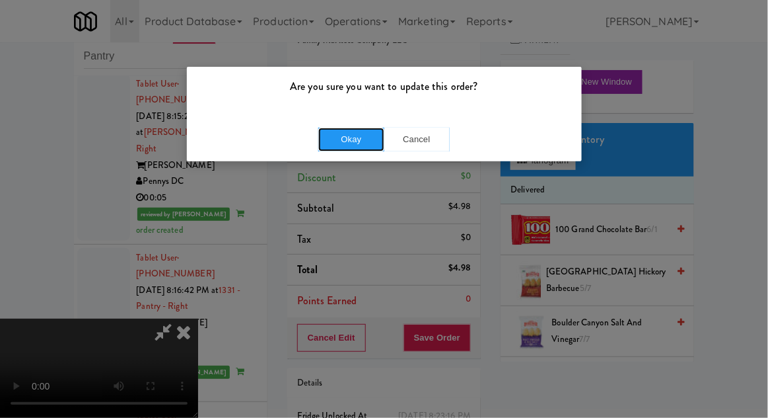
click at [352, 144] on button "Okay" at bounding box center [351, 140] width 66 height 24
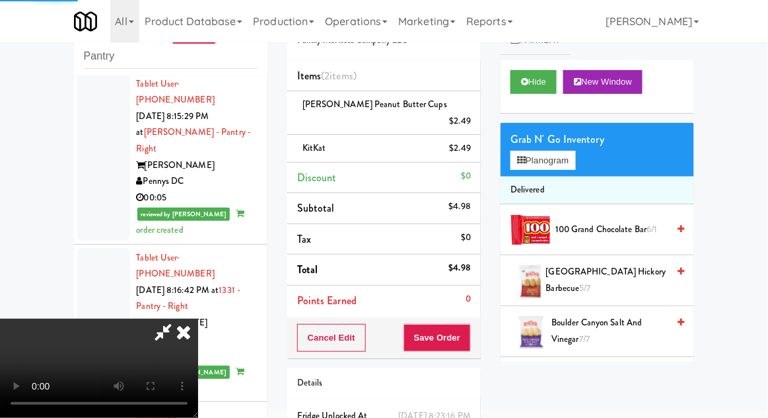
scroll to position [0, 0]
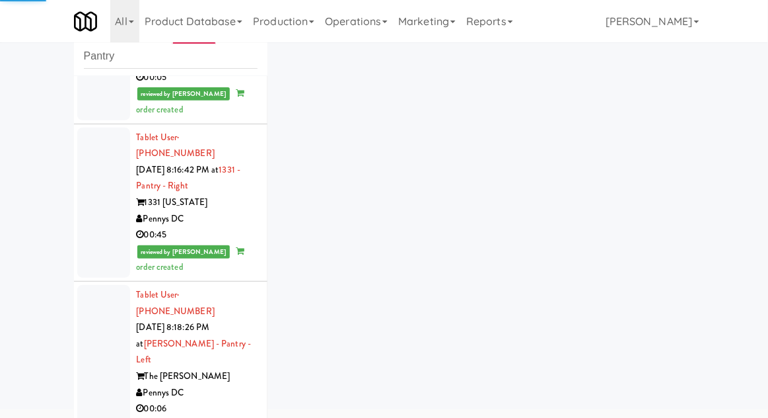
scroll to position [6449, 0]
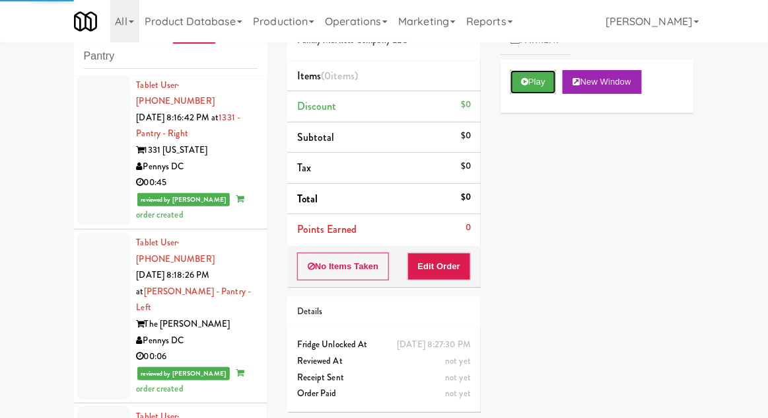
click at [519, 75] on button "Play" at bounding box center [534, 82] width 46 height 24
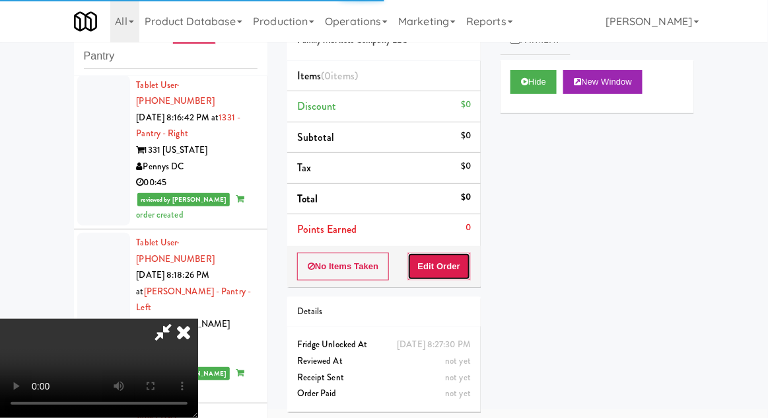
click at [433, 264] on button "Edit Order" at bounding box center [440, 266] width 64 height 28
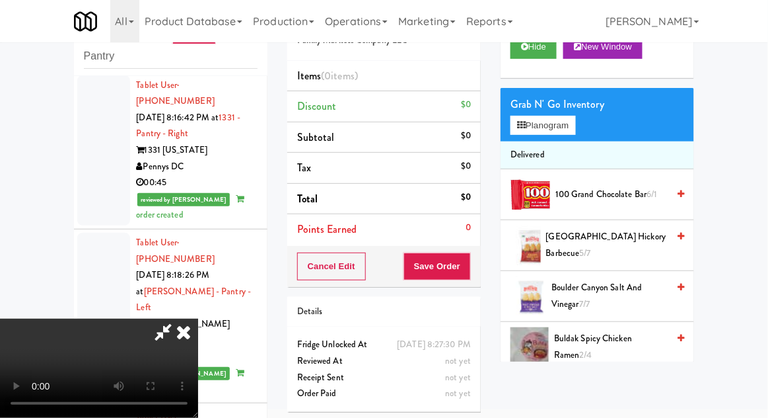
scroll to position [36, 0]
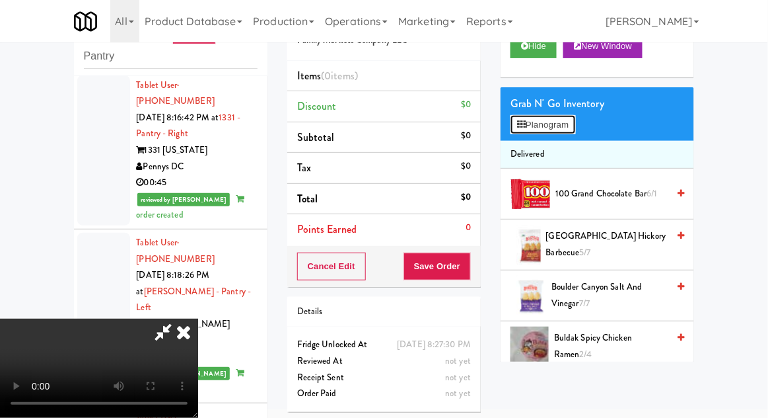
click at [526, 130] on button "Planogram" at bounding box center [543, 125] width 65 height 20
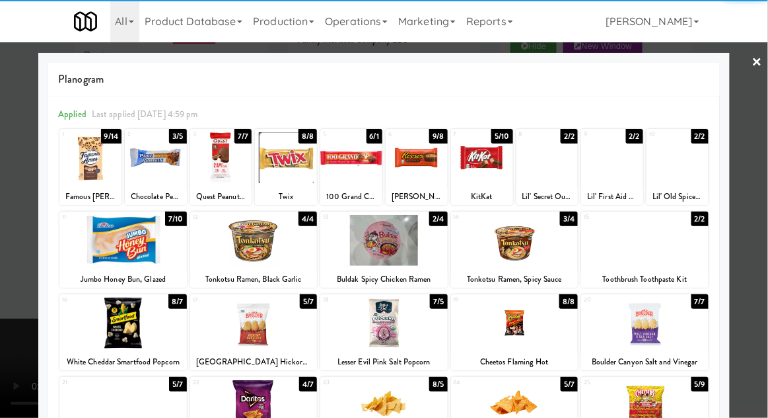
click at [418, 157] on div at bounding box center [417, 157] width 62 height 51
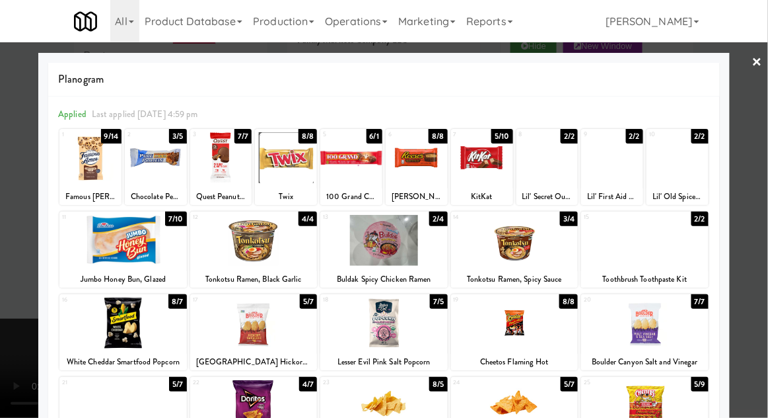
click at [743, 107] on div at bounding box center [384, 209] width 768 height 418
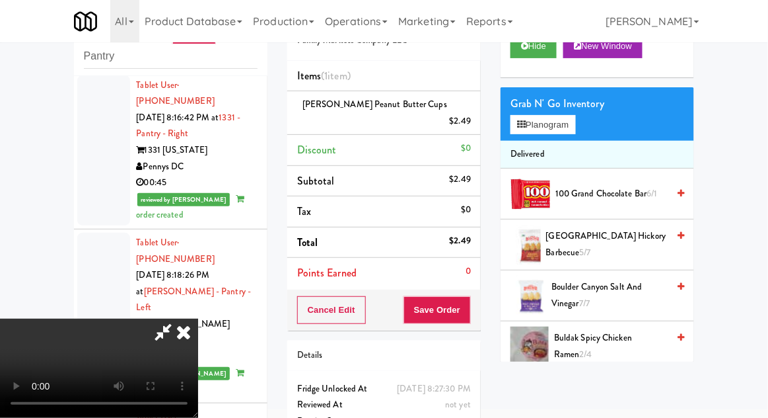
scroll to position [48, 0]
click at [469, 296] on button "Save Order" at bounding box center [437, 310] width 67 height 28
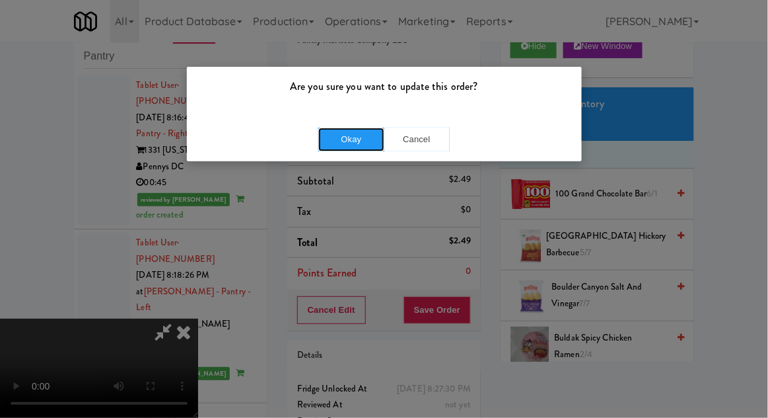
click at [340, 139] on button "Okay" at bounding box center [351, 140] width 66 height 24
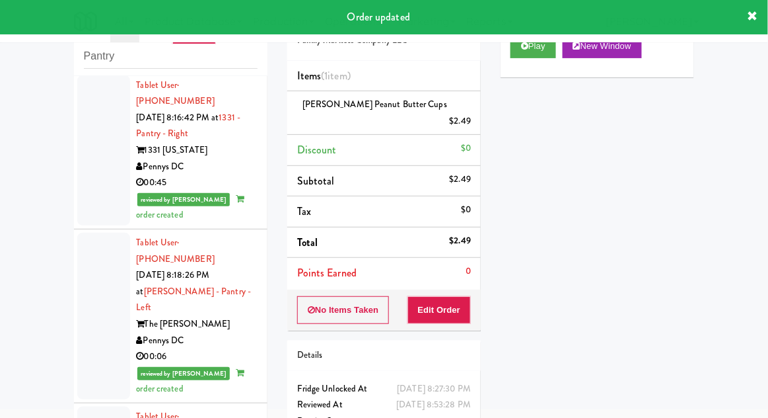
scroll to position [0, 0]
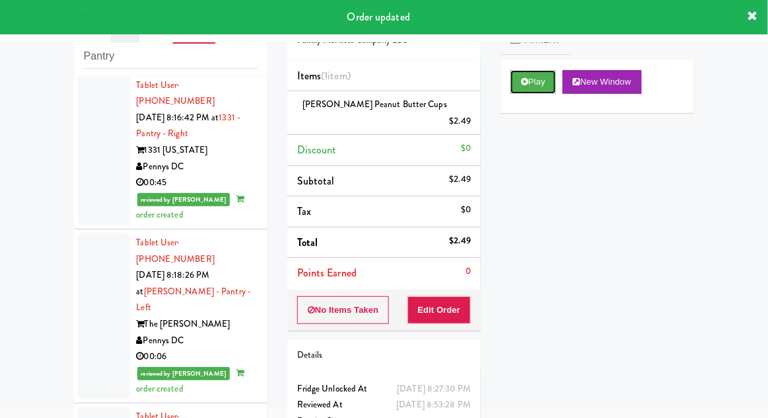
click at [513, 89] on button "Play" at bounding box center [534, 82] width 46 height 24
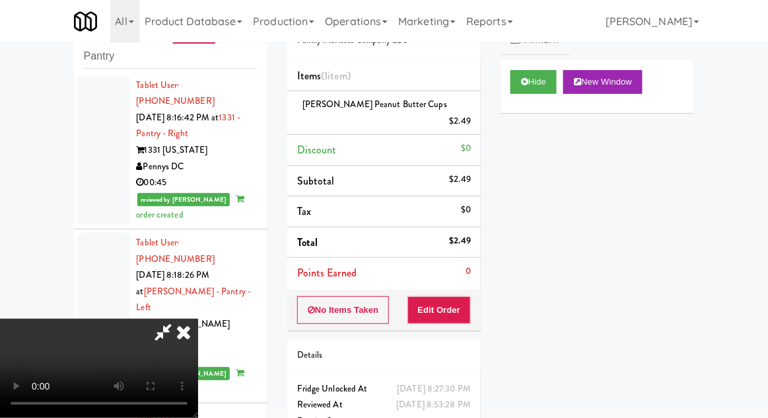
click at [198, 318] on icon at bounding box center [183, 331] width 29 height 26
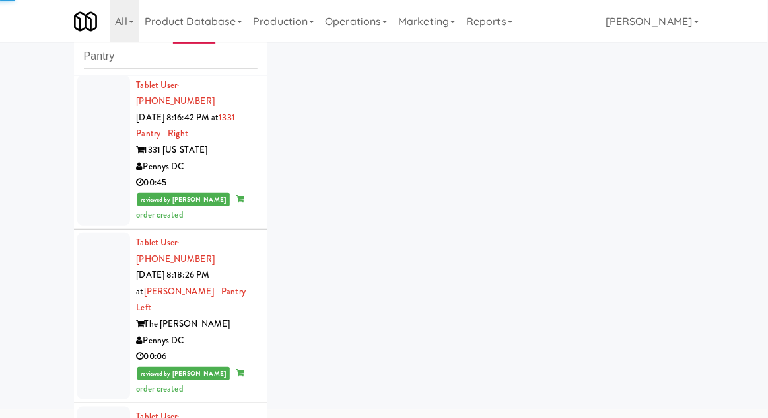
scroll to position [6482, 0]
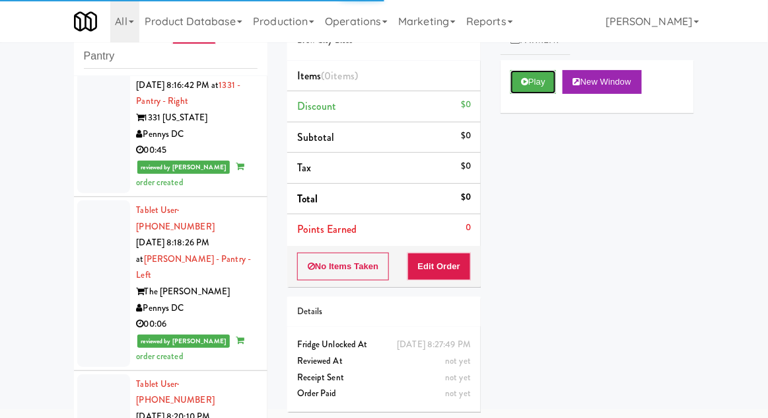
click at [532, 86] on button "Play" at bounding box center [534, 82] width 46 height 24
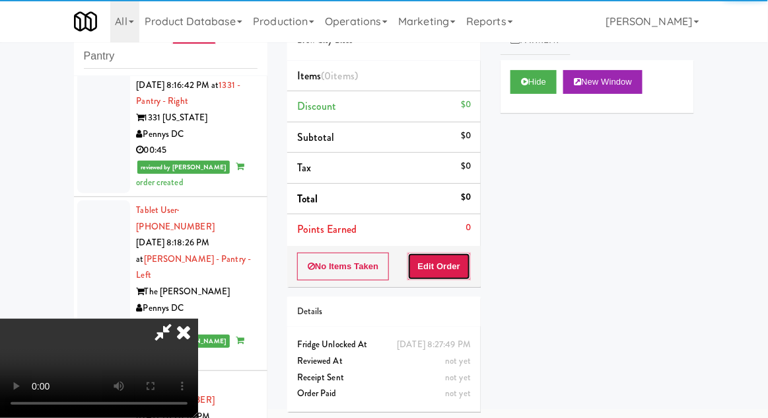
click at [430, 256] on button "Edit Order" at bounding box center [440, 266] width 64 height 28
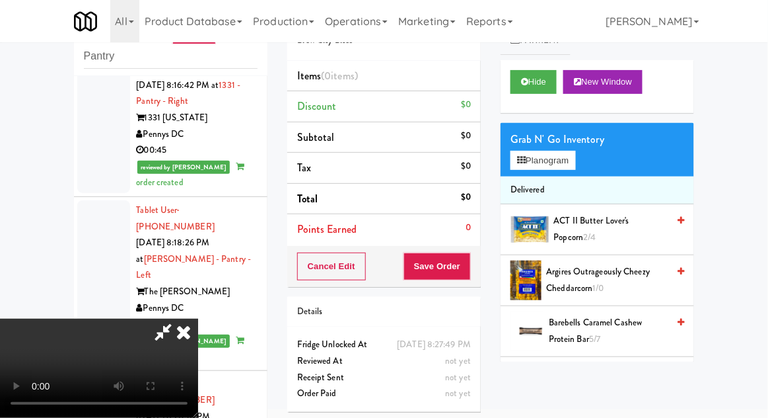
scroll to position [0, 0]
click at [516, 151] on button "Planogram" at bounding box center [543, 161] width 65 height 20
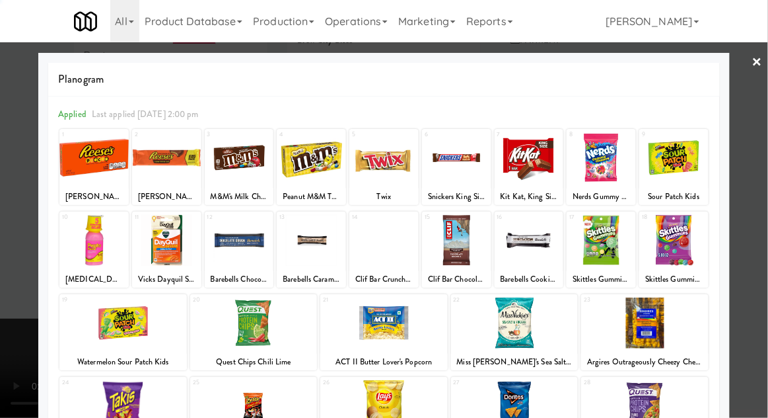
click at [333, 202] on div "Peanut M&M Theater Box" at bounding box center [311, 196] width 65 height 17
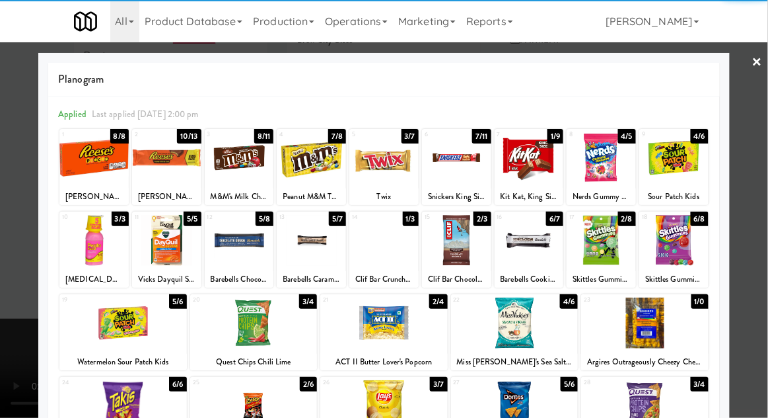
click at [456, 246] on div at bounding box center [456, 240] width 69 height 51
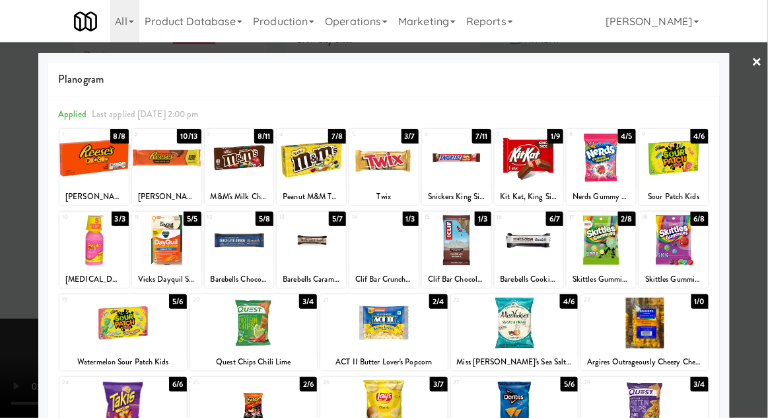
click at [755, 126] on div at bounding box center [384, 209] width 768 height 418
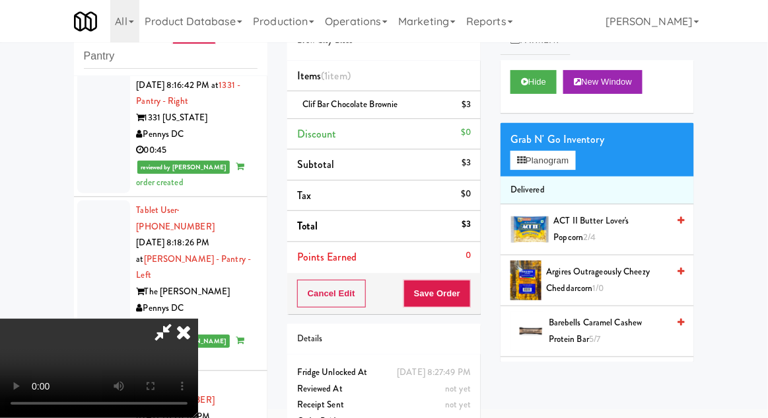
scroll to position [48, 0]
click at [468, 293] on button "Save Order" at bounding box center [437, 293] width 67 height 28
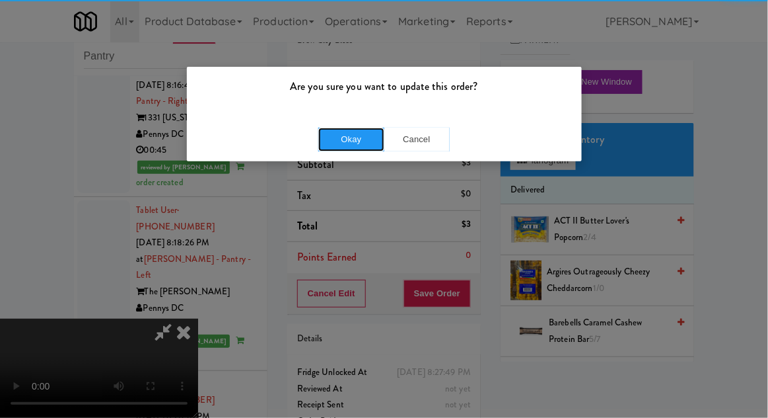
click at [349, 138] on button "Okay" at bounding box center [351, 140] width 66 height 24
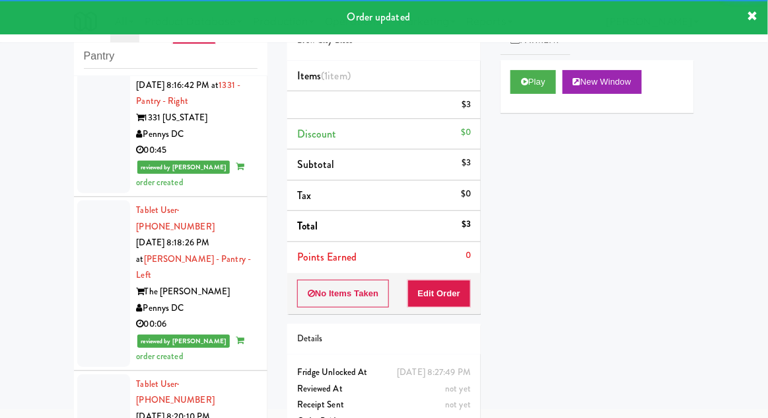
scroll to position [6514, 0]
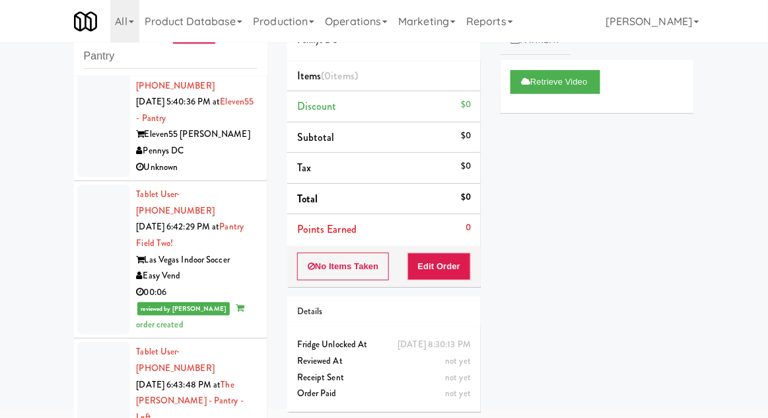
scroll to position [402, 0]
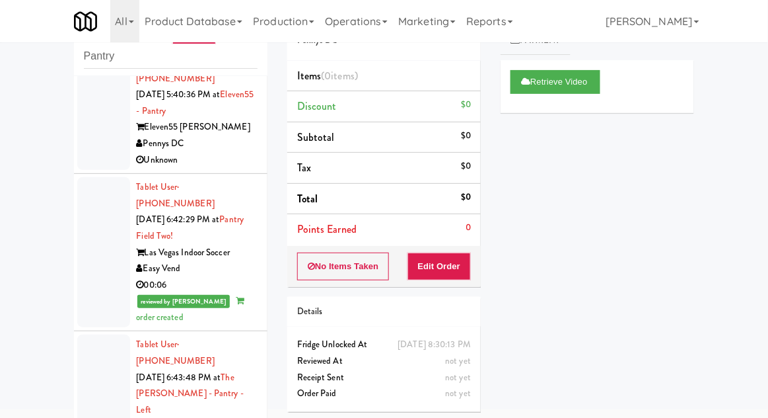
click at [89, 196] on div at bounding box center [103, 252] width 53 height 150
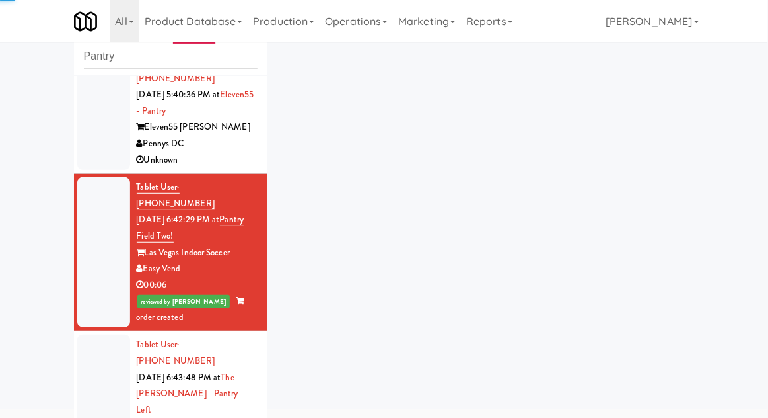
click at [106, 340] on div at bounding box center [103, 417] width 53 height 167
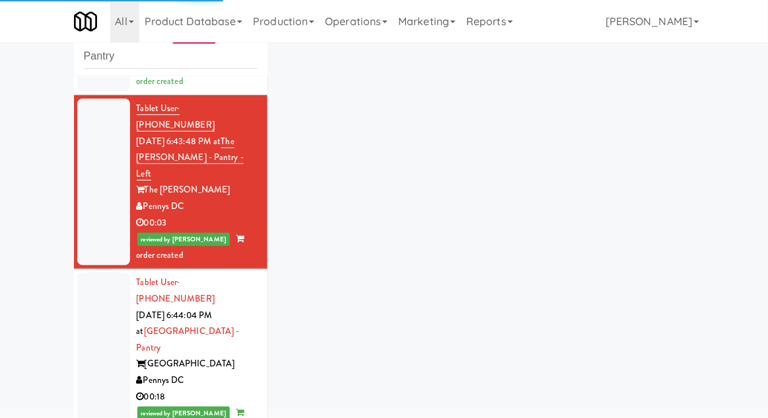
click at [91, 272] on div at bounding box center [103, 355] width 53 height 167
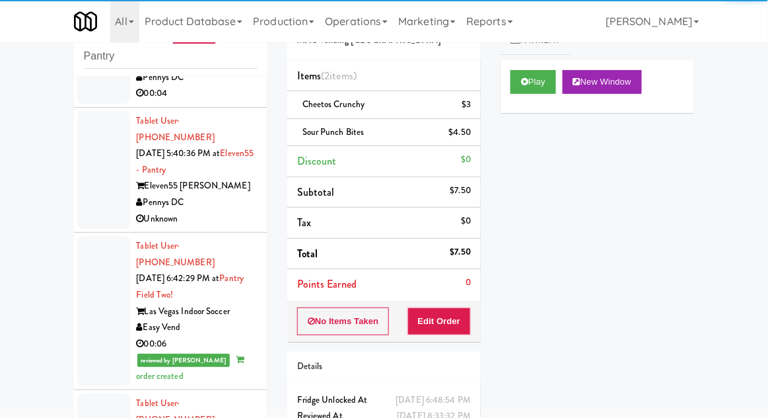
click at [97, 278] on div at bounding box center [103, 311] width 53 height 150
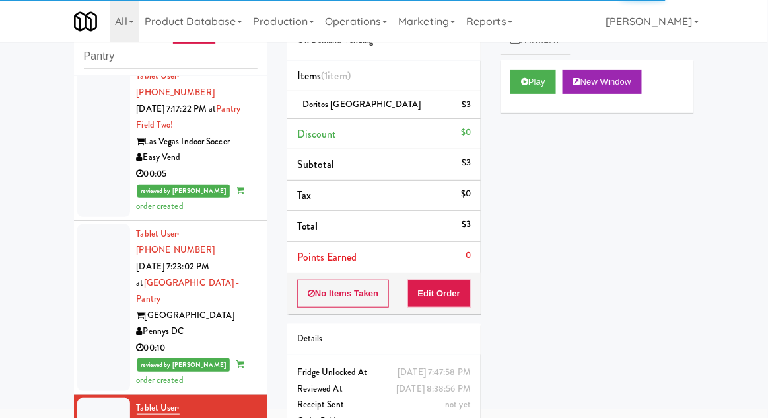
scroll to position [2344, 0]
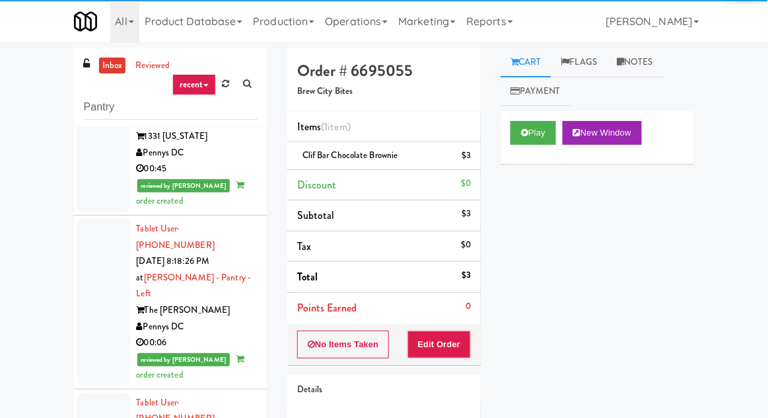
click at [110, 70] on link "inbox" at bounding box center [112, 65] width 27 height 17
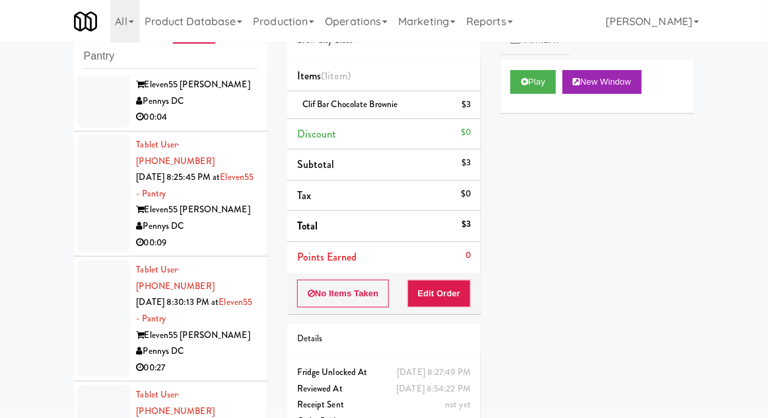
scroll to position [319, 0]
click at [85, 170] on div at bounding box center [103, 194] width 53 height 118
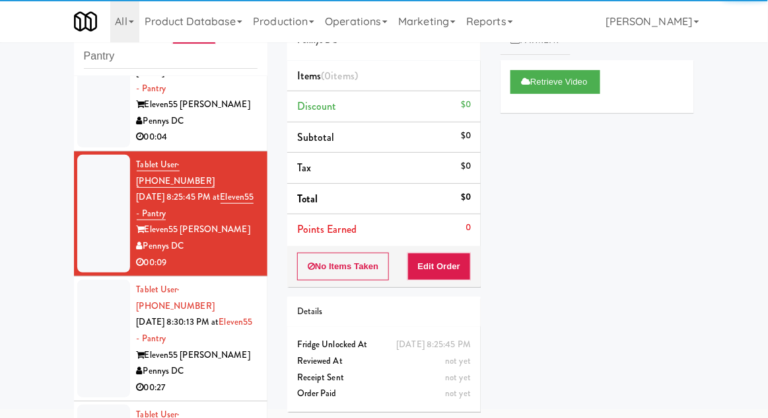
scroll to position [299, 0]
click at [96, 295] on div at bounding box center [103, 338] width 53 height 118
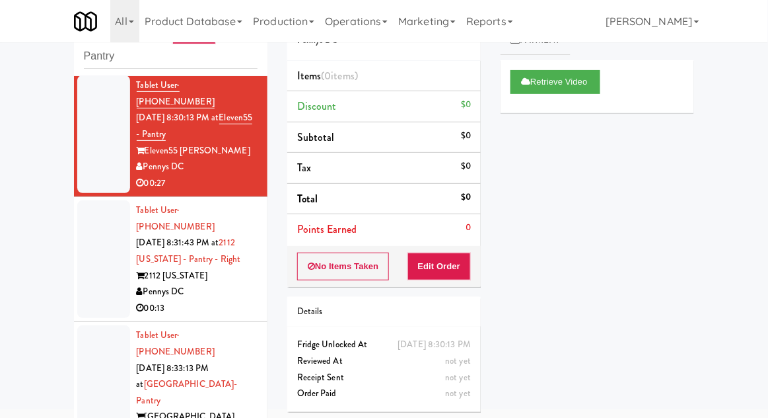
click at [96, 200] on div at bounding box center [103, 259] width 53 height 118
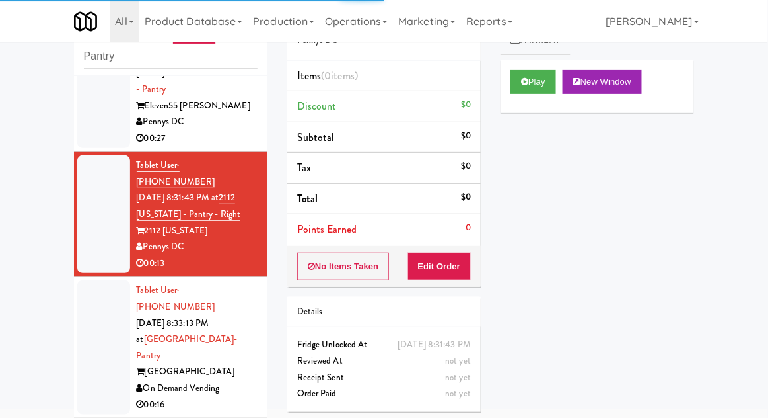
scroll to position [548, 0]
click at [521, 71] on button "Play" at bounding box center [534, 82] width 46 height 24
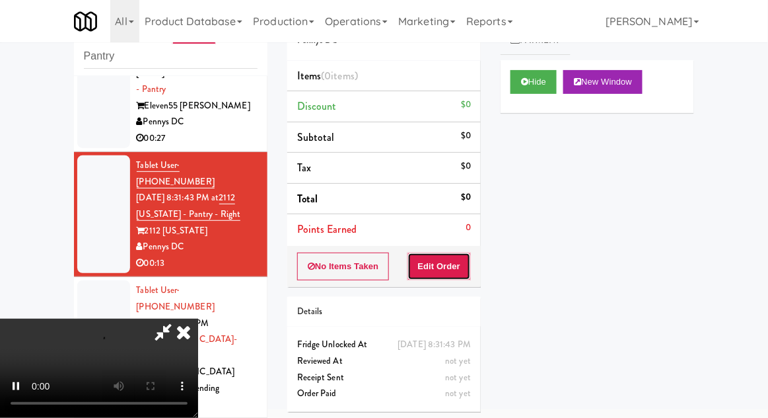
click at [449, 270] on button "Edit Order" at bounding box center [440, 266] width 64 height 28
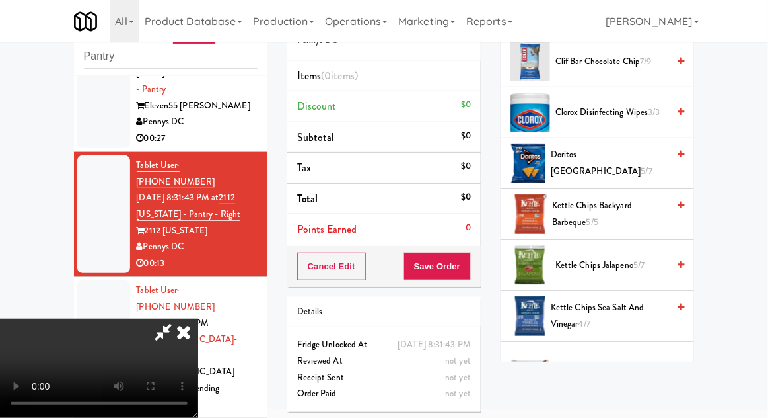
scroll to position [319, 0]
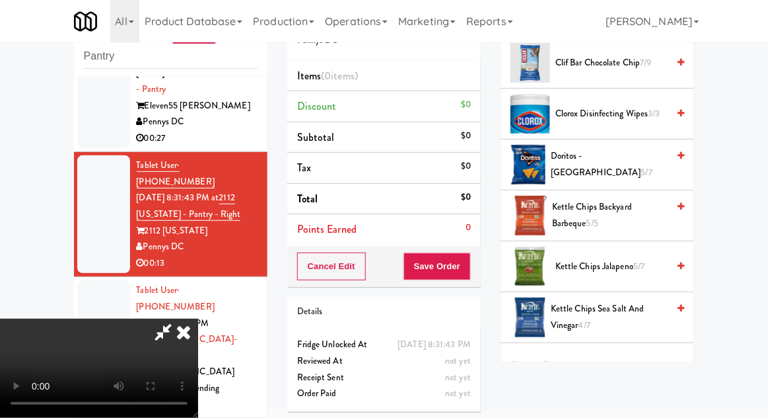
click at [645, 205] on span "Kettle Chips Backyard Barbeque 5/5" at bounding box center [610, 215] width 116 height 32
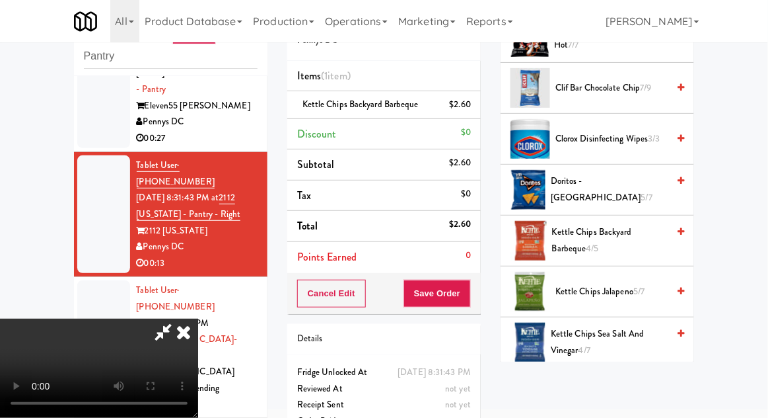
scroll to position [276, 0]
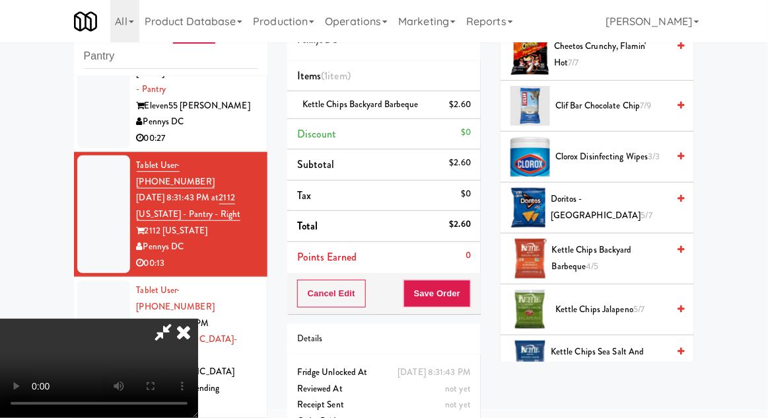
click at [642, 209] on span "5/7" at bounding box center [647, 215] width 11 height 13
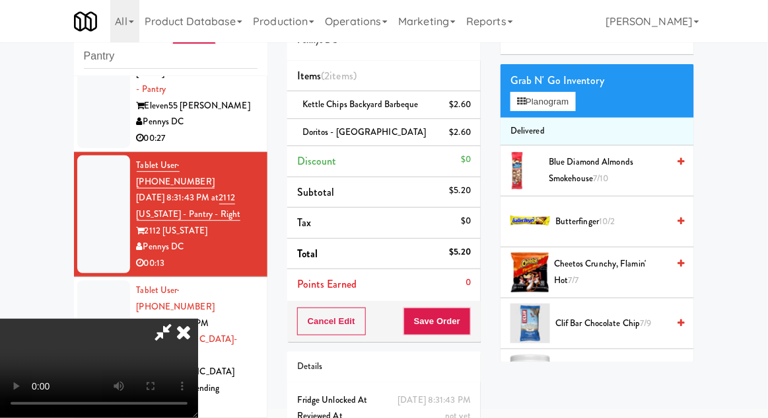
scroll to position [0, 0]
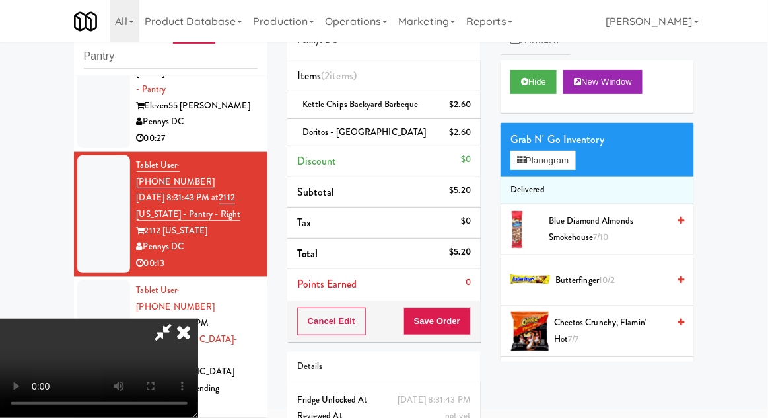
click at [576, 182] on li "Delivered" at bounding box center [598, 190] width 194 height 28
click at [573, 167] on button "Planogram" at bounding box center [543, 161] width 65 height 20
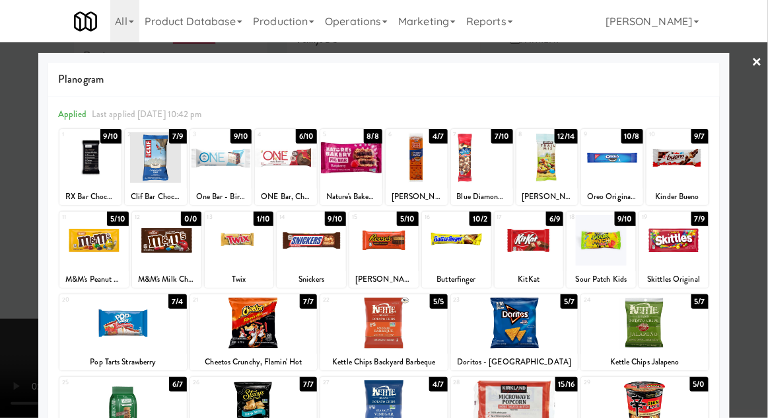
click at [316, 228] on div at bounding box center [311, 240] width 69 height 51
click at [761, 205] on div at bounding box center [384, 209] width 768 height 418
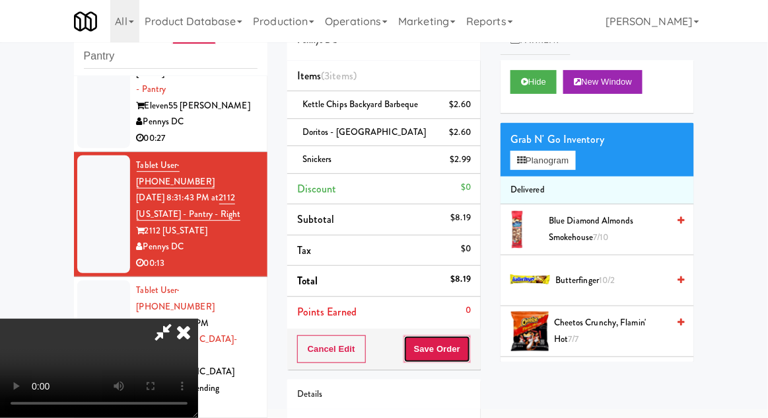
click at [463, 357] on button "Save Order" at bounding box center [437, 349] width 67 height 28
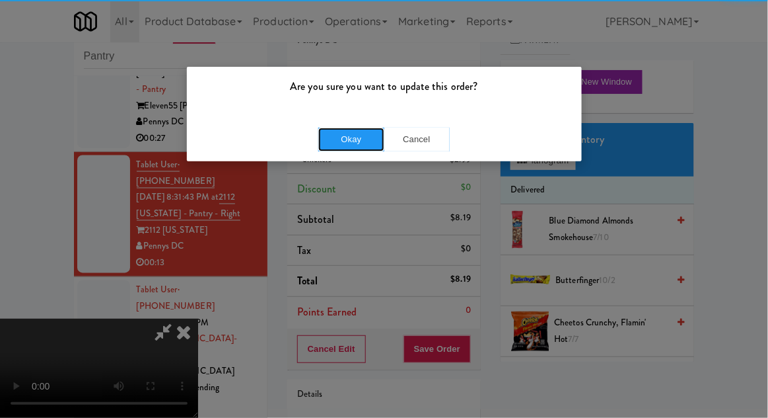
click at [342, 147] on button "Okay" at bounding box center [351, 140] width 66 height 24
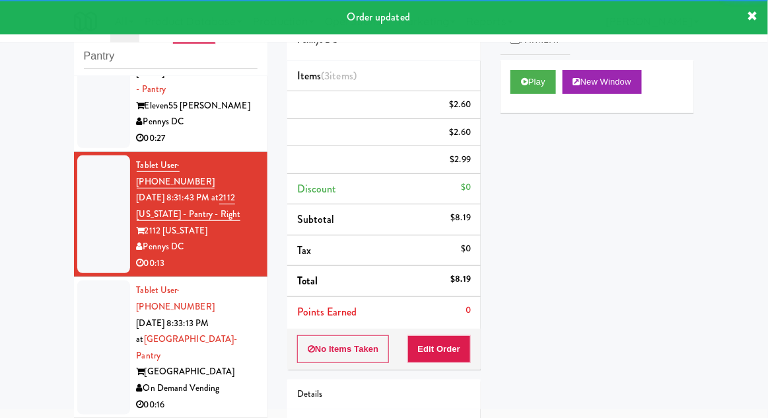
click at [86, 280] on div at bounding box center [103, 347] width 53 height 134
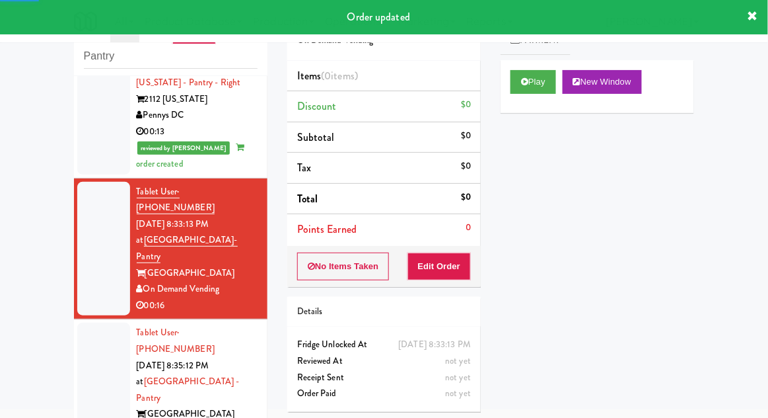
scroll to position [684, 0]
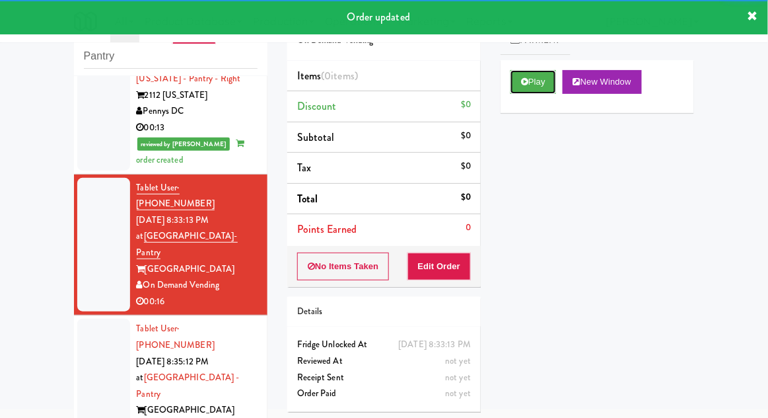
click at [519, 93] on button "Play" at bounding box center [534, 82] width 46 height 24
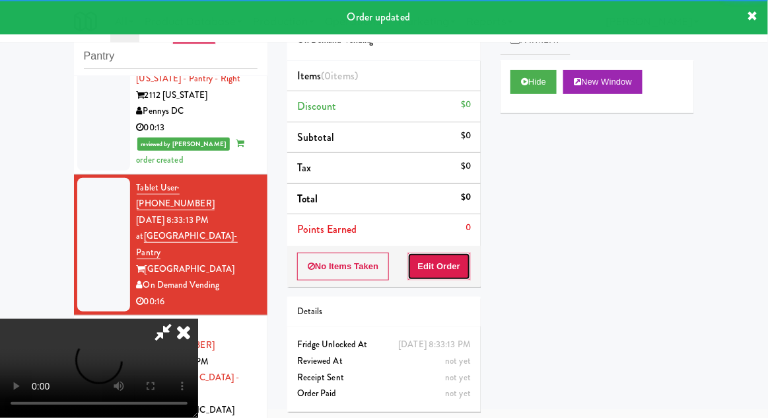
click at [453, 260] on button "Edit Order" at bounding box center [440, 266] width 64 height 28
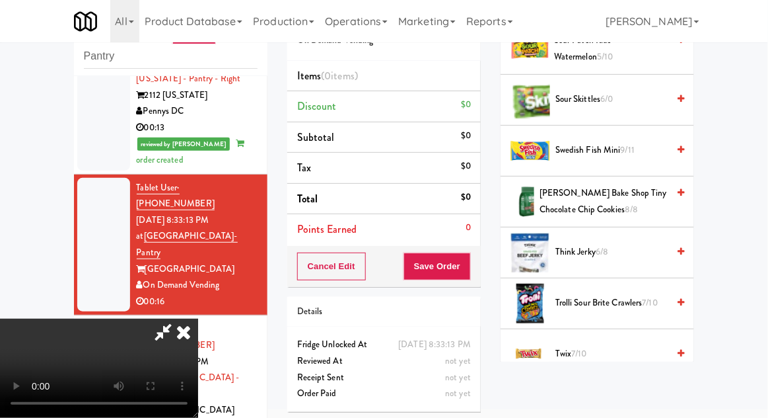
scroll to position [1575, 0]
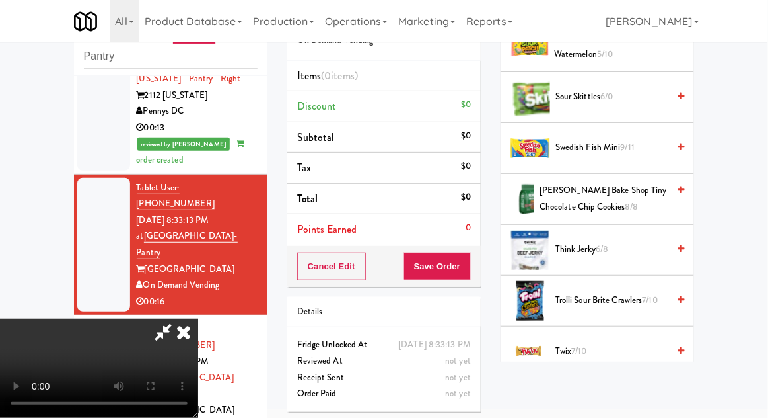
click at [614, 343] on span "Twix 7/10" at bounding box center [612, 351] width 112 height 17
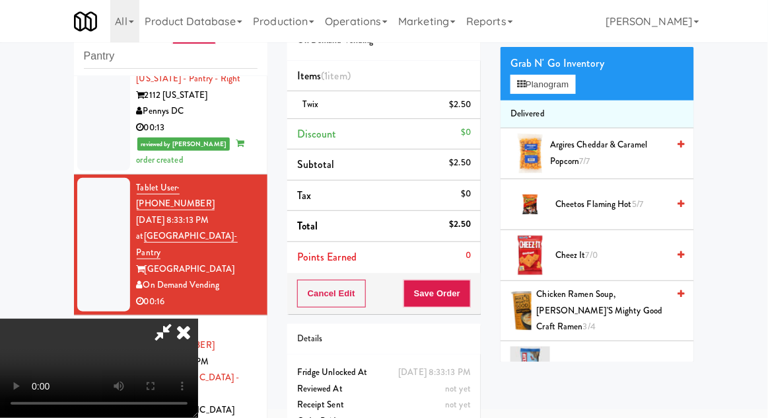
scroll to position [74, 0]
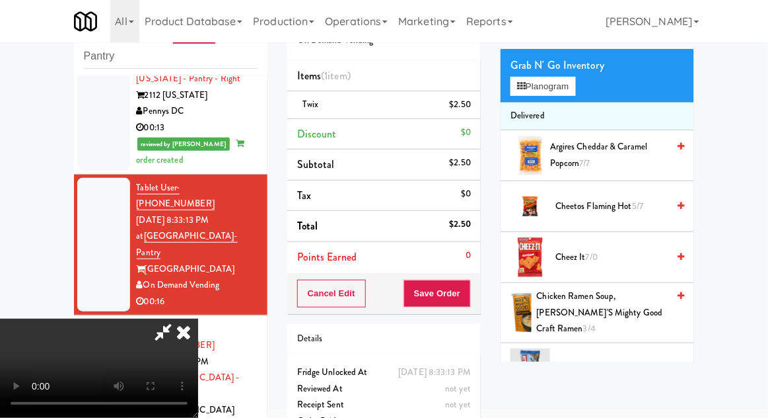
click at [646, 207] on span "Cheetos Flaming Hot 5/7" at bounding box center [612, 206] width 112 height 17
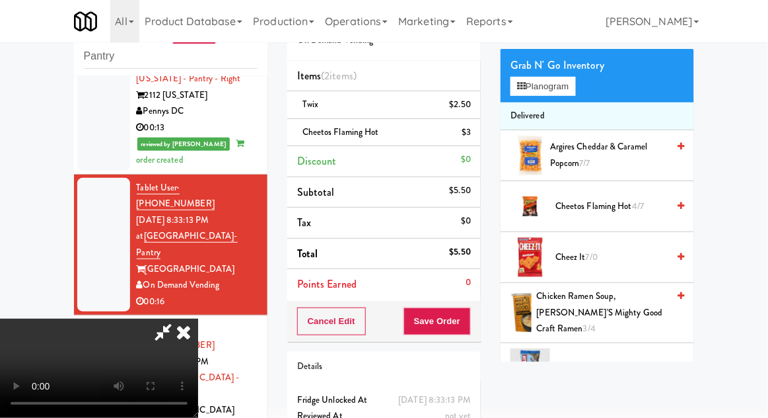
scroll to position [60, 0]
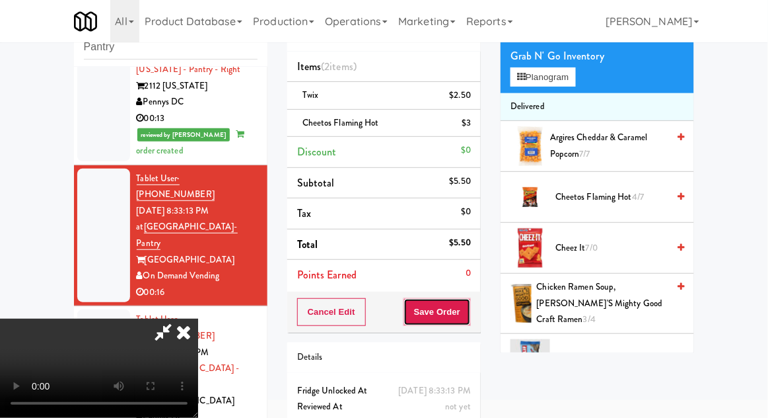
click at [471, 314] on button "Save Order" at bounding box center [437, 312] width 67 height 28
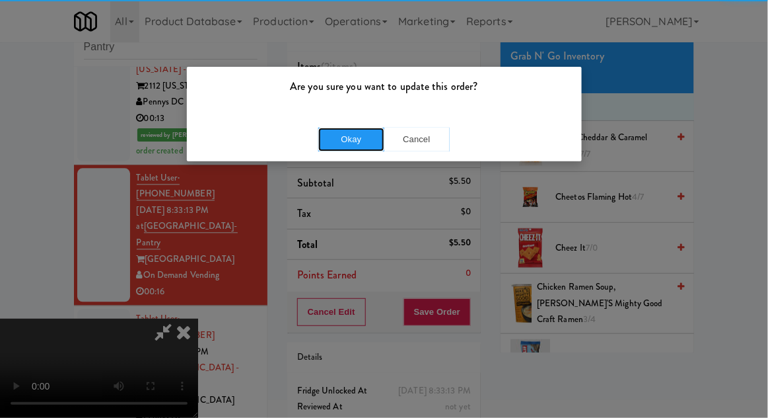
click at [364, 145] on button "Okay" at bounding box center [351, 140] width 66 height 24
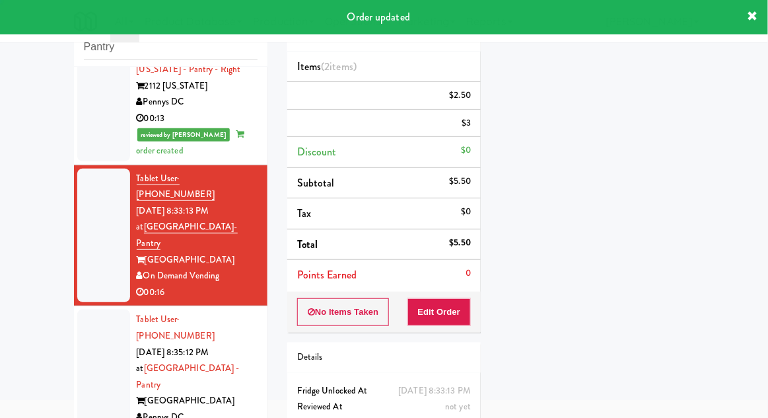
scroll to position [0, 0]
click at [81, 309] on div at bounding box center [103, 376] width 53 height 134
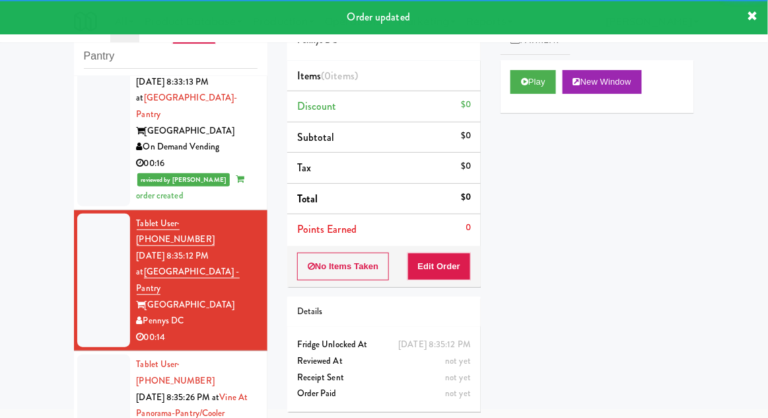
scroll to position [827, 0]
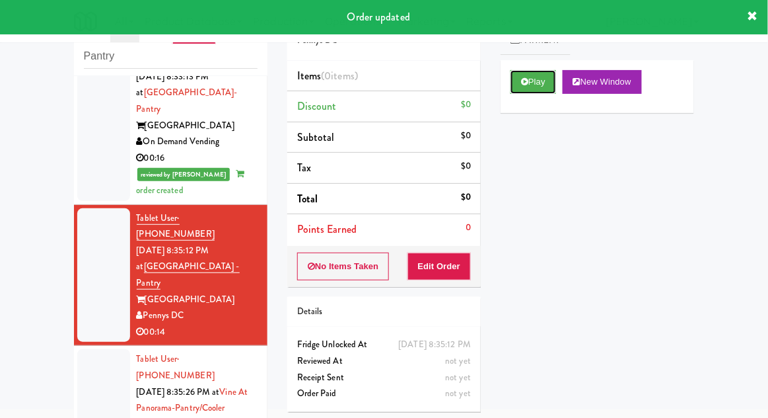
click at [517, 83] on button "Play" at bounding box center [534, 82] width 46 height 24
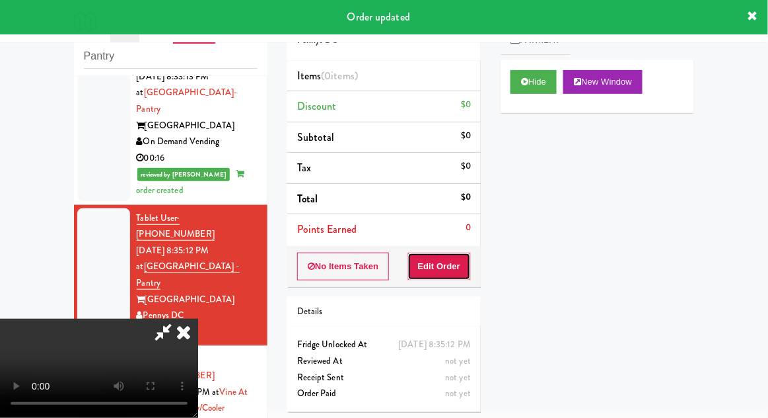
click at [451, 274] on button "Edit Order" at bounding box center [440, 266] width 64 height 28
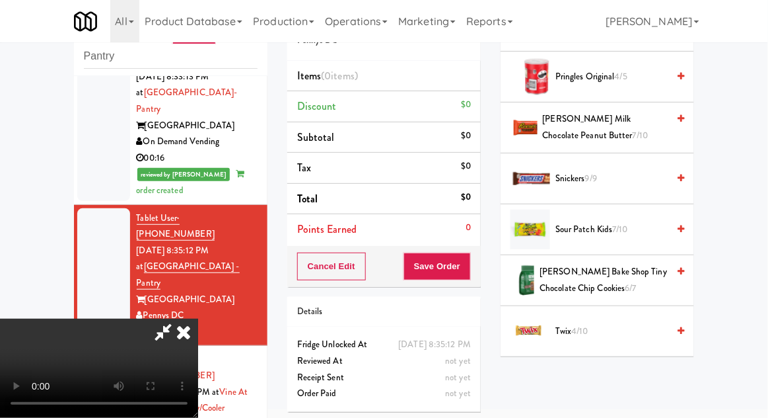
scroll to position [1338, 0]
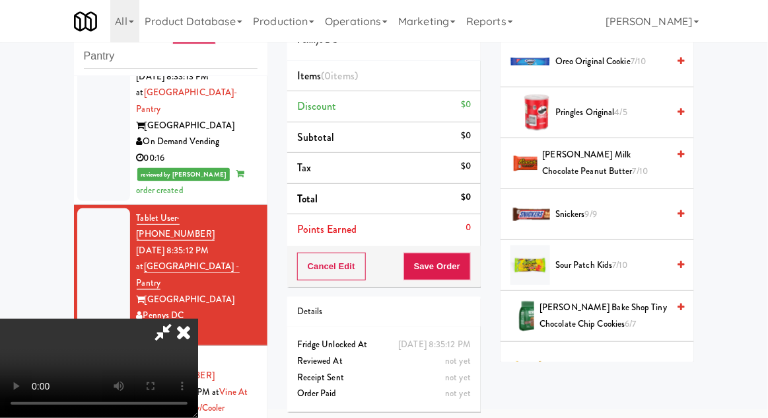
click at [628, 258] on span "7/10" at bounding box center [620, 264] width 15 height 13
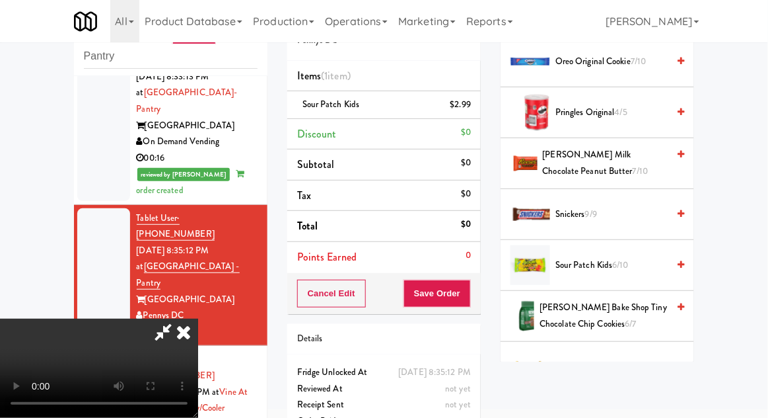
click at [625, 258] on span "6/10" at bounding box center [621, 264] width 16 height 13
click at [470, 302] on button "Save Order" at bounding box center [437, 293] width 67 height 28
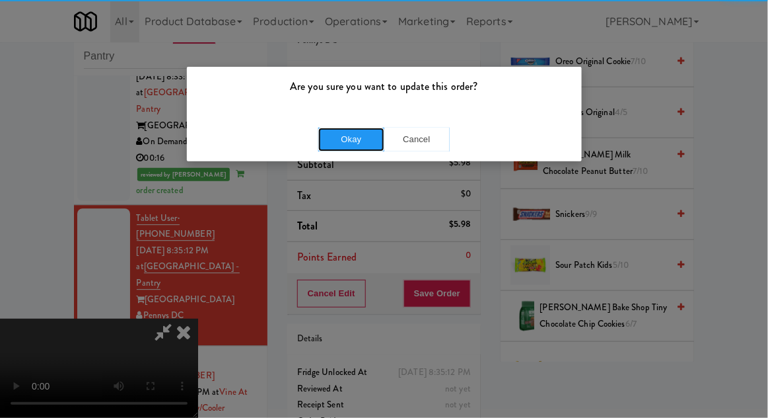
click at [350, 131] on button "Okay" at bounding box center [351, 140] width 66 height 24
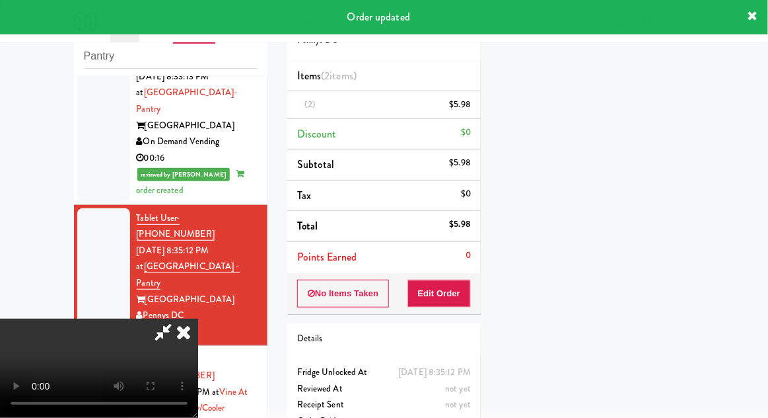
scroll to position [0, 0]
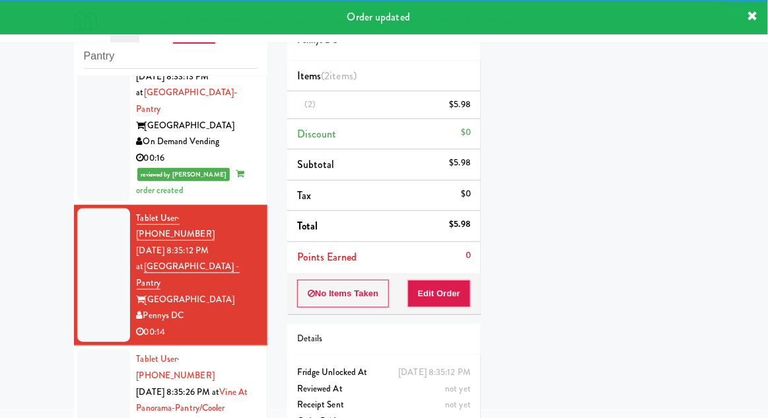
click at [87, 349] on div at bounding box center [103, 416] width 53 height 134
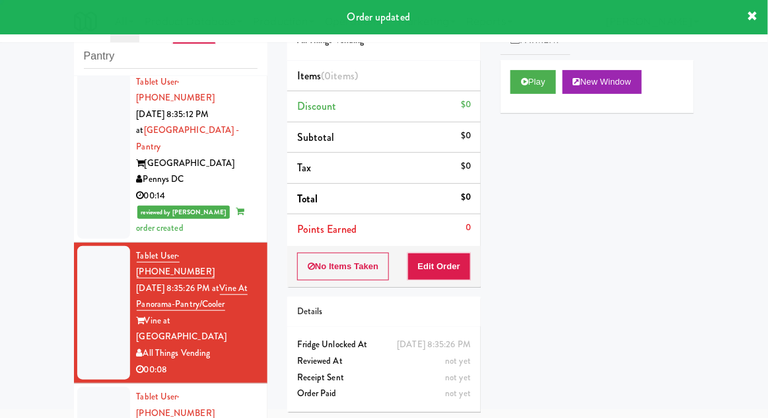
scroll to position [965, 0]
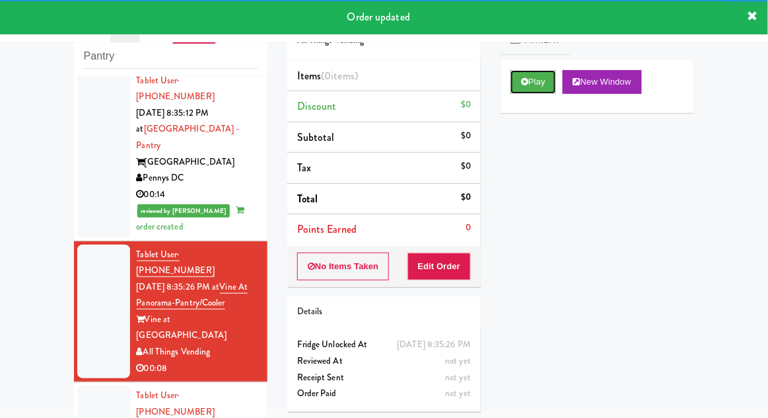
click at [511, 76] on button "Play" at bounding box center [534, 82] width 46 height 24
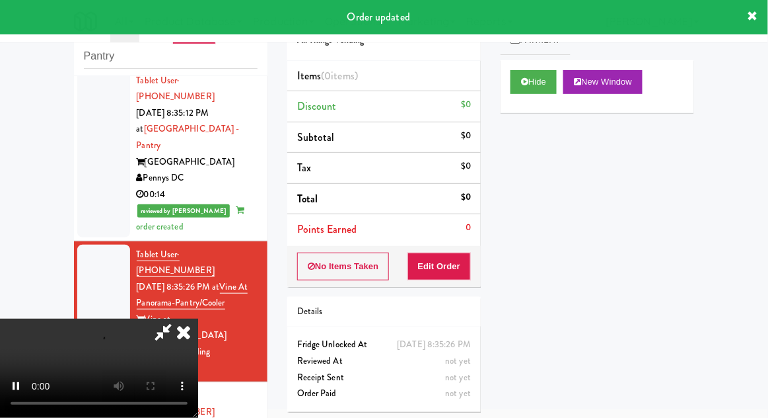
click at [505, 54] on link "Payment" at bounding box center [536, 41] width 70 height 30
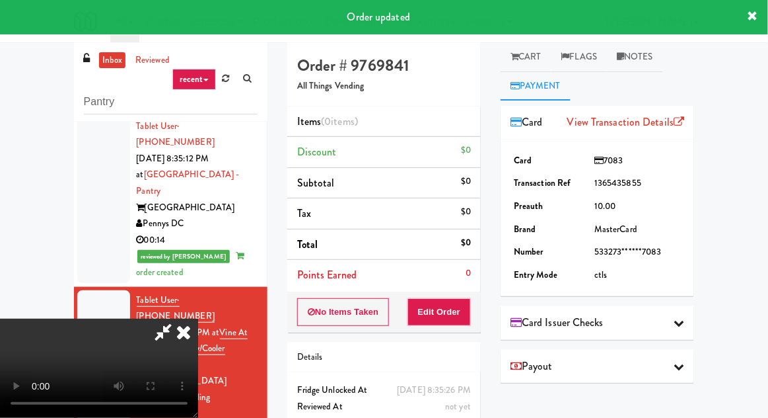
scroll to position [0, 0]
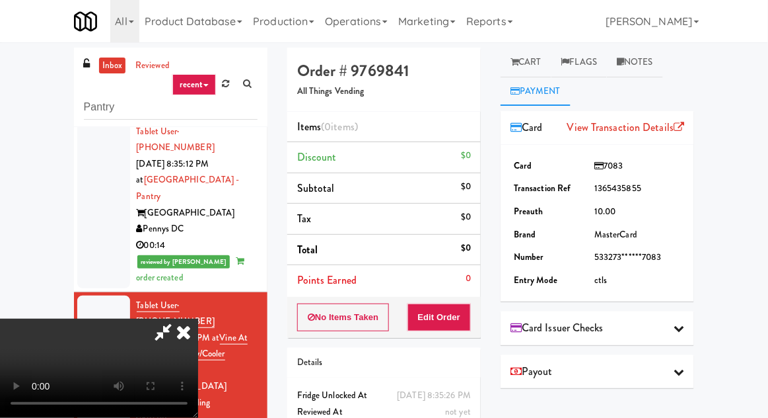
click at [518, 50] on link "Cart" at bounding box center [526, 63] width 51 height 30
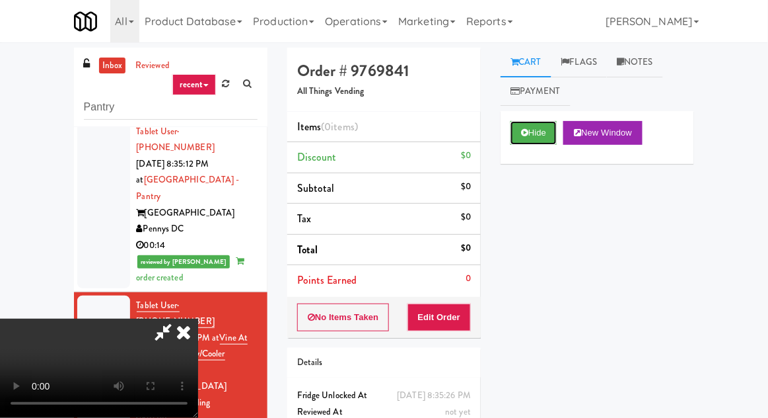
click at [533, 122] on button "Hide" at bounding box center [534, 133] width 46 height 24
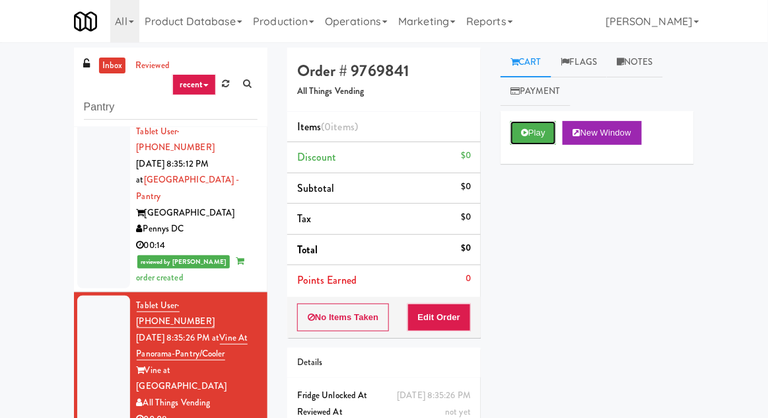
click at [523, 136] on icon at bounding box center [524, 132] width 7 height 9
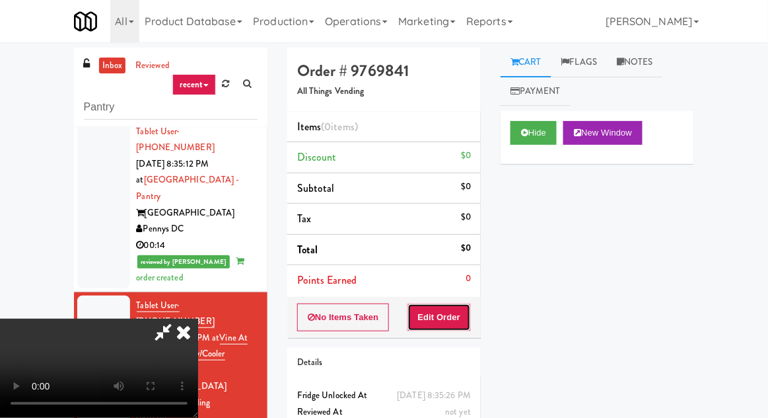
click at [461, 311] on button "Edit Order" at bounding box center [440, 317] width 64 height 28
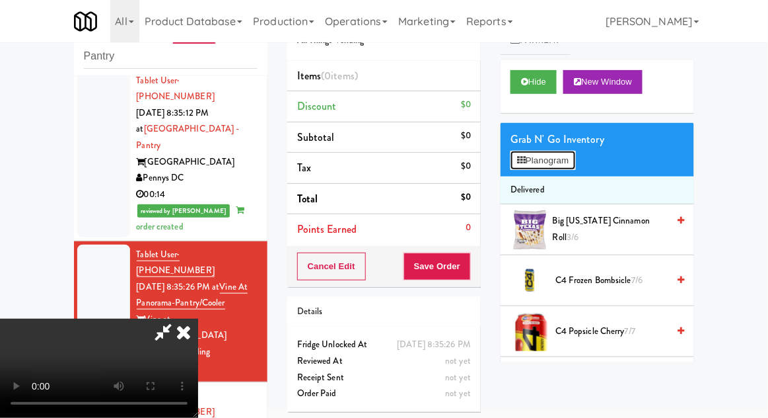
click at [574, 162] on button "Planogram" at bounding box center [543, 161] width 65 height 20
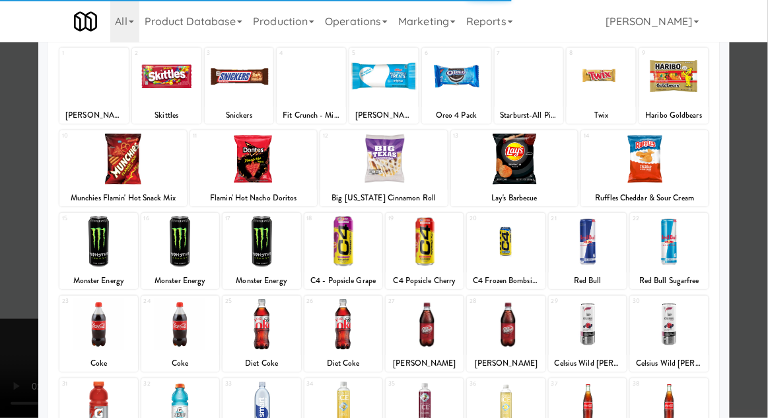
scroll to position [81, 0]
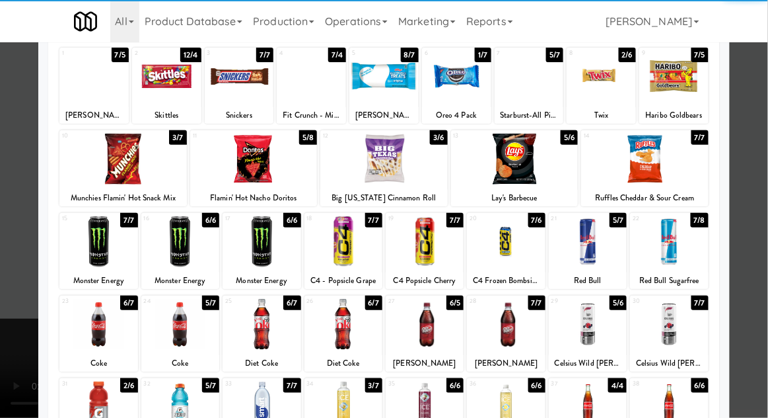
click at [93, 327] on div at bounding box center [98, 324] width 78 height 51
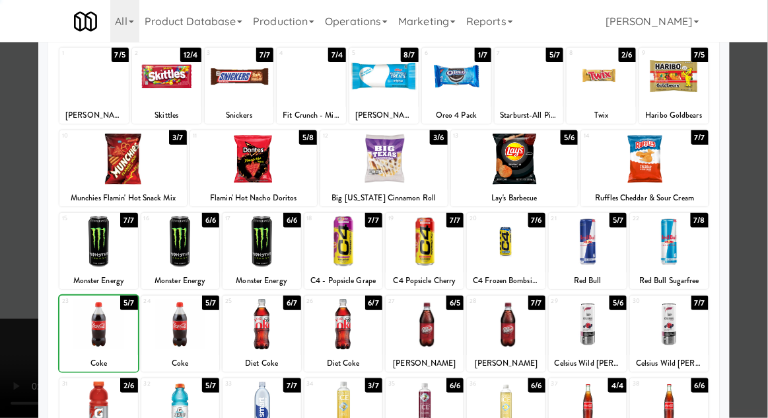
click at [761, 194] on div at bounding box center [384, 209] width 768 height 418
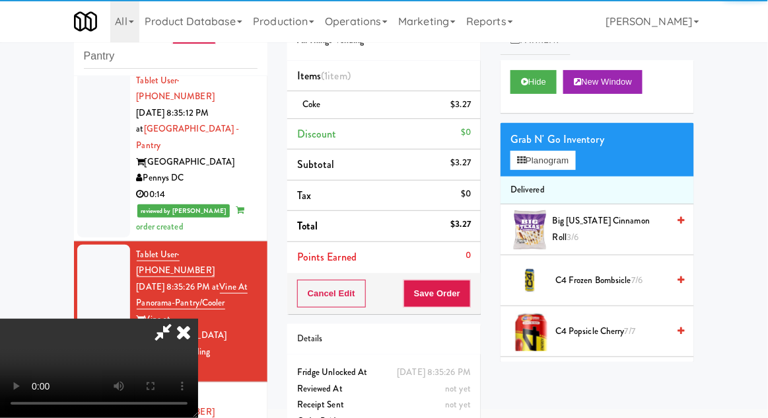
scroll to position [48, 0]
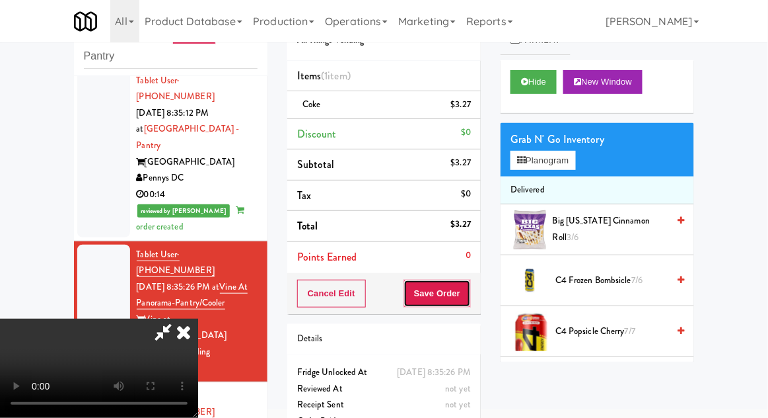
click at [469, 294] on button "Save Order" at bounding box center [437, 293] width 67 height 28
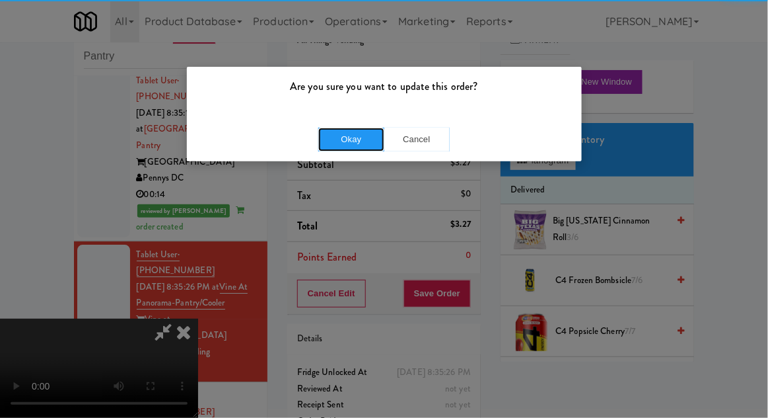
click at [344, 139] on button "Okay" at bounding box center [351, 140] width 66 height 24
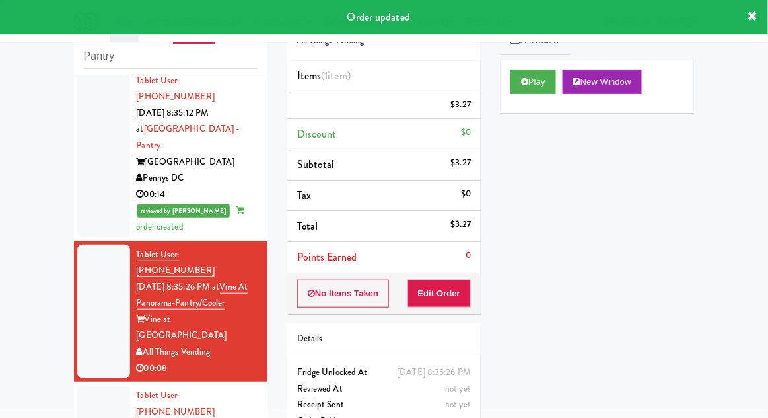
scroll to position [0, 0]
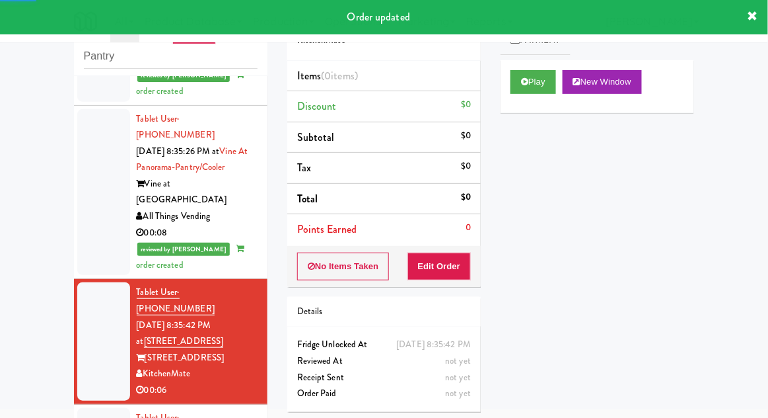
scroll to position [1100, 0]
click at [523, 90] on button "Play" at bounding box center [534, 82] width 46 height 24
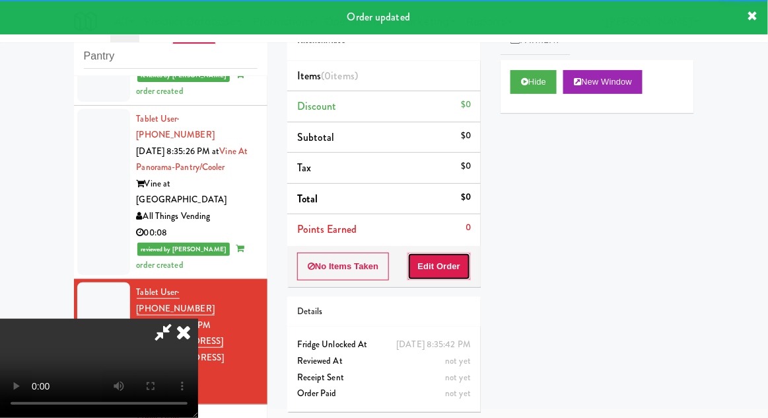
click at [453, 270] on button "Edit Order" at bounding box center [440, 266] width 64 height 28
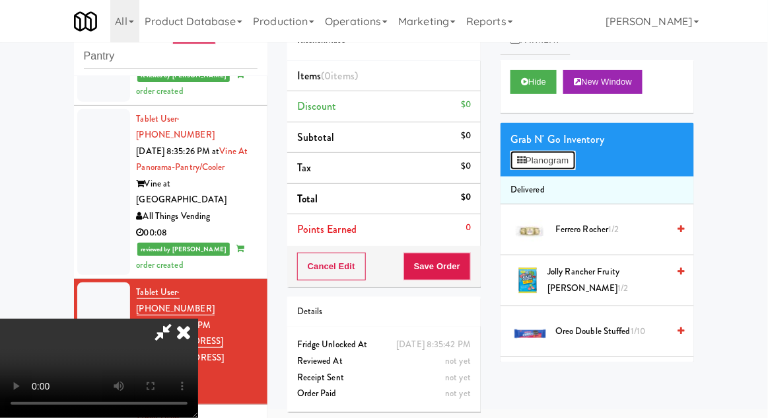
click at [576, 164] on button "Planogram" at bounding box center [543, 161] width 65 height 20
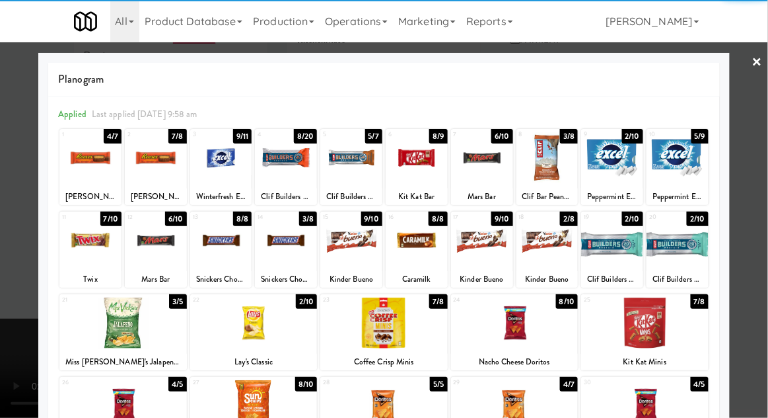
click at [425, 167] on div at bounding box center [417, 157] width 62 height 51
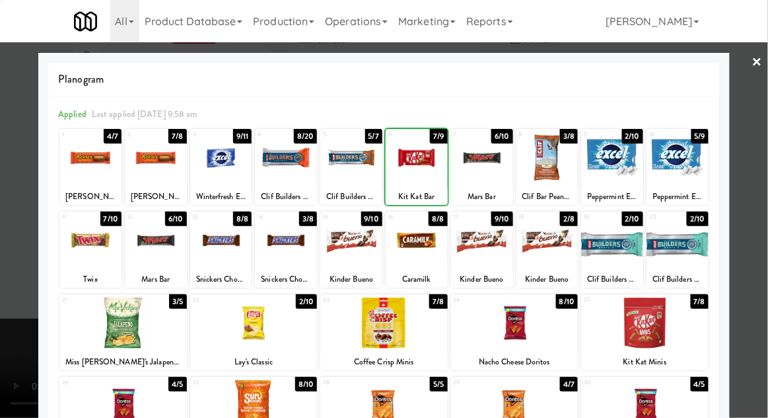
click at [764, 209] on div at bounding box center [384, 209] width 768 height 418
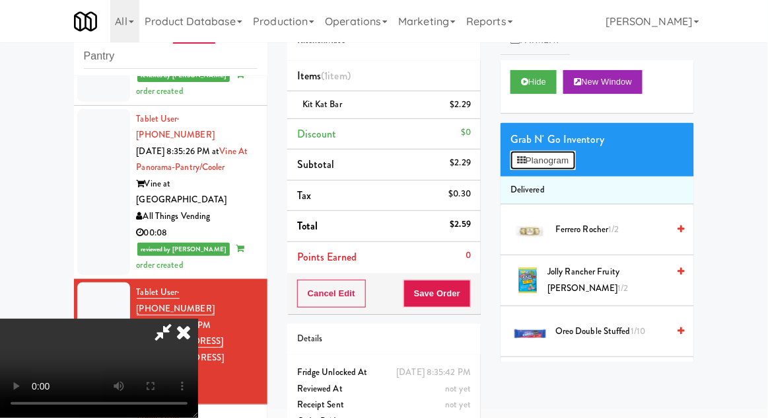
click at [576, 161] on button "Planogram" at bounding box center [543, 161] width 65 height 20
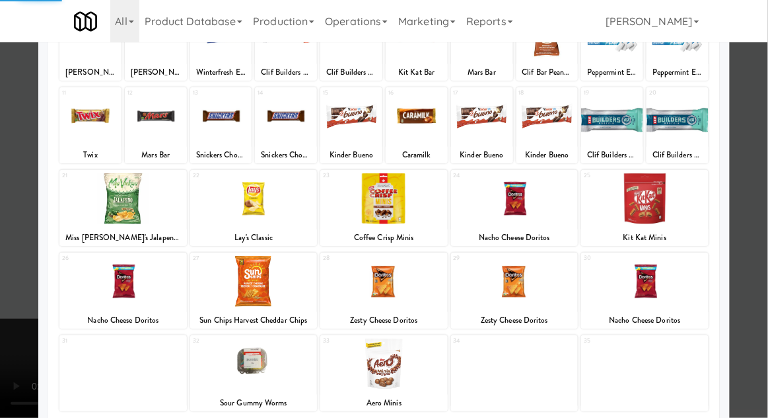
scroll to position [125, 0]
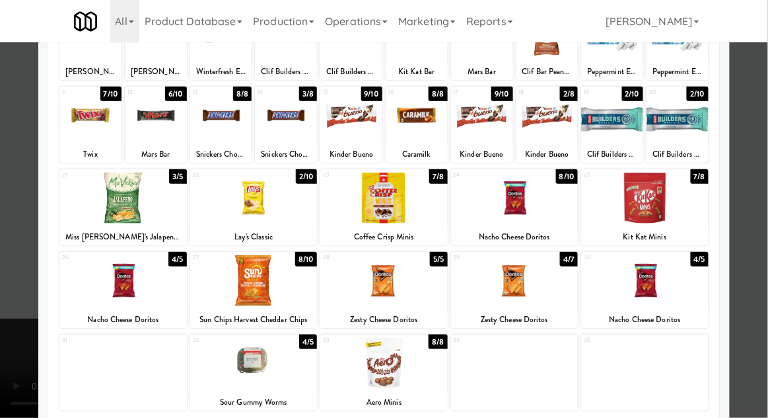
click at [684, 276] on div at bounding box center [645, 280] width 128 height 51
click at [757, 251] on div at bounding box center [384, 209] width 768 height 418
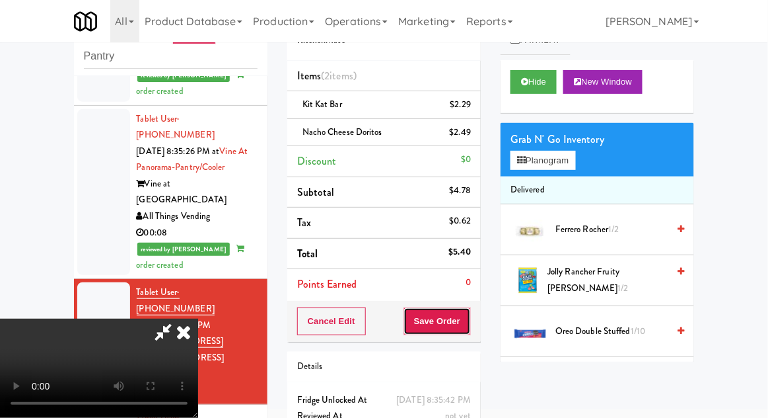
click at [468, 327] on button "Save Order" at bounding box center [437, 321] width 67 height 28
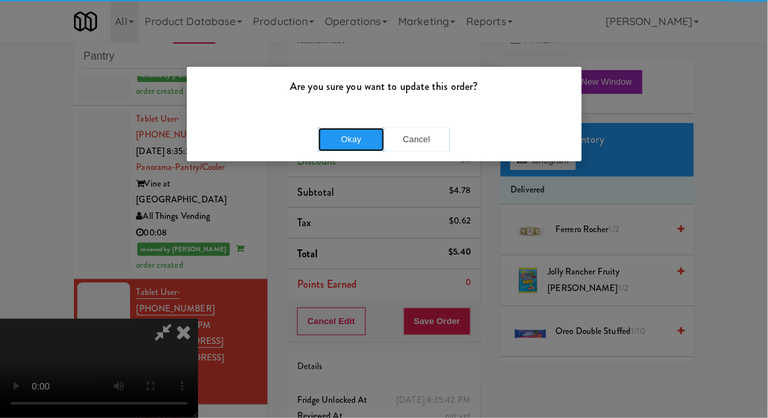
click at [359, 145] on button "Okay" at bounding box center [351, 140] width 66 height 24
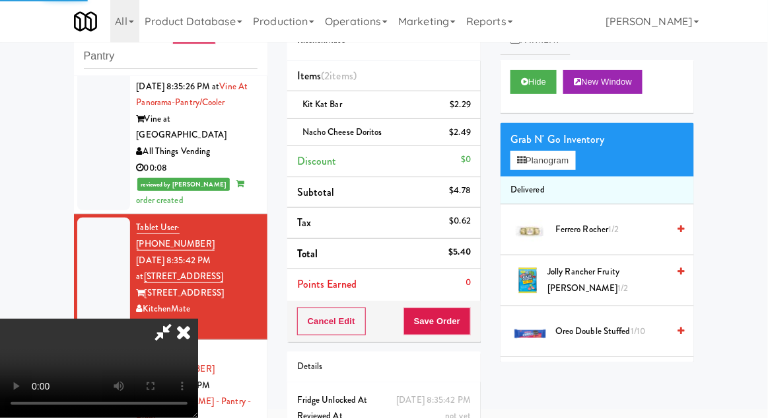
click at [91, 343] on div at bounding box center [103, 410] width 53 height 134
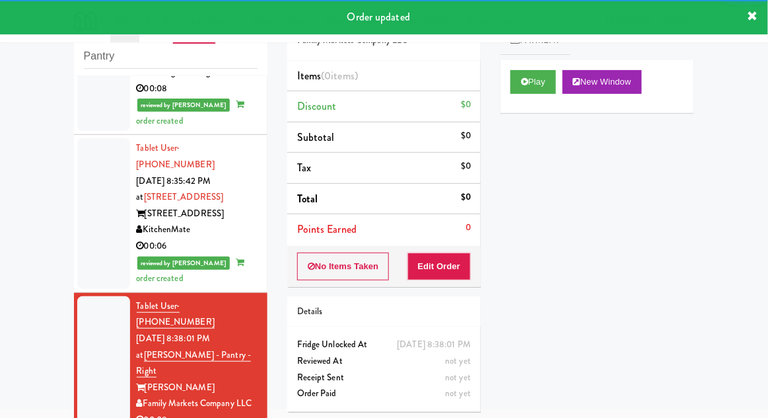
scroll to position [1253, 0]
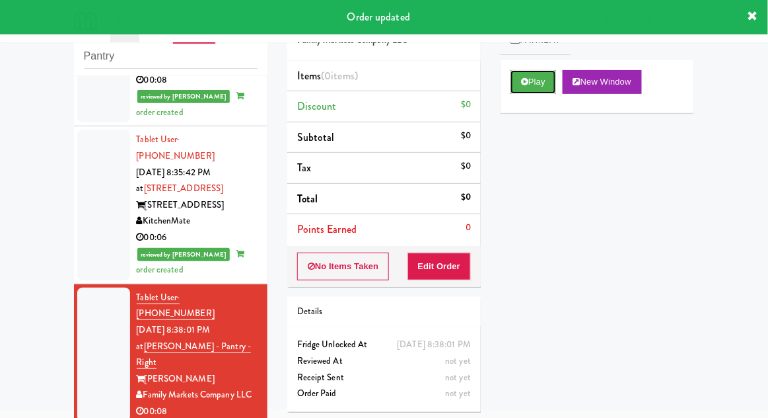
click at [522, 93] on button "Play" at bounding box center [534, 82] width 46 height 24
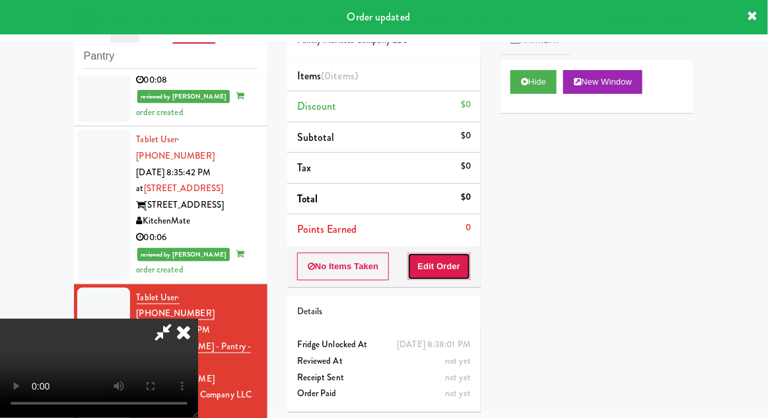
click at [447, 267] on button "Edit Order" at bounding box center [440, 266] width 64 height 28
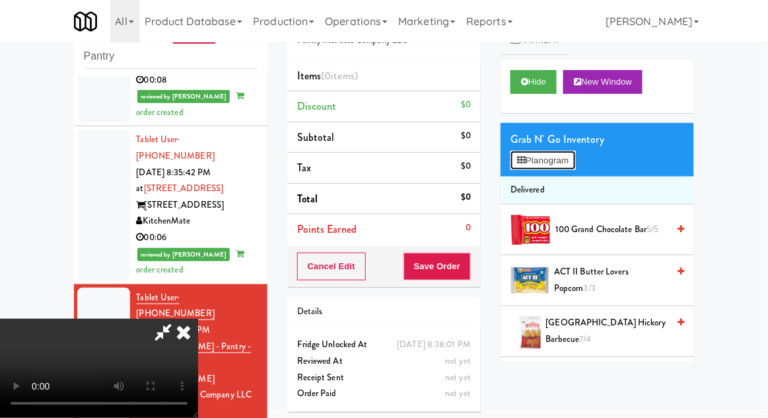
click at [574, 163] on button "Planogram" at bounding box center [543, 161] width 65 height 20
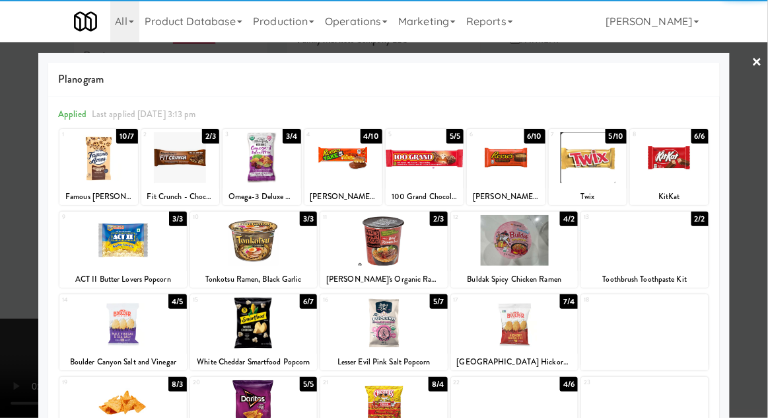
click at [426, 165] on div at bounding box center [425, 157] width 78 height 51
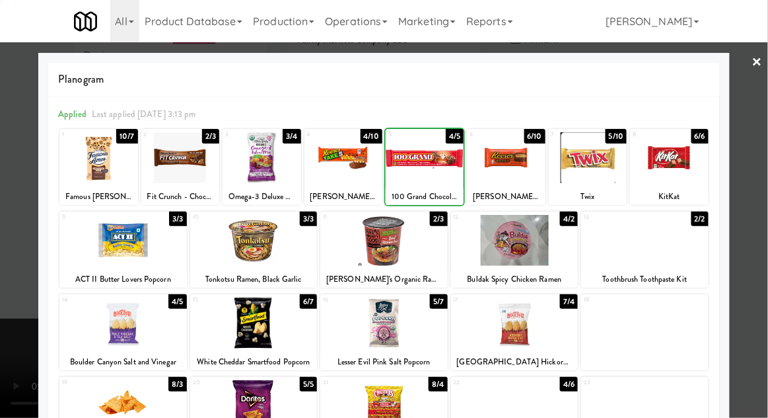
click at [762, 204] on div at bounding box center [384, 209] width 768 height 418
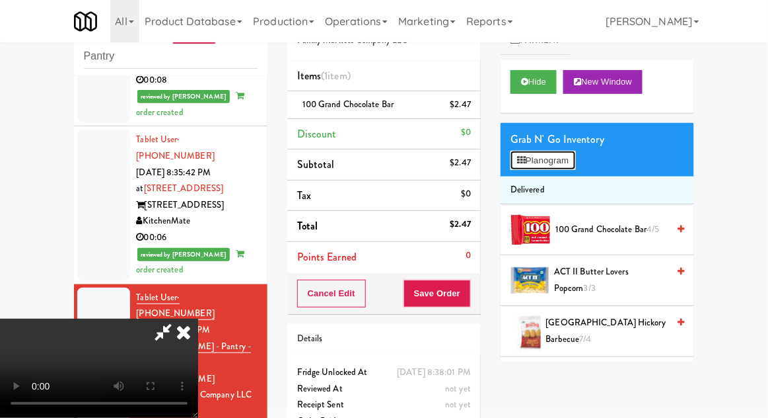
click at [570, 152] on button "Planogram" at bounding box center [543, 161] width 65 height 20
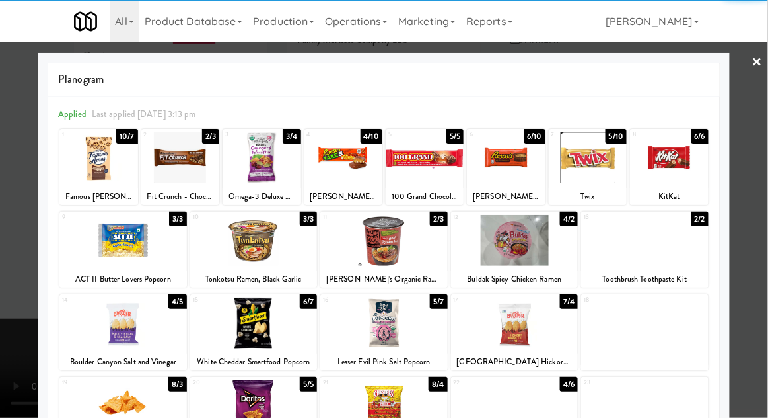
click at [601, 145] on div at bounding box center [588, 157] width 78 height 51
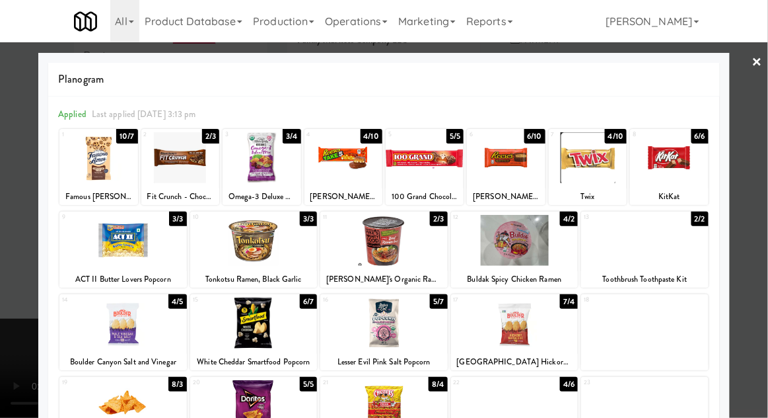
click at [762, 197] on div at bounding box center [384, 209] width 768 height 418
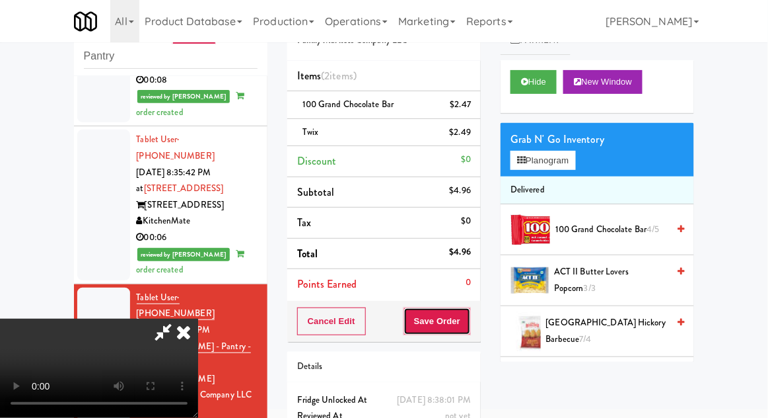
click at [471, 318] on button "Save Order" at bounding box center [437, 321] width 67 height 28
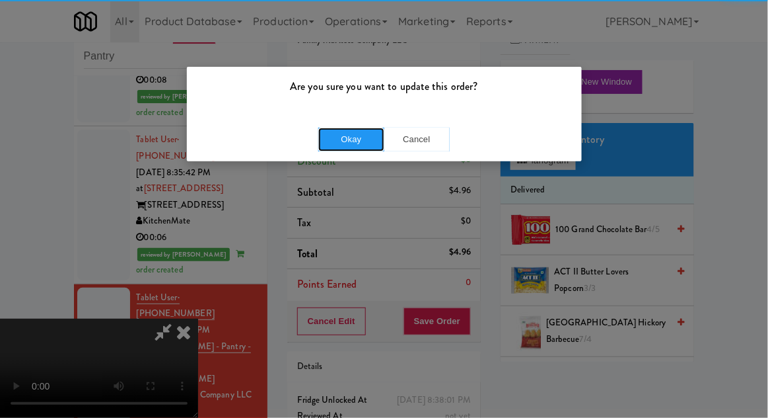
click at [339, 141] on button "Okay" at bounding box center [351, 140] width 66 height 24
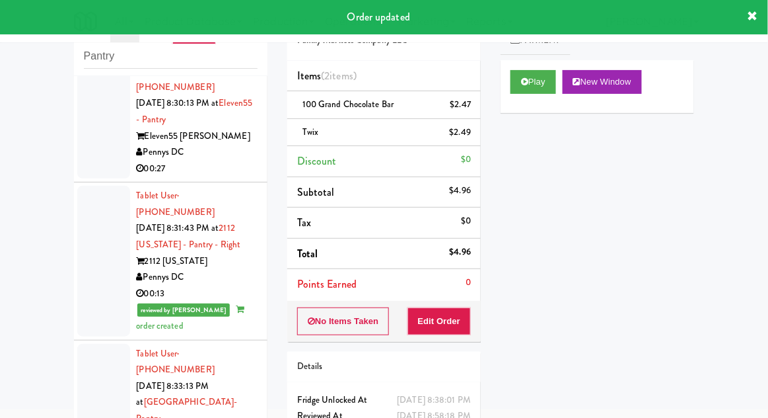
scroll to position [508, 0]
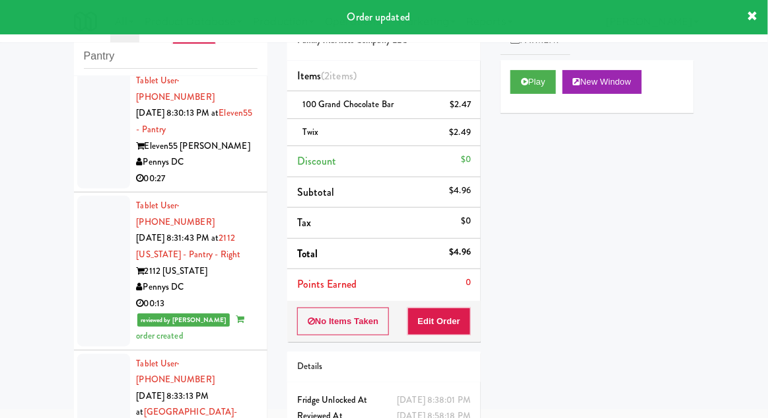
click at [98, 207] on div at bounding box center [103, 271] width 53 height 150
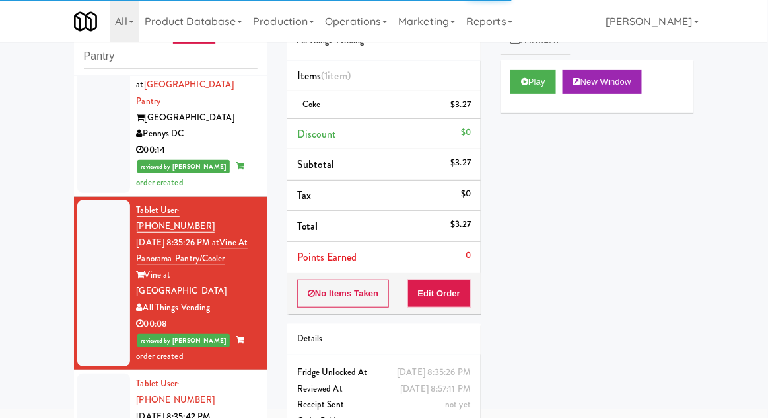
scroll to position [1020, 0]
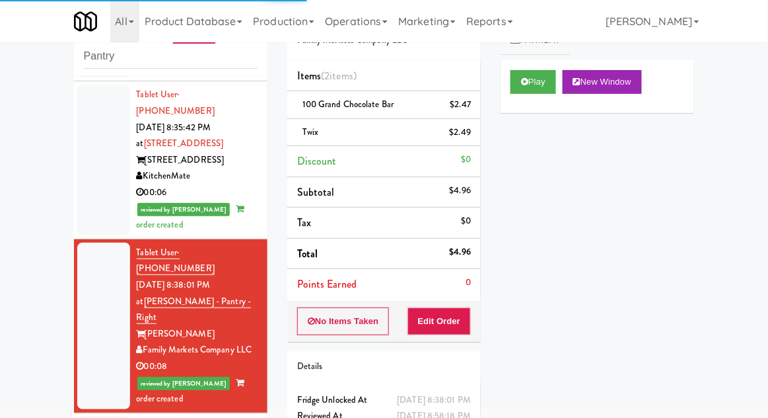
scroll to position [1297, 0]
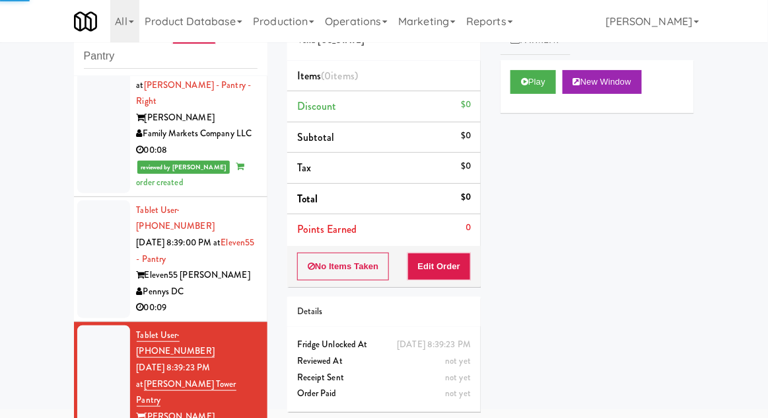
scroll to position [1518, 0]
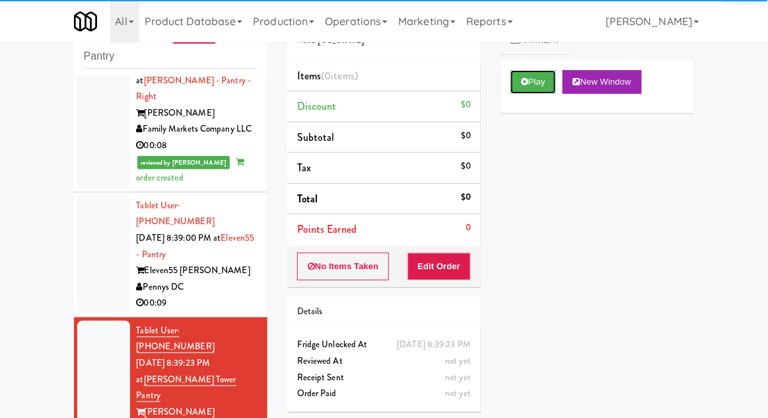
click at [537, 87] on button "Play" at bounding box center [534, 82] width 46 height 24
click at [453, 264] on button "Edit Order" at bounding box center [440, 266] width 64 height 28
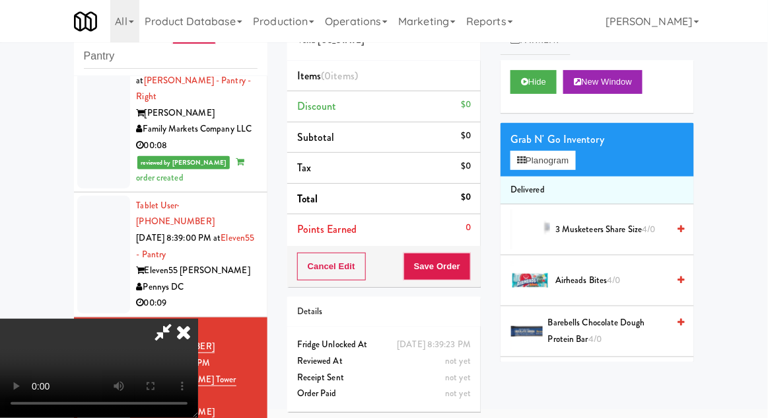
scroll to position [0, 0]
click at [571, 159] on button "Planogram" at bounding box center [543, 161] width 65 height 20
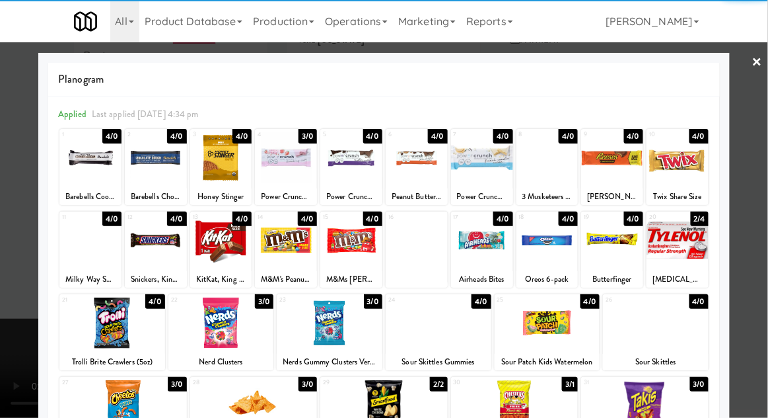
click at [223, 326] on div at bounding box center [221, 322] width 106 height 51
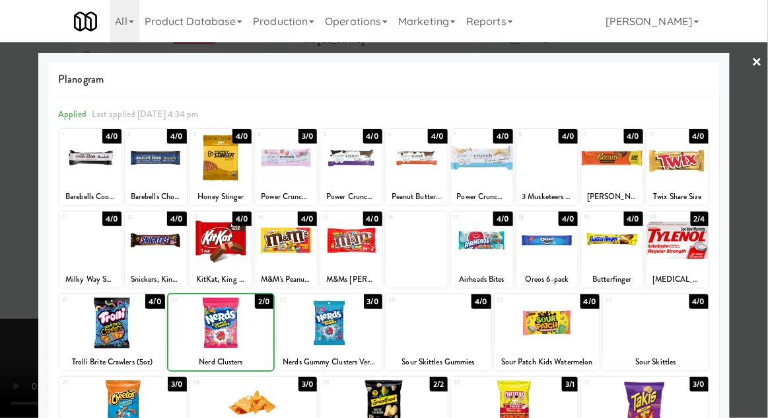
click at [764, 209] on div at bounding box center [384, 209] width 768 height 418
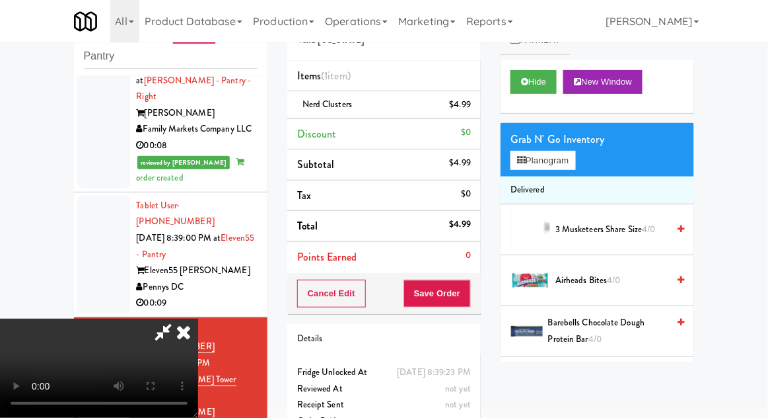
scroll to position [48, 0]
click at [466, 295] on button "Save Order" at bounding box center [437, 293] width 67 height 28
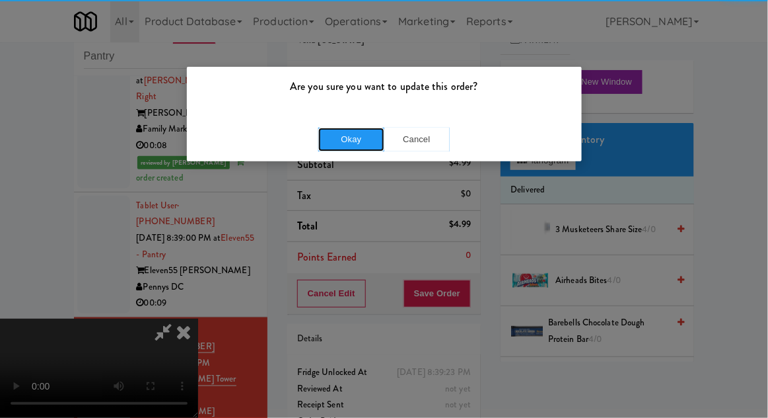
click at [350, 143] on button "Okay" at bounding box center [351, 140] width 66 height 24
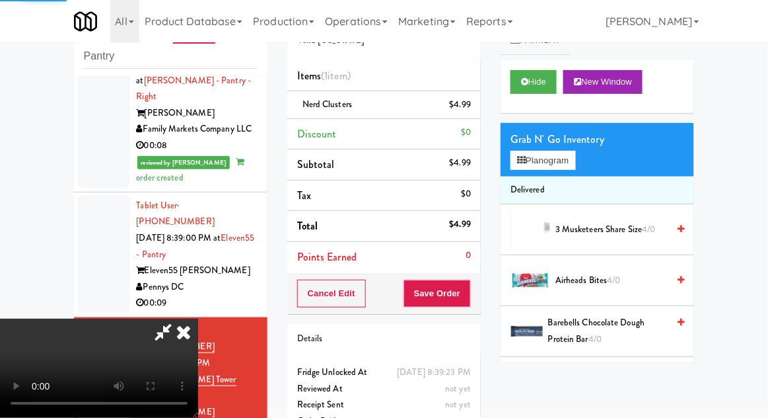
scroll to position [0, 0]
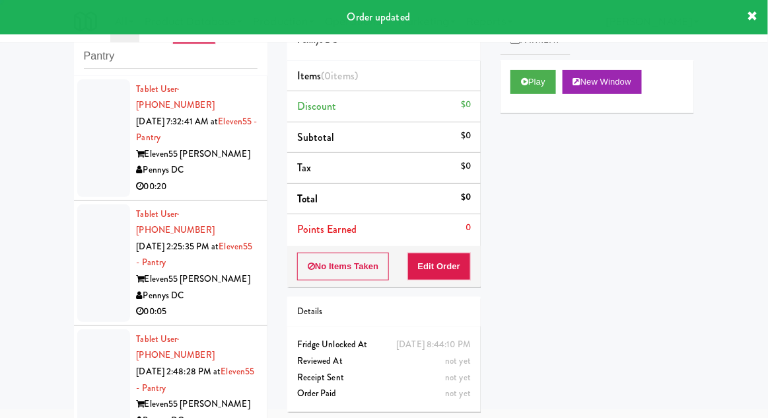
scroll to position [1663, 0]
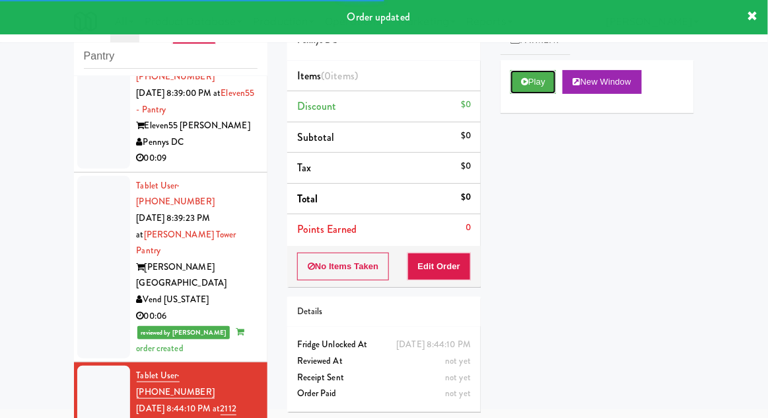
click at [515, 90] on button "Play" at bounding box center [534, 82] width 46 height 24
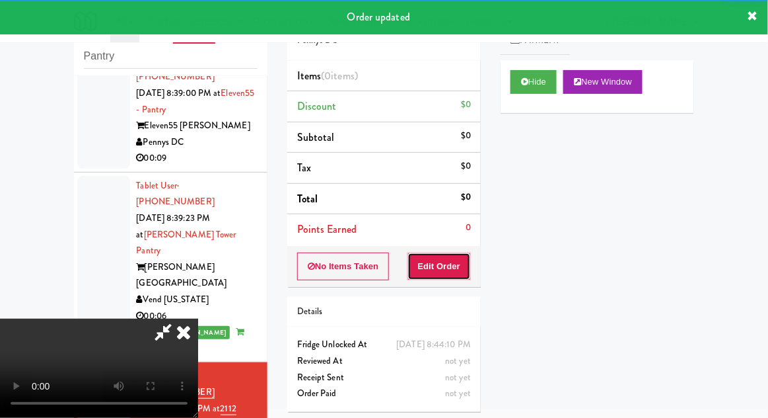
click at [439, 275] on button "Edit Order" at bounding box center [440, 266] width 64 height 28
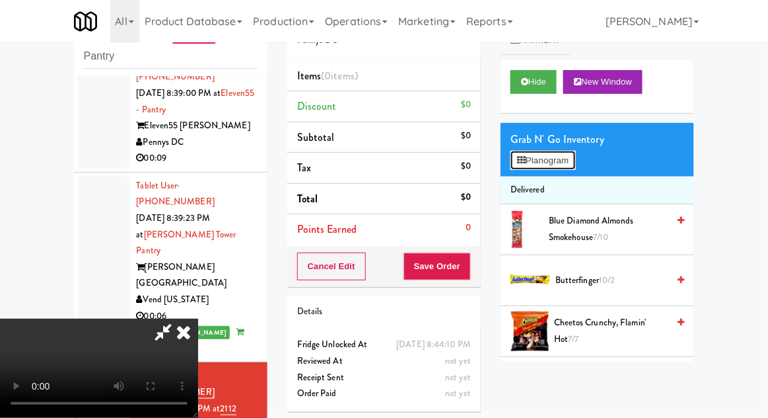
click at [576, 156] on button "Planogram" at bounding box center [543, 161] width 65 height 20
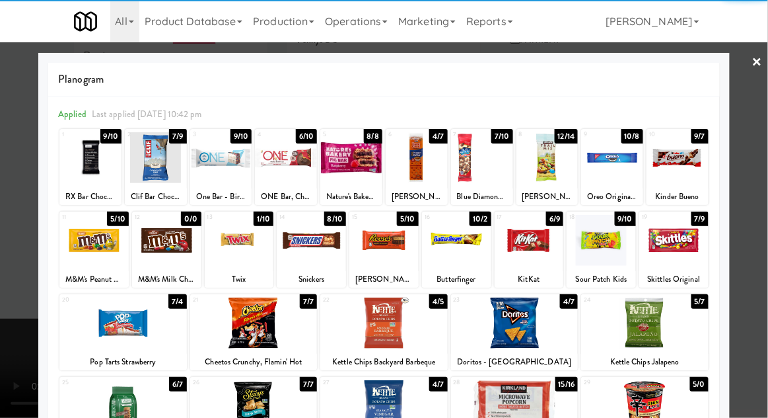
click at [683, 249] on div at bounding box center [674, 240] width 69 height 51
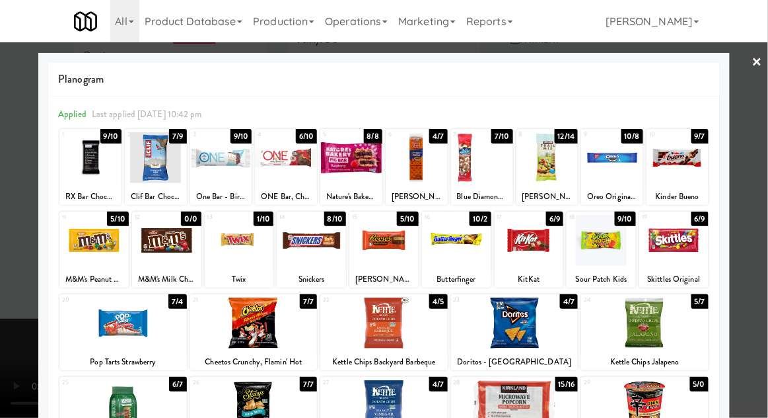
click at [751, 225] on div at bounding box center [384, 209] width 768 height 418
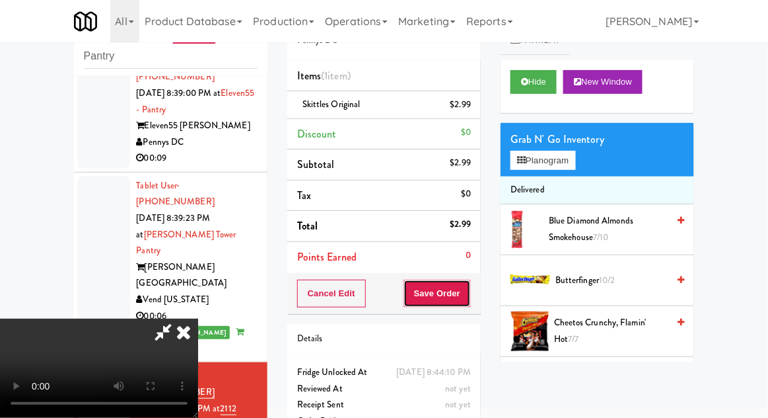
click at [464, 295] on button "Save Order" at bounding box center [437, 293] width 67 height 28
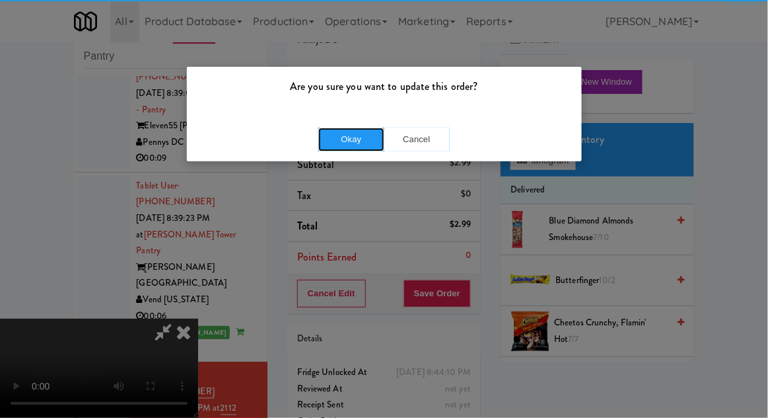
click at [344, 141] on button "Okay" at bounding box center [351, 140] width 66 height 24
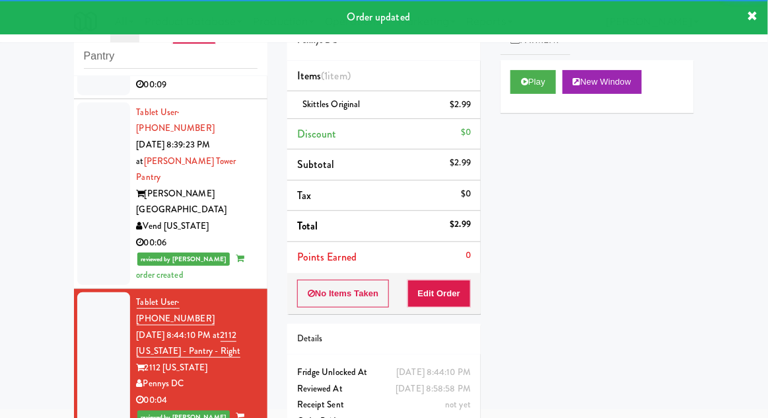
scroll to position [1736, 0]
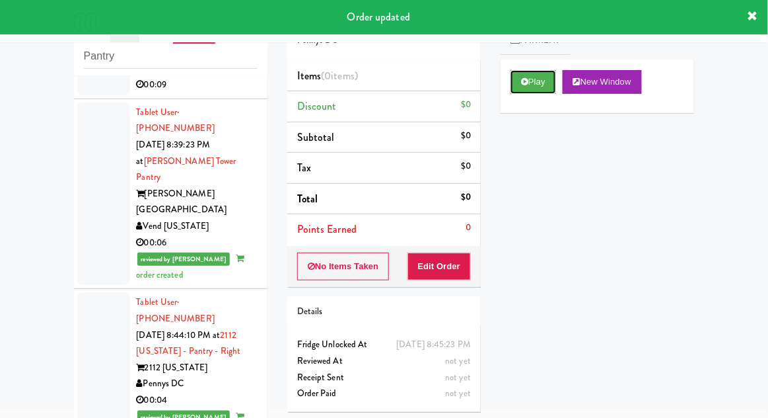
click at [525, 89] on button "Play" at bounding box center [534, 82] width 46 height 24
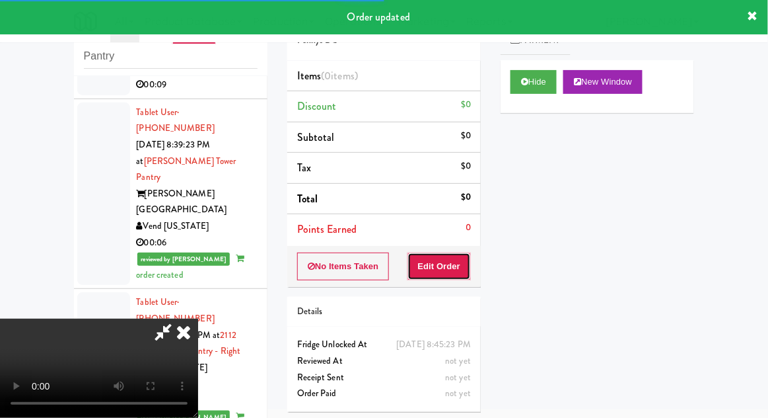
click at [433, 272] on button "Edit Order" at bounding box center [440, 266] width 64 height 28
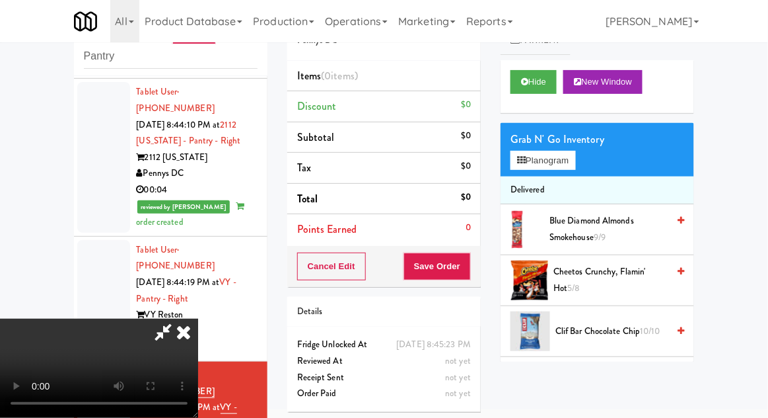
scroll to position [1945, 0]
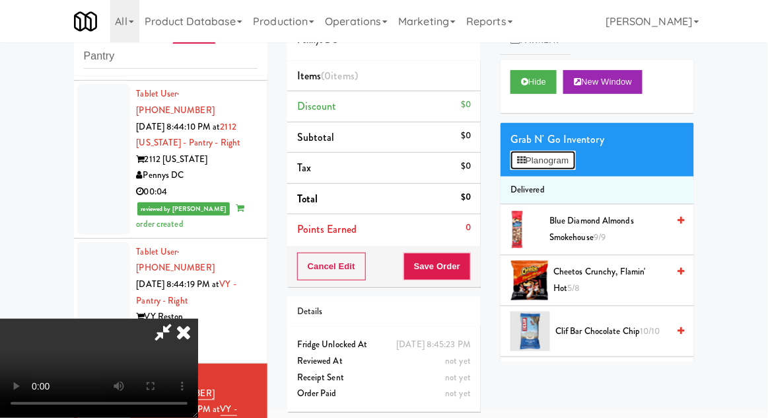
click at [576, 155] on button "Planogram" at bounding box center [543, 161] width 65 height 20
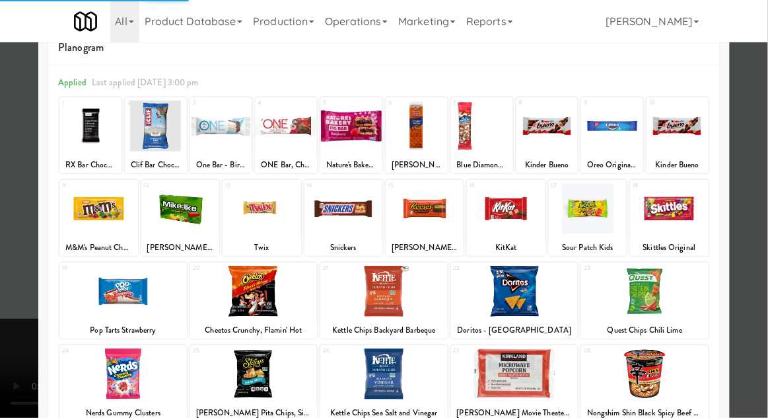
scroll to position [45, 0]
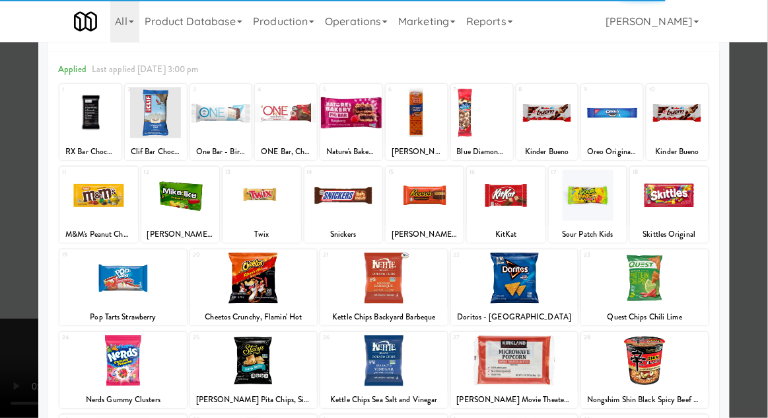
click at [234, 274] on div at bounding box center [254, 277] width 128 height 51
click at [762, 204] on div at bounding box center [384, 209] width 768 height 418
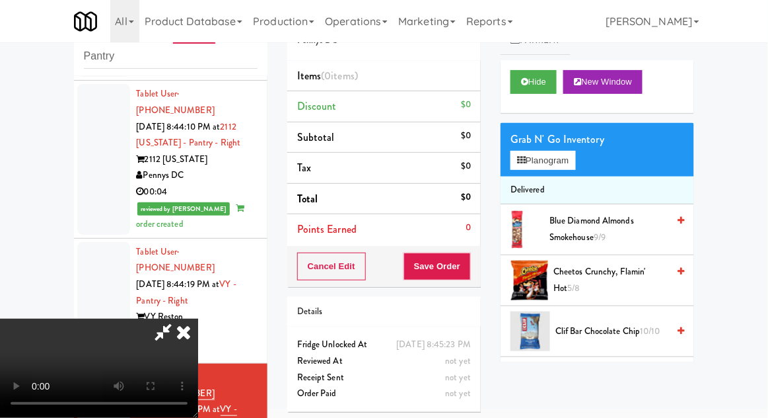
click at [607, 275] on span "Cheetos Crunchy, Flamin' Hot 5/8" at bounding box center [611, 280] width 114 height 32
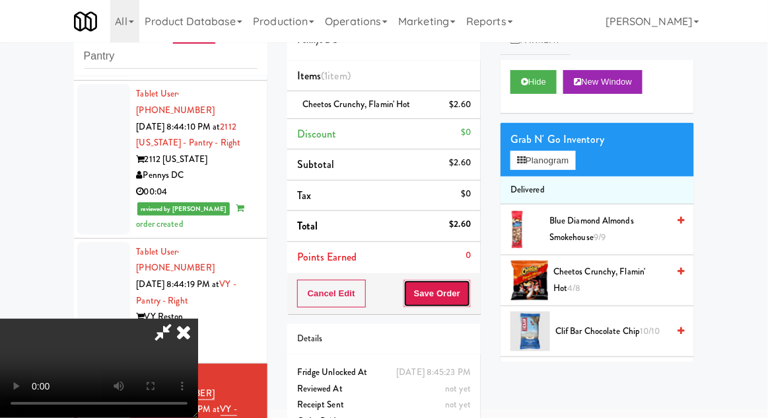
click at [463, 287] on button "Save Order" at bounding box center [437, 293] width 67 height 28
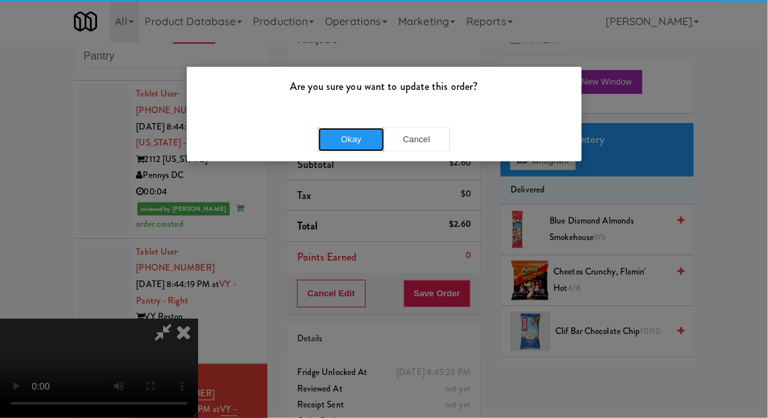
click at [355, 133] on button "Okay" at bounding box center [351, 140] width 66 height 24
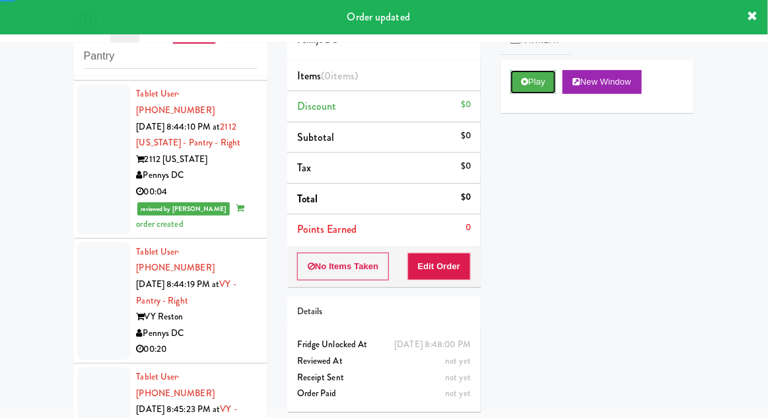
click at [529, 91] on button "Play" at bounding box center [534, 82] width 46 height 24
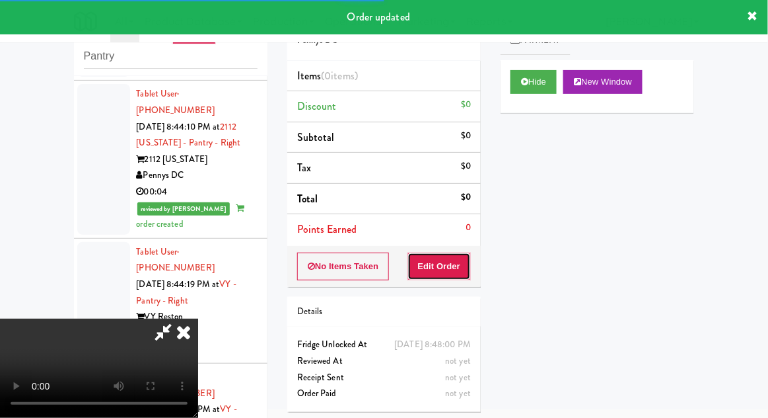
click at [445, 277] on button "Edit Order" at bounding box center [440, 266] width 64 height 28
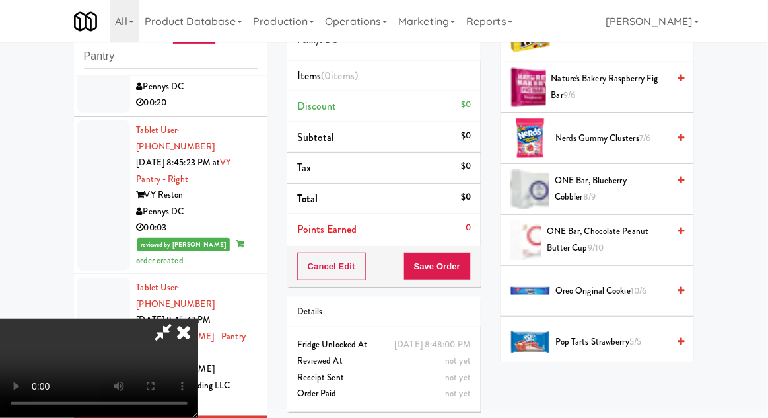
scroll to position [897, 0]
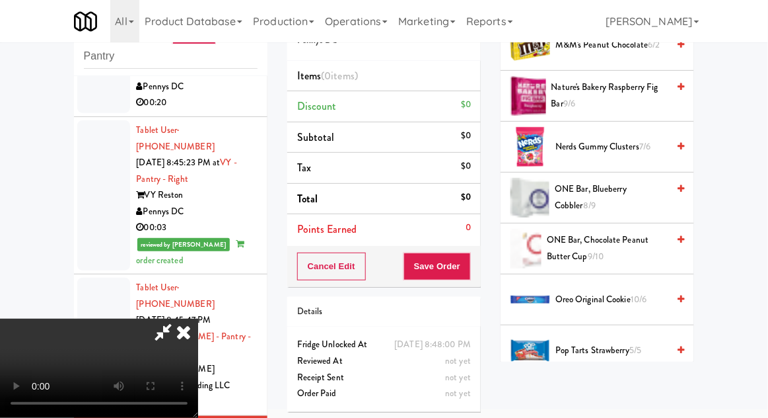
click at [634, 251] on span "ONE Bar, Chocolate Peanut Butter Cup 9/10" at bounding box center [607, 248] width 121 height 32
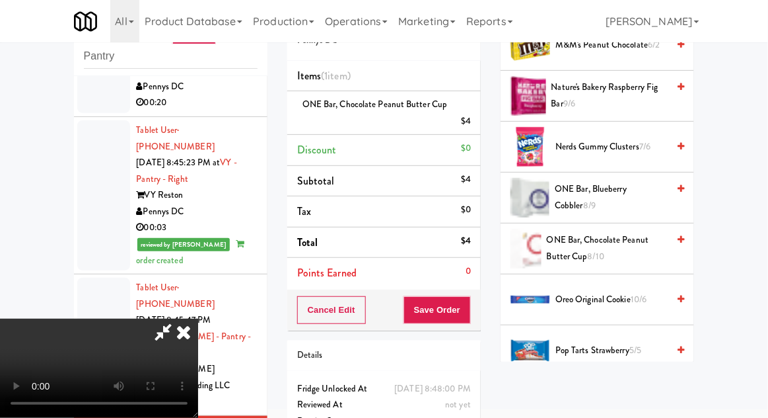
scroll to position [48, 0]
click at [467, 319] on button "Save Order" at bounding box center [437, 310] width 67 height 28
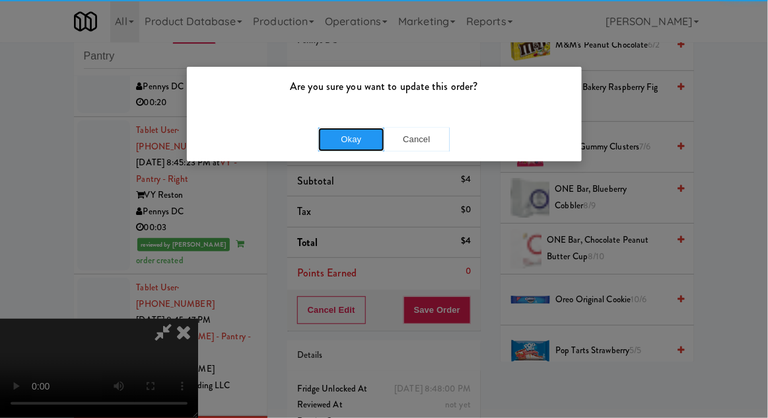
click at [359, 131] on button "Okay" at bounding box center [351, 140] width 66 height 24
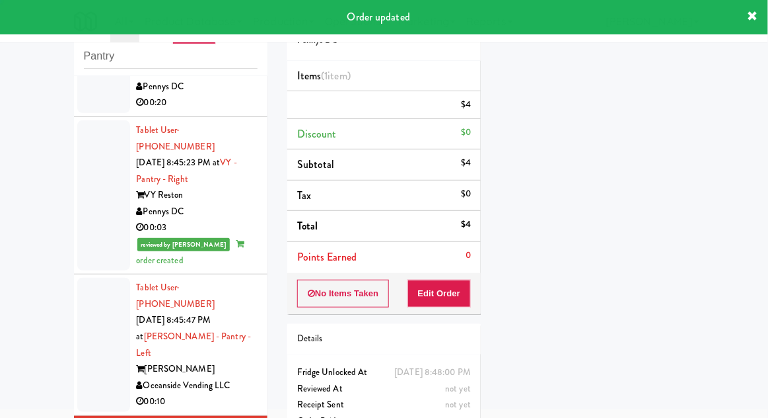
scroll to position [0, 0]
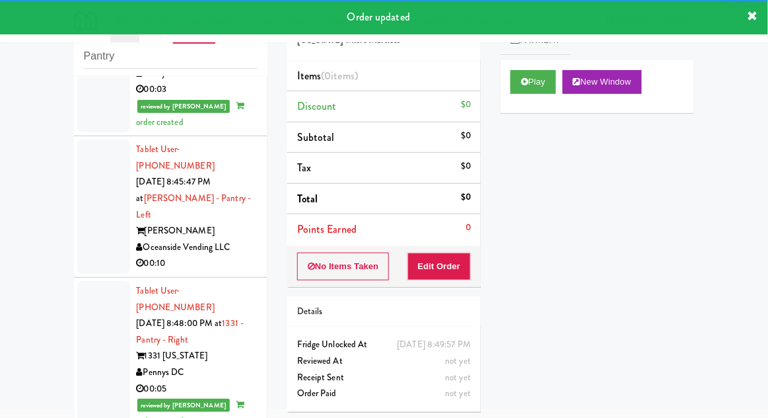
scroll to position [2330, 0]
click at [517, 83] on button "Play" at bounding box center [534, 82] width 46 height 24
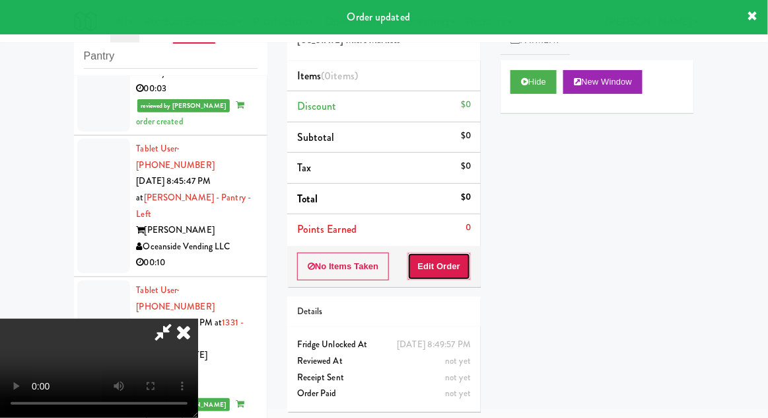
click at [451, 270] on button "Edit Order" at bounding box center [440, 266] width 64 height 28
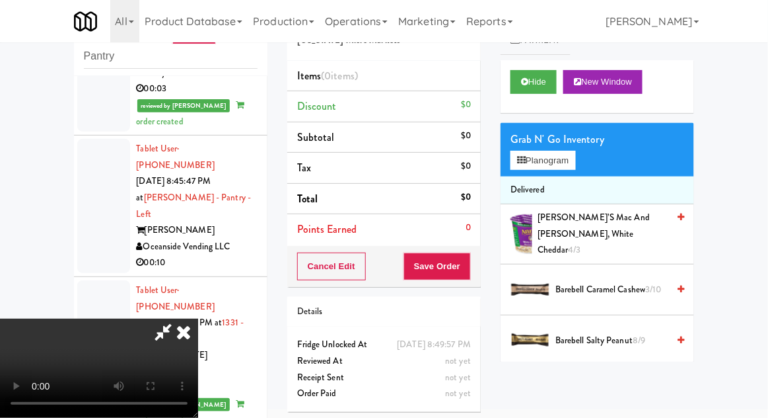
scroll to position [48, 0]
click at [571, 166] on button "Planogram" at bounding box center [543, 161] width 65 height 20
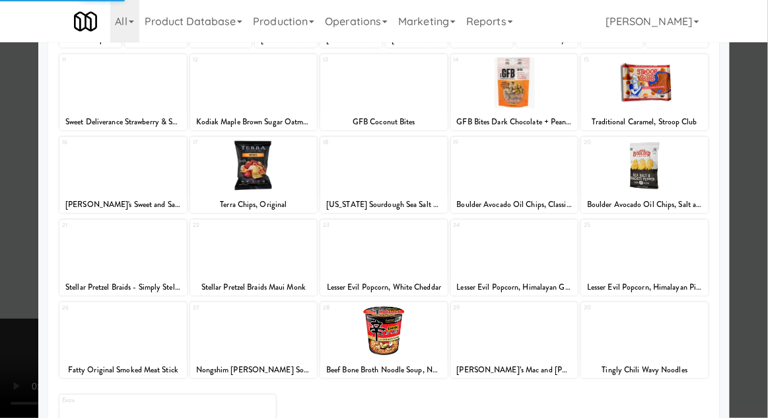
scroll to position [159, 0]
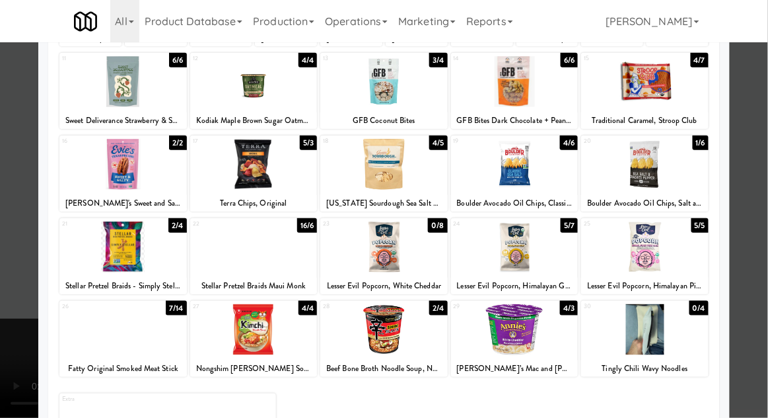
click at [101, 340] on div at bounding box center [123, 329] width 128 height 51
click at [391, 335] on div at bounding box center [384, 329] width 128 height 51
click at [761, 228] on div at bounding box center [384, 209] width 768 height 418
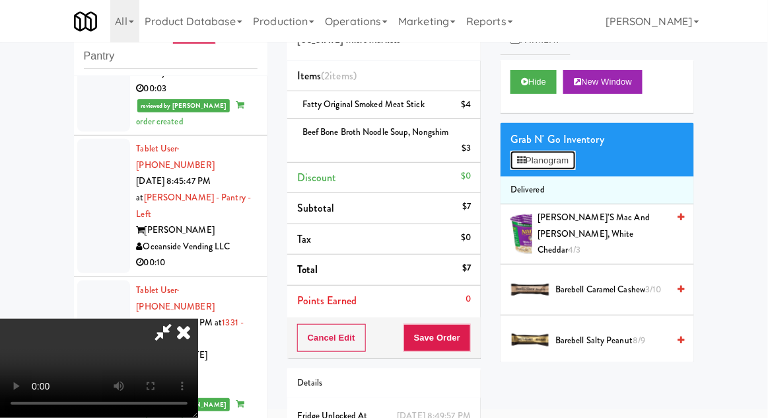
click at [569, 158] on button "Planogram" at bounding box center [543, 161] width 65 height 20
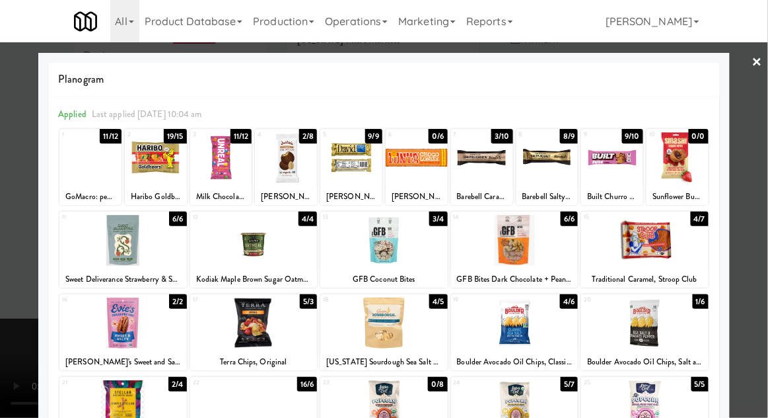
click at [755, 66] on link "×" at bounding box center [758, 62] width 11 height 41
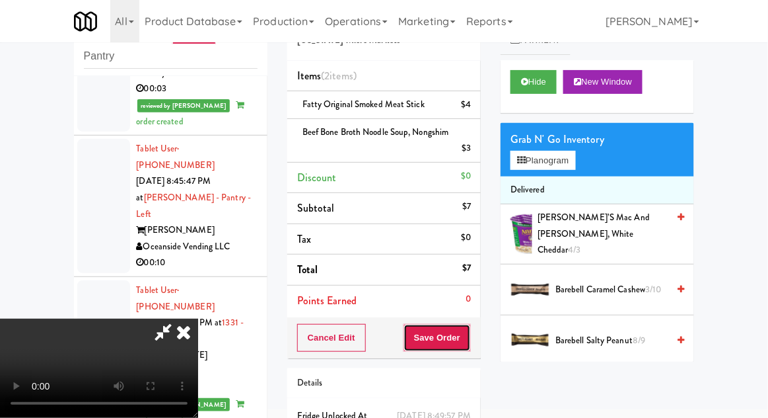
click at [470, 345] on button "Save Order" at bounding box center [437, 338] width 67 height 28
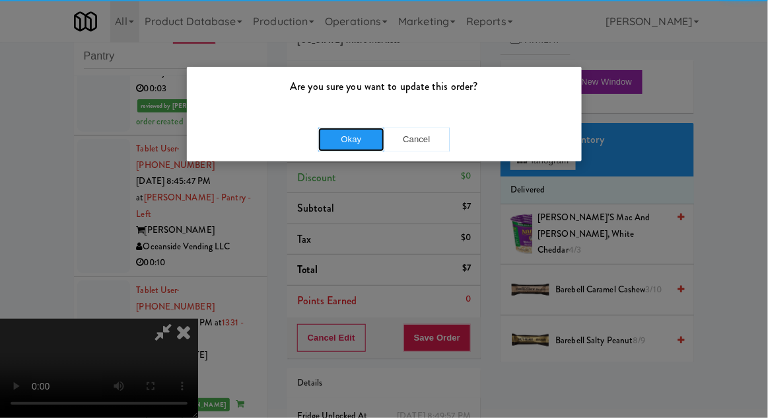
click at [352, 137] on button "Okay" at bounding box center [351, 140] width 66 height 24
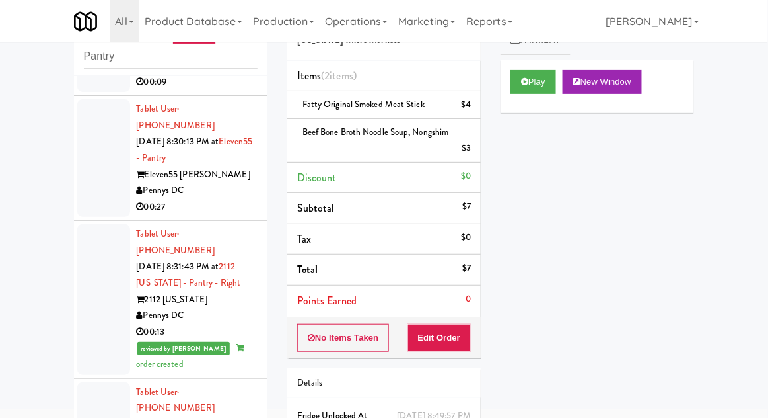
click at [98, 235] on div at bounding box center [103, 299] width 53 height 150
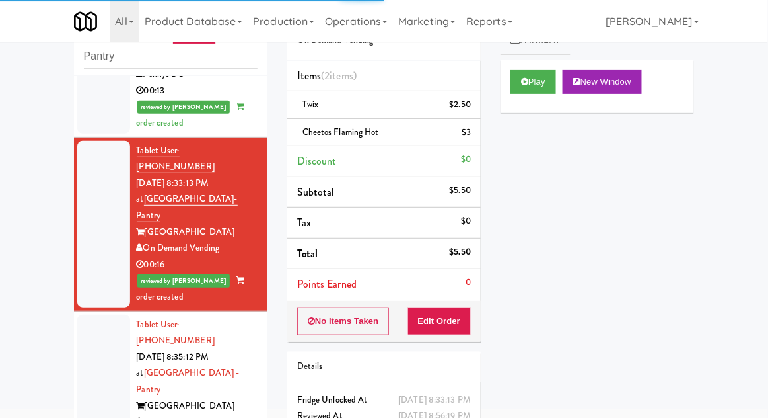
click at [91, 315] on div at bounding box center [103, 398] width 53 height 167
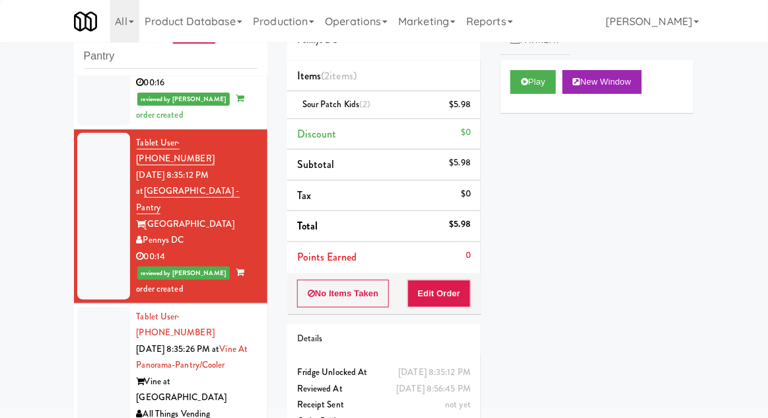
scroll to position [923, 0]
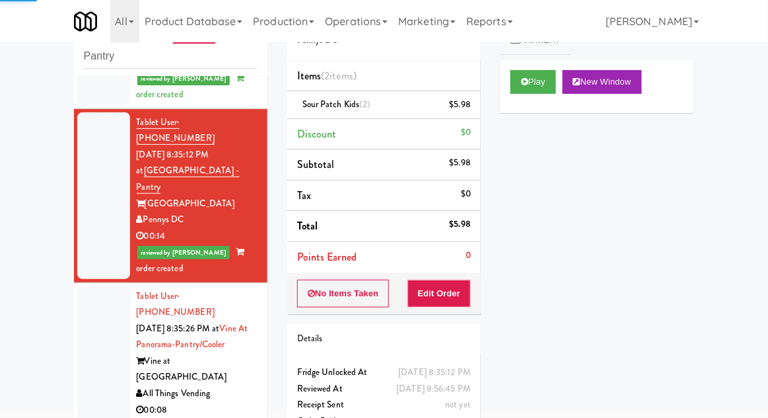
click at [89, 286] on div at bounding box center [103, 369] width 53 height 167
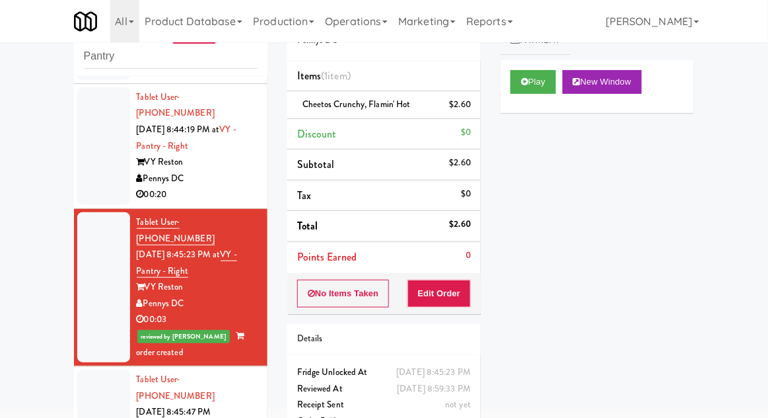
scroll to position [2101, 0]
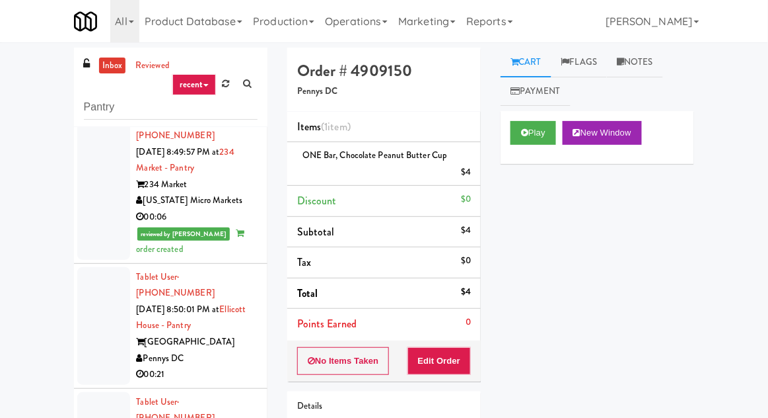
click at [110, 70] on link "inbox" at bounding box center [112, 65] width 27 height 17
